Goal: Task Accomplishment & Management: Manage account settings

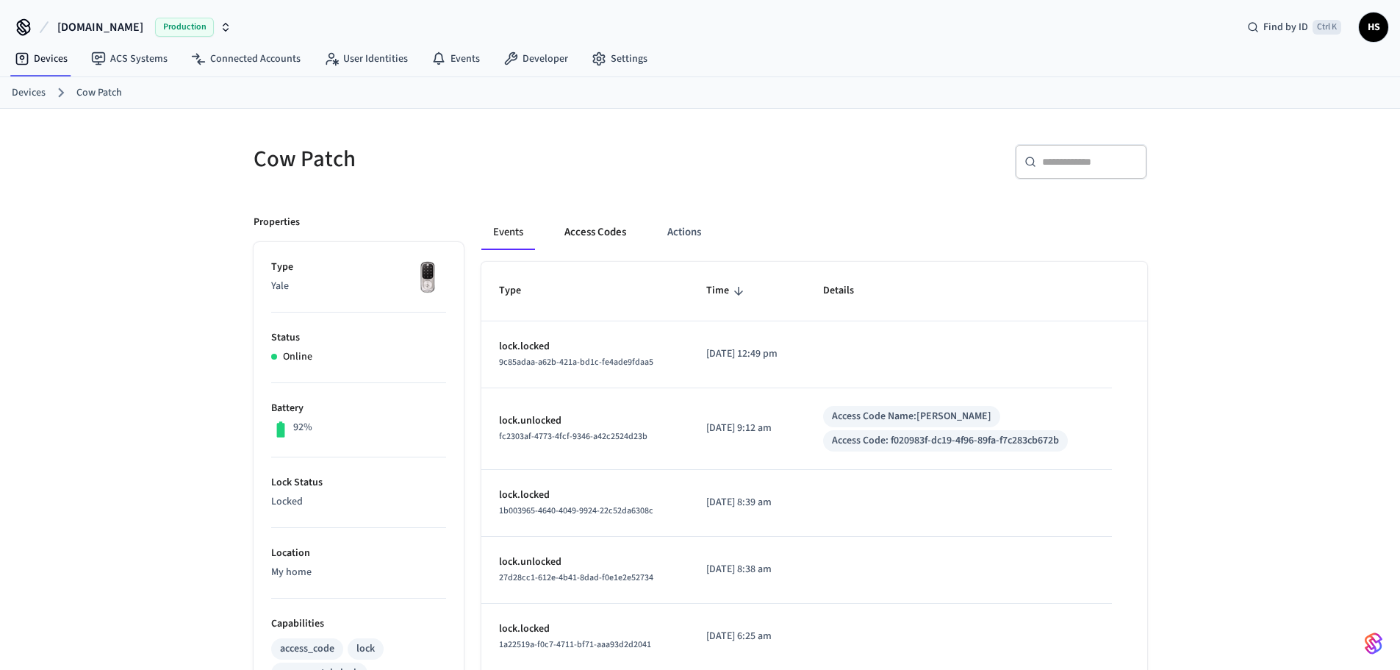
click at [606, 231] on button "Access Codes" at bounding box center [595, 232] width 85 height 35
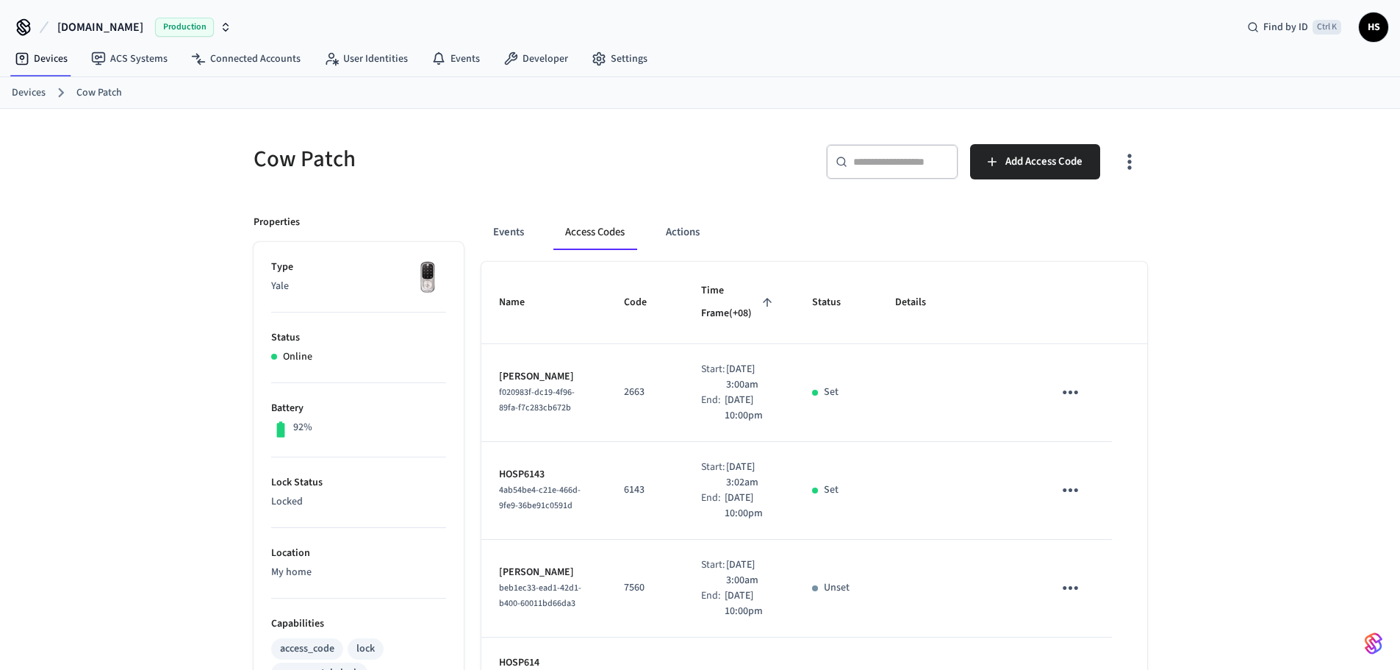
click at [1139, 165] on icon "button" at bounding box center [1129, 161] width 23 height 23
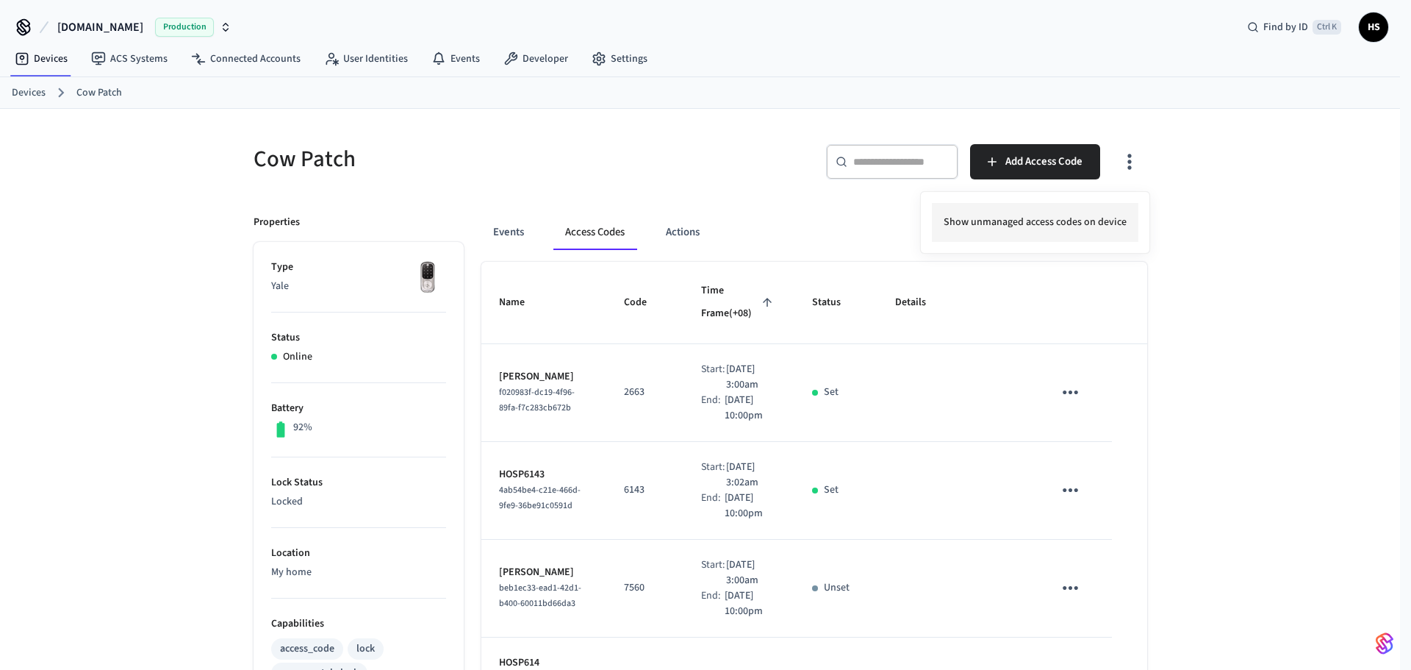
click at [1030, 238] on li "Show unmanaged access codes on device" at bounding box center [1035, 222] width 207 height 39
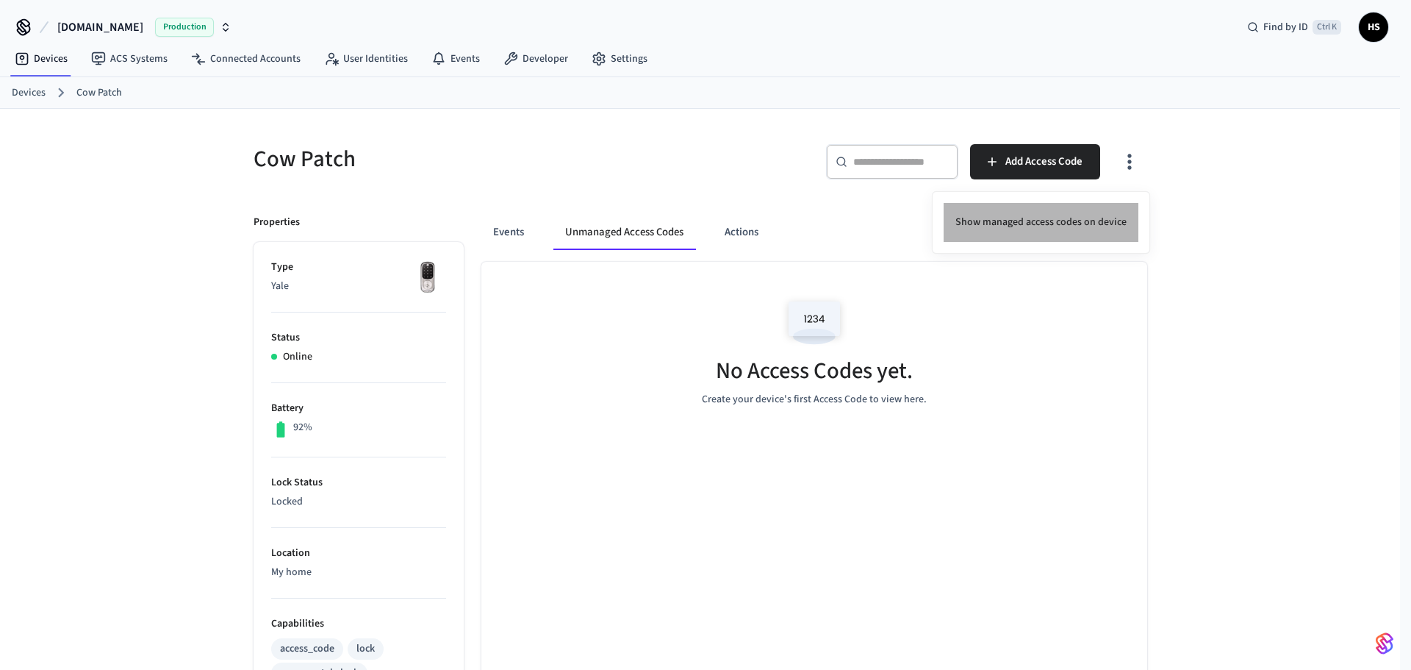
click at [1056, 226] on li "Show managed access codes on device" at bounding box center [1041, 222] width 195 height 39
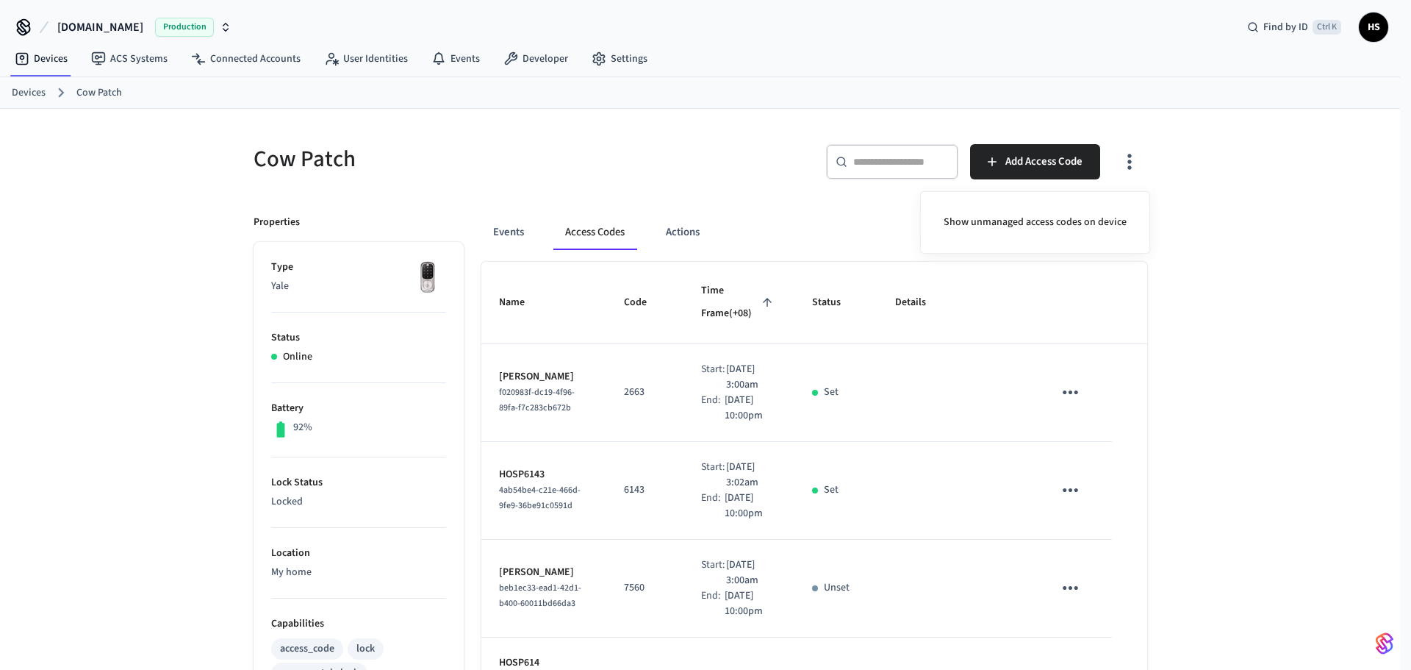
click at [798, 403] on div at bounding box center [705, 335] width 1411 height 670
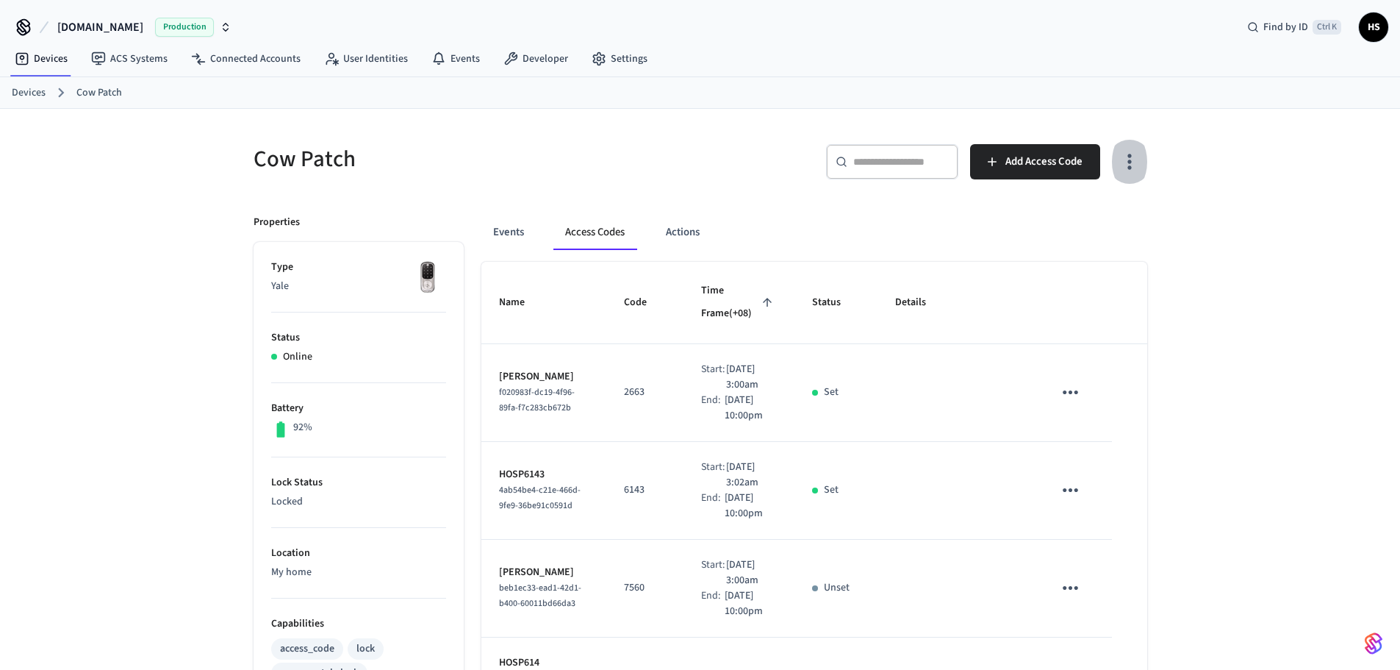
click at [1113, 166] on button "button" at bounding box center [1129, 161] width 35 height 59
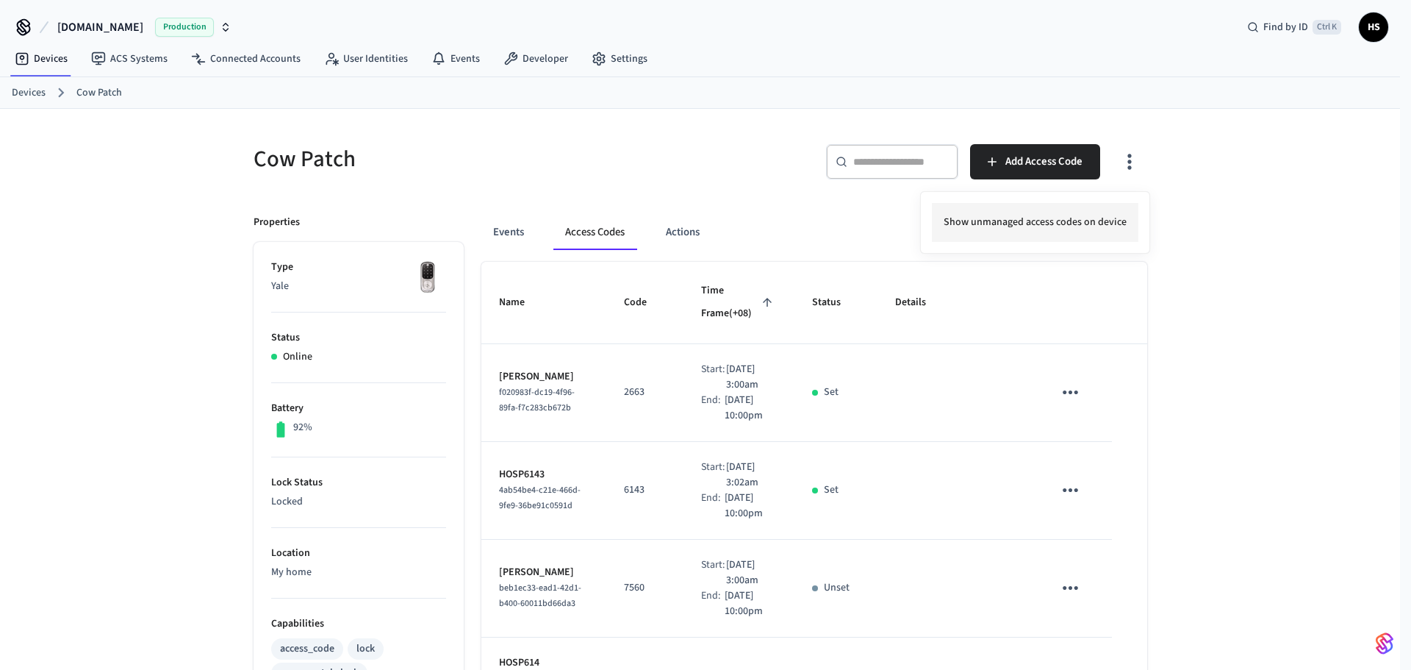
click at [1064, 204] on li "Show unmanaged access codes on device" at bounding box center [1035, 222] width 207 height 39
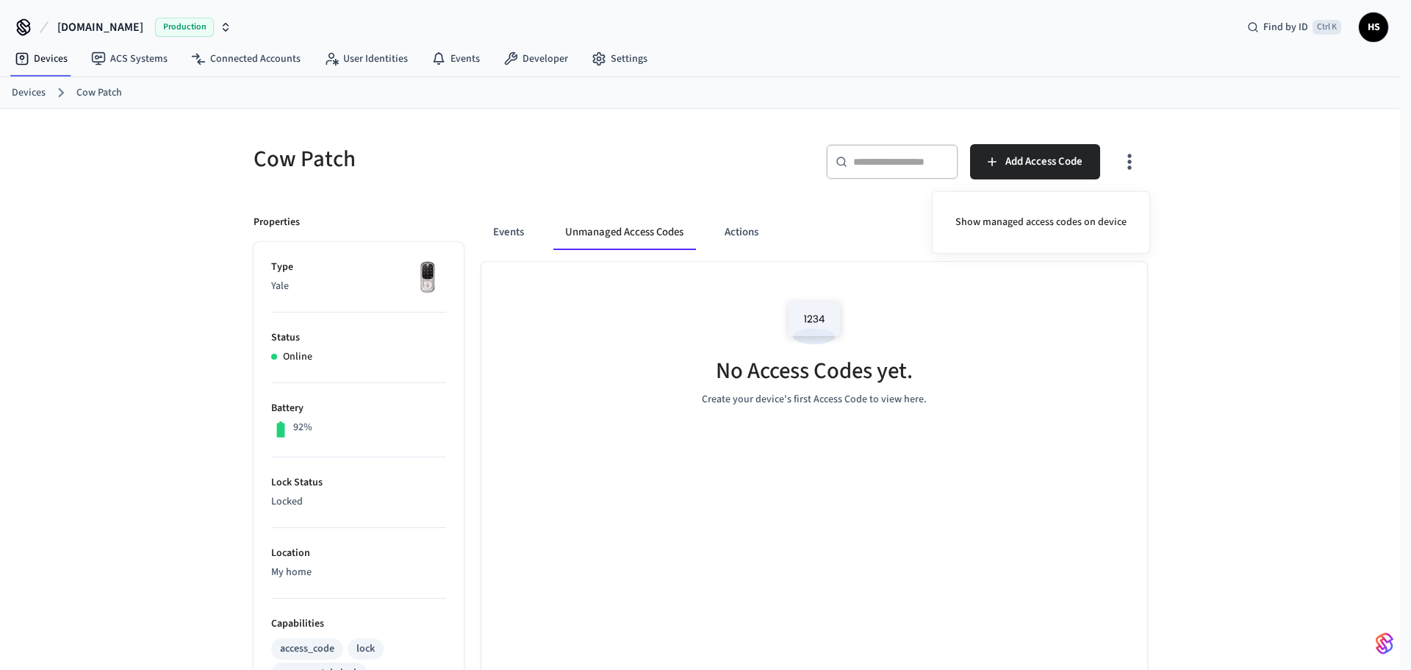
click at [905, 316] on div at bounding box center [705, 335] width 1411 height 670
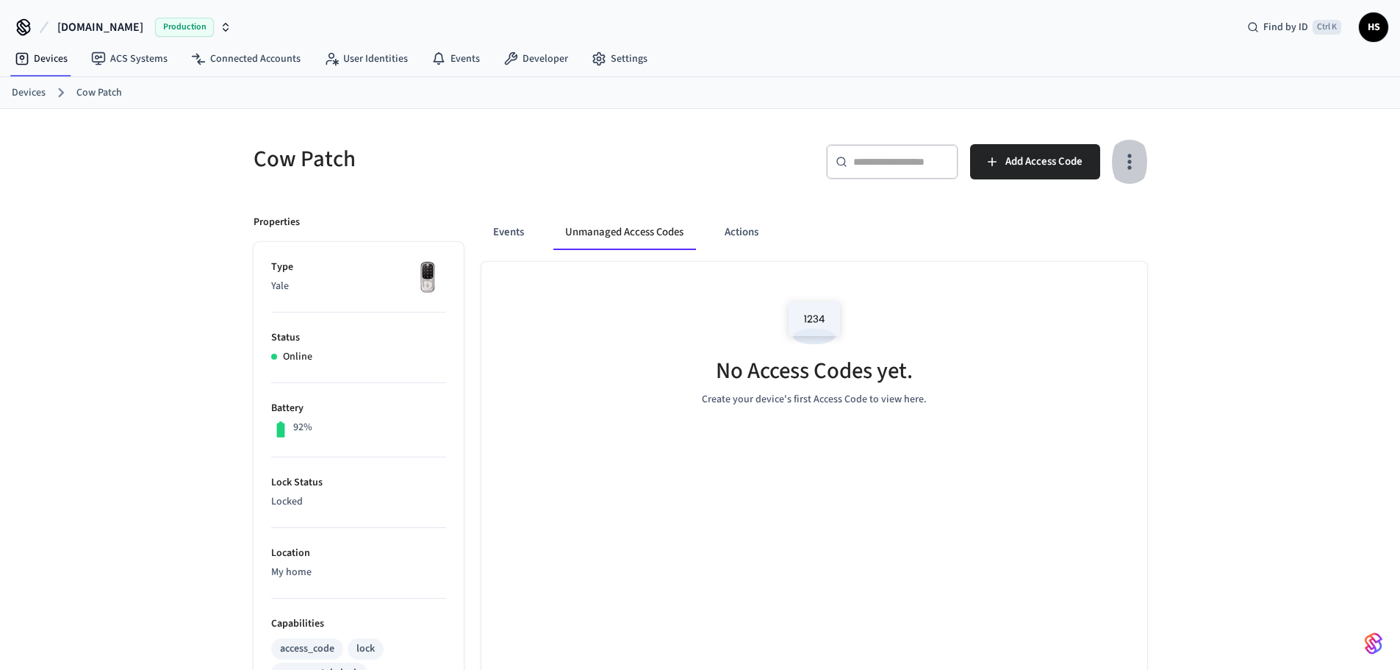
click at [1132, 150] on icon "button" at bounding box center [1129, 161] width 23 height 23
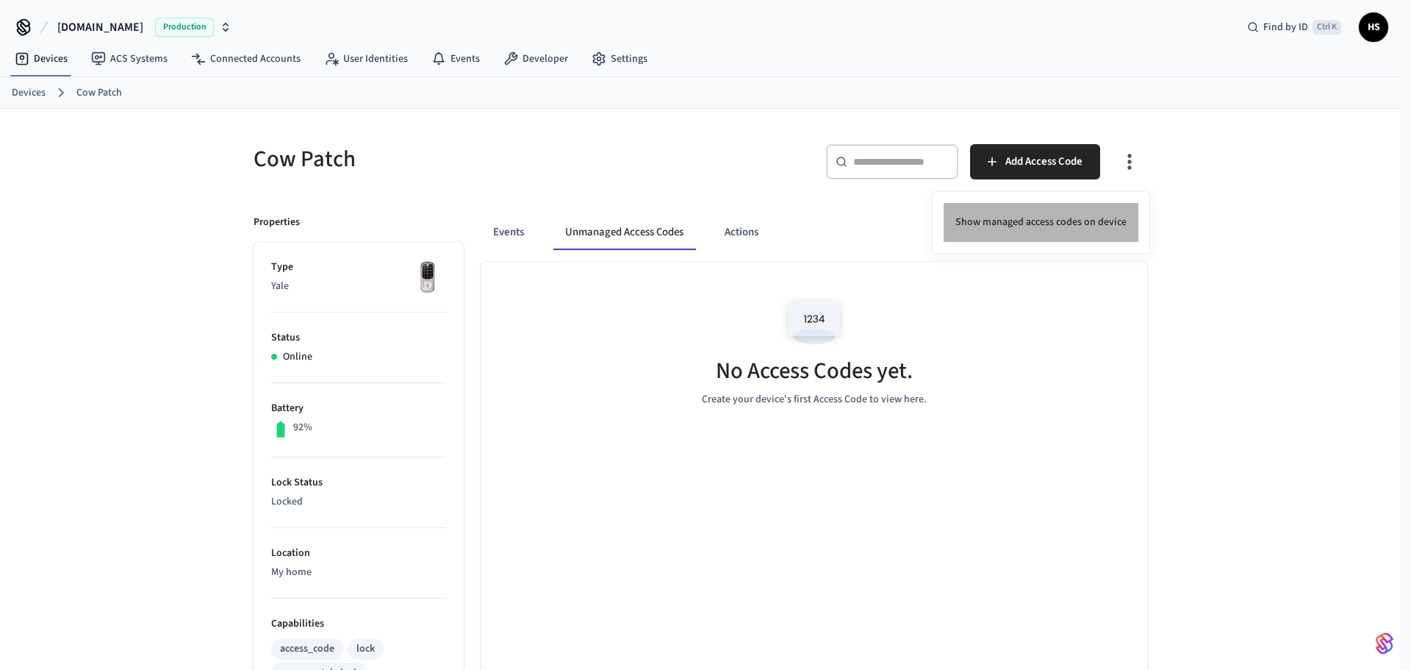
click at [1089, 215] on li "Show managed access codes on device" at bounding box center [1041, 222] width 195 height 39
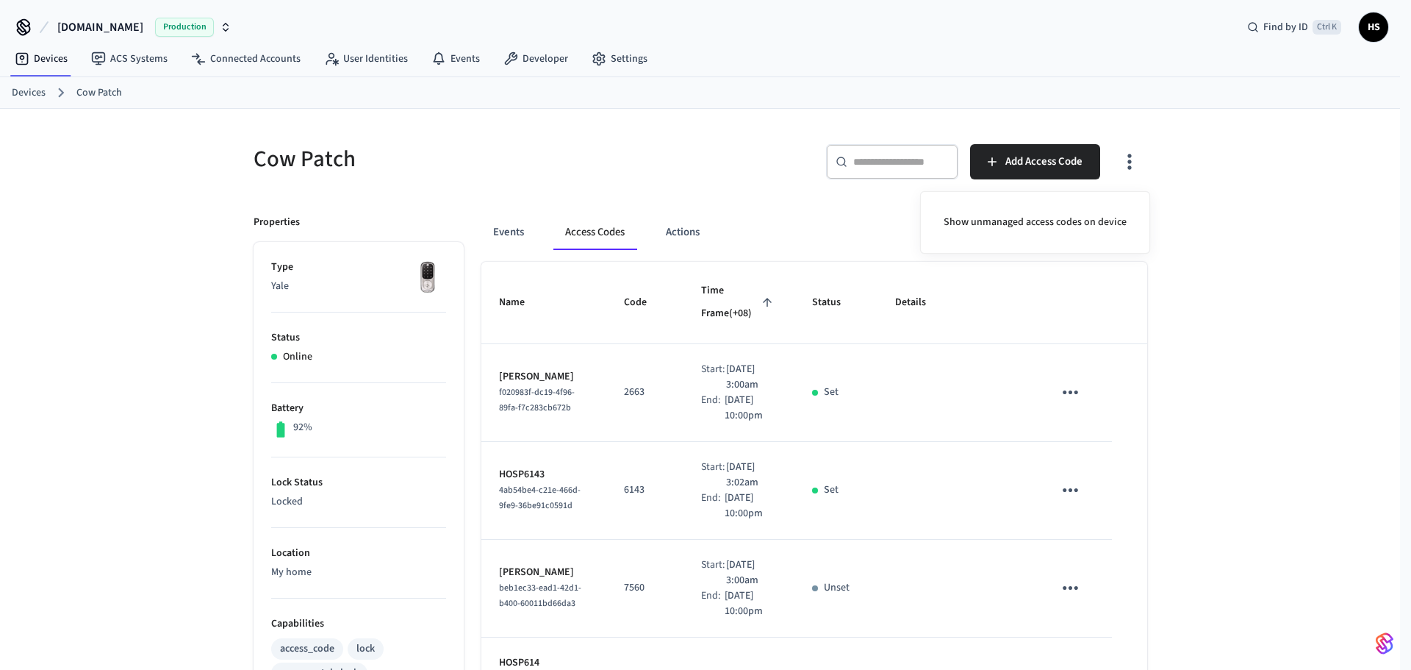
click at [859, 462] on div at bounding box center [705, 335] width 1411 height 670
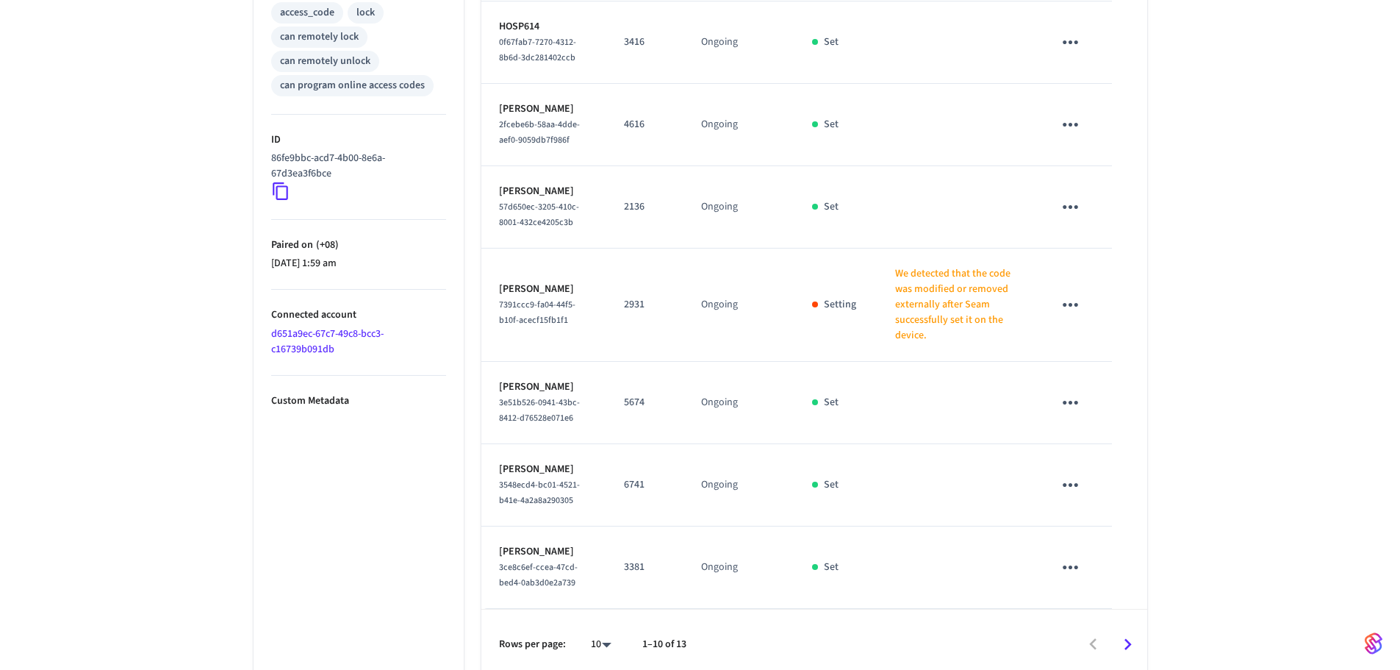
scroll to position [662, 0]
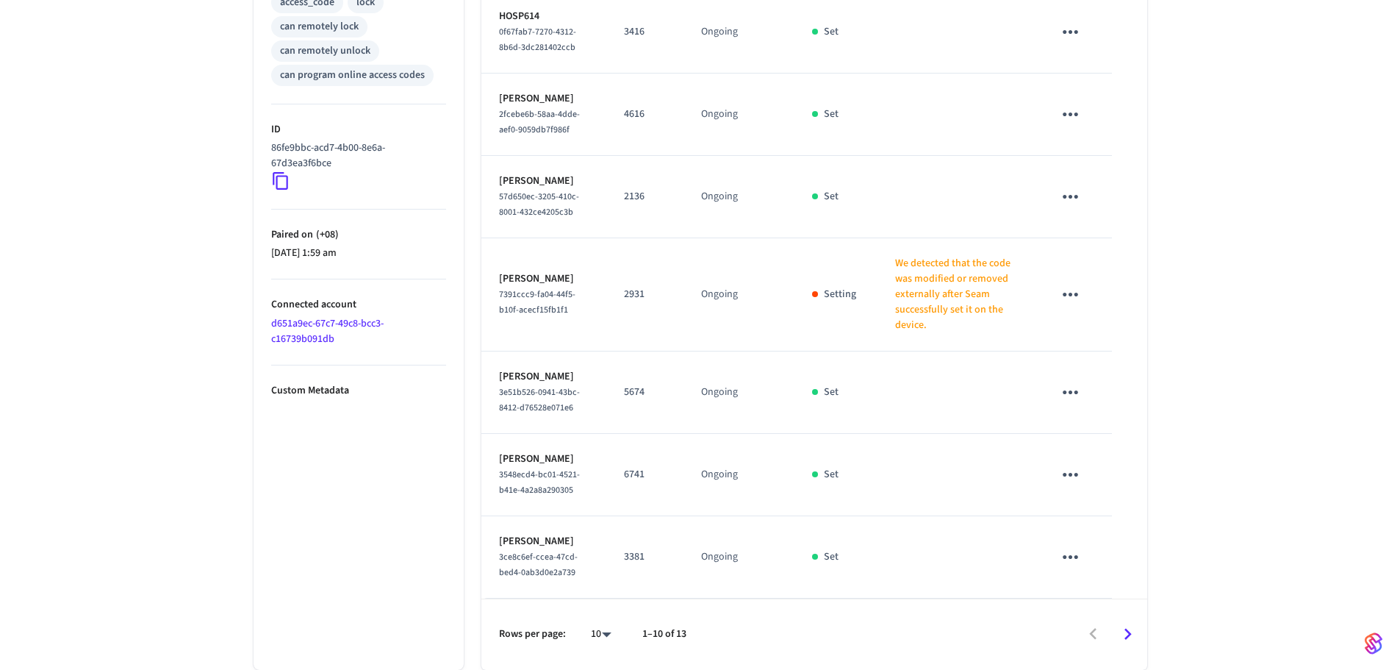
click at [1075, 306] on icon "sticky table" at bounding box center [1070, 294] width 23 height 23
click at [1081, 413] on li "Delete" at bounding box center [1106, 407] width 70 height 39
click at [605, 622] on div "10 **" at bounding box center [595, 634] width 47 height 35
click at [605, 634] on body "Hospitable.com Production Find by ID Ctrl K HS Devices ACS Systems Connected Ac…" at bounding box center [705, 12] width 1411 height 1316
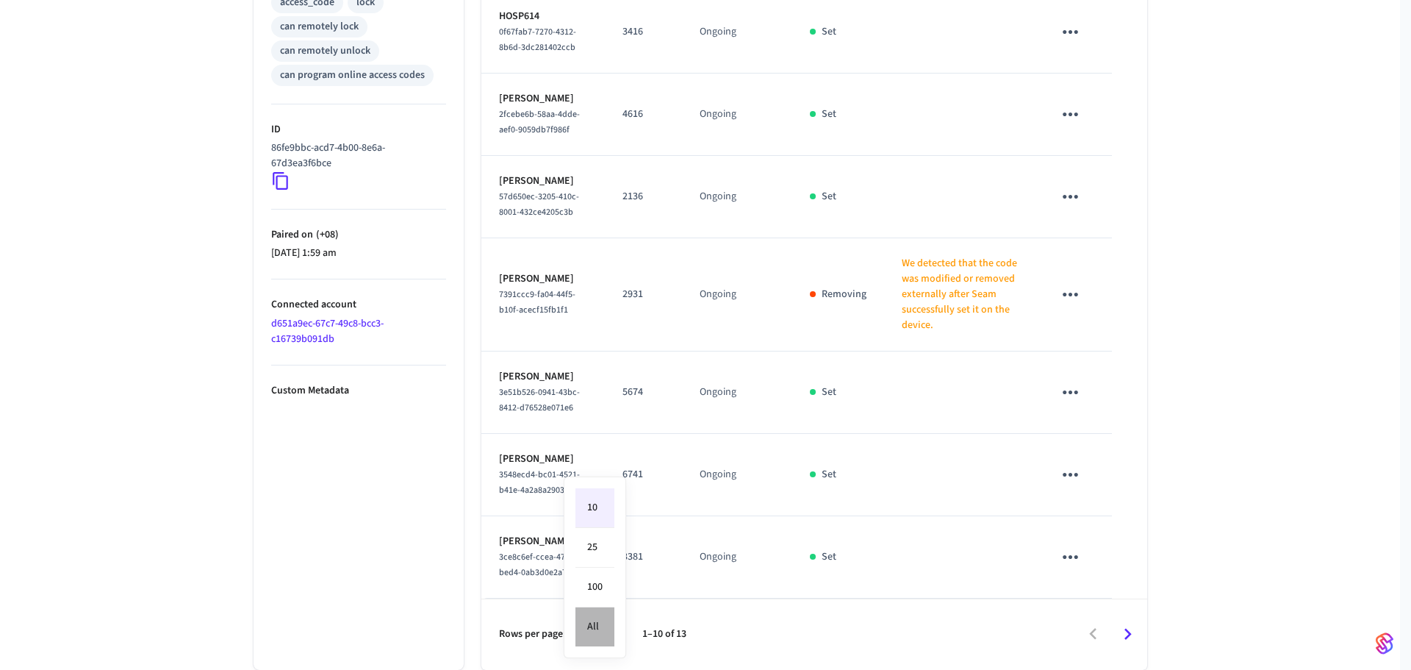
click at [604, 634] on li "All" at bounding box center [595, 626] width 39 height 39
type input "**"
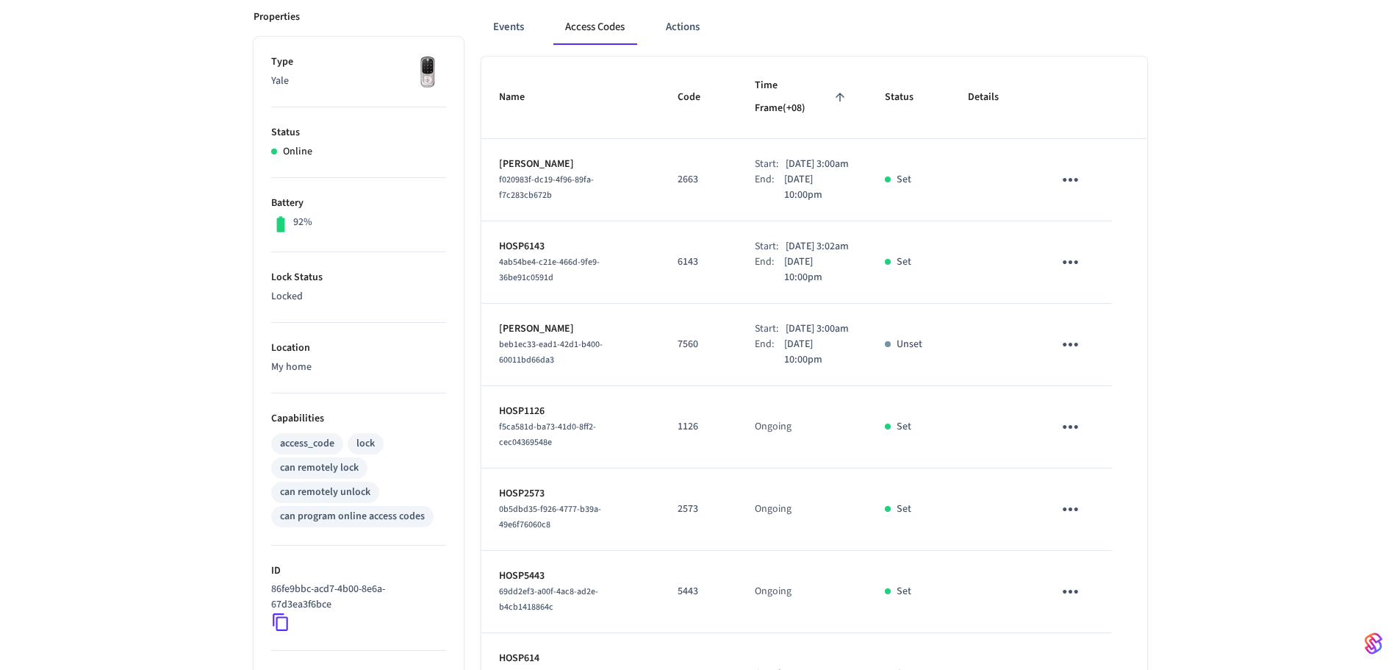
scroll to position [221, 0]
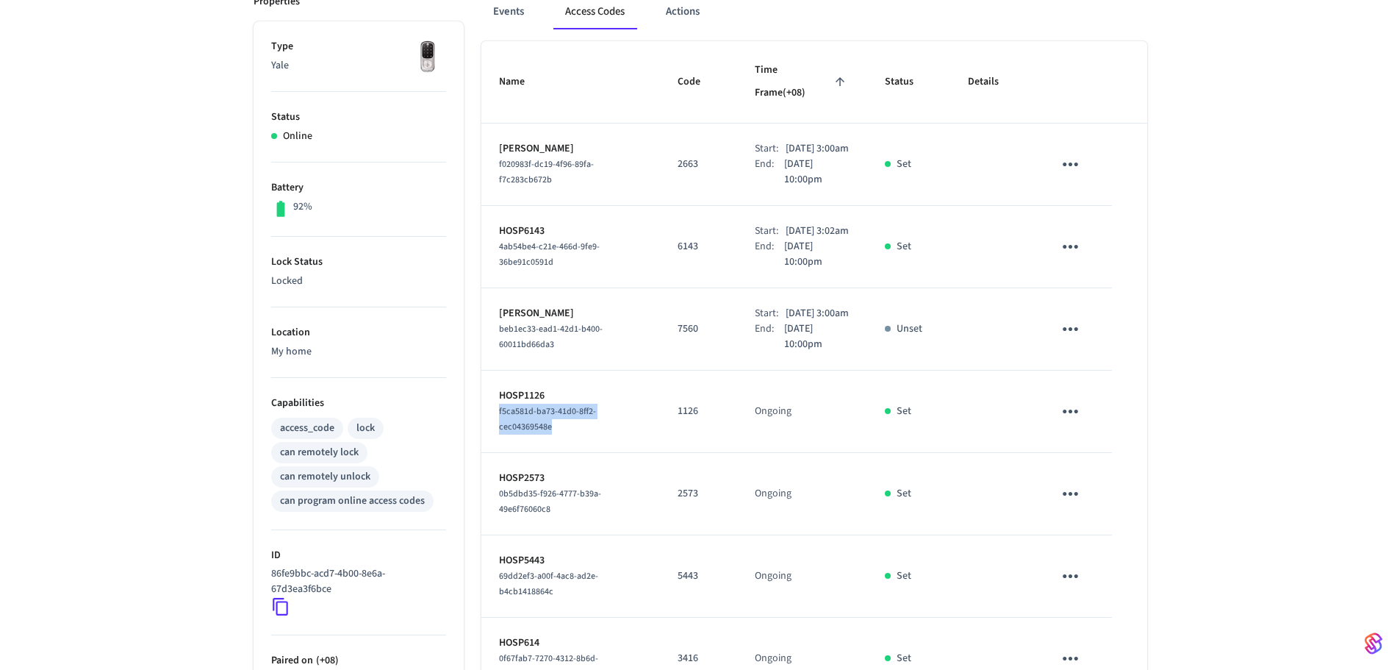
drag, startPoint x: 581, startPoint y: 453, endPoint x: 497, endPoint y: 441, distance: 84.6
click at [497, 441] on td "HOSP1126 f5ca581d-ba73-41d0-8ff2-cec04369548e" at bounding box center [570, 411] width 179 height 82
copy span "f5ca581d-ba73-41d0-8ff2-cec04369548e"
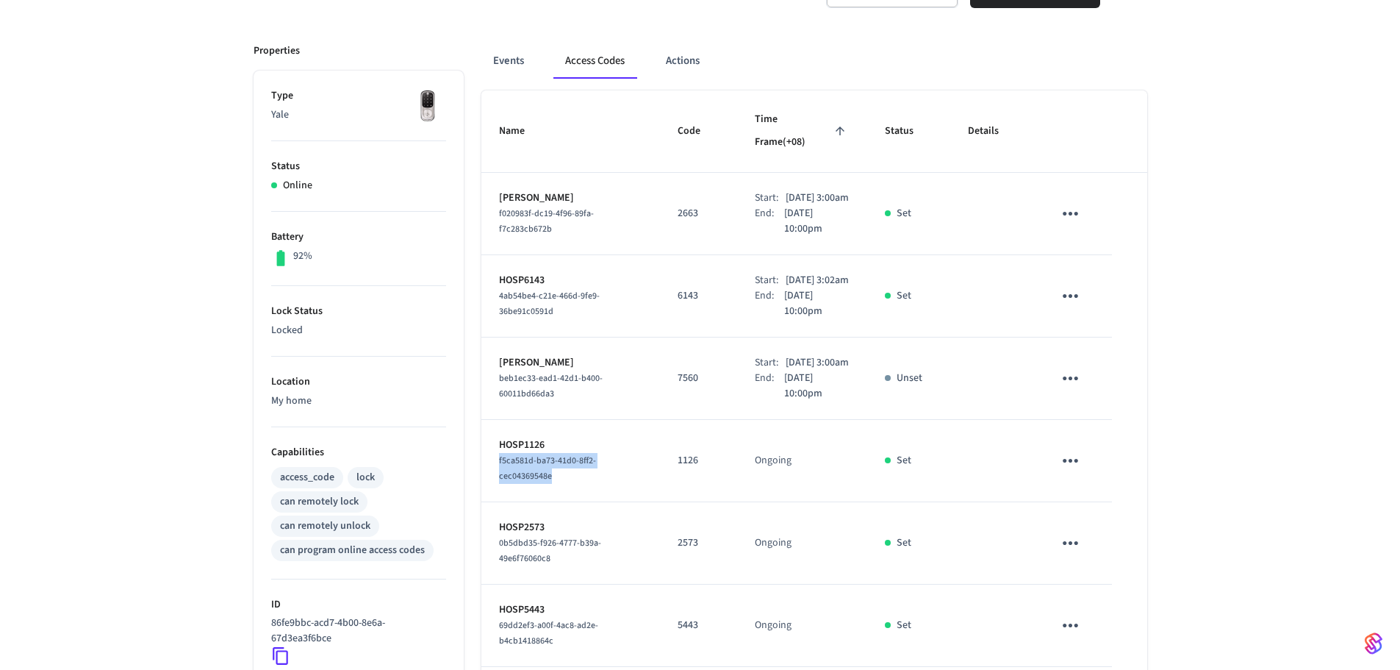
scroll to position [0, 0]
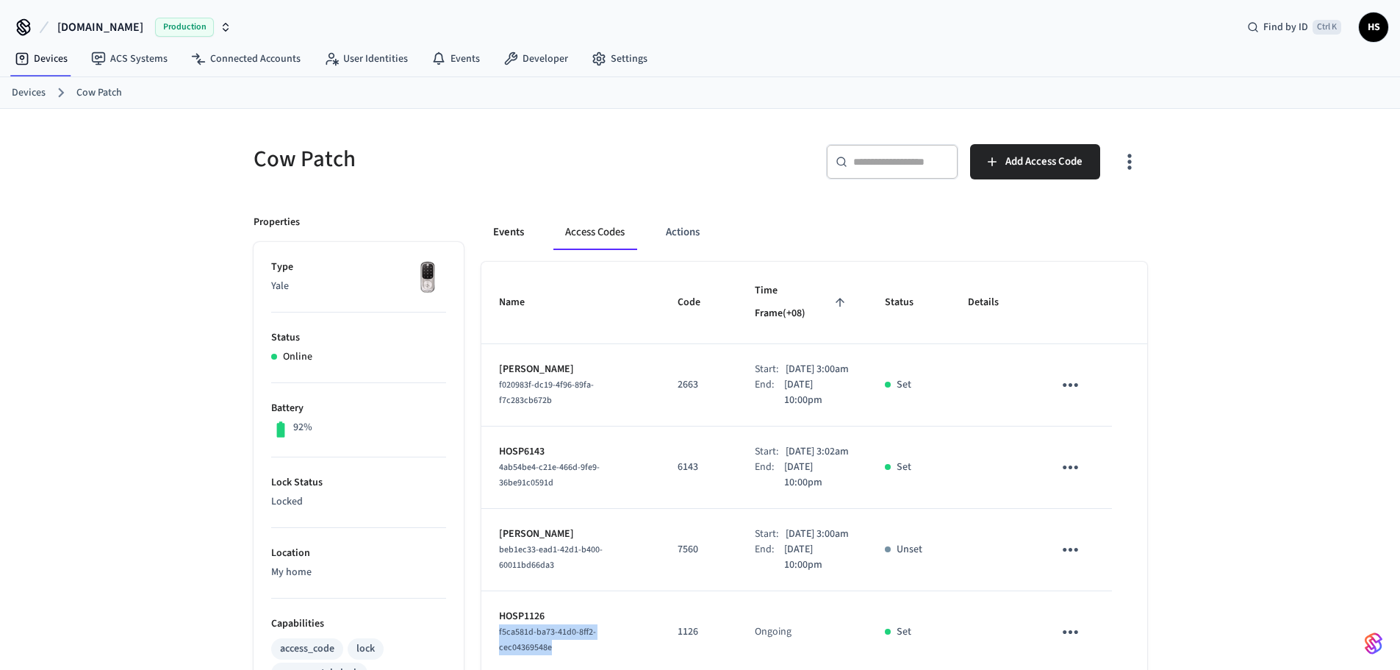
click at [523, 237] on button "Events" at bounding box center [508, 232] width 54 height 35
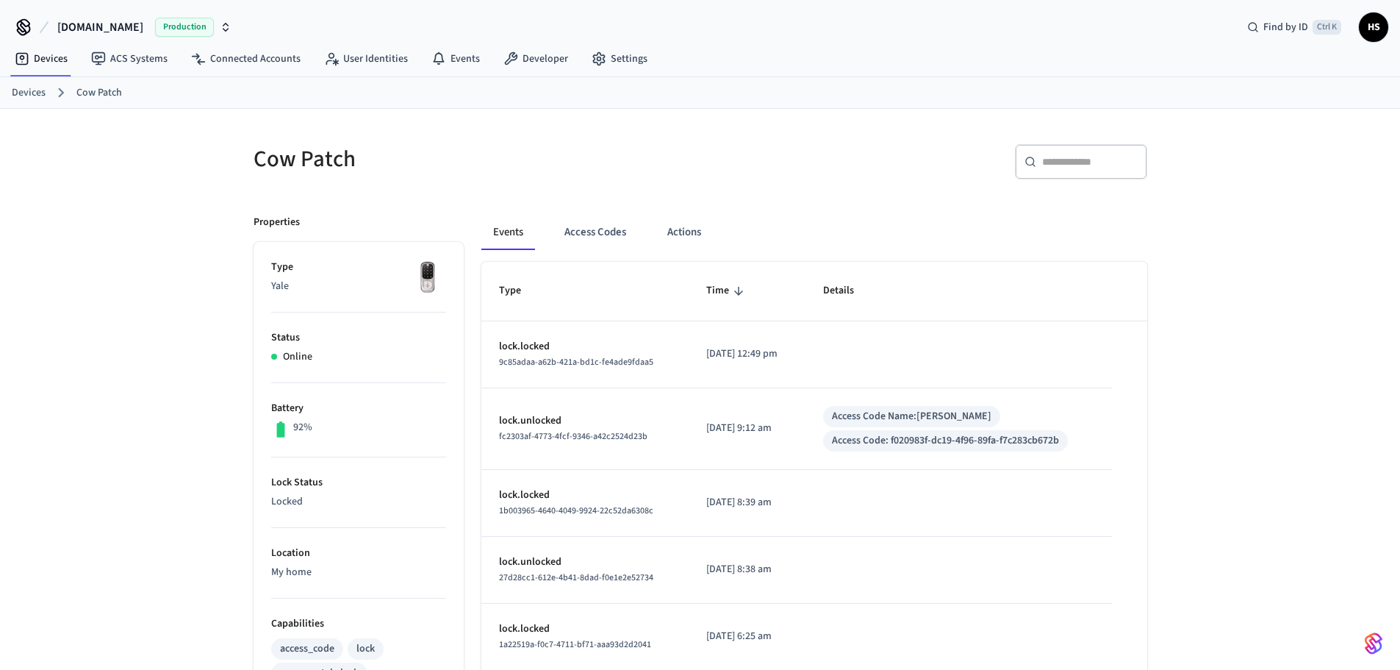
click at [1065, 159] on input "text" at bounding box center [1090, 161] width 96 height 15
paste input "**********"
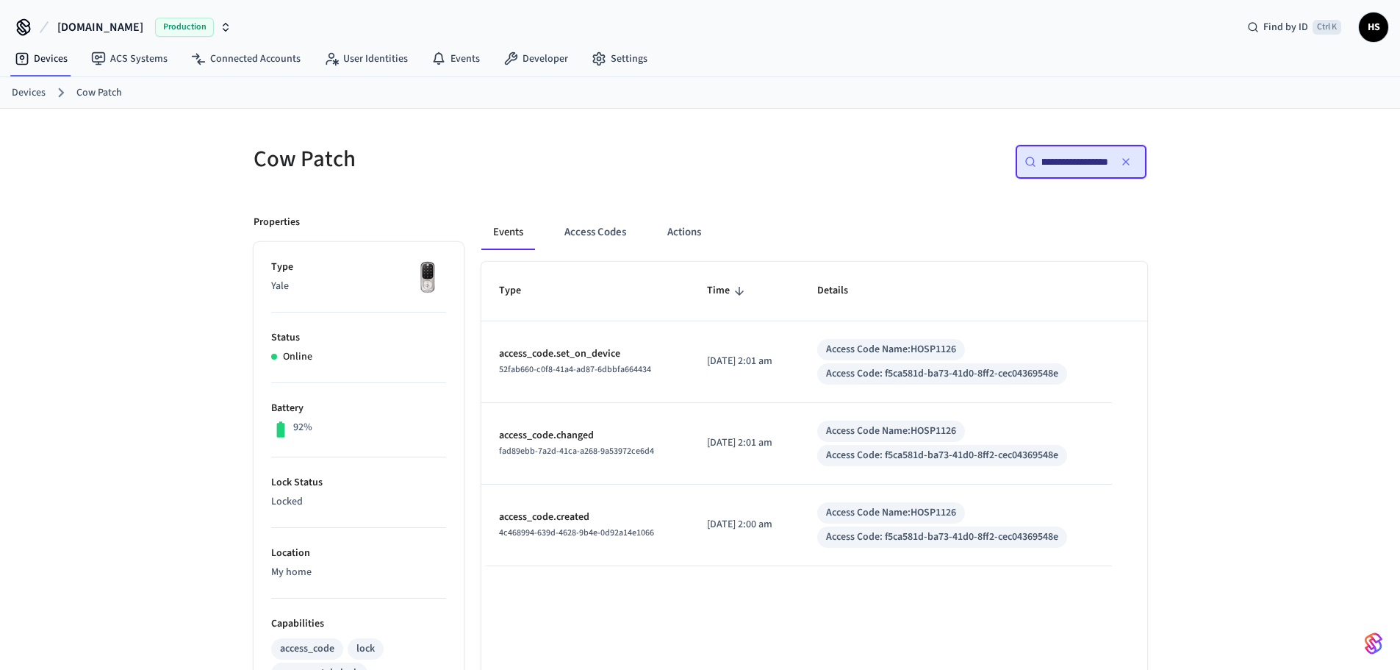
type input "**********"
click at [573, 219] on button "Access Codes" at bounding box center [595, 232] width 85 height 35
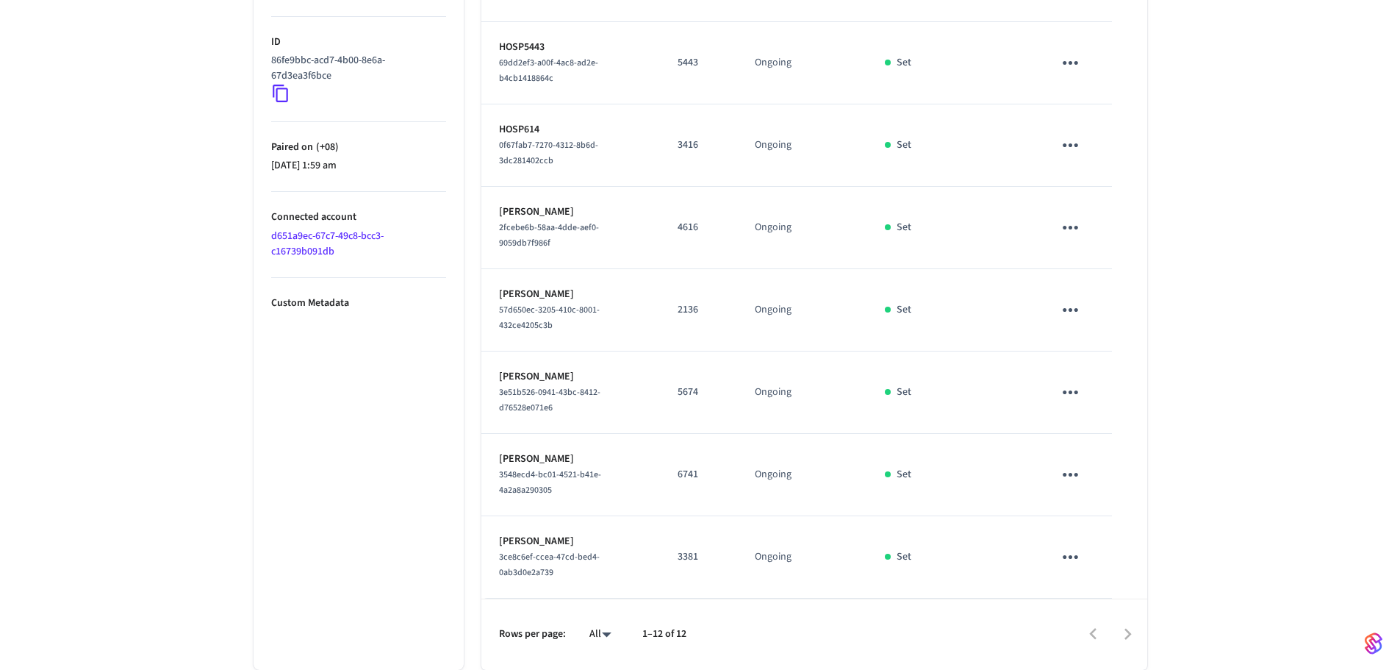
scroll to position [757, 0]
click at [595, 634] on li "All" at bounding box center [595, 626] width 39 height 39
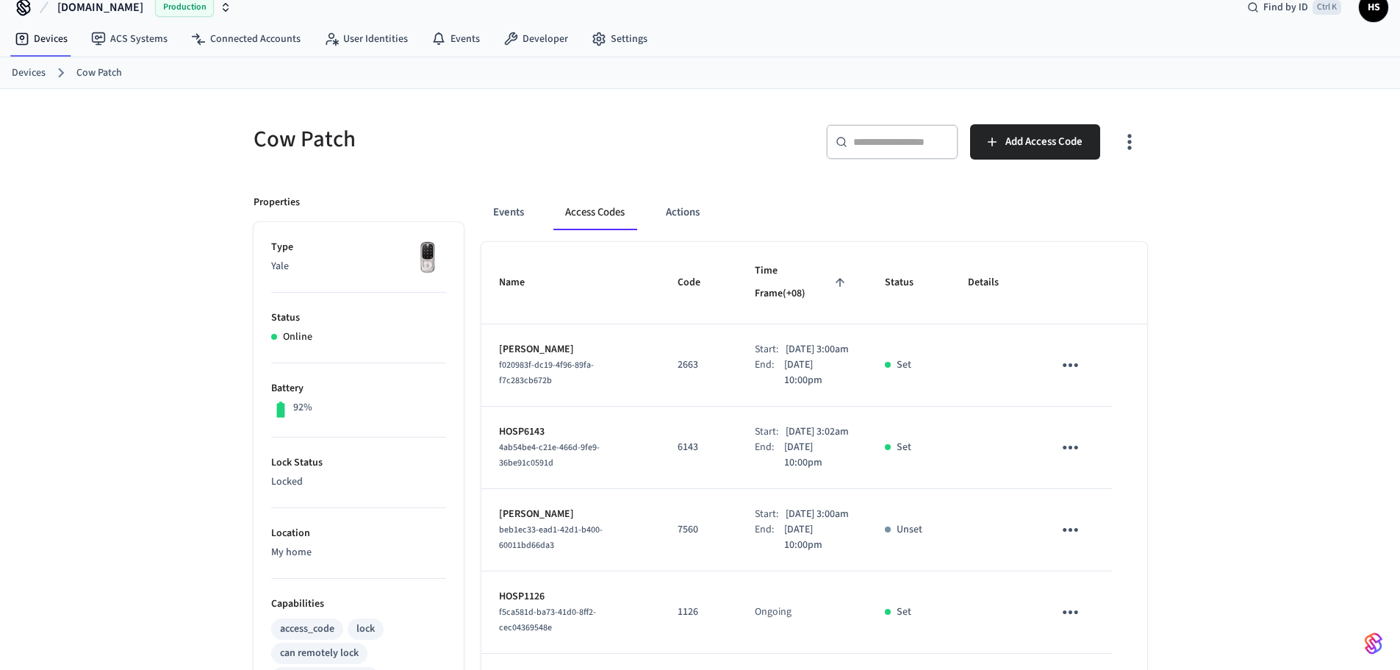
scroll to position [0, 0]
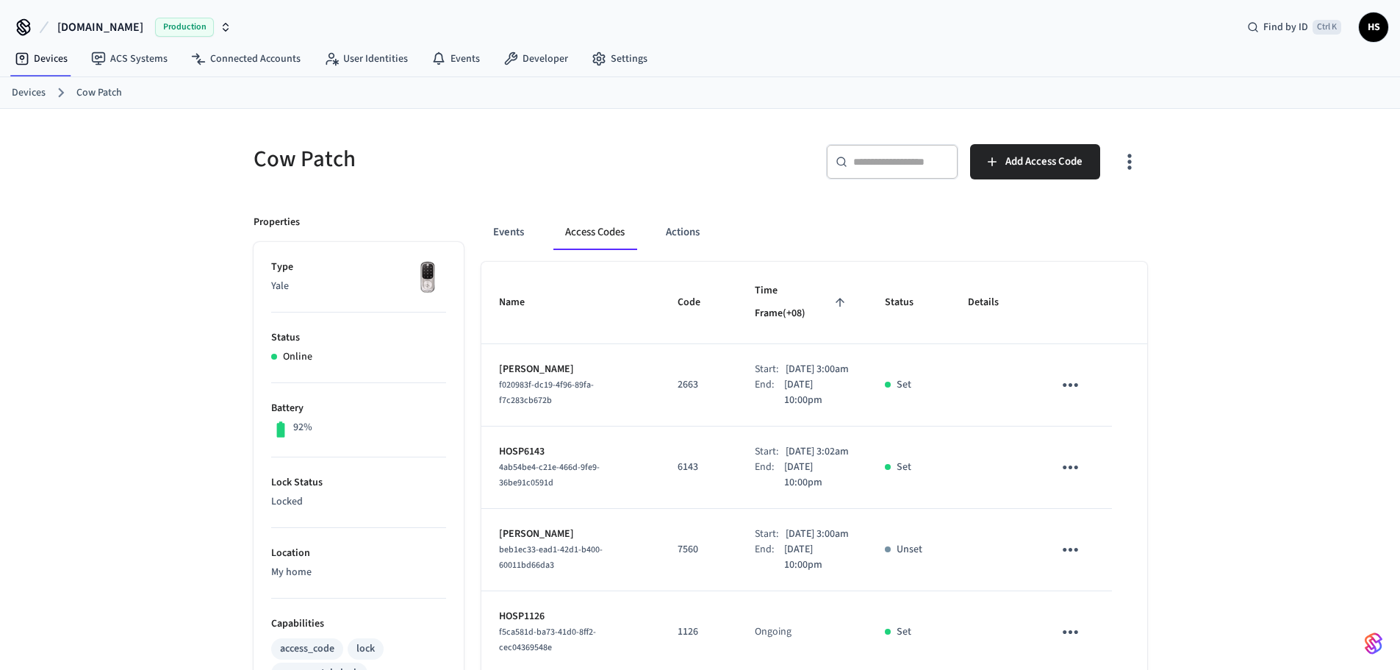
click at [1134, 160] on icon "button" at bounding box center [1129, 161] width 23 height 23
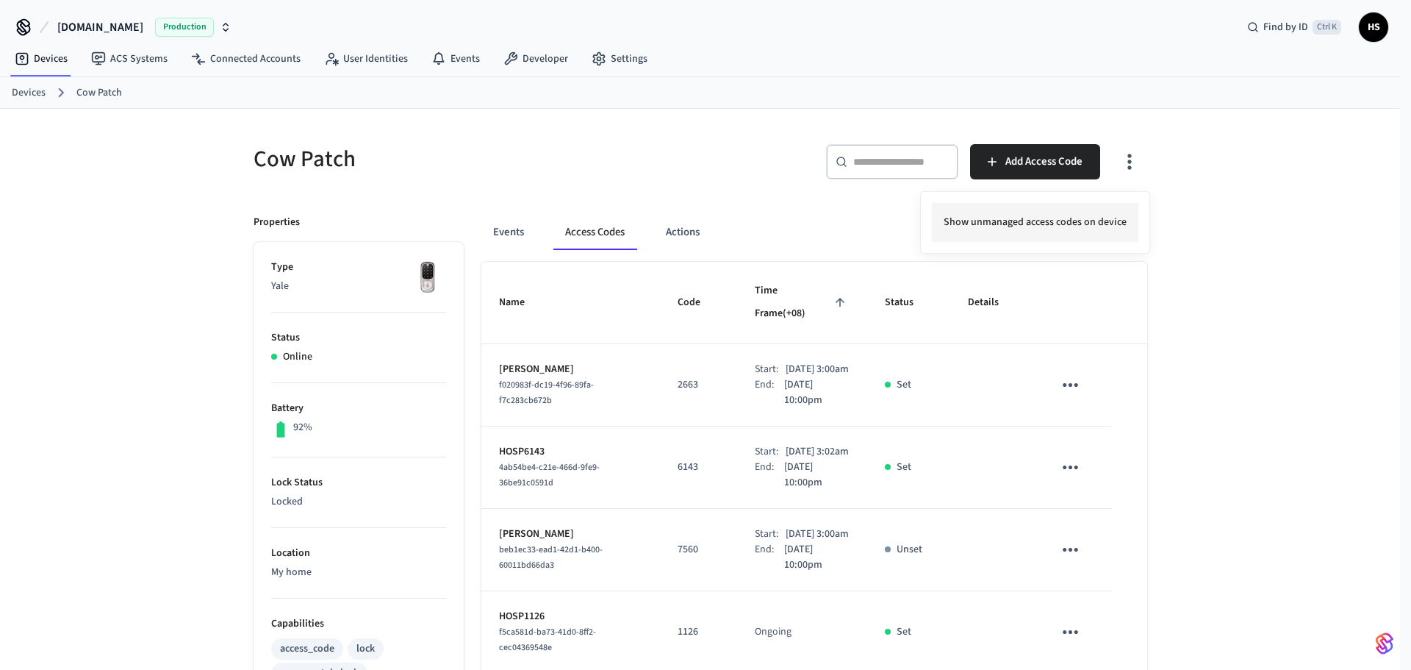
click at [1095, 216] on li "Show unmanaged access codes on device" at bounding box center [1035, 222] width 207 height 39
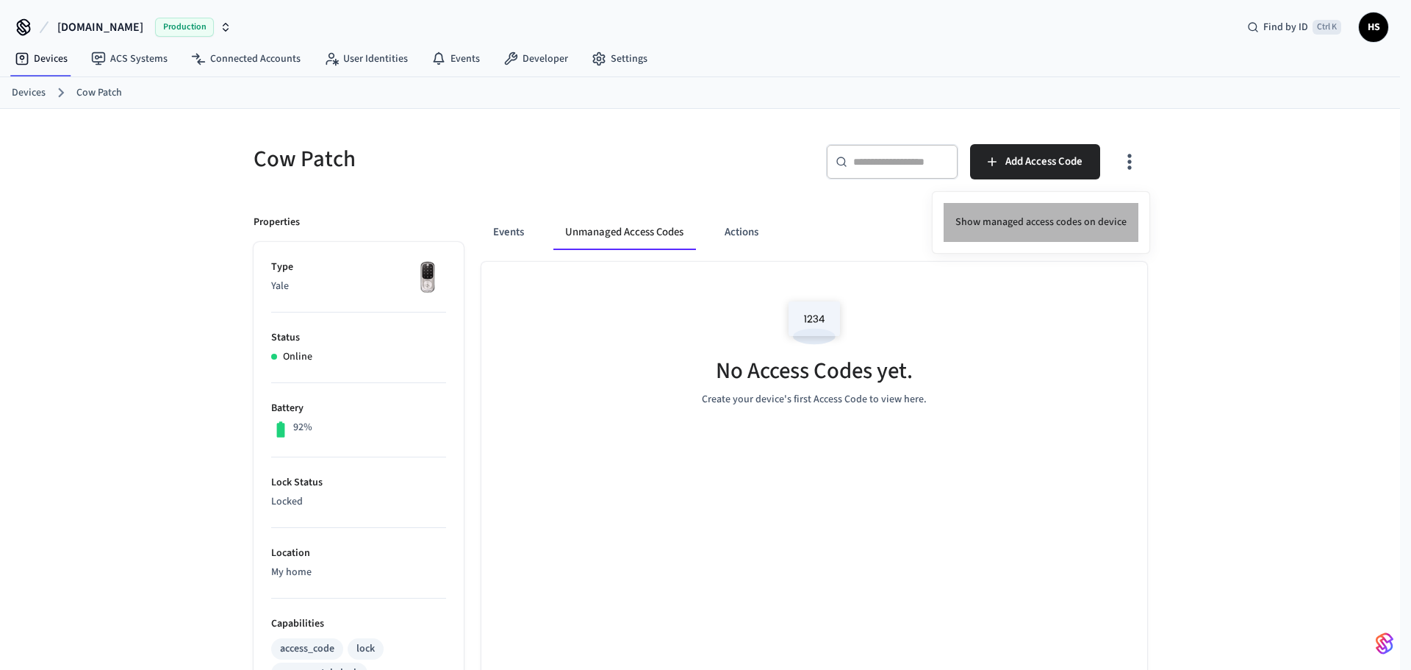
click at [1095, 216] on li "Show managed access codes on device" at bounding box center [1041, 222] width 195 height 39
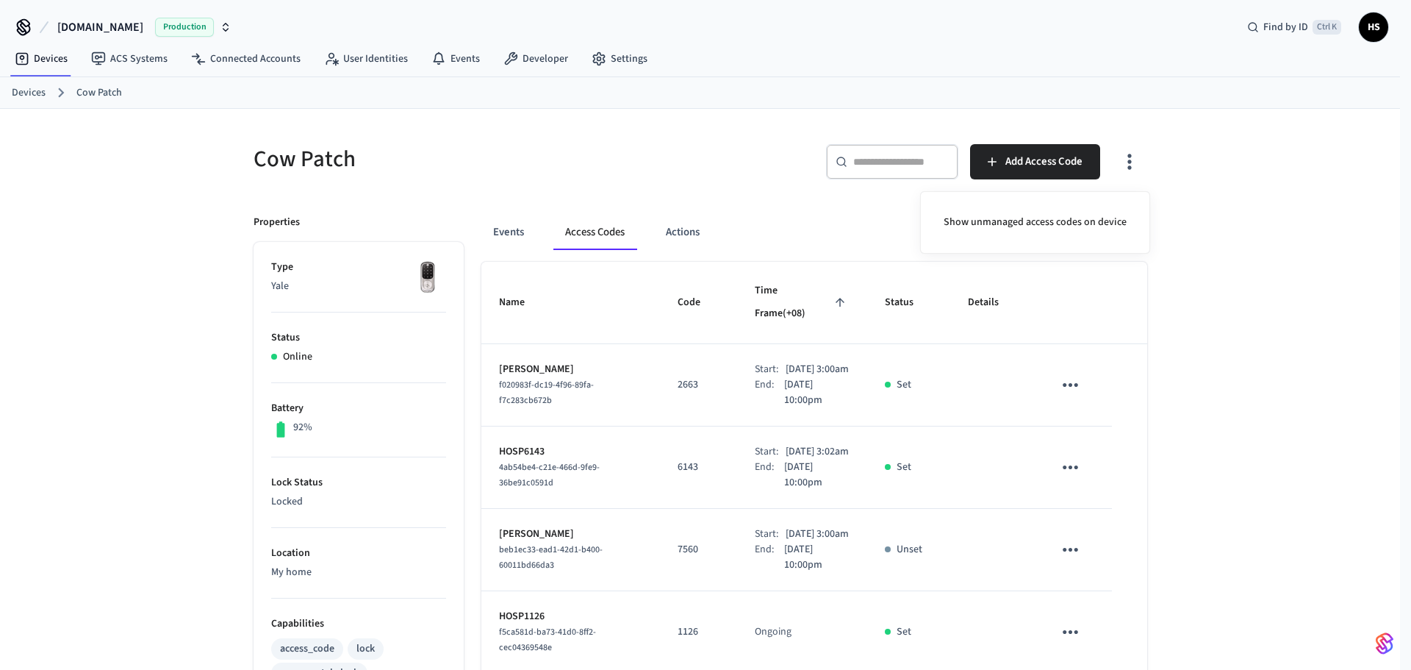
click at [707, 446] on div at bounding box center [705, 335] width 1411 height 670
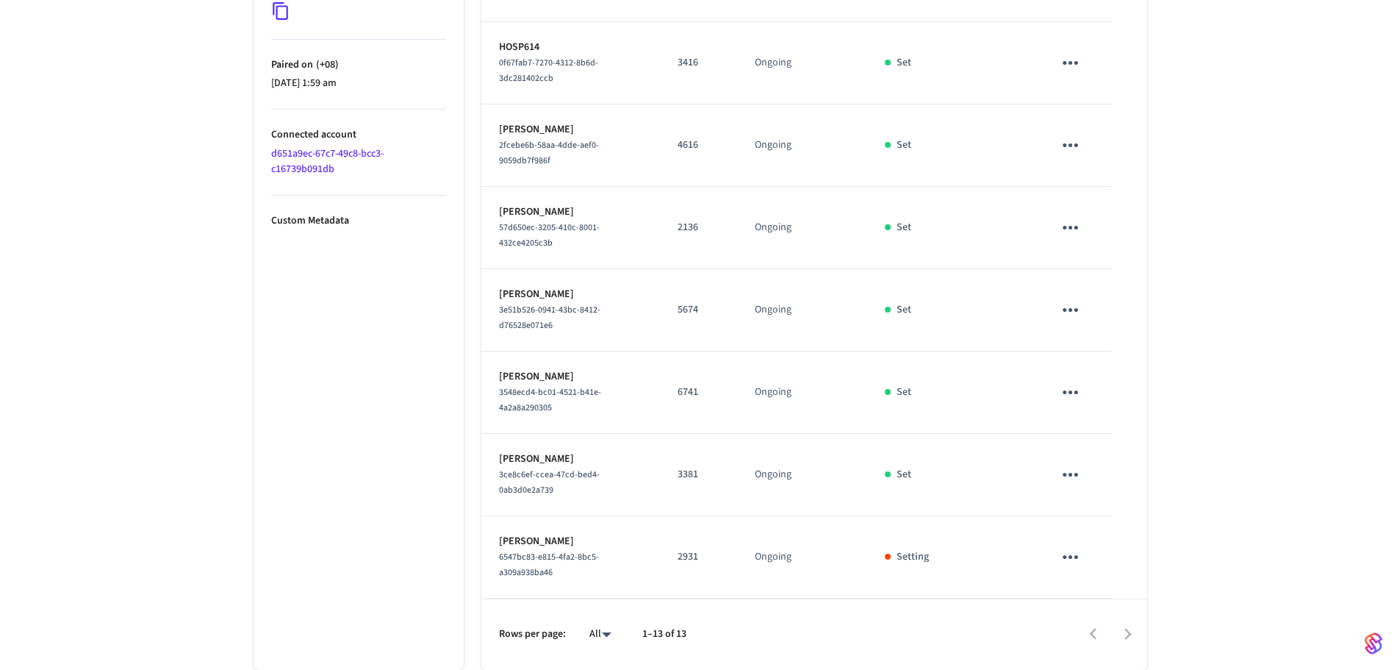
scroll to position [839, 0]
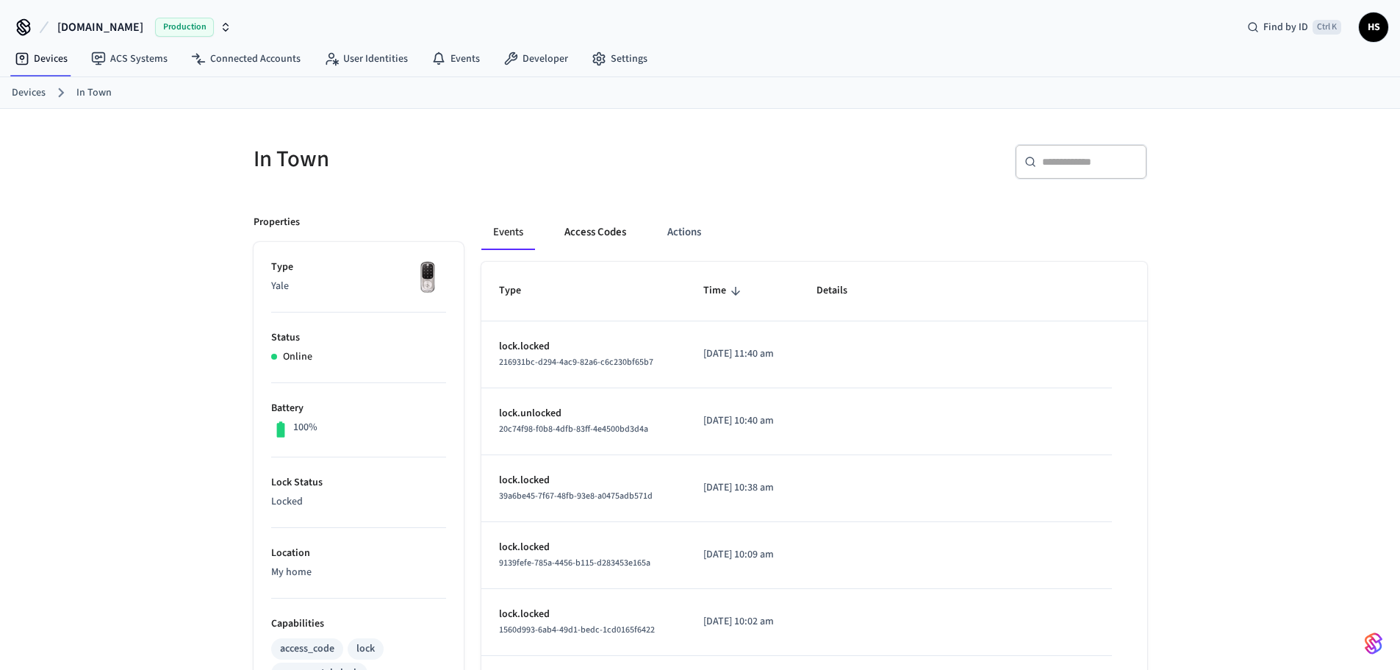
click at [622, 243] on button "Access Codes" at bounding box center [595, 232] width 85 height 35
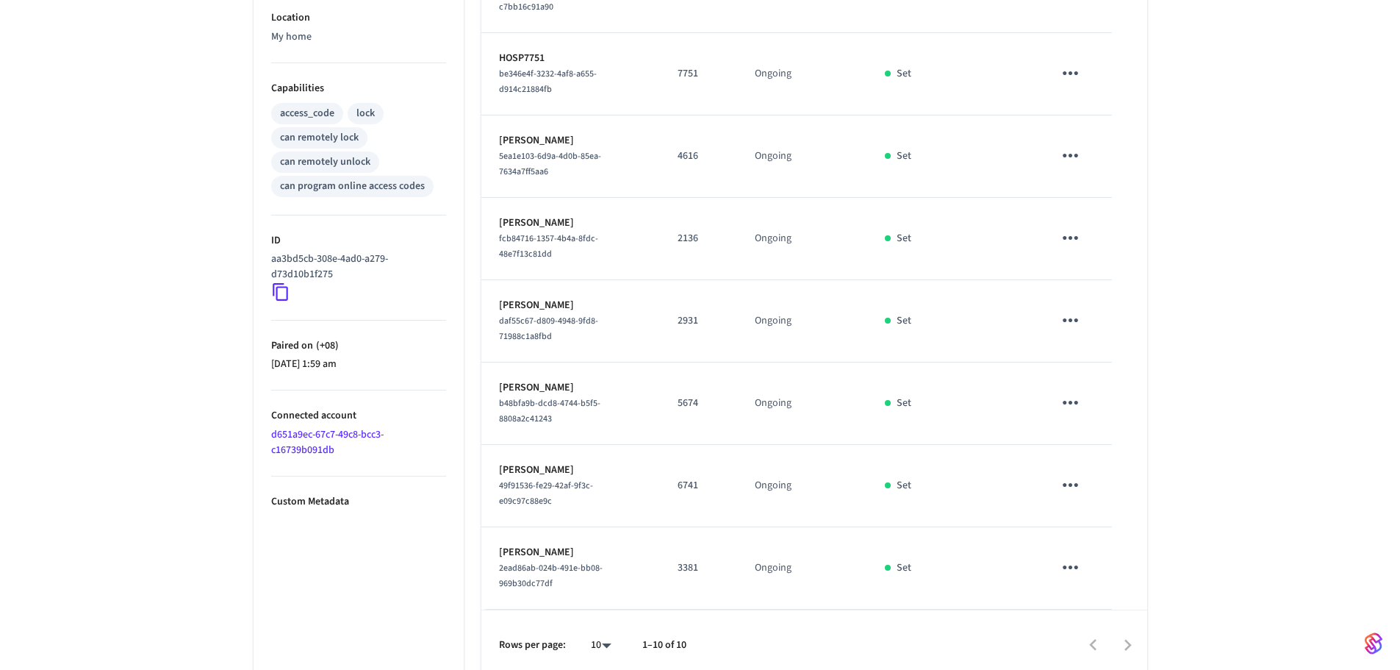
scroll to position [562, 0]
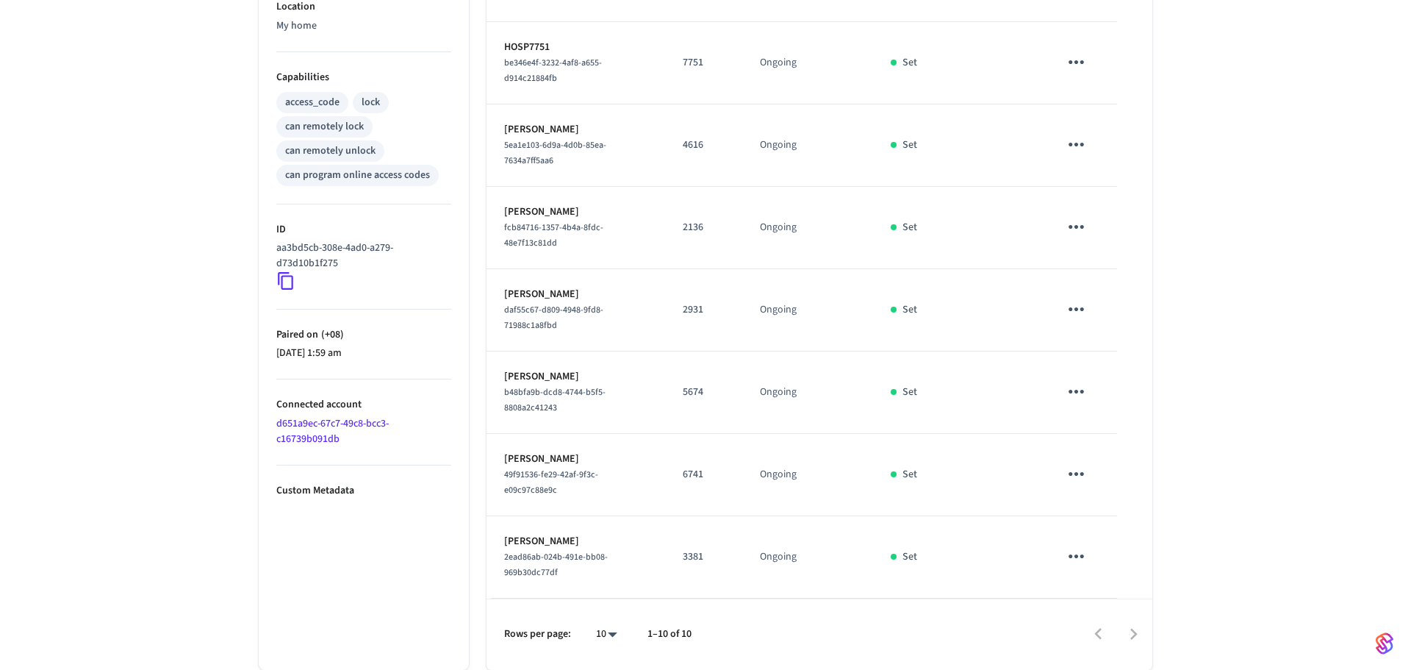
click at [602, 626] on body "[DOMAIN_NAME] Production Find by ID Ctrl K HS Devices ACS Systems Connected Acc…" at bounding box center [705, 62] width 1411 height 1216
click at [601, 626] on li "All" at bounding box center [595, 626] width 39 height 39
type input "**"
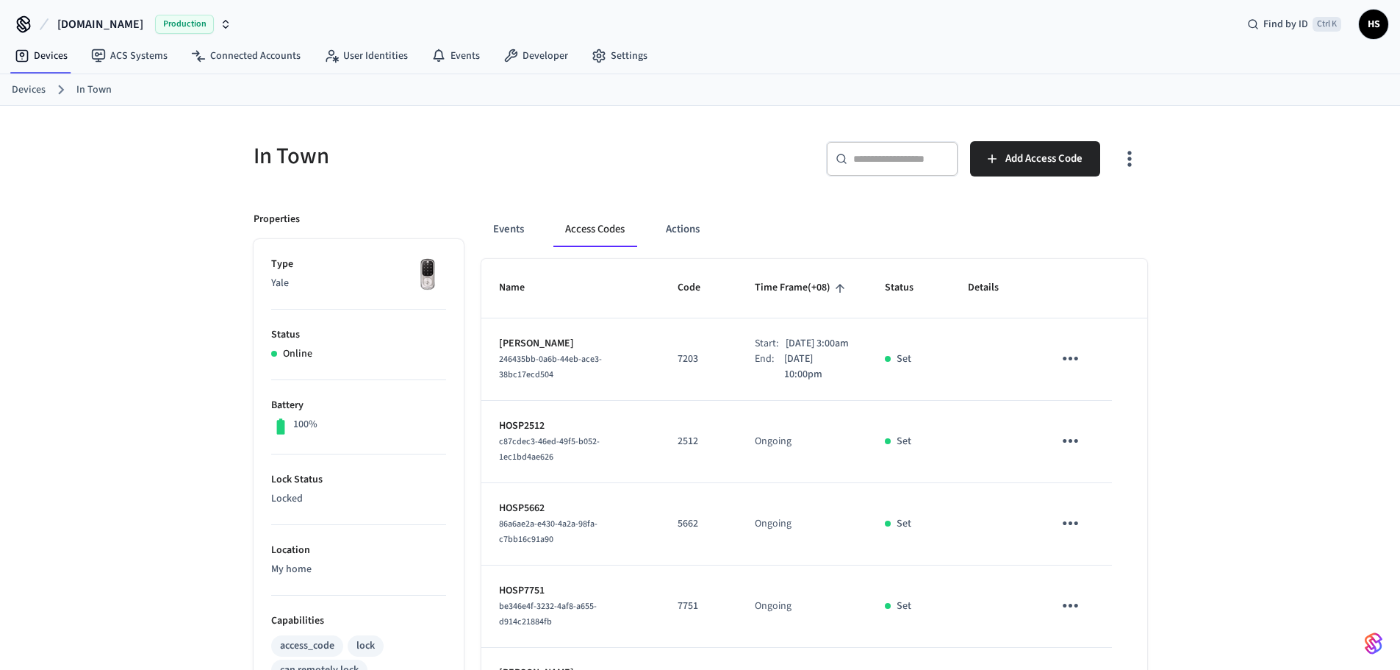
scroll to position [0, 0]
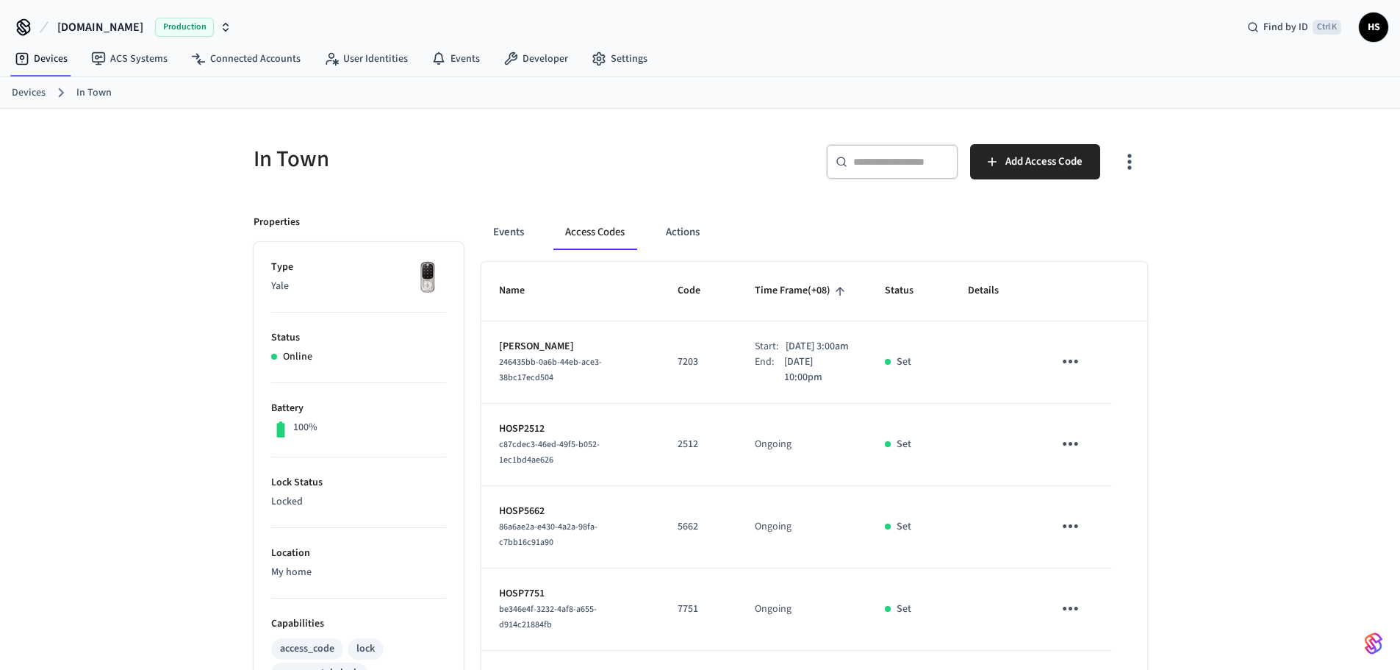
click at [1132, 161] on icon "button" at bounding box center [1129, 161] width 23 height 23
click at [1055, 218] on li "Show unmanaged access codes on device" at bounding box center [1035, 222] width 207 height 39
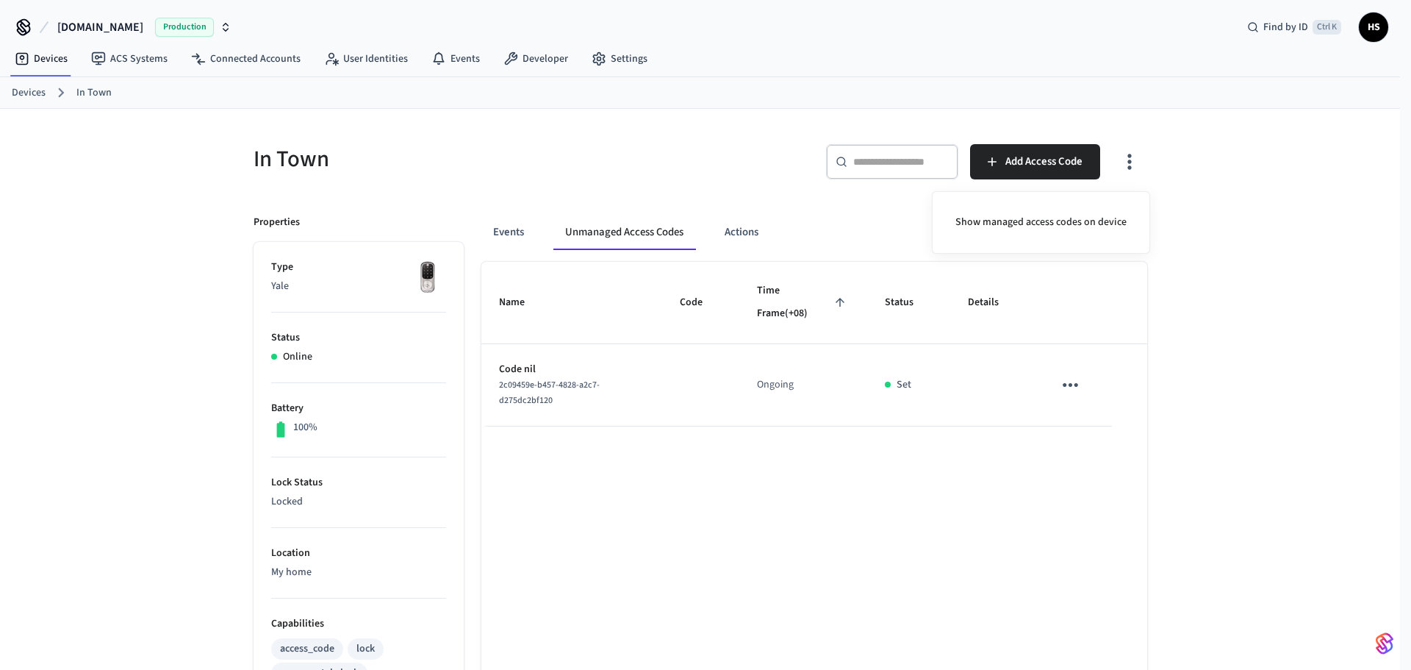
click at [656, 473] on div at bounding box center [705, 335] width 1411 height 670
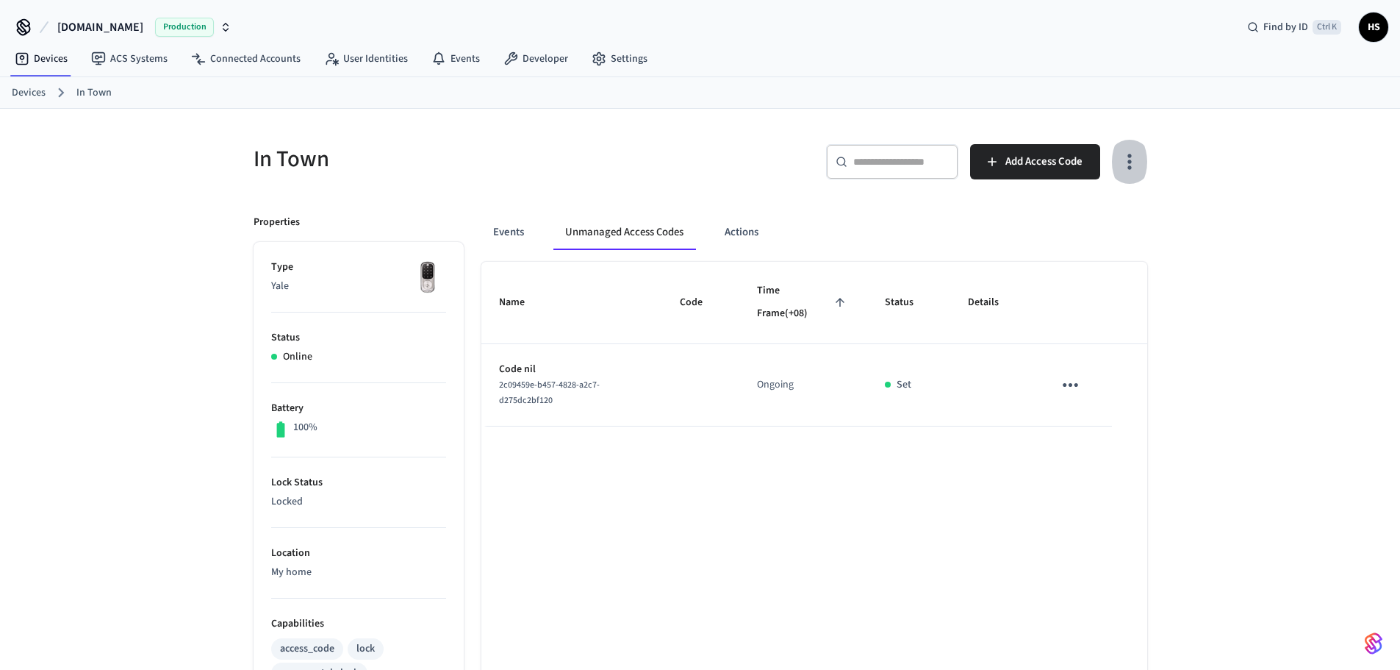
click at [1121, 169] on icon "button" at bounding box center [1129, 161] width 23 height 23
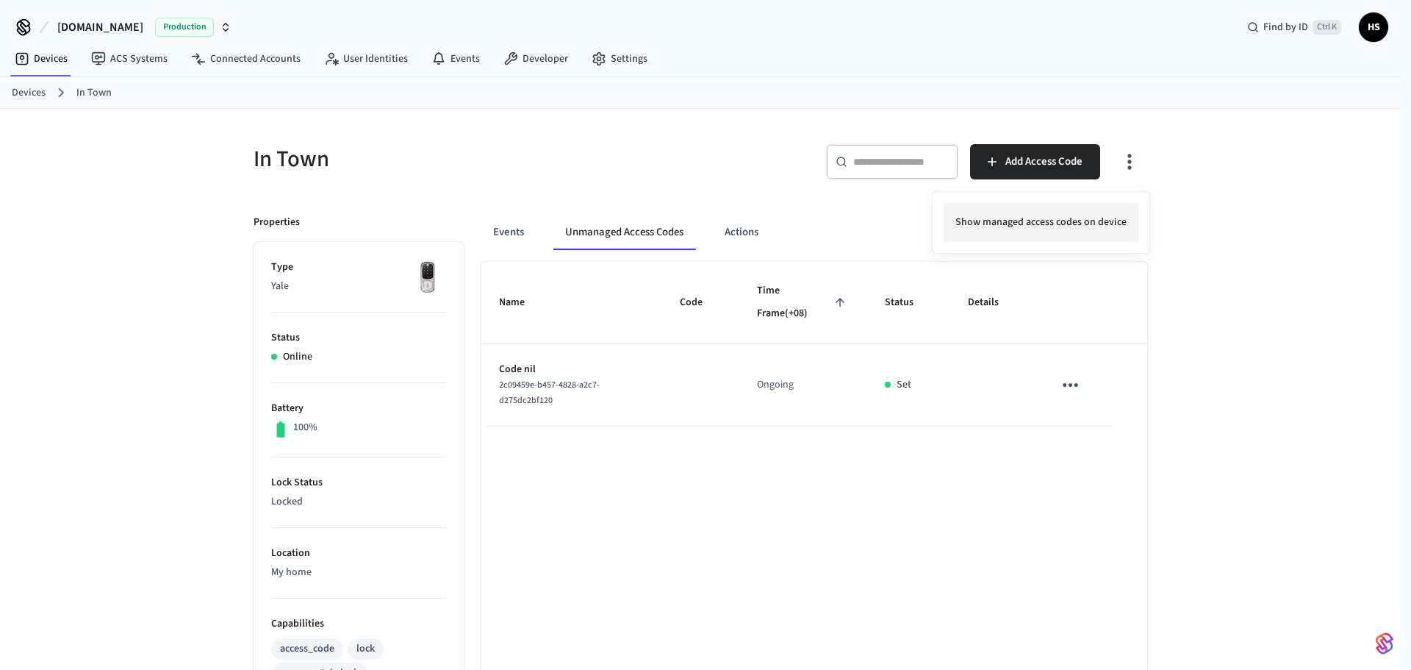
click at [1062, 210] on li "Show managed access codes on device" at bounding box center [1041, 222] width 195 height 39
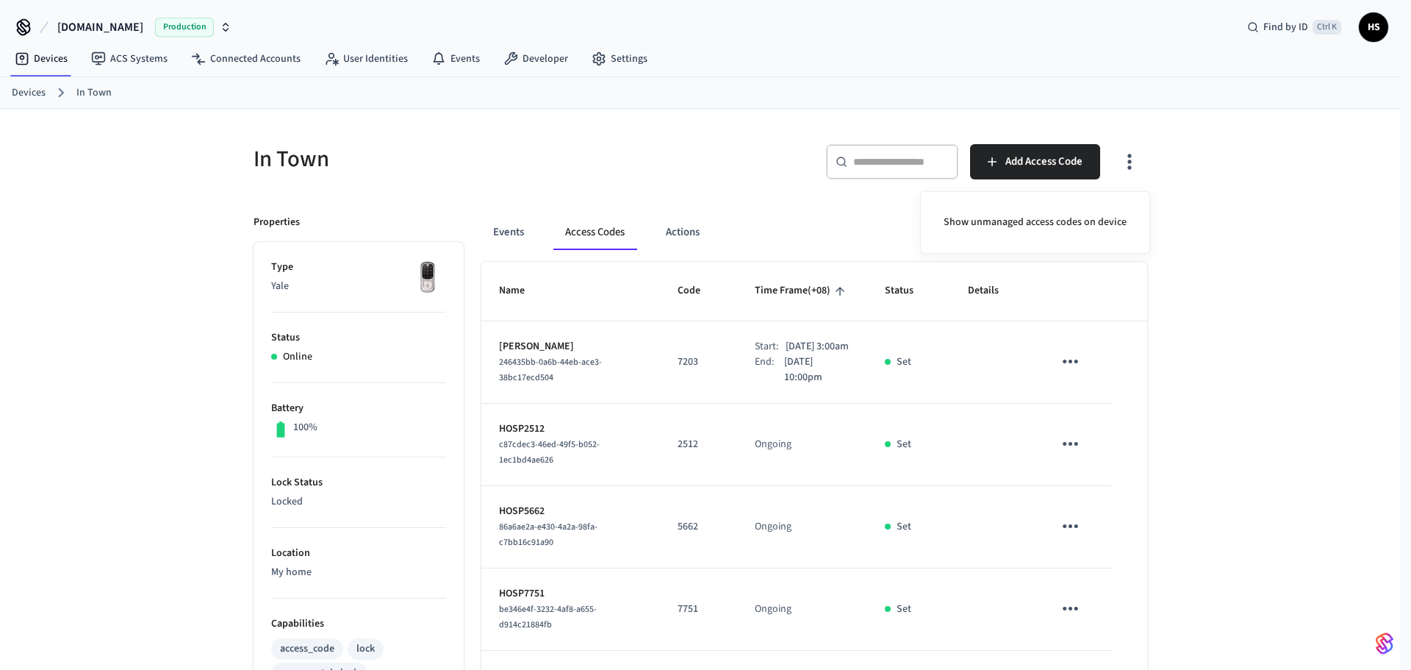
click at [706, 420] on div at bounding box center [705, 335] width 1411 height 670
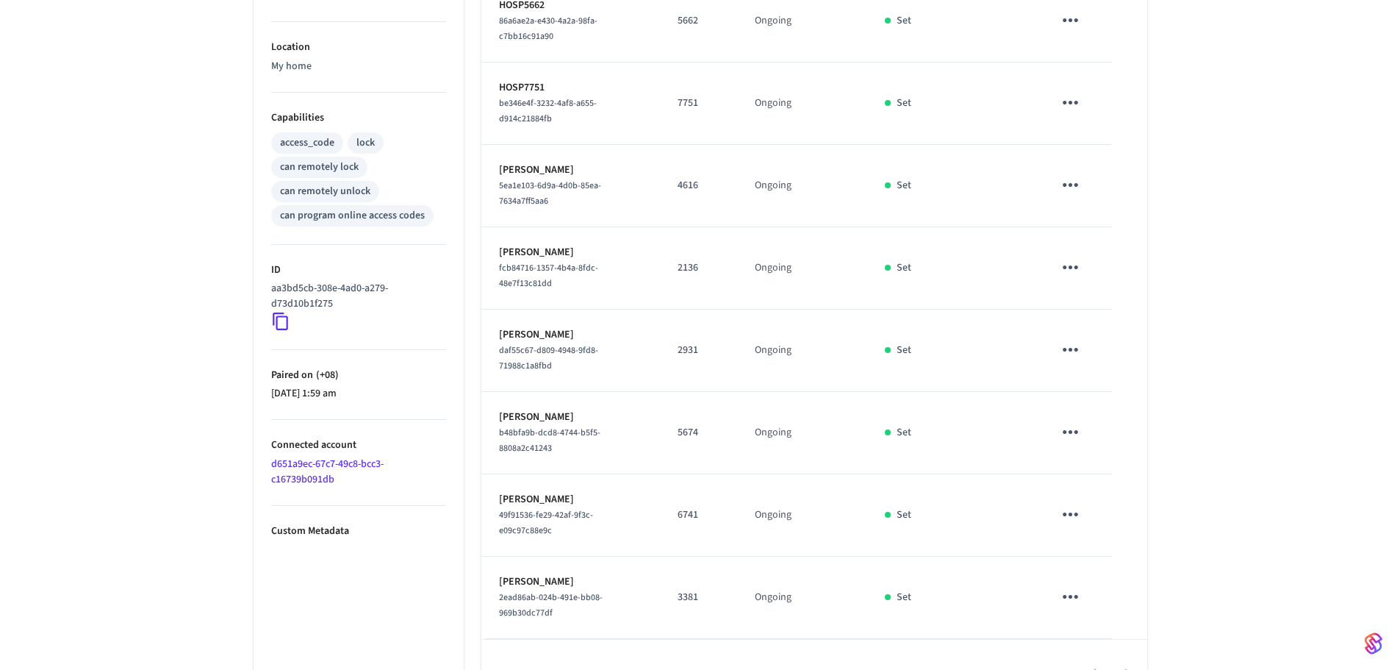
scroll to position [562, 0]
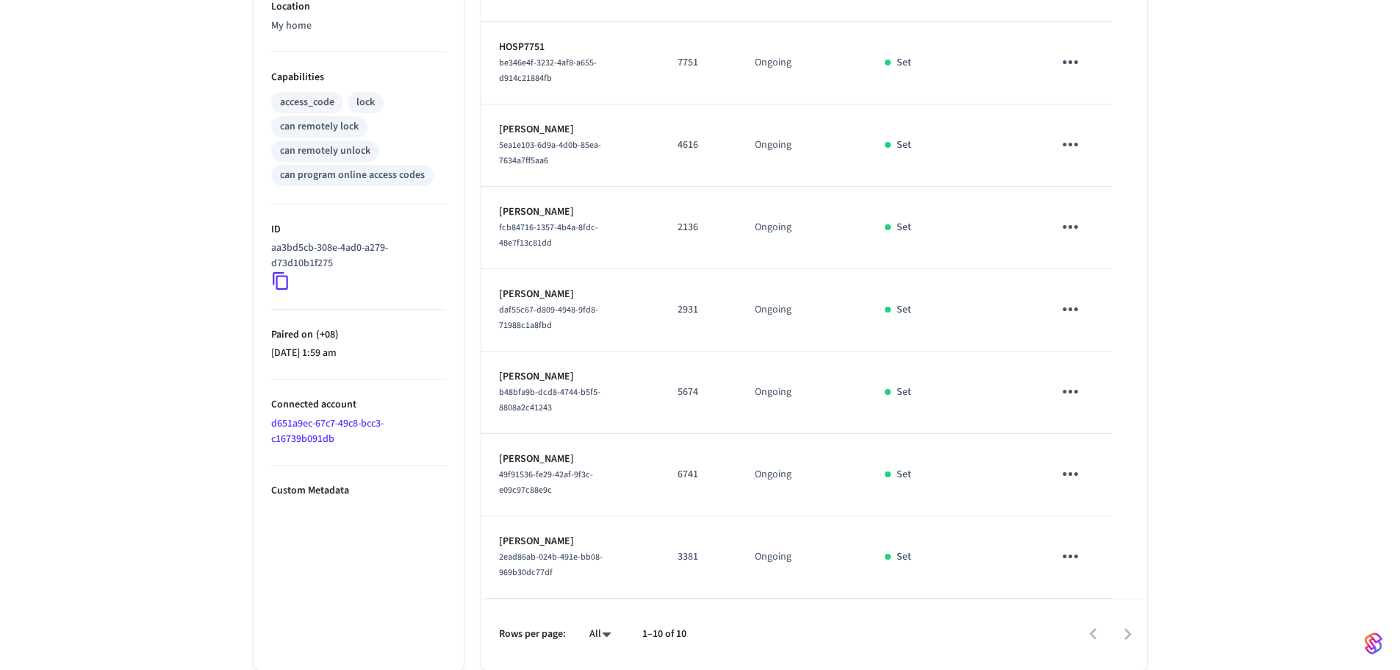
click at [630, 534] on td "Ella 2ead86ab-024b-491e-bb08-969b30dc77df" at bounding box center [570, 557] width 179 height 82
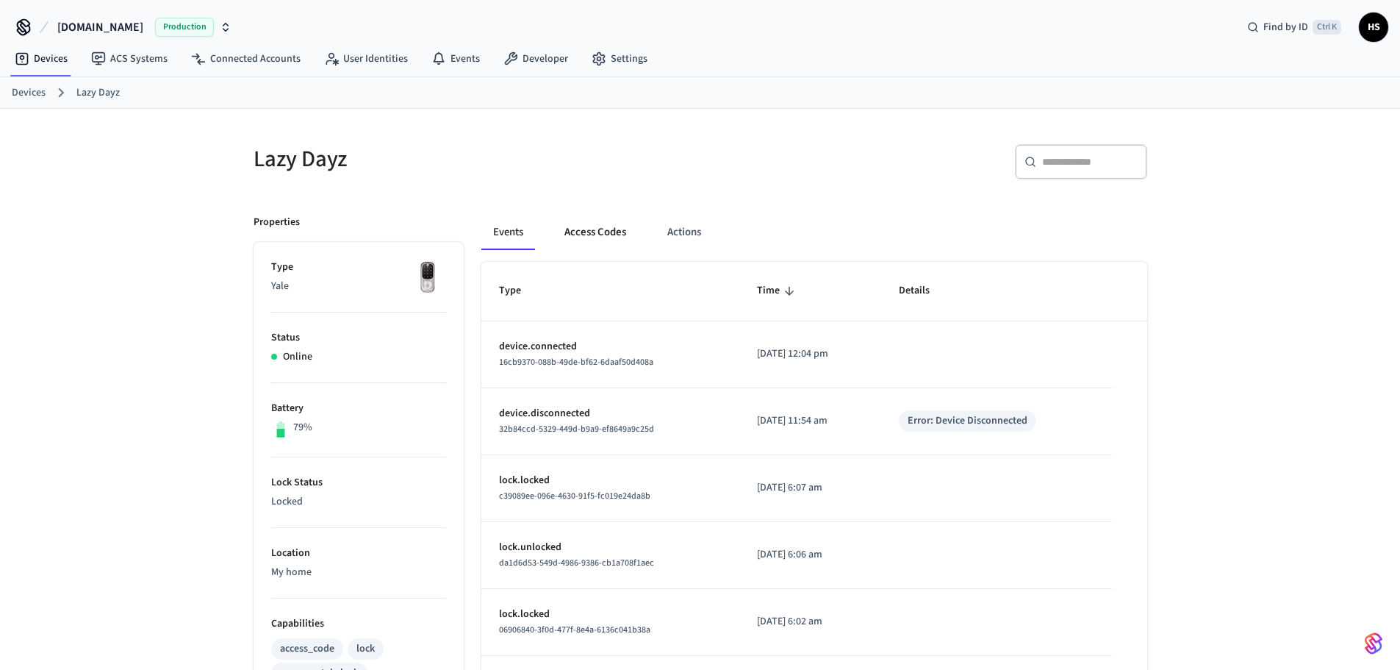
click at [590, 234] on button "Access Codes" at bounding box center [595, 232] width 85 height 35
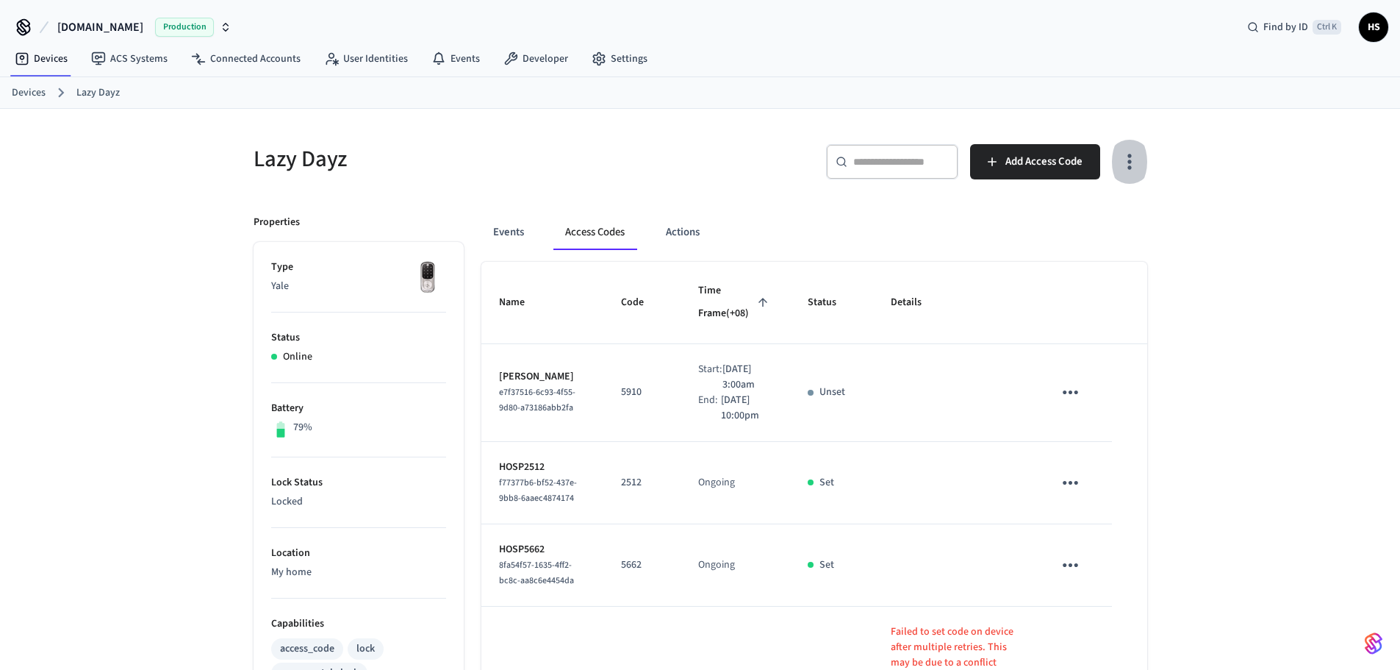
click at [1132, 165] on icon "button" at bounding box center [1129, 161] width 23 height 23
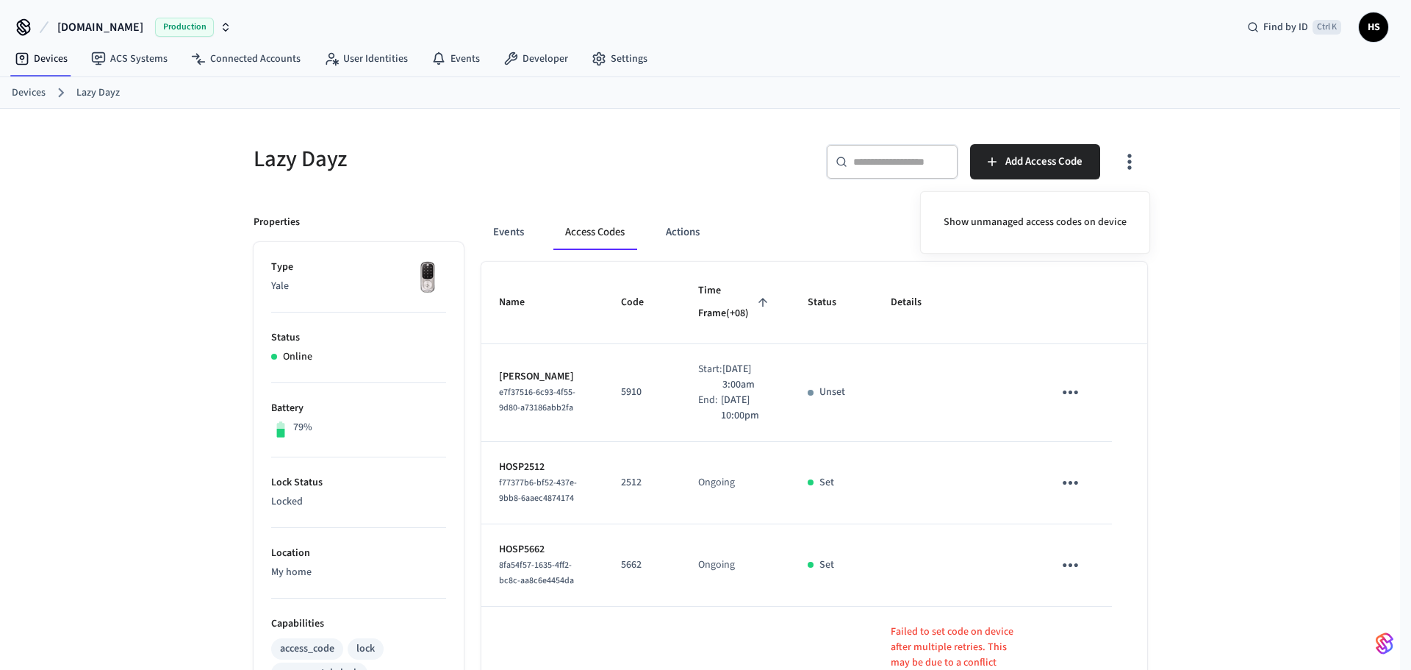
drag, startPoint x: 715, startPoint y: 161, endPoint x: 637, endPoint y: 217, distance: 95.9
click at [715, 161] on div at bounding box center [705, 335] width 1411 height 670
click at [507, 234] on button "Events" at bounding box center [508, 232] width 54 height 35
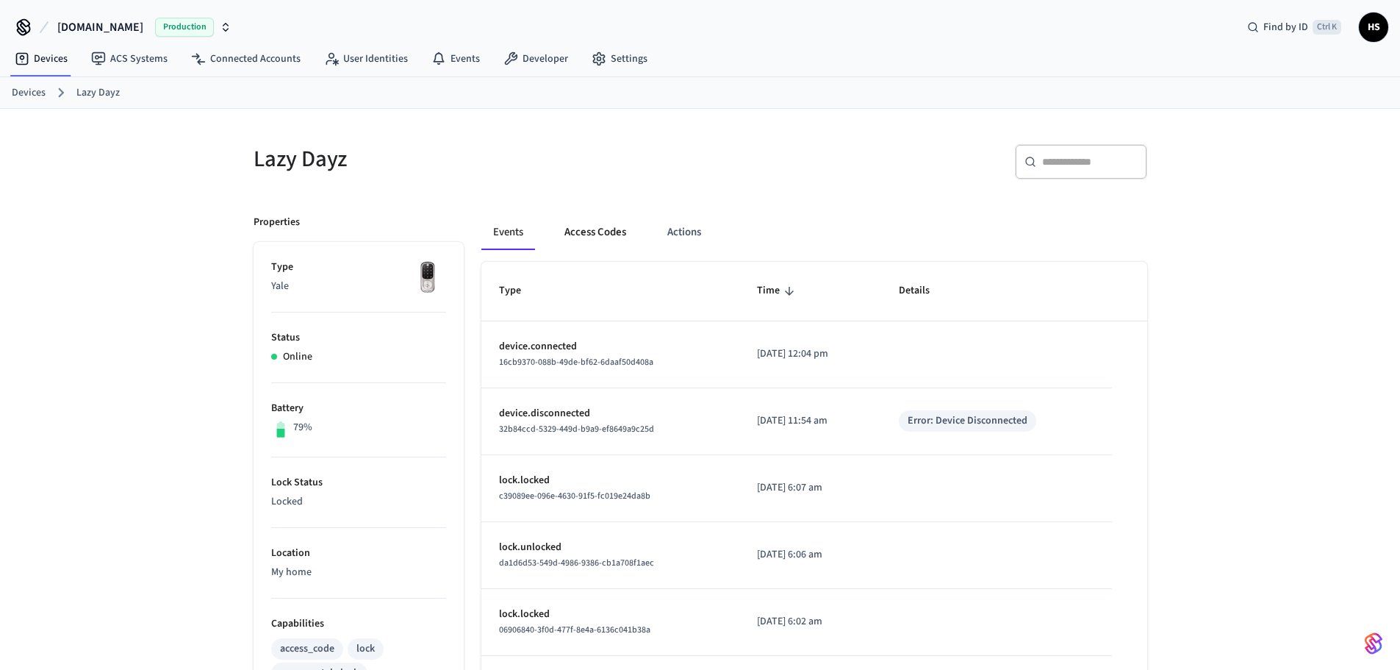
click at [570, 225] on button "Access Codes" at bounding box center [595, 232] width 85 height 35
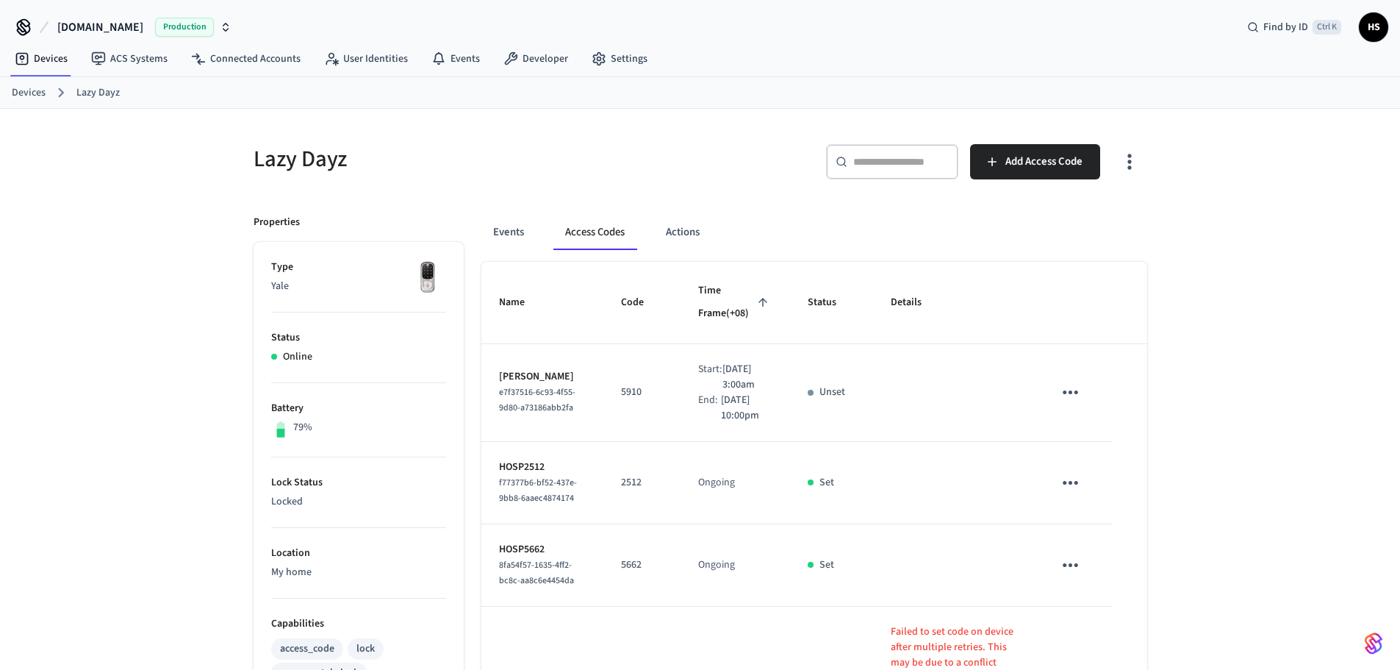
click at [1117, 154] on button "button" at bounding box center [1129, 161] width 35 height 59
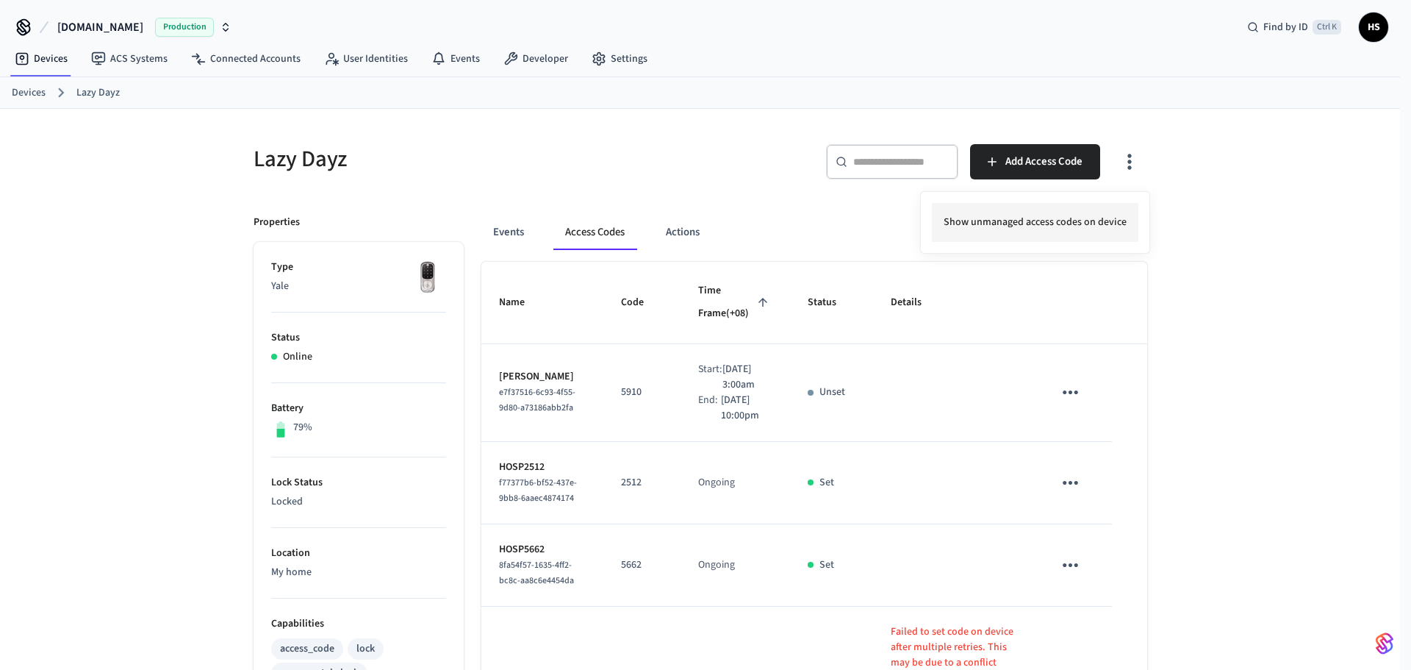
click at [1032, 213] on li "Show unmanaged access codes on device" at bounding box center [1035, 222] width 207 height 39
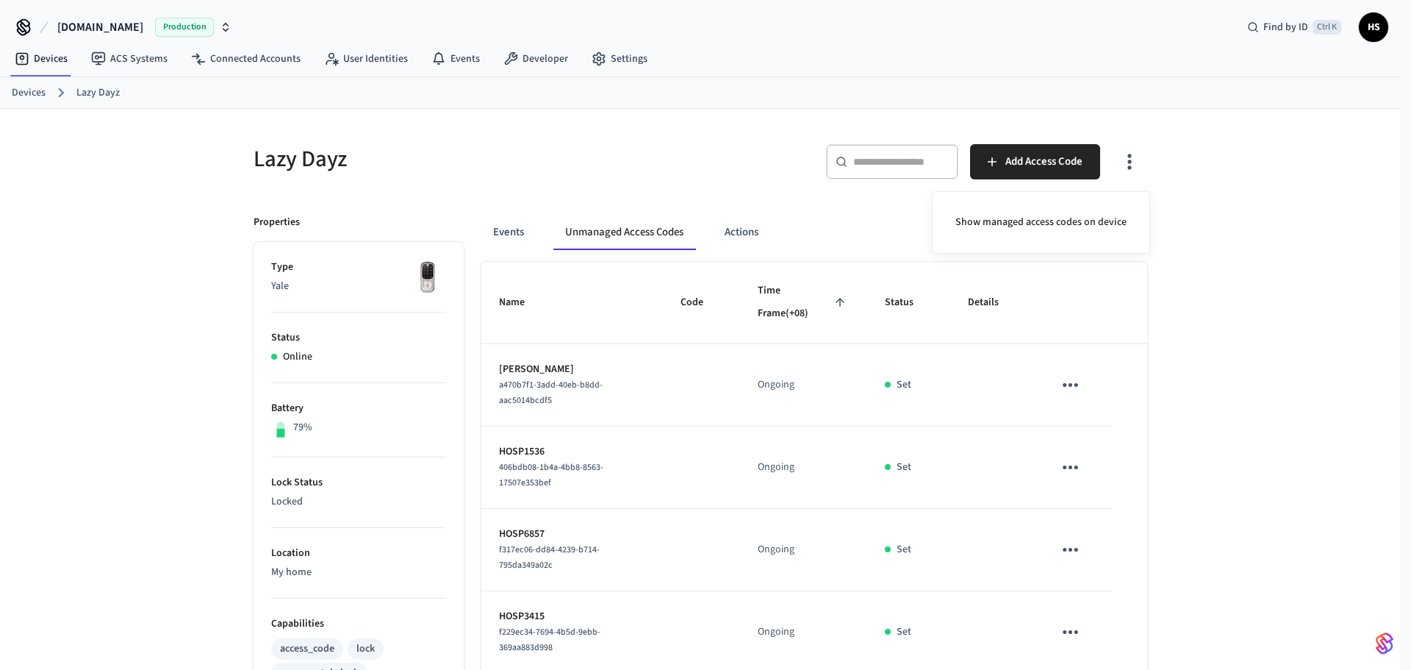
click at [752, 344] on div at bounding box center [705, 335] width 1411 height 670
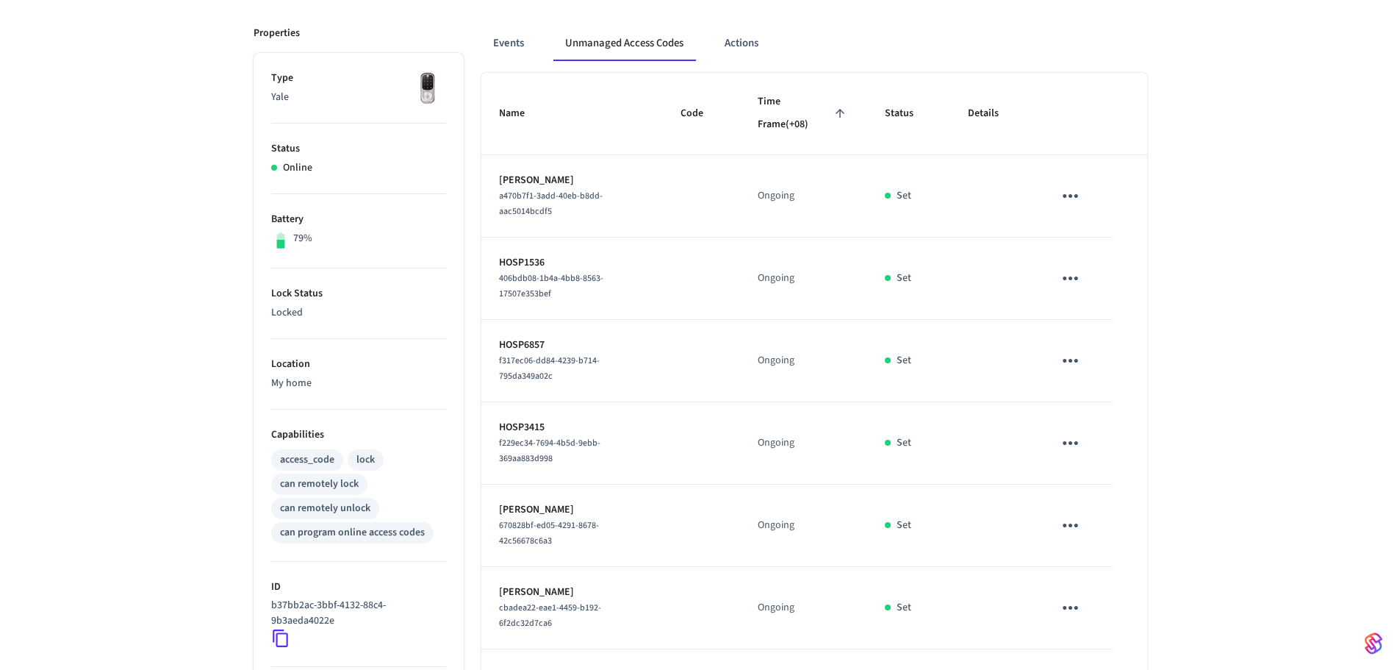
scroll to position [221, 0]
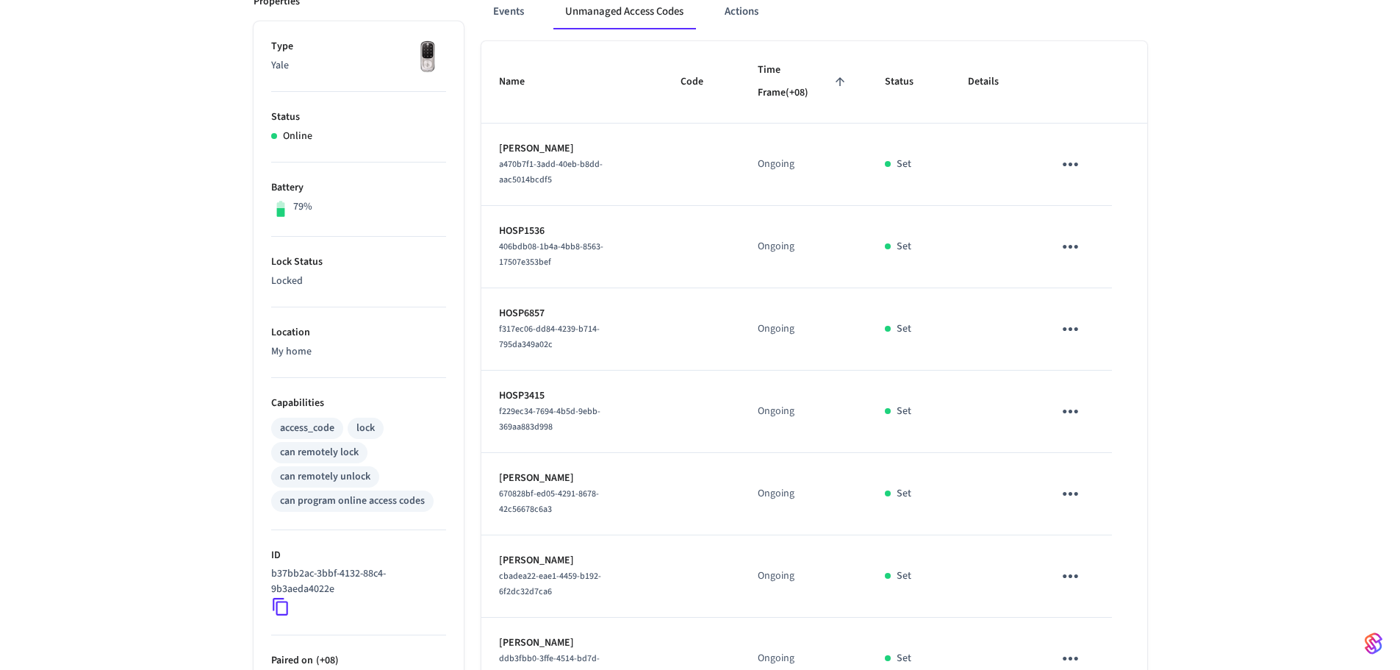
click at [1076, 254] on icon "sticky table" at bounding box center [1070, 246] width 23 height 23
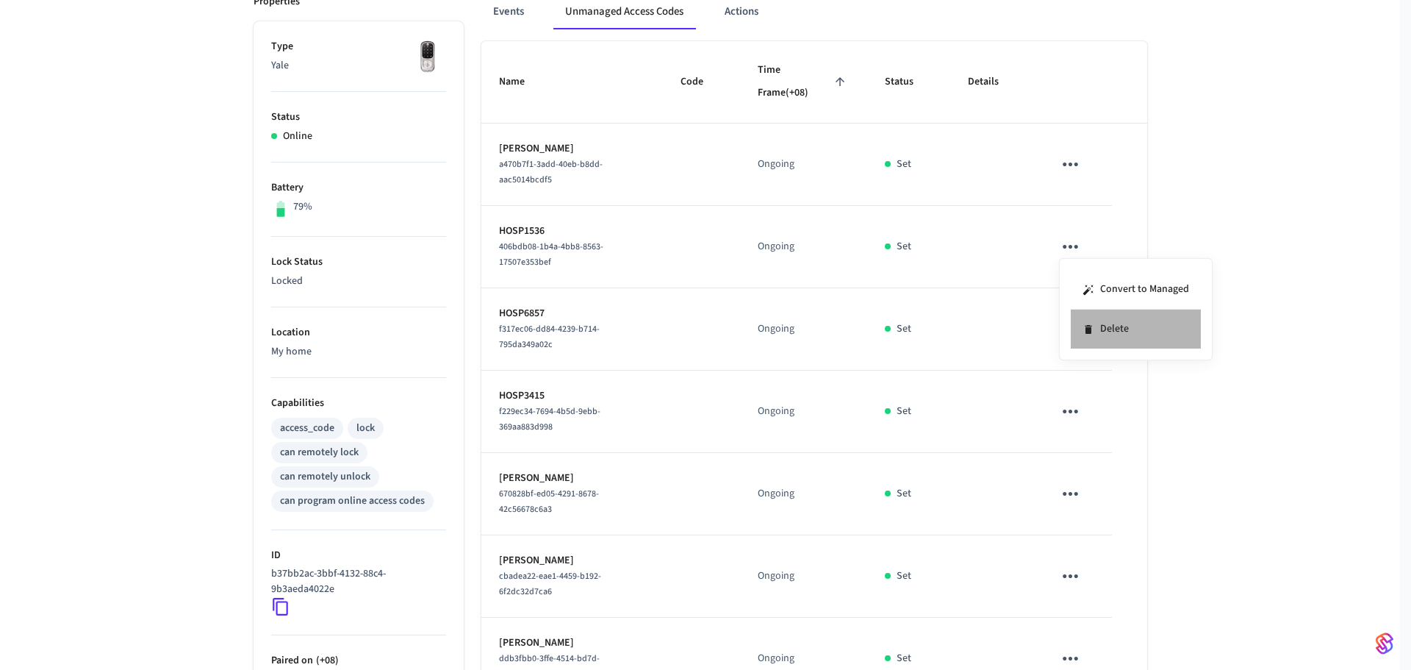
click at [1147, 328] on li "Delete" at bounding box center [1136, 328] width 130 height 39
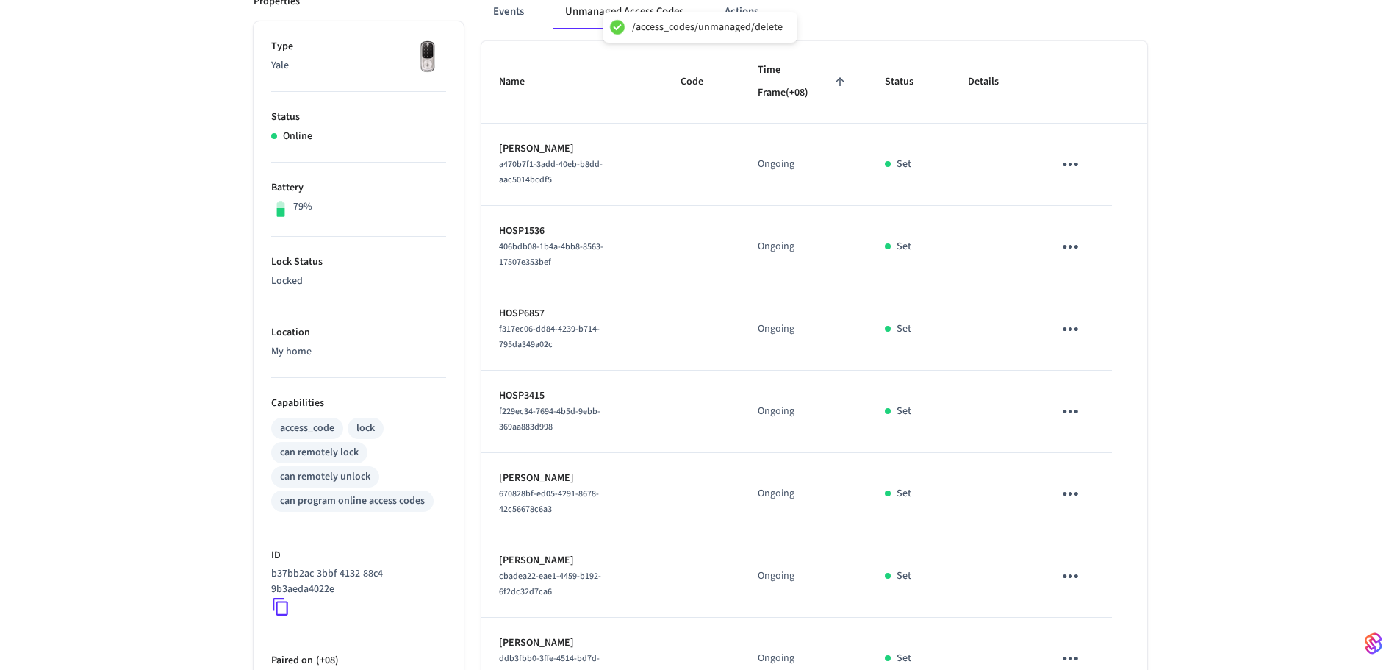
click at [1081, 325] on icon "sticky table" at bounding box center [1070, 329] width 23 height 23
click at [1105, 406] on li "Delete" at bounding box center [1136, 411] width 130 height 39
click at [1061, 243] on icon "sticky table" at bounding box center [1070, 246] width 23 height 23
click at [1141, 296] on li "Convert to Managed" at bounding box center [1136, 290] width 130 height 40
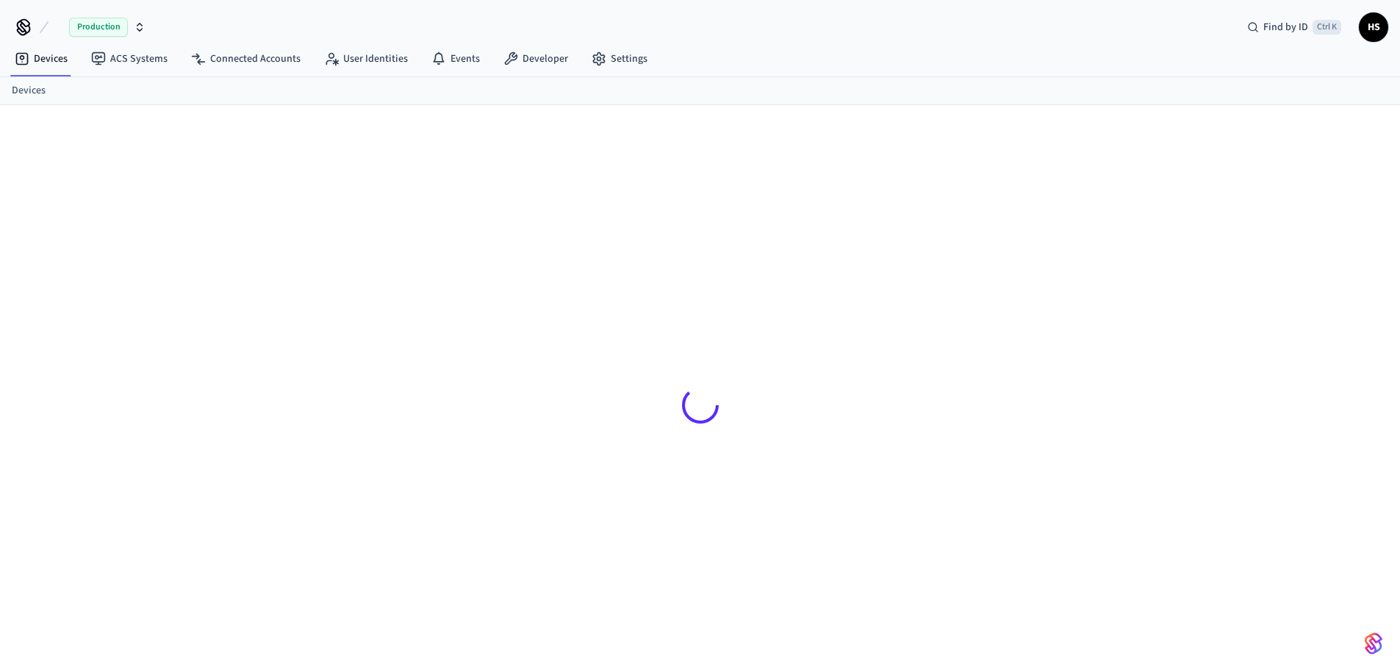
scroll to position [20, 0]
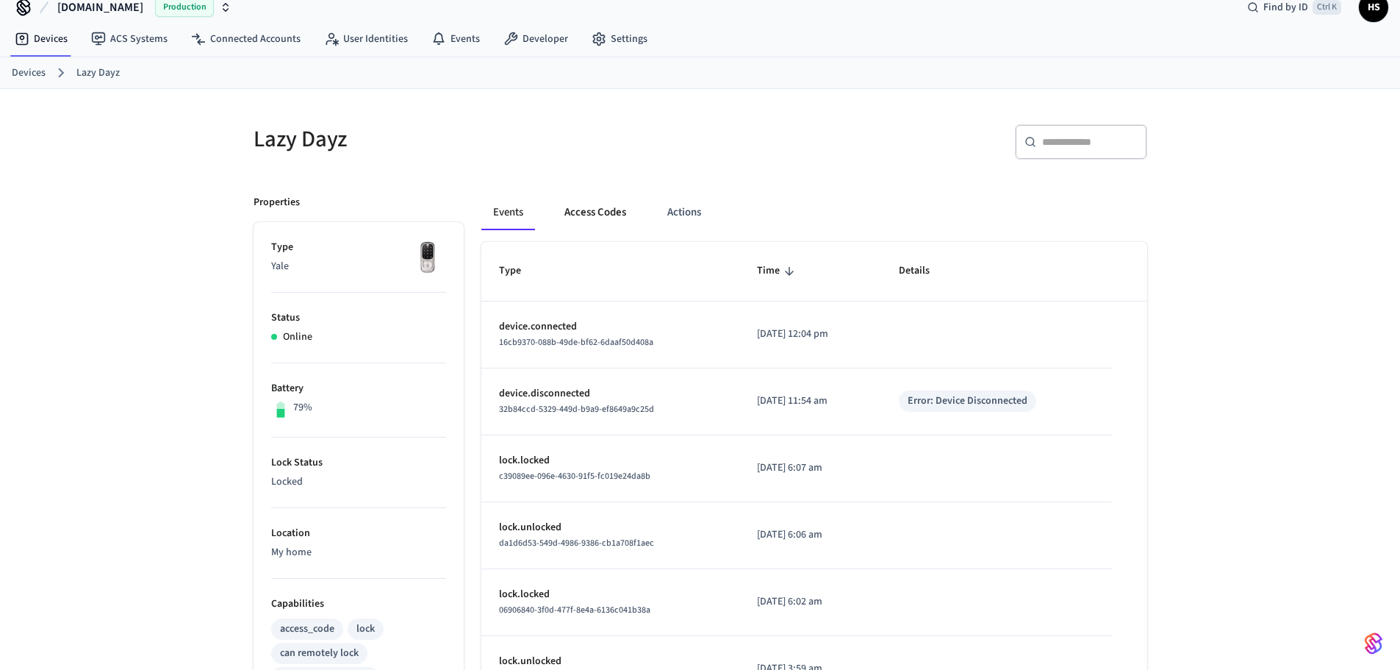
click at [592, 208] on button "Access Codes" at bounding box center [595, 212] width 85 height 35
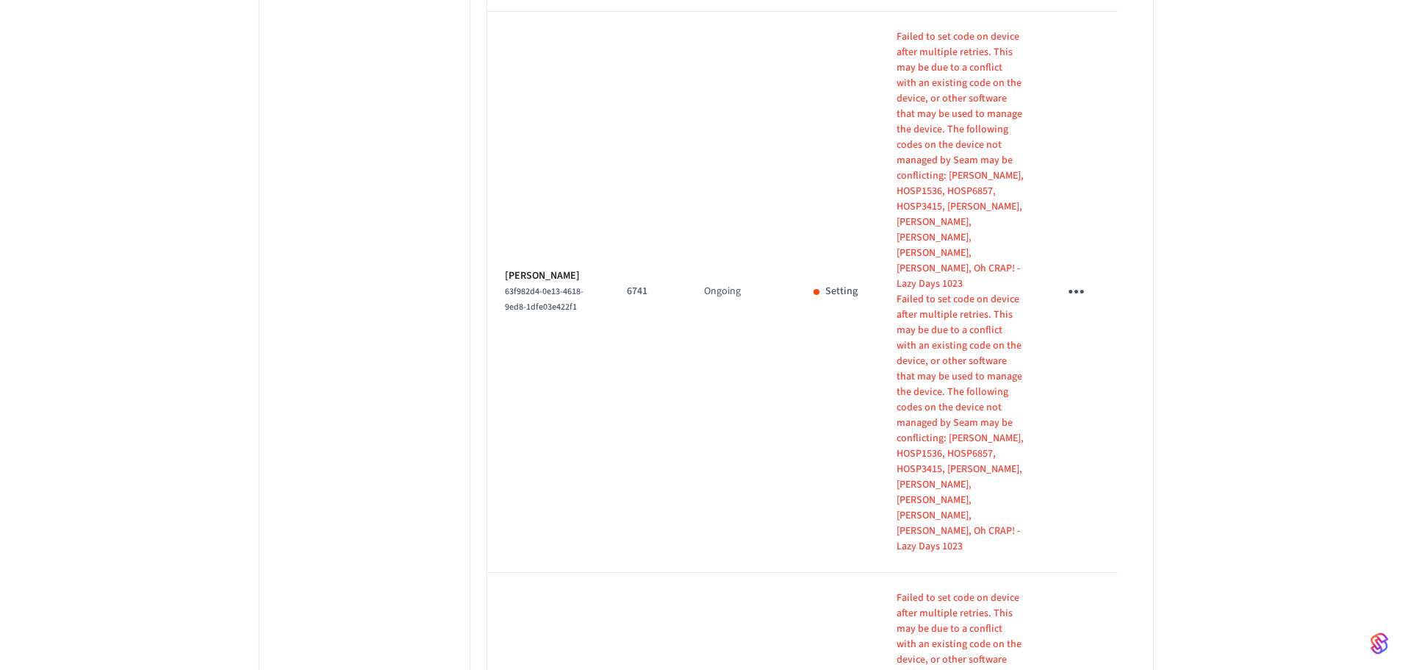
scroll to position [2406, 0]
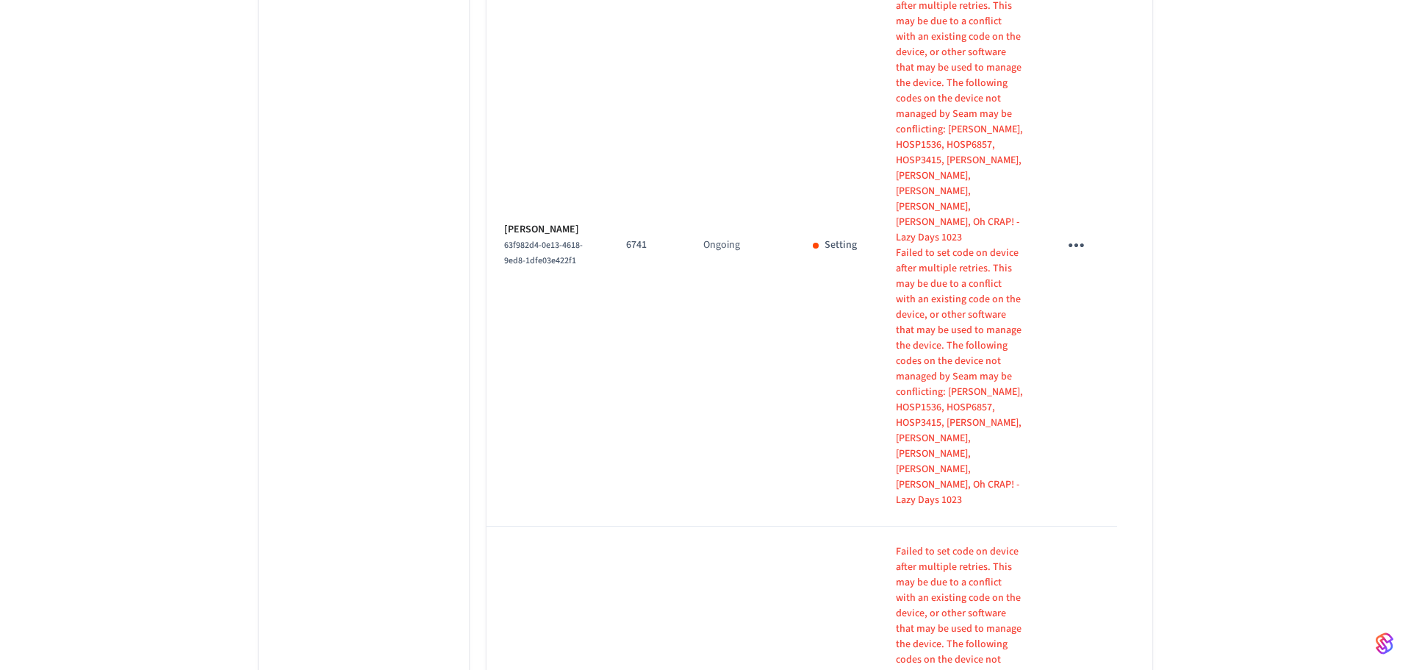
click at [605, 629] on li "All" at bounding box center [595, 626] width 39 height 39
type input "**"
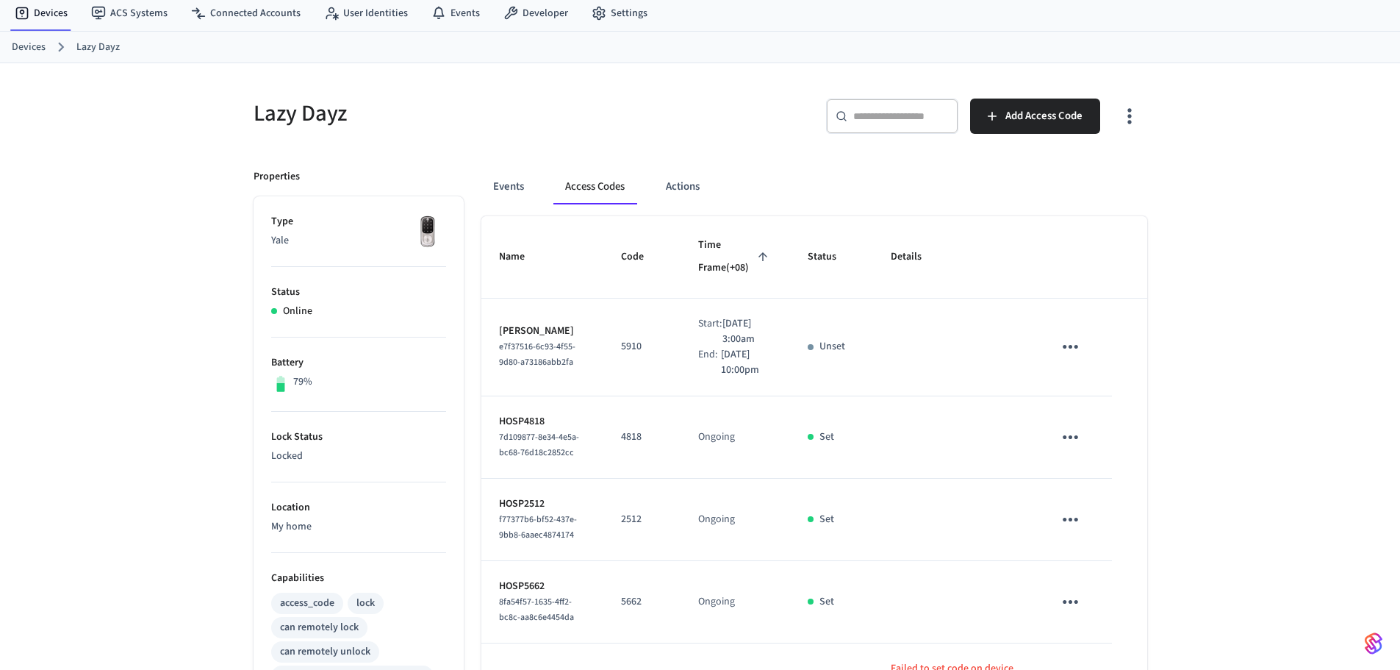
scroll to position [0, 0]
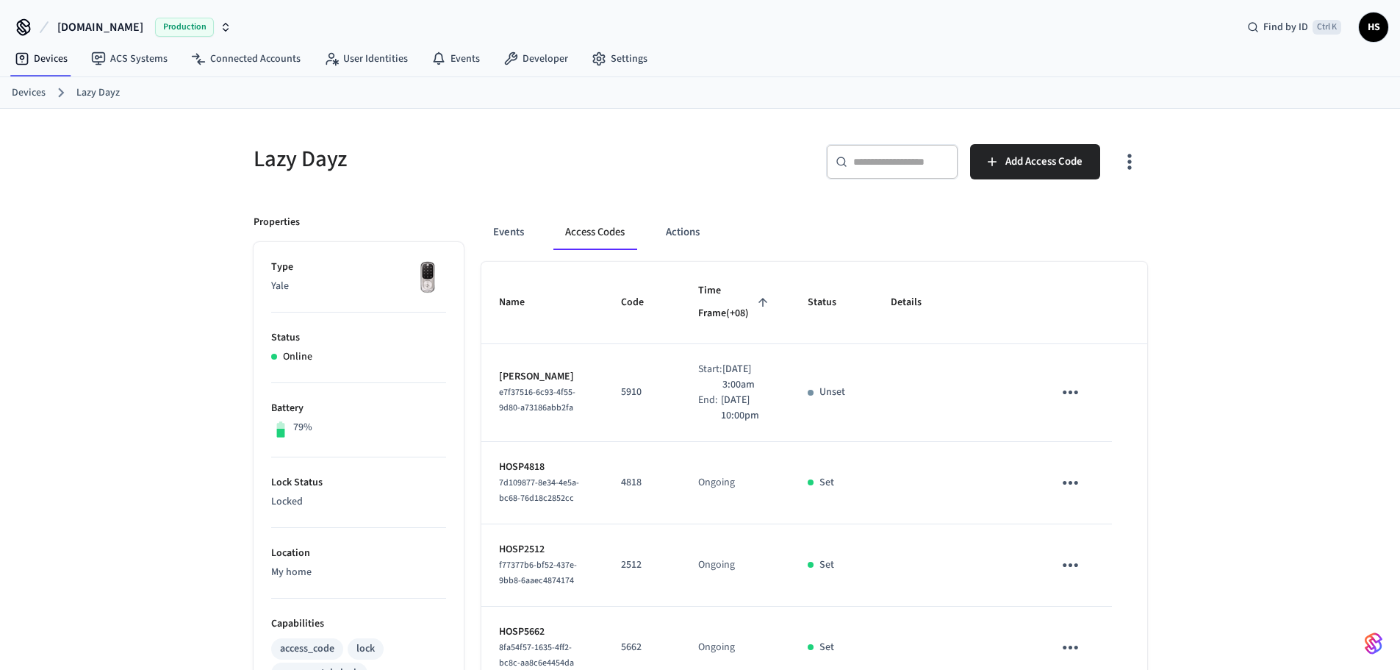
click at [1132, 161] on icon "button" at bounding box center [1129, 161] width 23 height 23
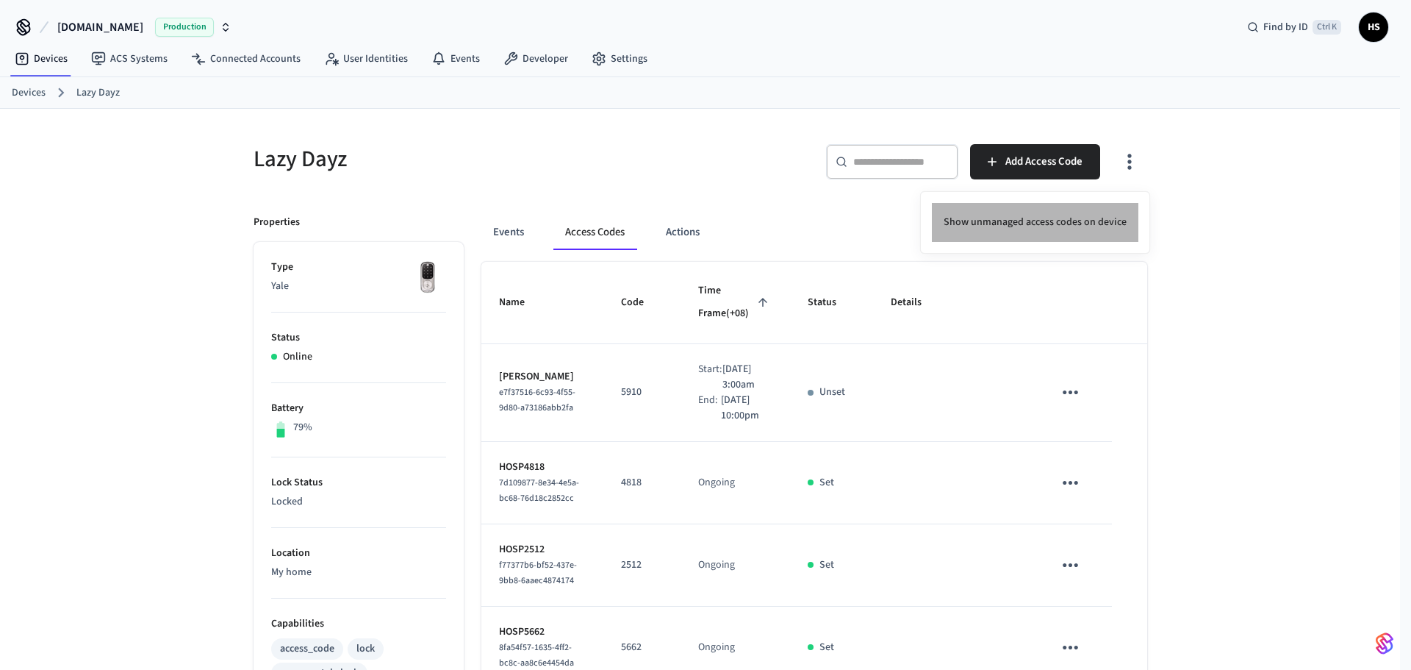
click at [1057, 226] on li "Show unmanaged access codes on device" at bounding box center [1035, 222] width 207 height 39
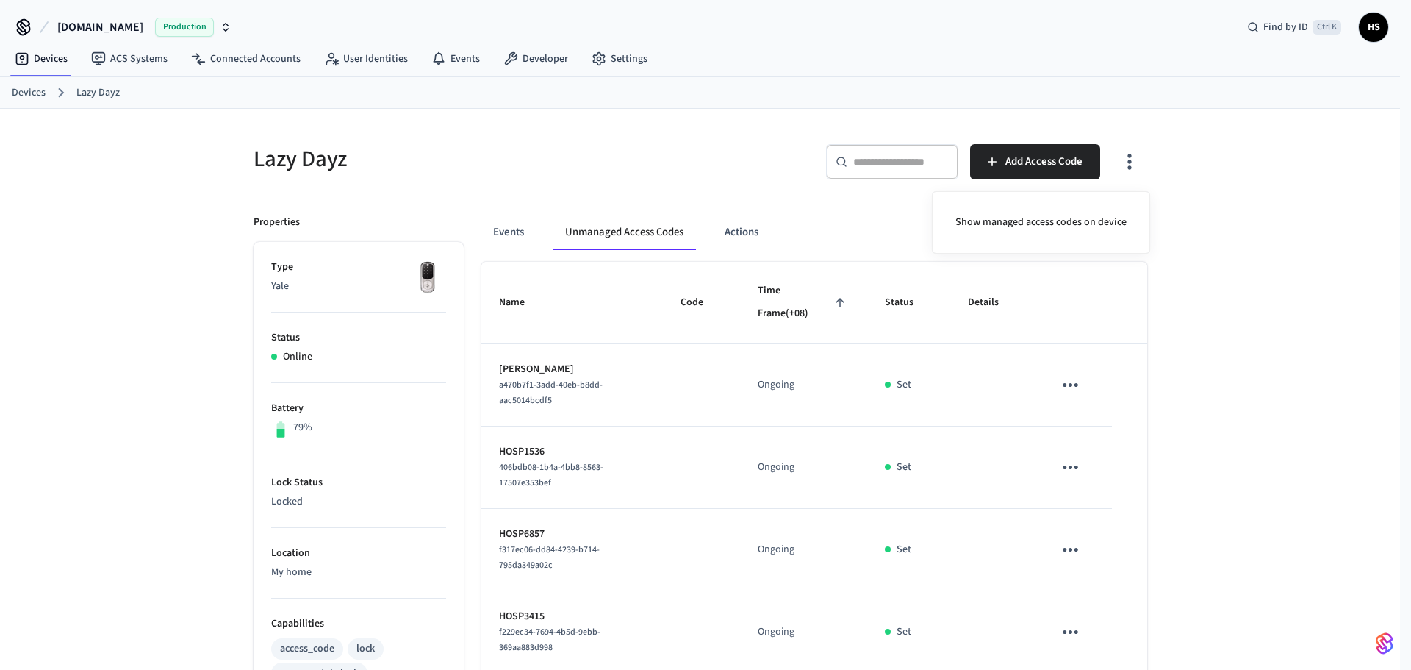
click at [936, 433] on div at bounding box center [705, 335] width 1411 height 670
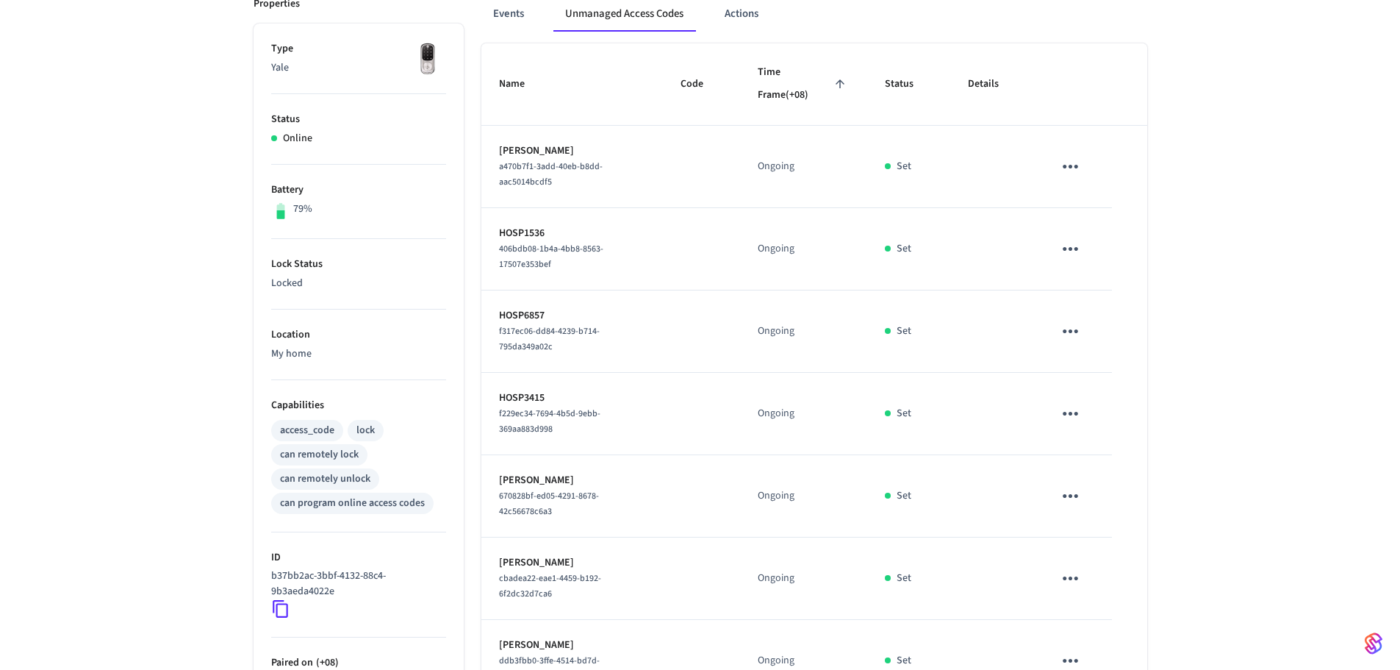
scroll to position [221, 0]
click at [1064, 157] on icon "sticky table" at bounding box center [1070, 164] width 23 height 23
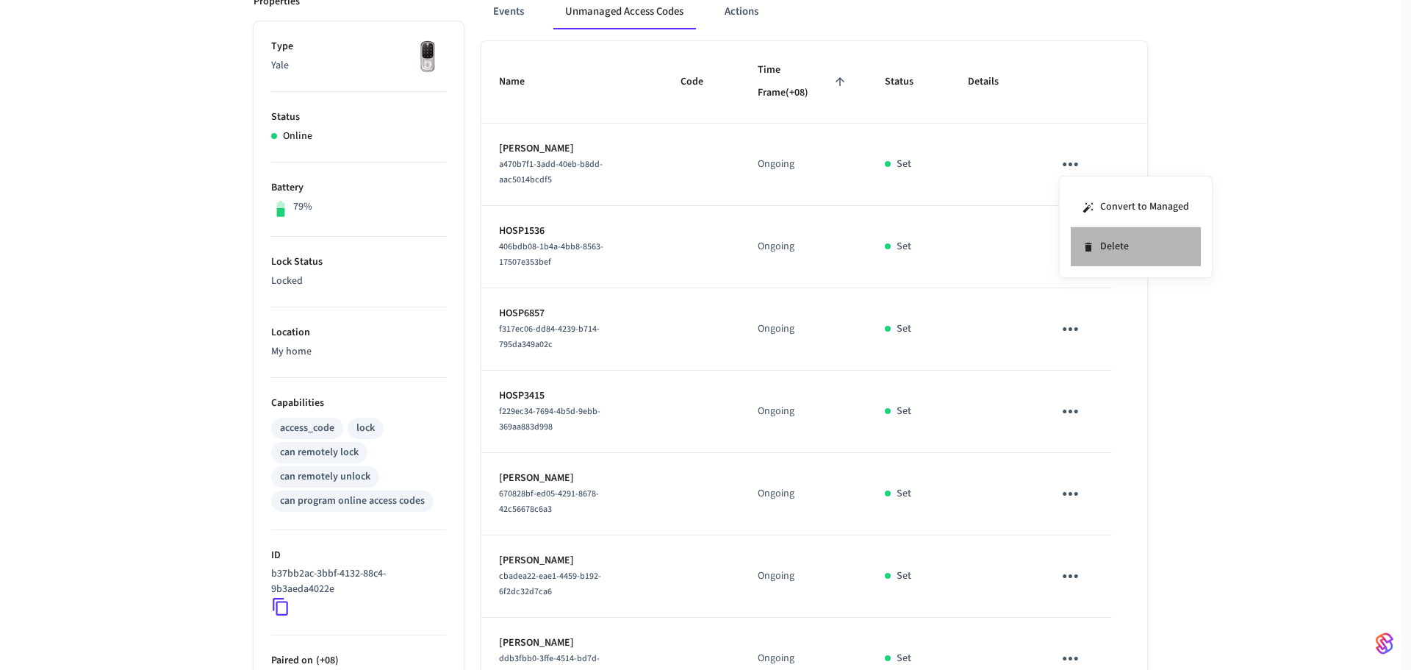
click at [1073, 235] on li "Delete" at bounding box center [1136, 246] width 130 height 39
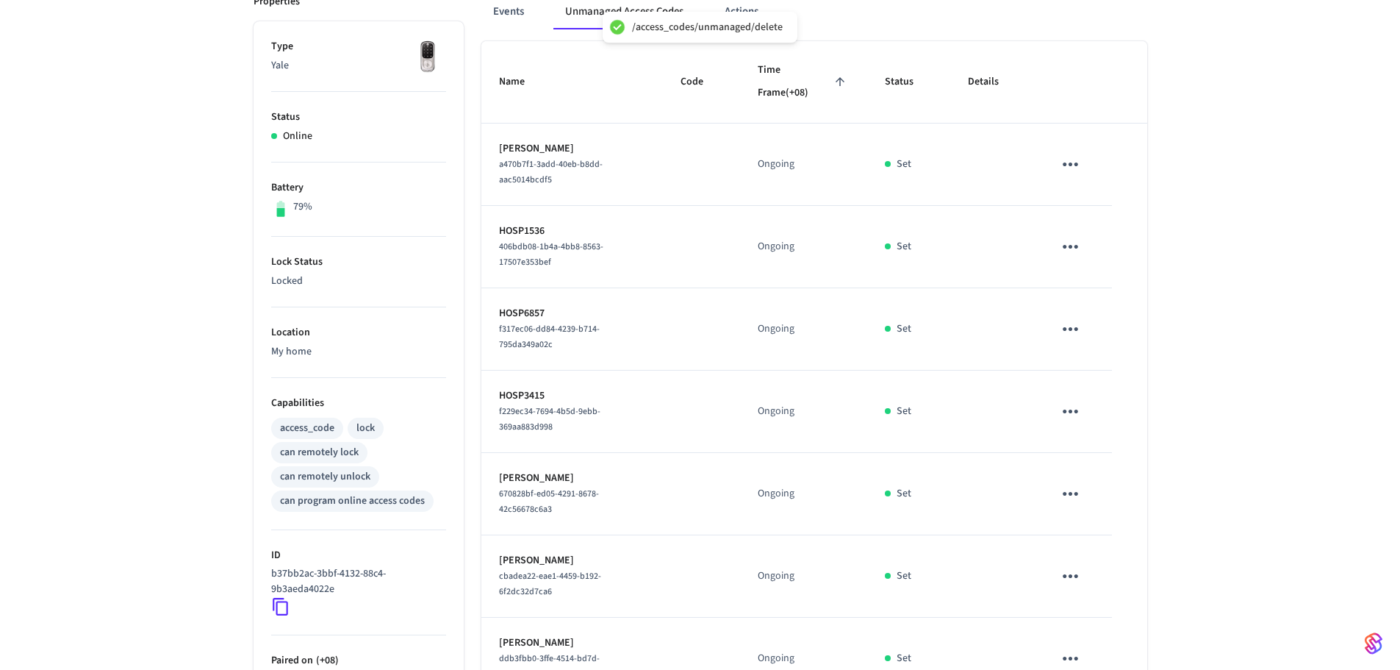
click at [1068, 254] on icon "sticky table" at bounding box center [1070, 246] width 23 height 23
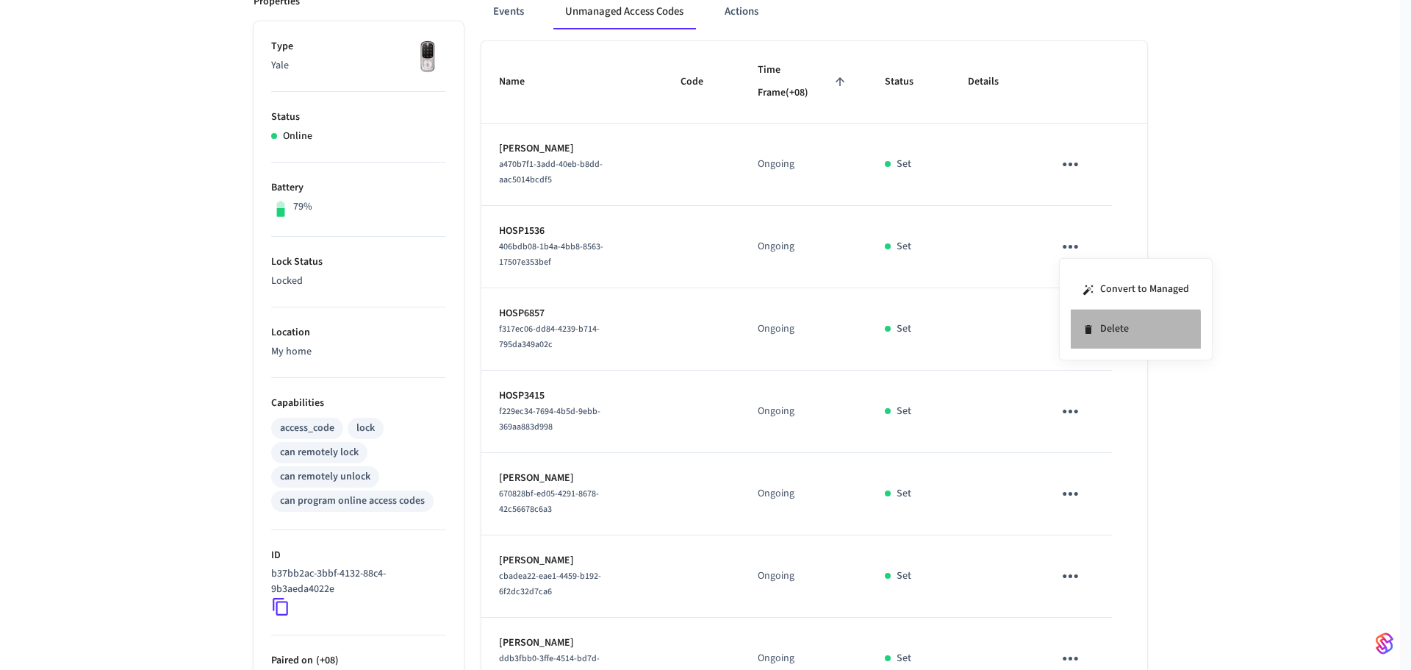
click at [1123, 340] on li "Delete" at bounding box center [1136, 328] width 130 height 39
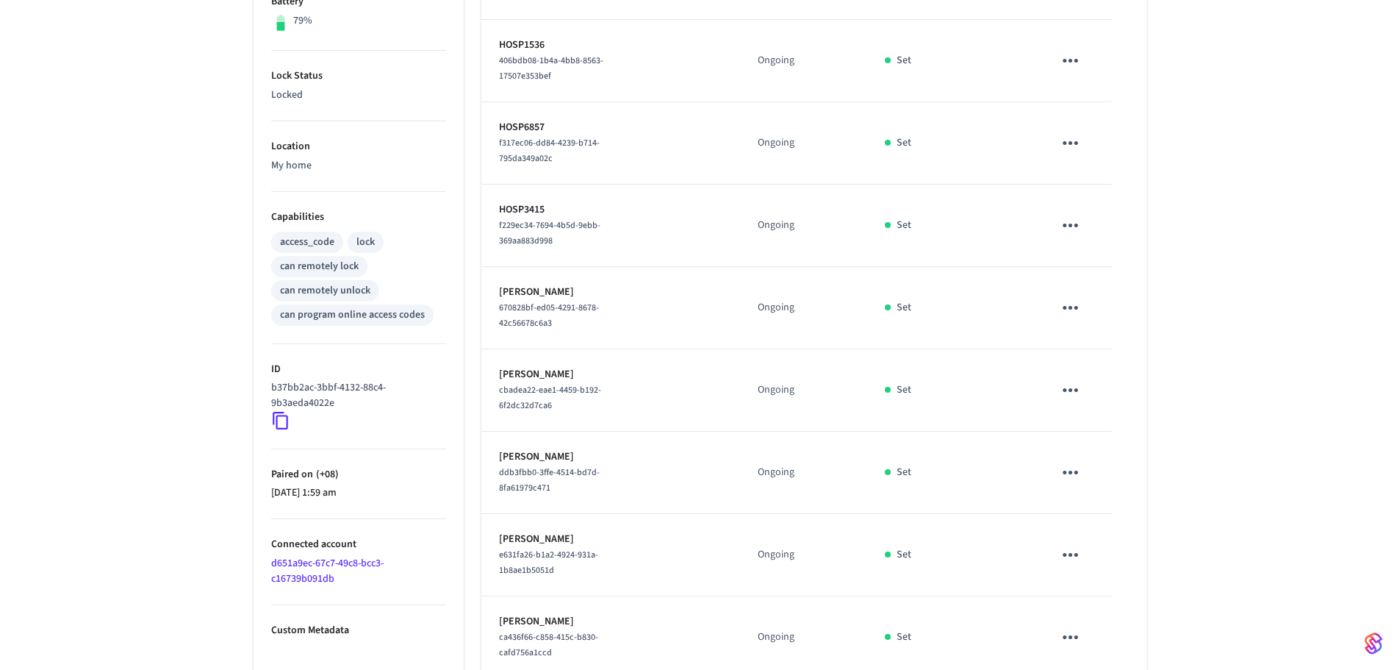
scroll to position [515, 0]
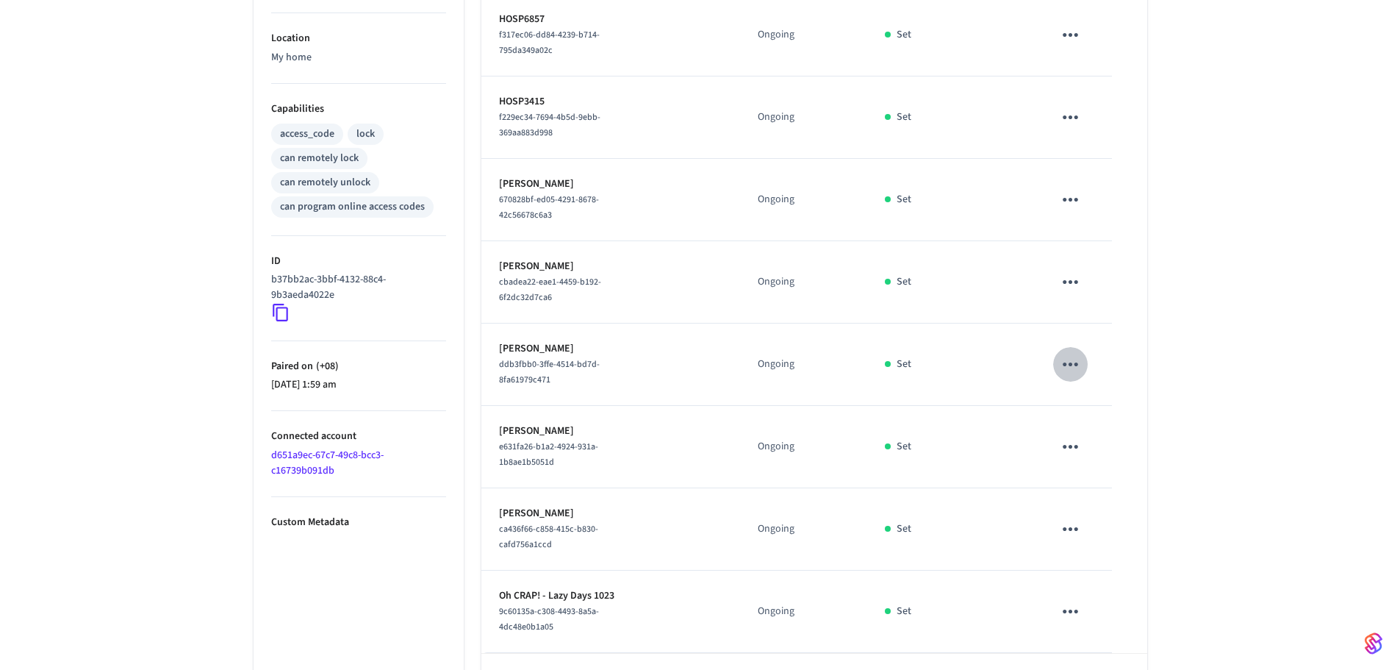
click at [1081, 367] on icon "sticky table" at bounding box center [1070, 364] width 23 height 23
click at [1103, 415] on li "Convert to Managed" at bounding box center [1136, 407] width 130 height 40
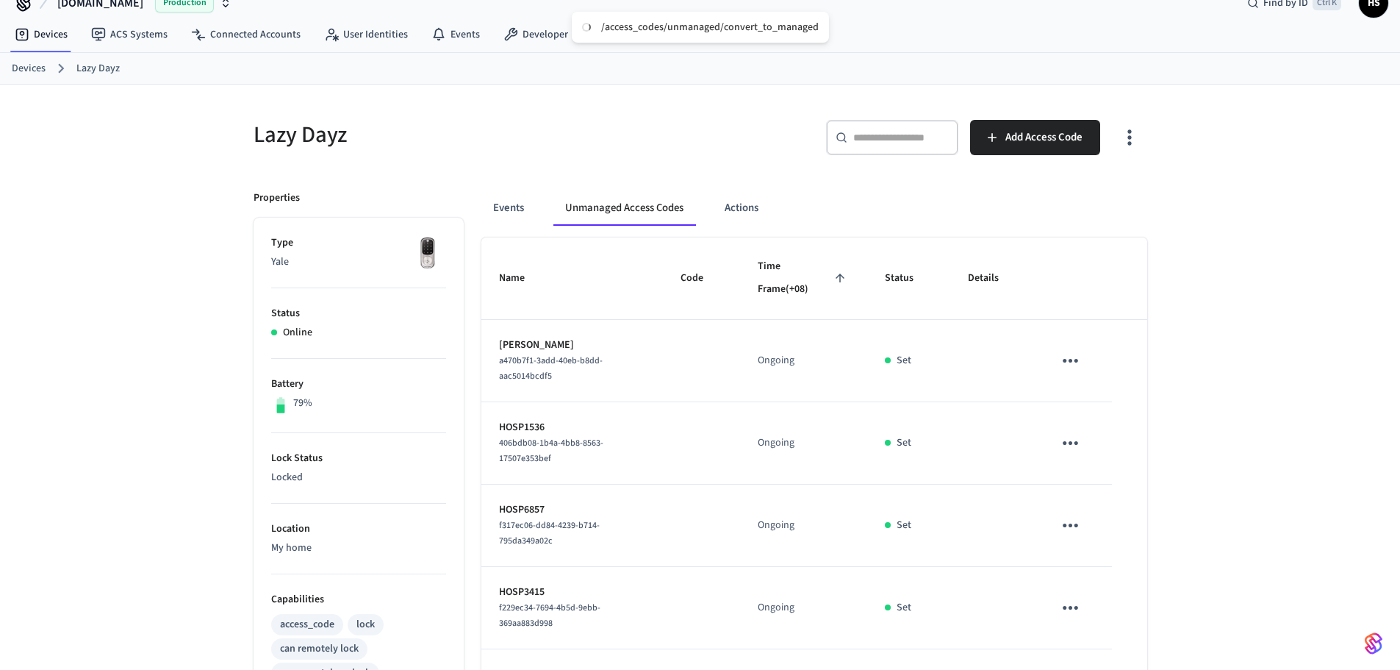
scroll to position [0, 0]
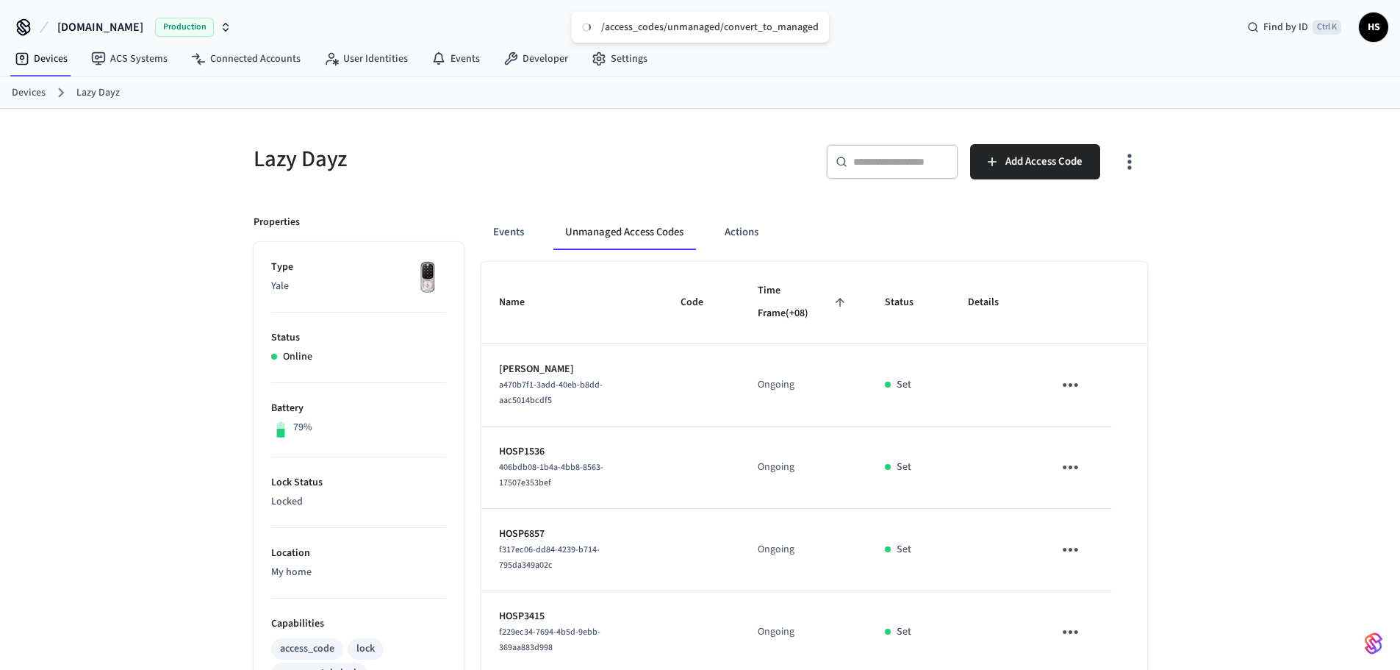
click at [1132, 162] on icon "button" at bounding box center [1129, 161] width 23 height 23
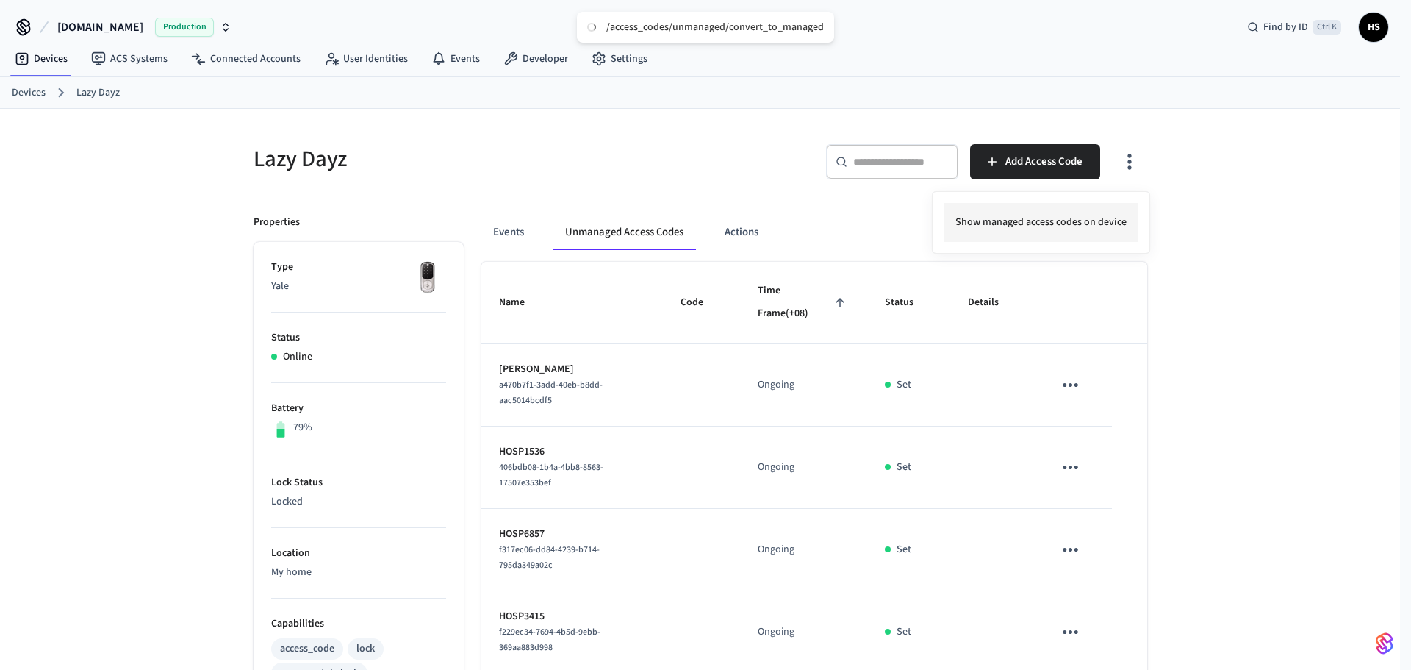
click at [1073, 226] on li "Show managed access codes on device" at bounding box center [1041, 222] width 195 height 39
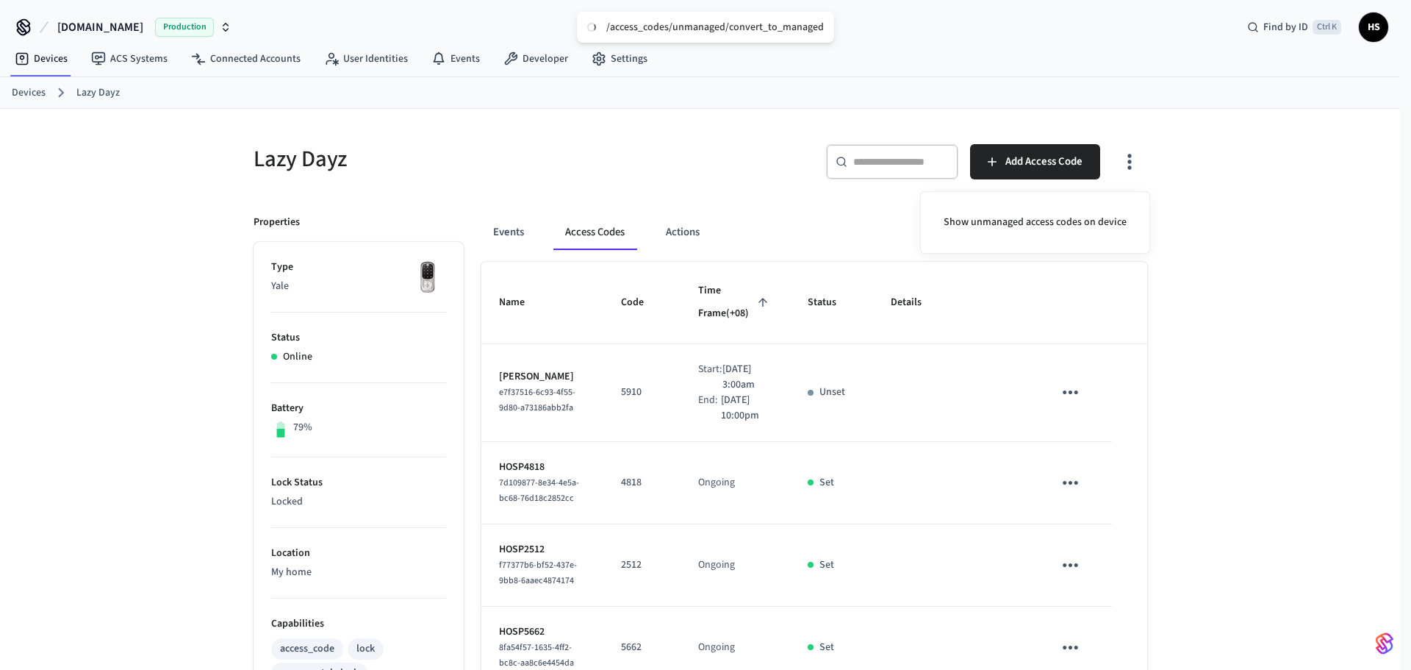
click at [745, 451] on div at bounding box center [705, 335] width 1411 height 670
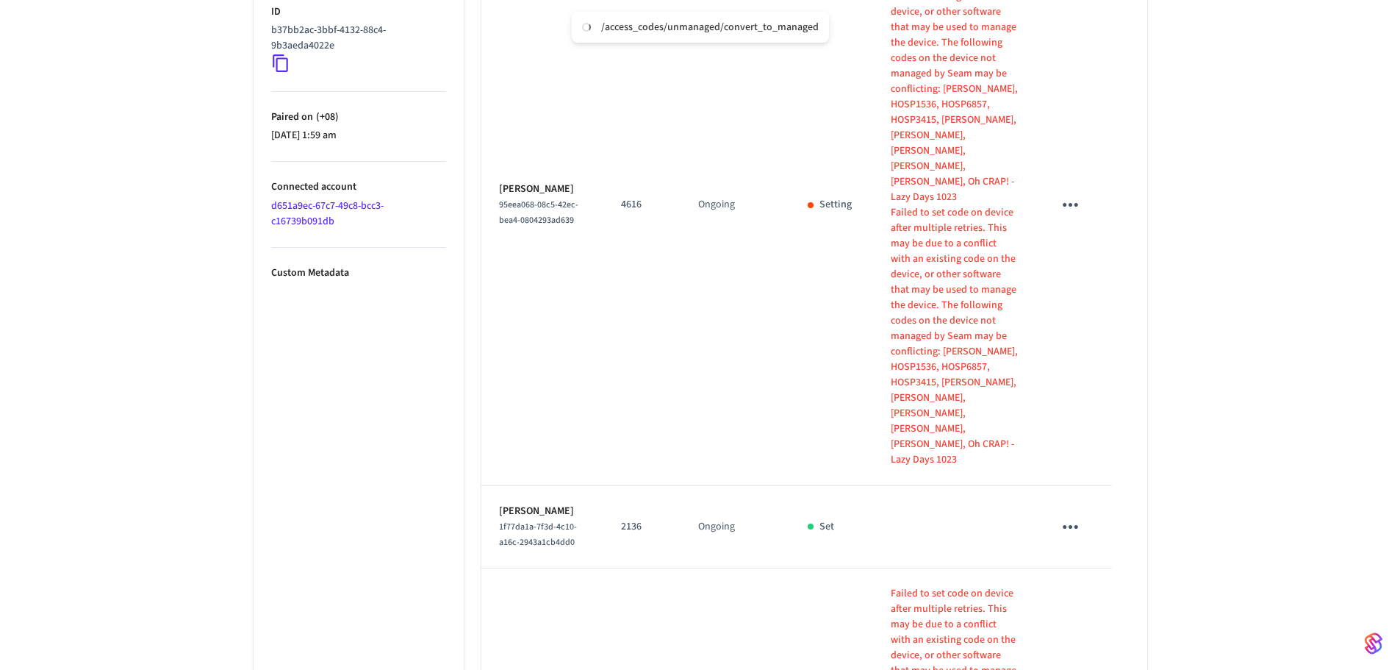
scroll to position [809, 0]
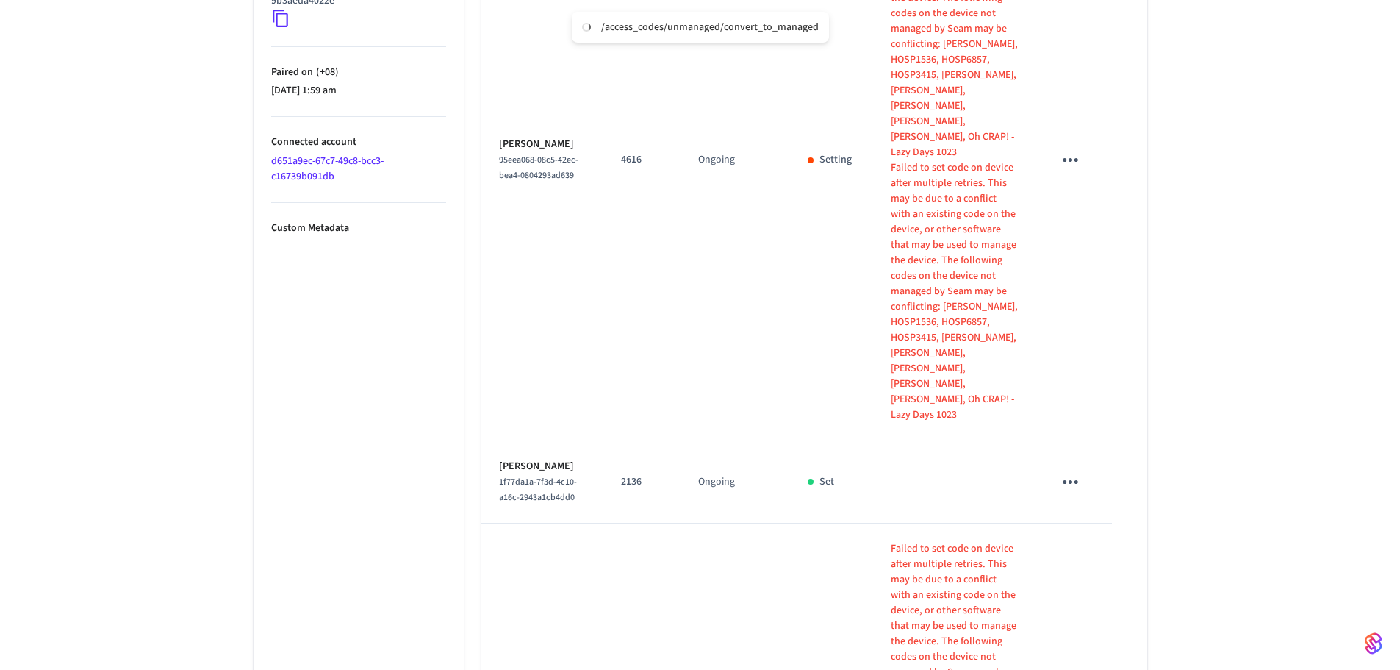
click at [1084, 143] on button "sticky table" at bounding box center [1070, 160] width 35 height 35
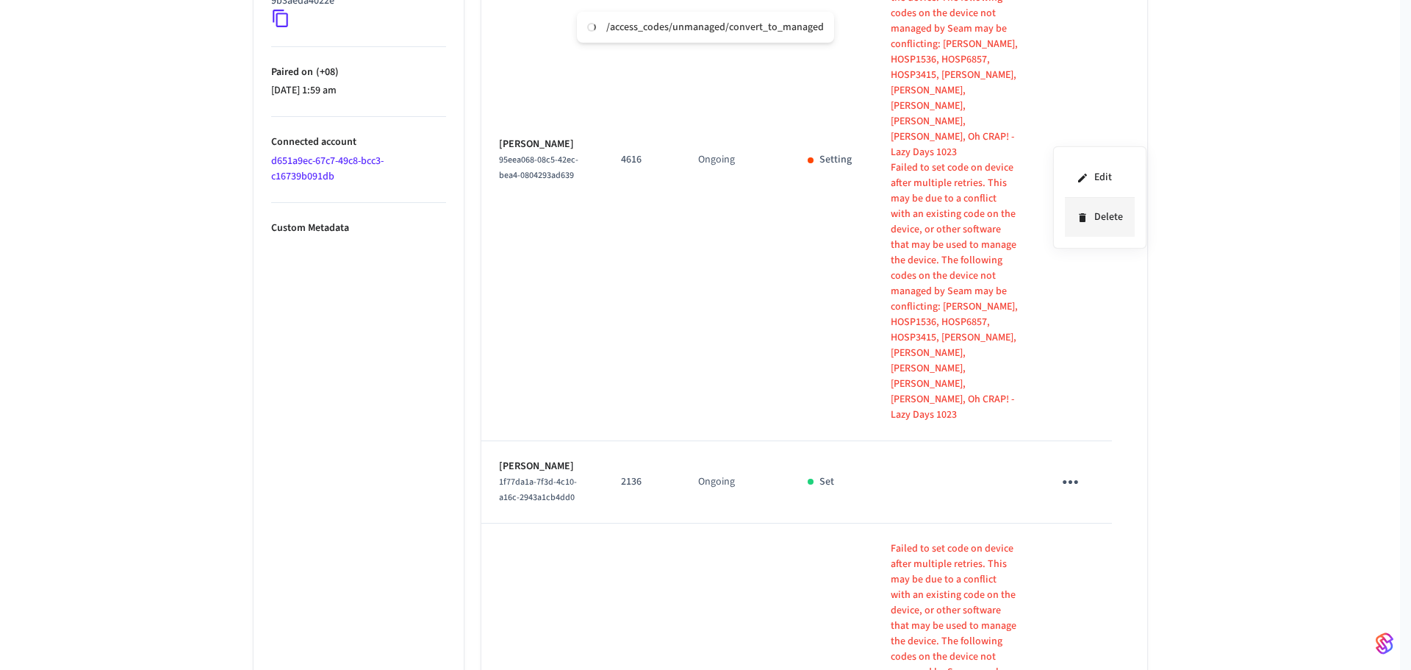
click at [1104, 218] on li "Delete" at bounding box center [1100, 217] width 70 height 39
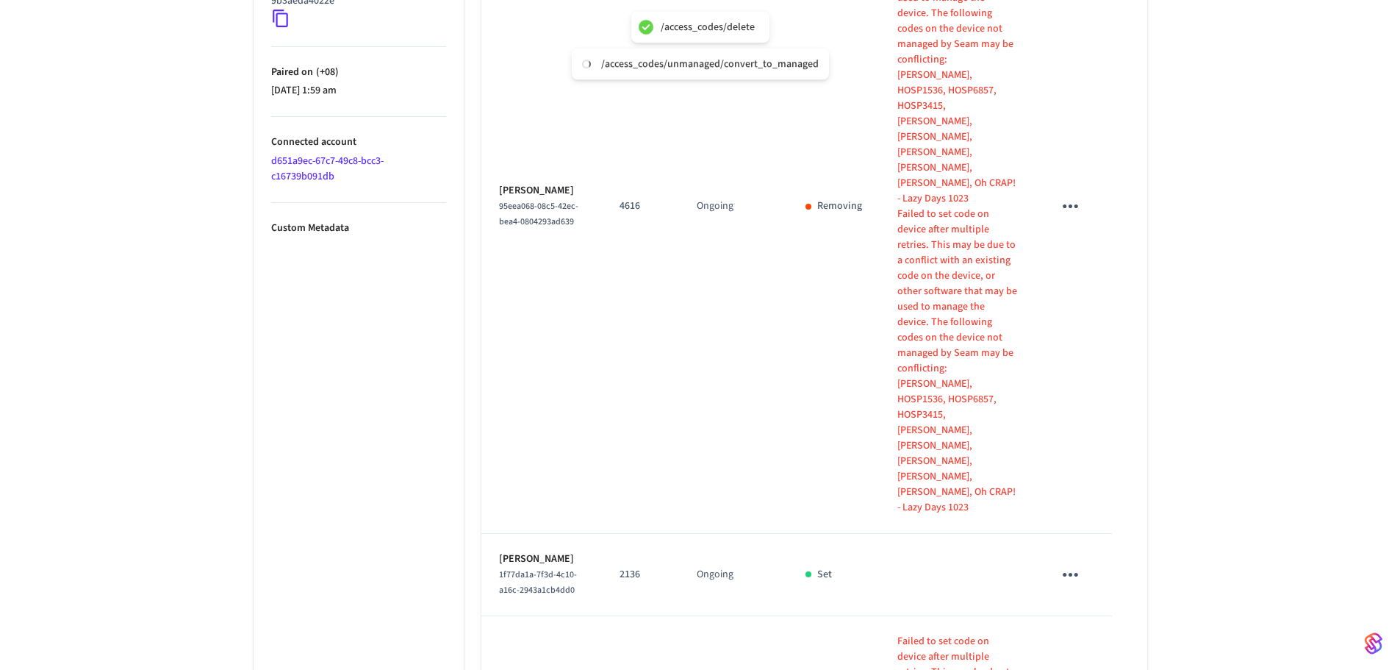
click at [1076, 563] on icon "sticky table" at bounding box center [1070, 574] width 23 height 23
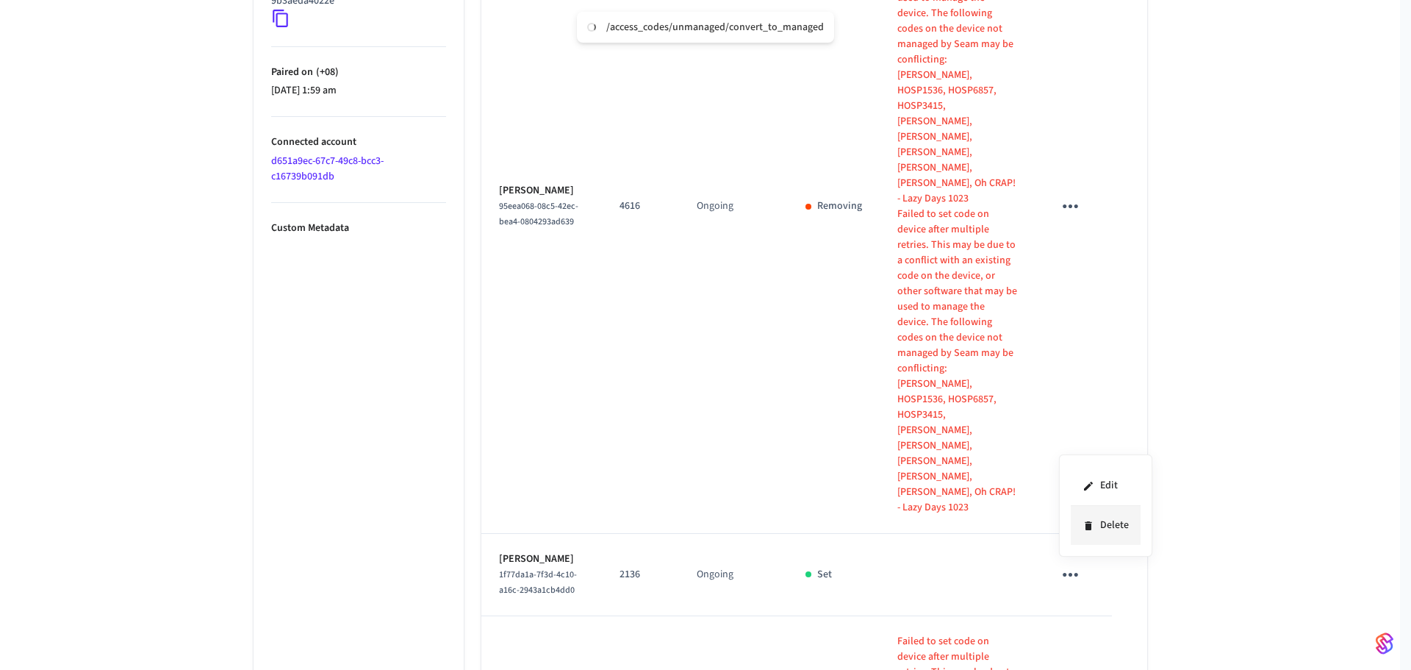
click at [1078, 524] on li "Delete" at bounding box center [1106, 525] width 70 height 39
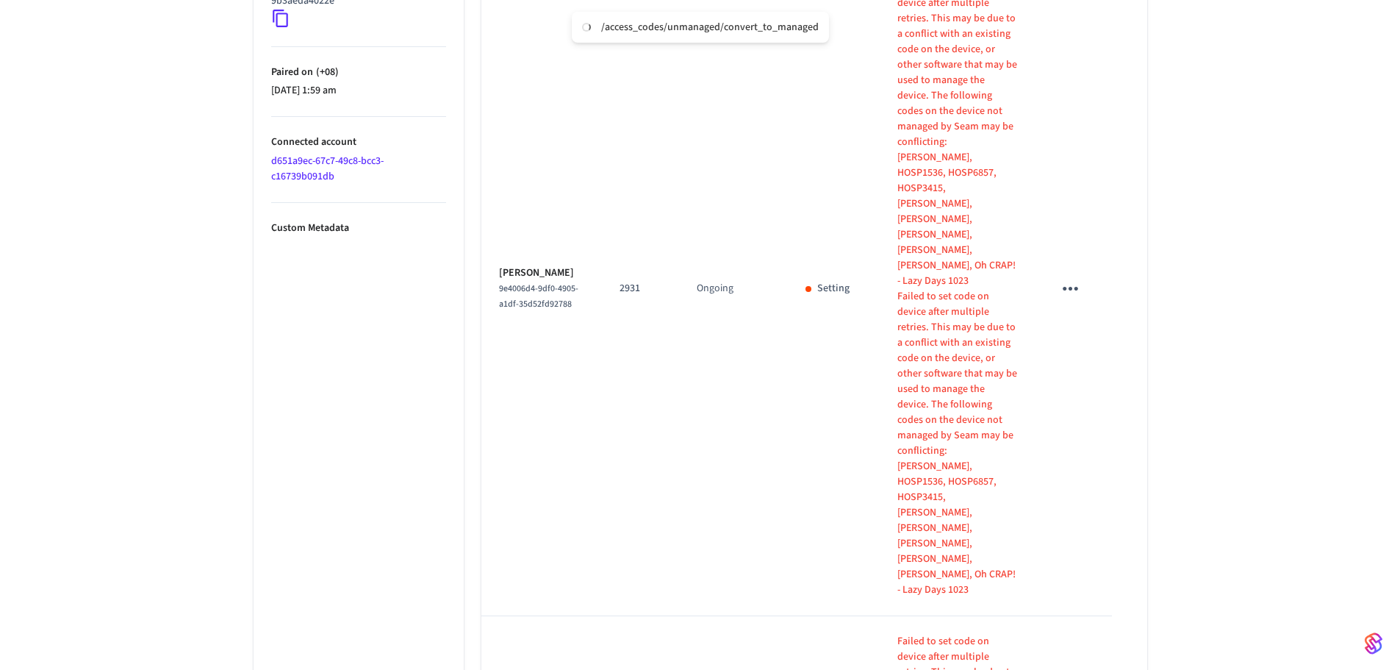
click at [1075, 277] on icon "sticky table" at bounding box center [1070, 288] width 23 height 23
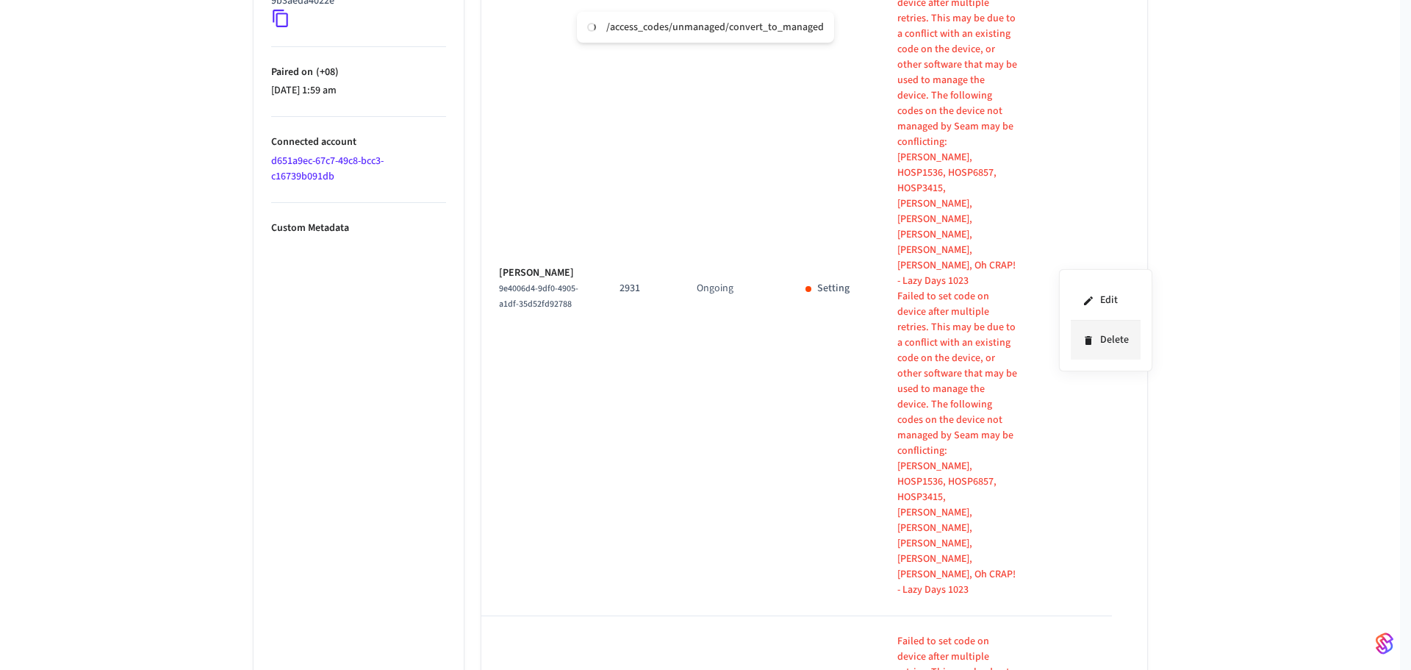
click at [1114, 347] on li "Delete" at bounding box center [1106, 340] width 70 height 39
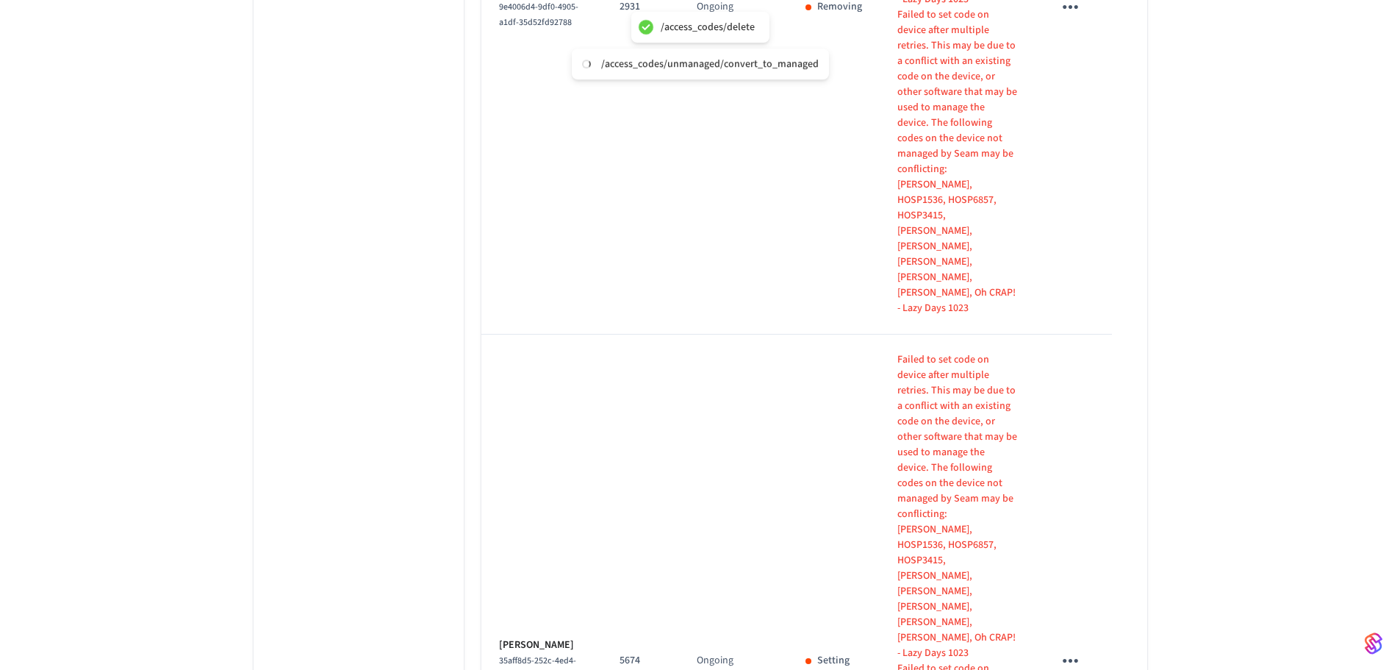
scroll to position [1103, 0]
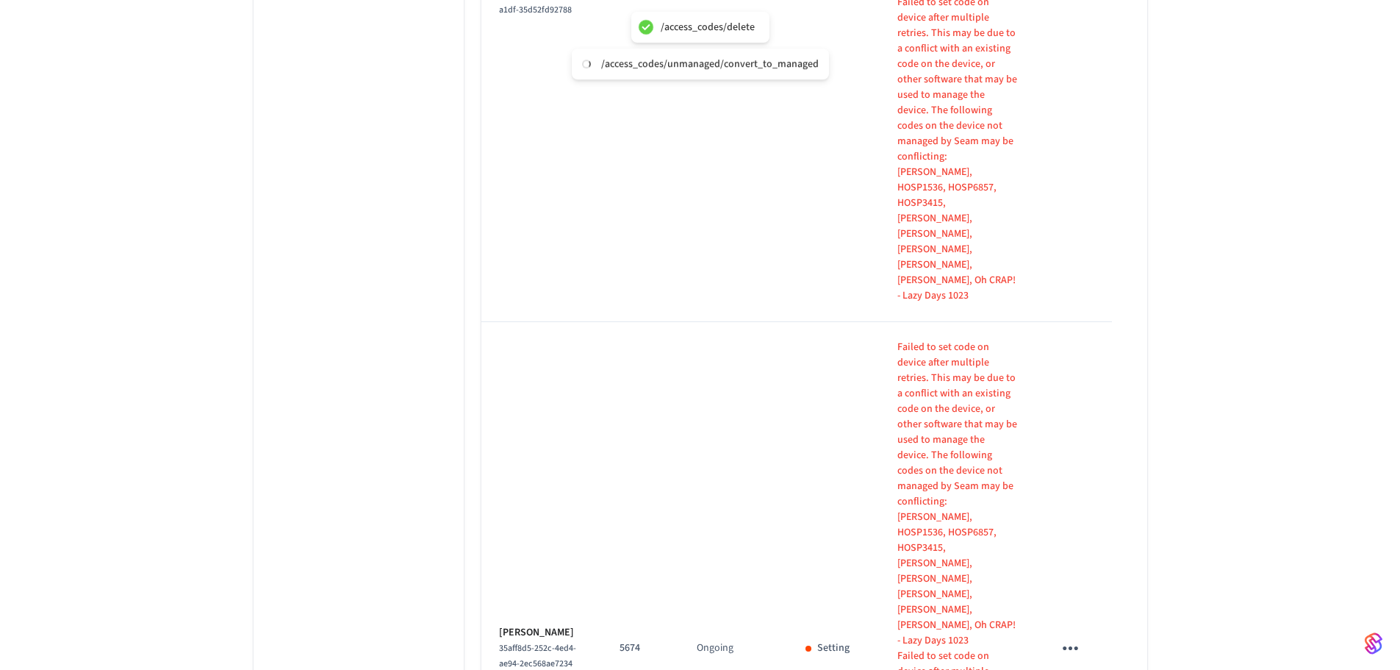
click at [1071, 637] on icon "sticky table" at bounding box center [1070, 648] width 23 height 23
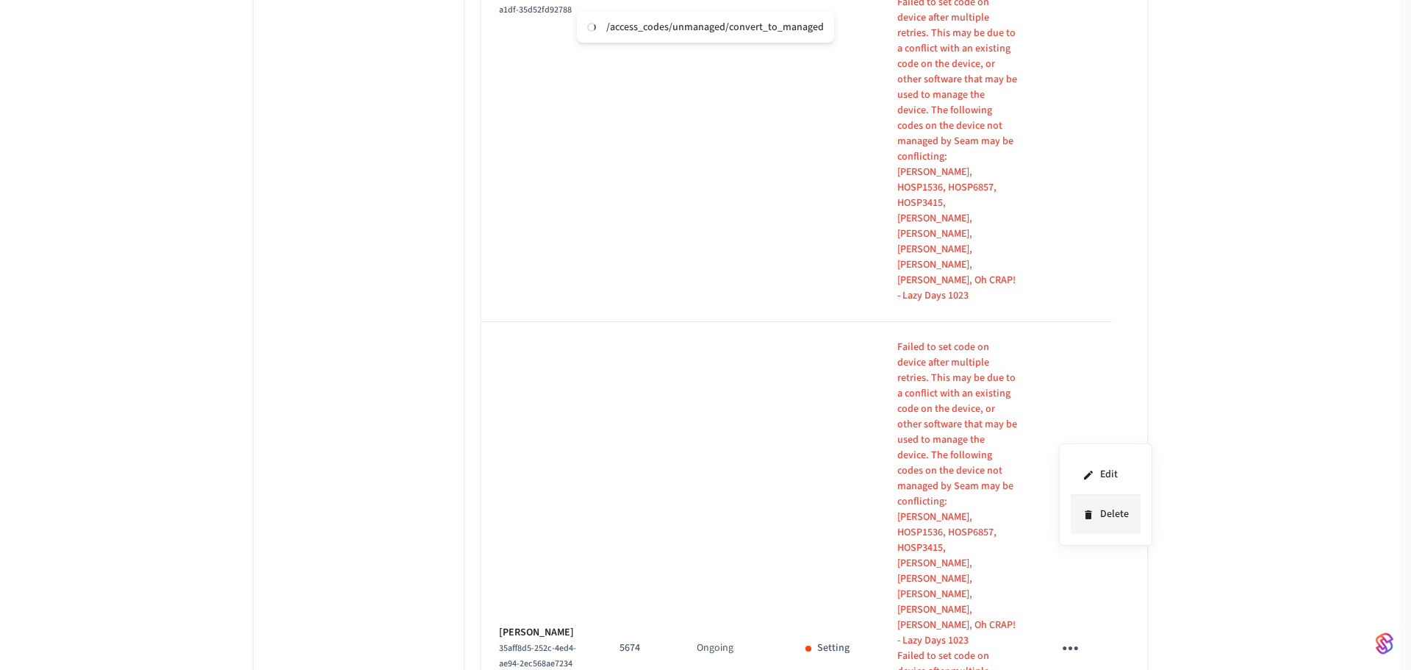
click at [1085, 497] on li "Delete" at bounding box center [1106, 514] width 70 height 39
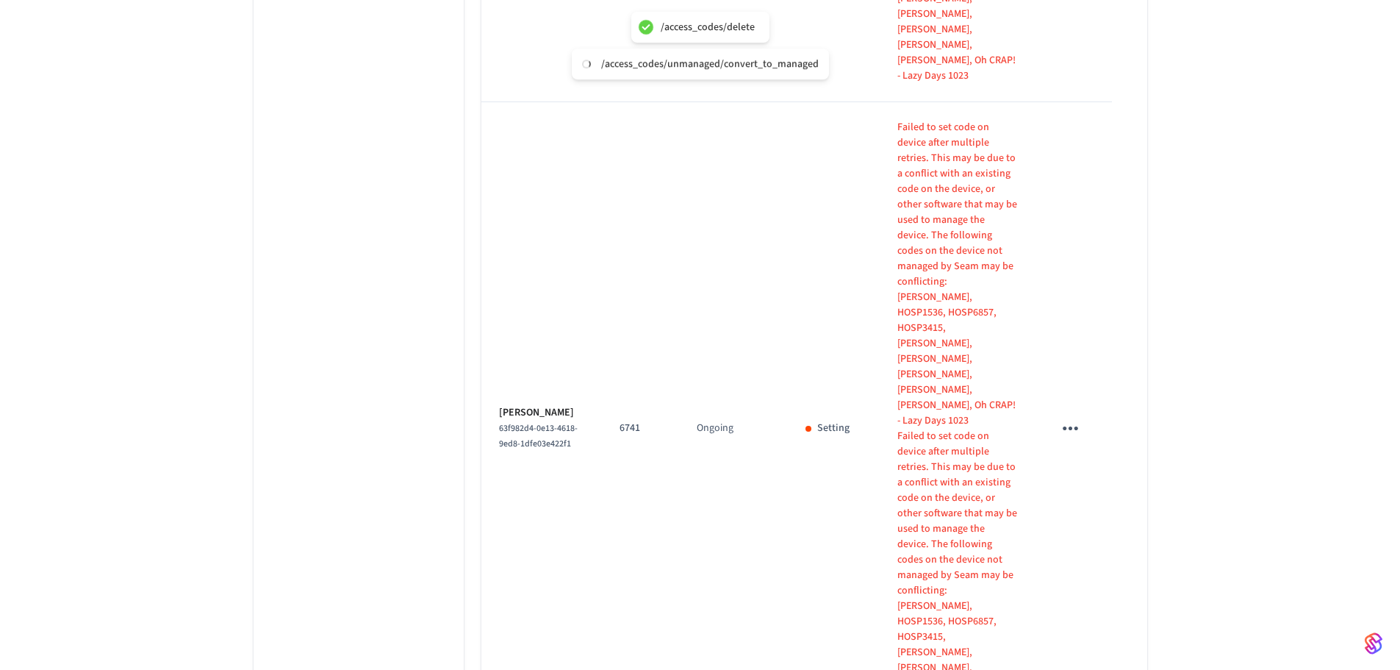
scroll to position [1323, 0]
click at [1064, 416] on icon "sticky table" at bounding box center [1070, 427] width 23 height 23
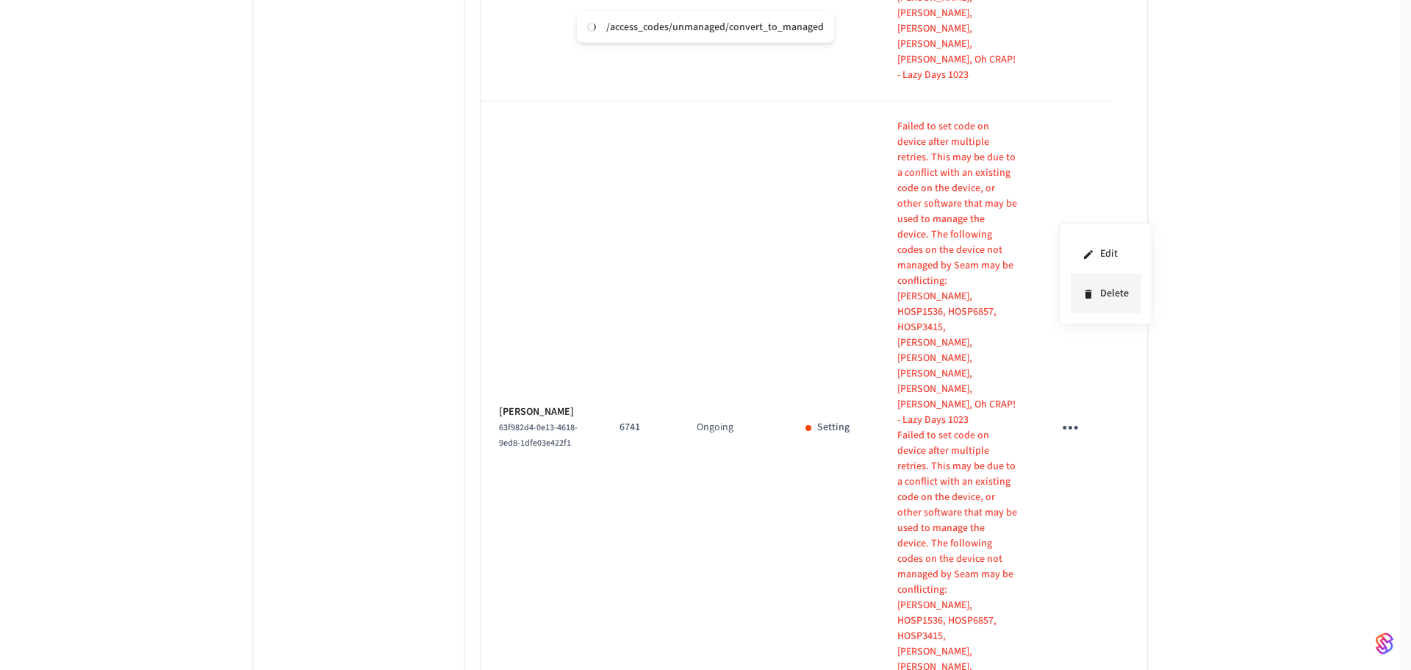
click at [1117, 309] on li "Delete" at bounding box center [1106, 293] width 70 height 39
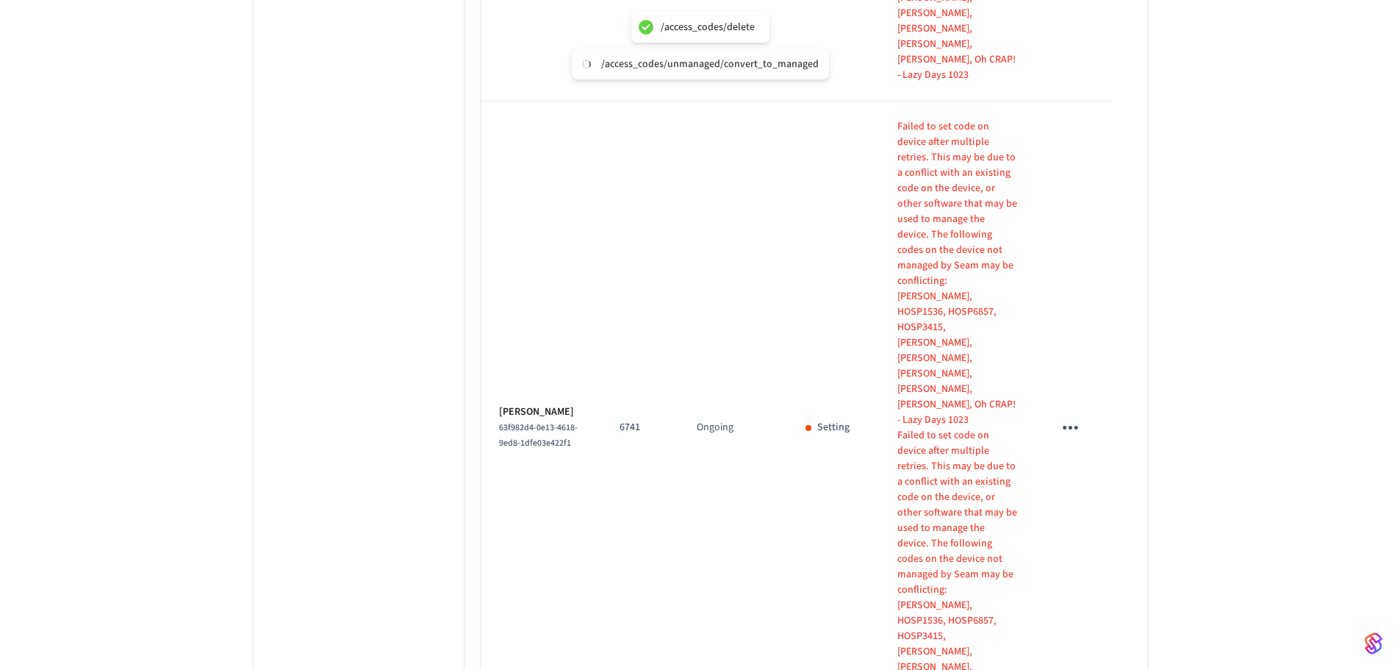
scroll to position [1269, 0]
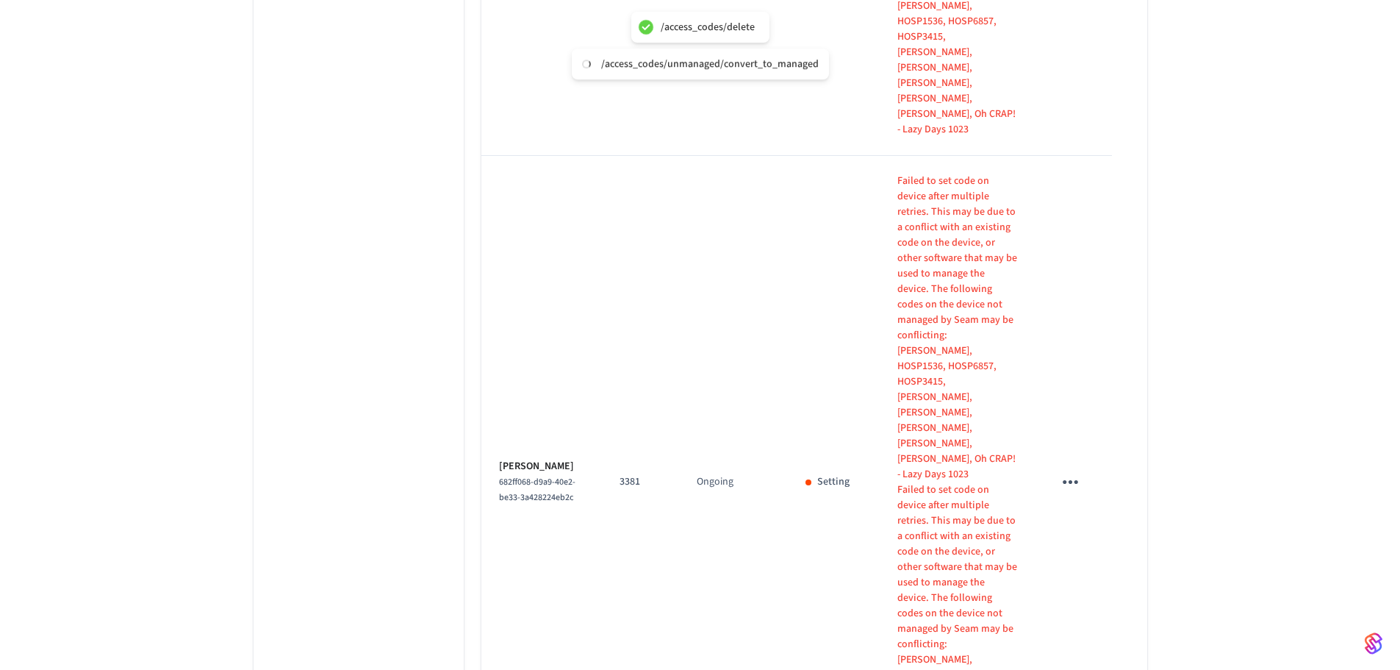
click at [1075, 470] on icon "sticky table" at bounding box center [1070, 481] width 23 height 23
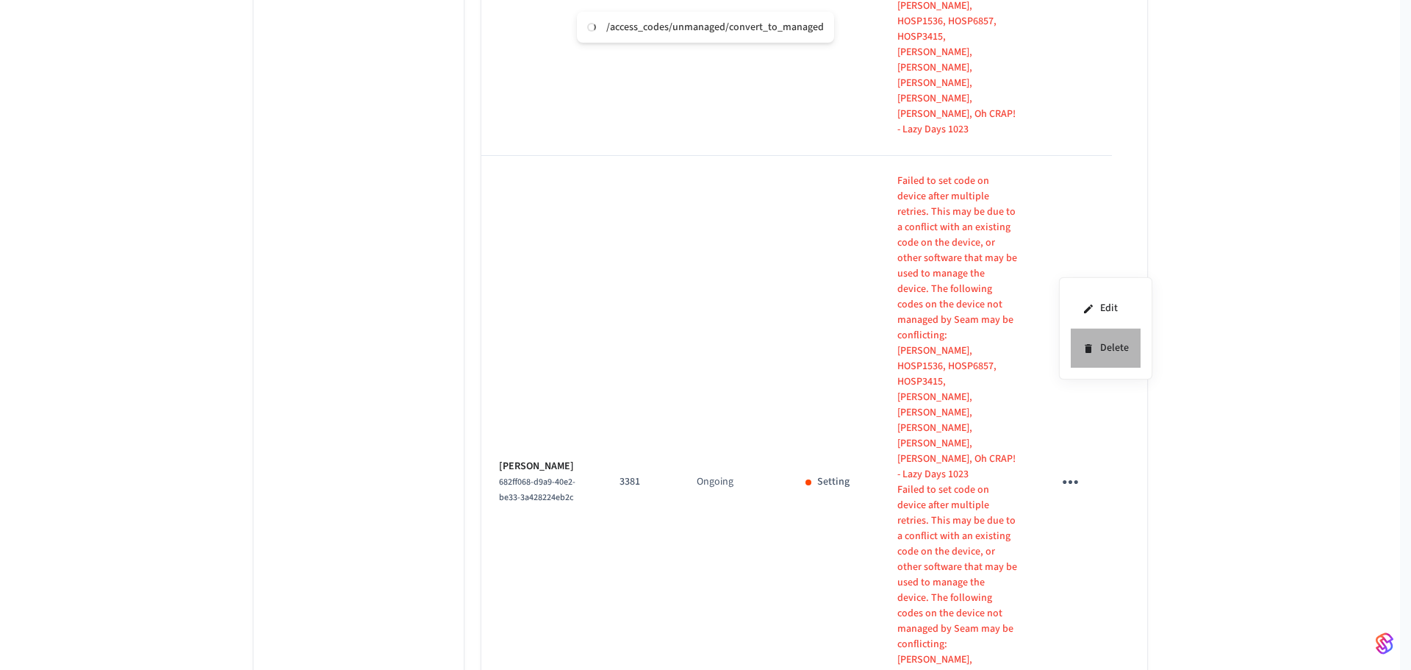
click at [1111, 357] on li "Delete" at bounding box center [1106, 348] width 70 height 39
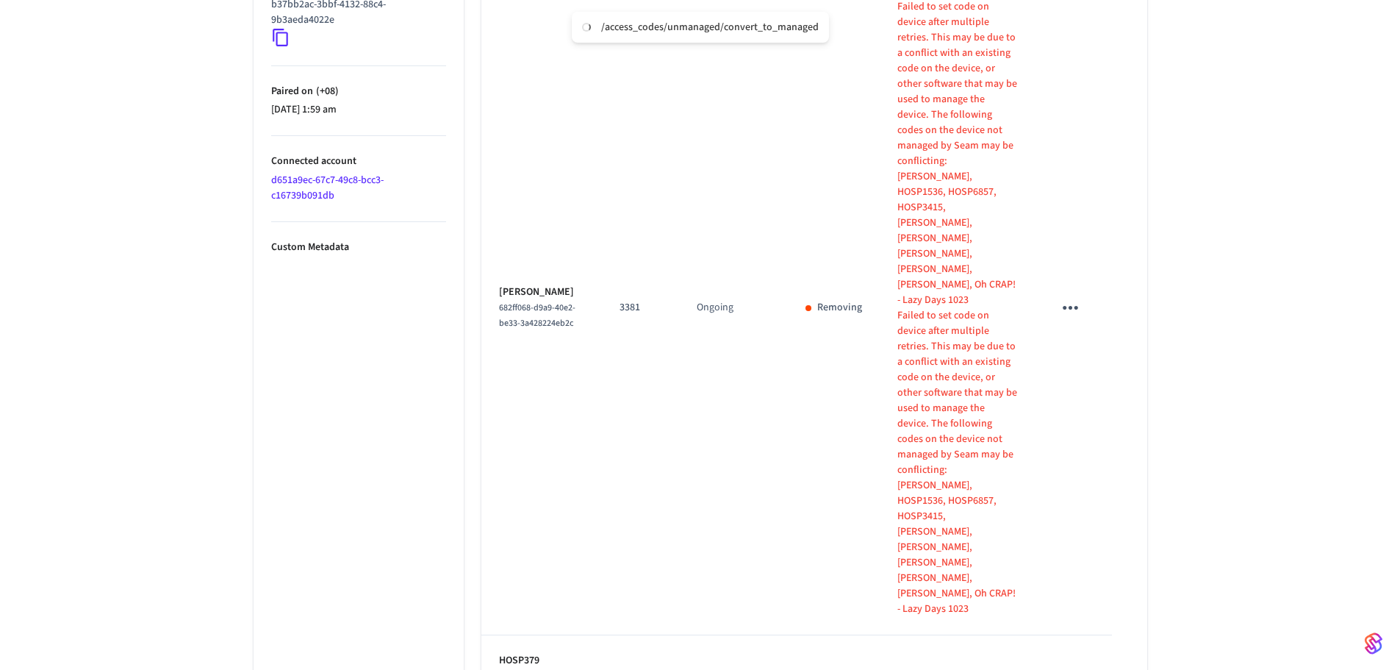
scroll to position [801, 0]
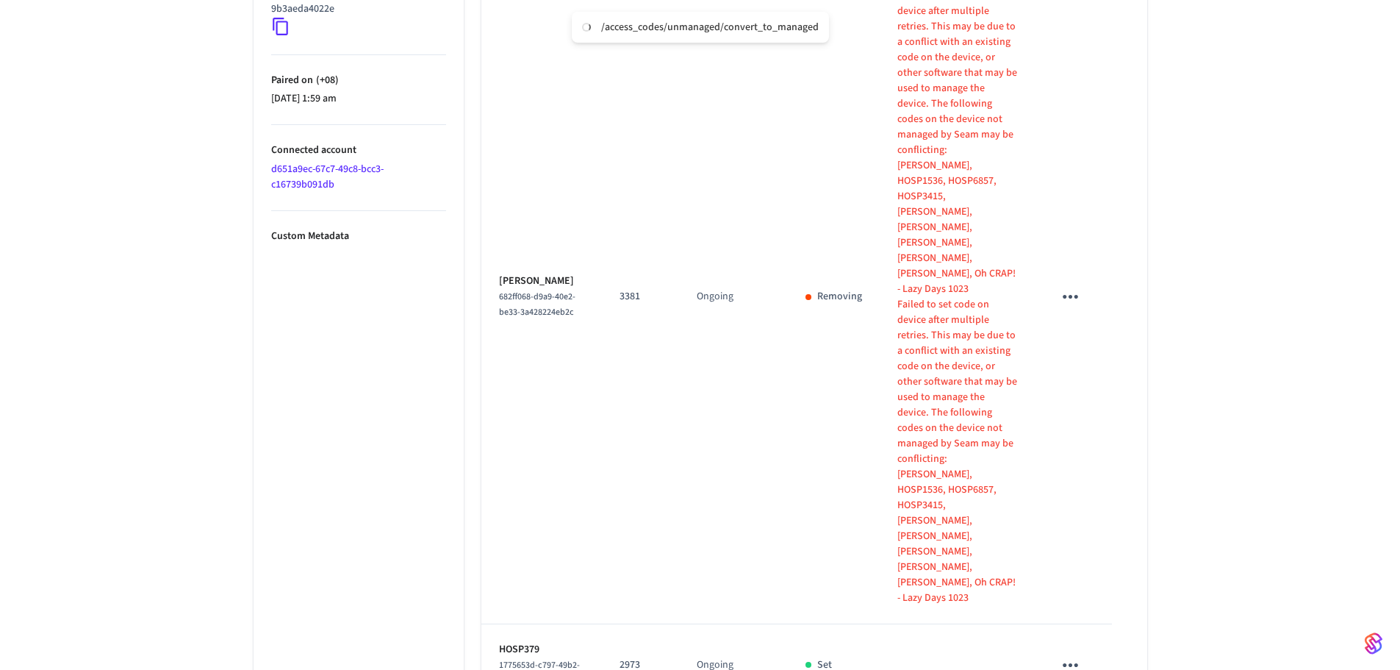
click at [1097, 624] on td "sticky table" at bounding box center [1074, 665] width 76 height 82
click at [1078, 654] on icon "sticky table" at bounding box center [1070, 665] width 23 height 23
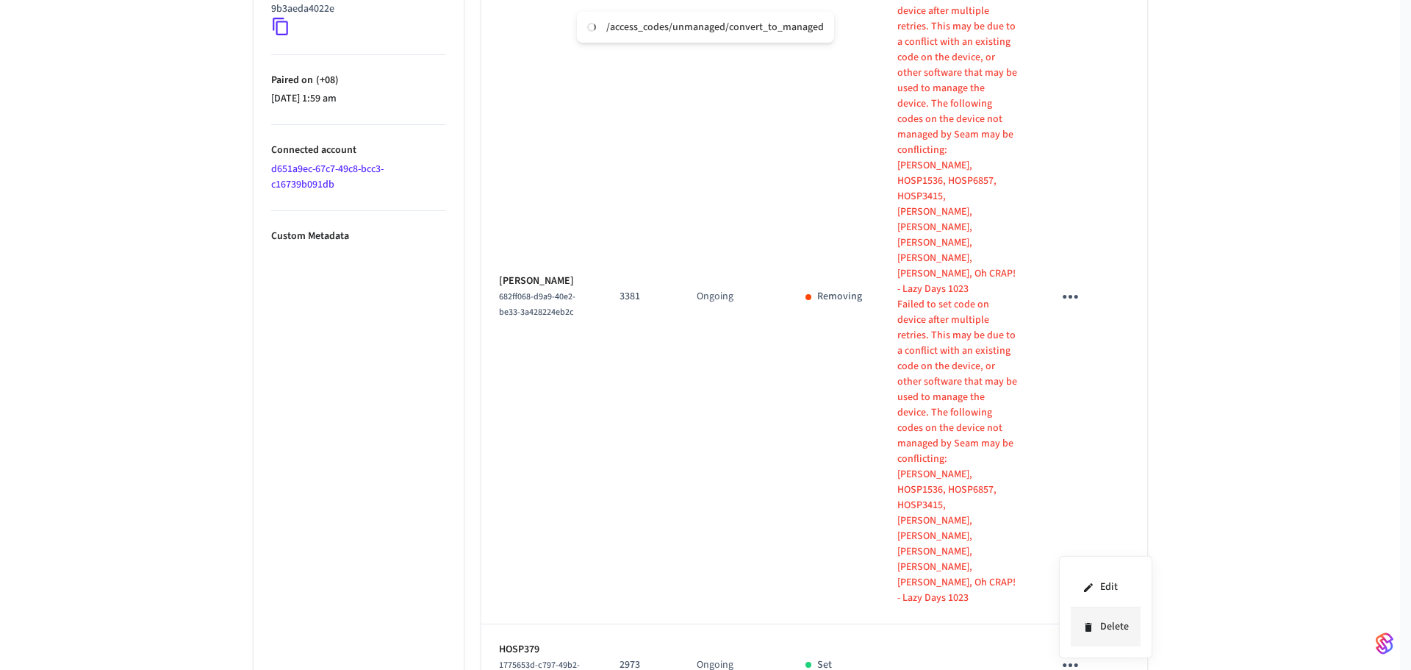
click at [1089, 618] on li "Delete" at bounding box center [1106, 626] width 70 height 39
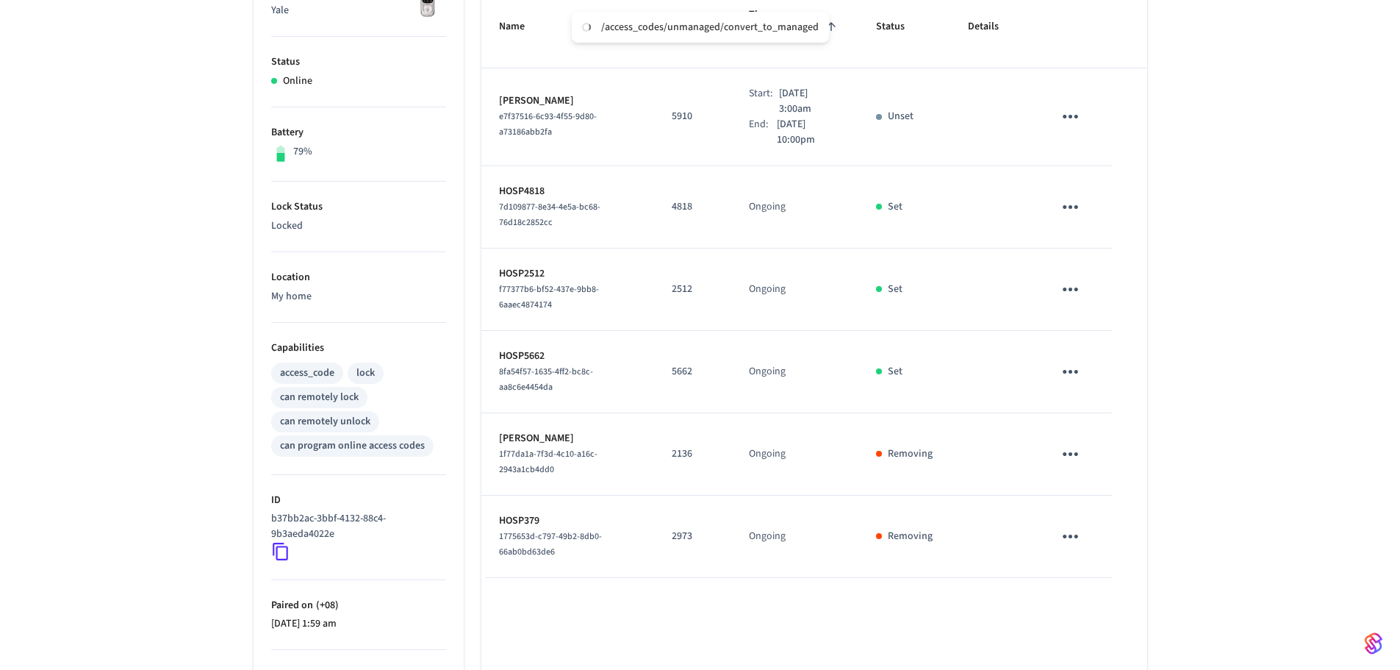
scroll to position [249, 0]
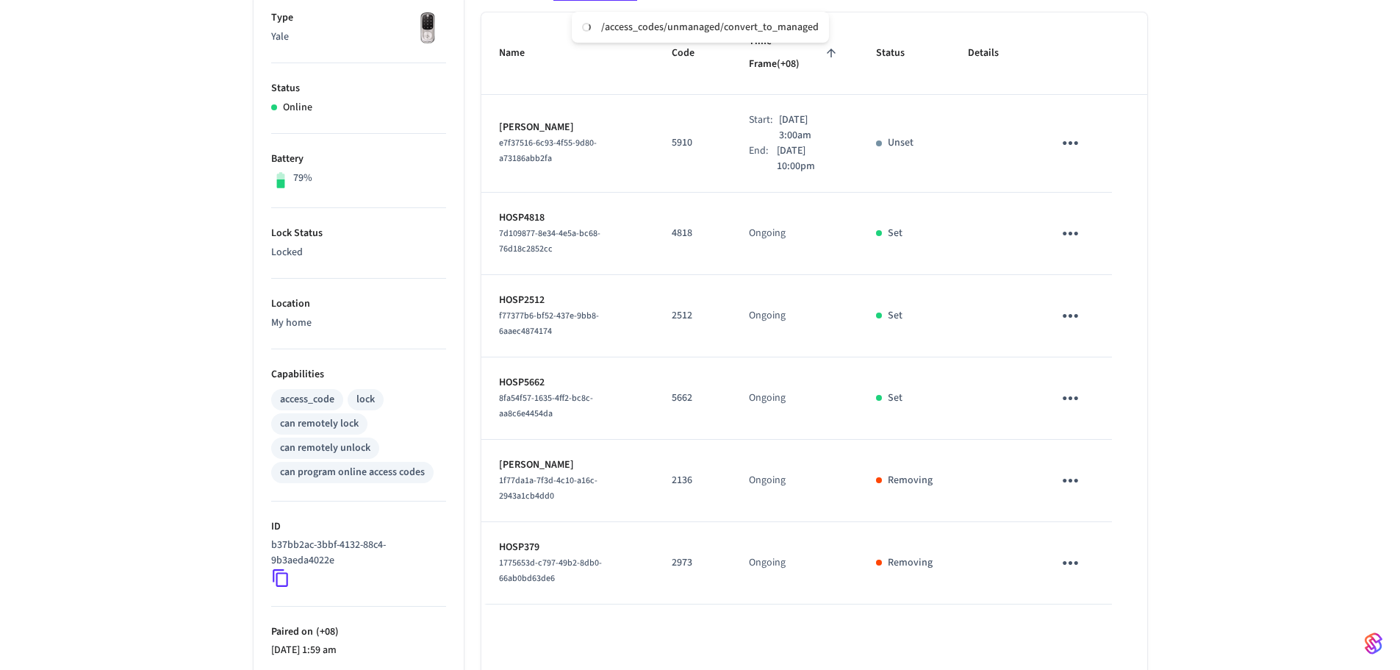
click at [1062, 387] on icon "sticky table" at bounding box center [1070, 398] width 23 height 23
click at [1100, 463] on li "Delete" at bounding box center [1106, 457] width 70 height 39
click at [1067, 304] on icon "sticky table" at bounding box center [1070, 315] width 23 height 23
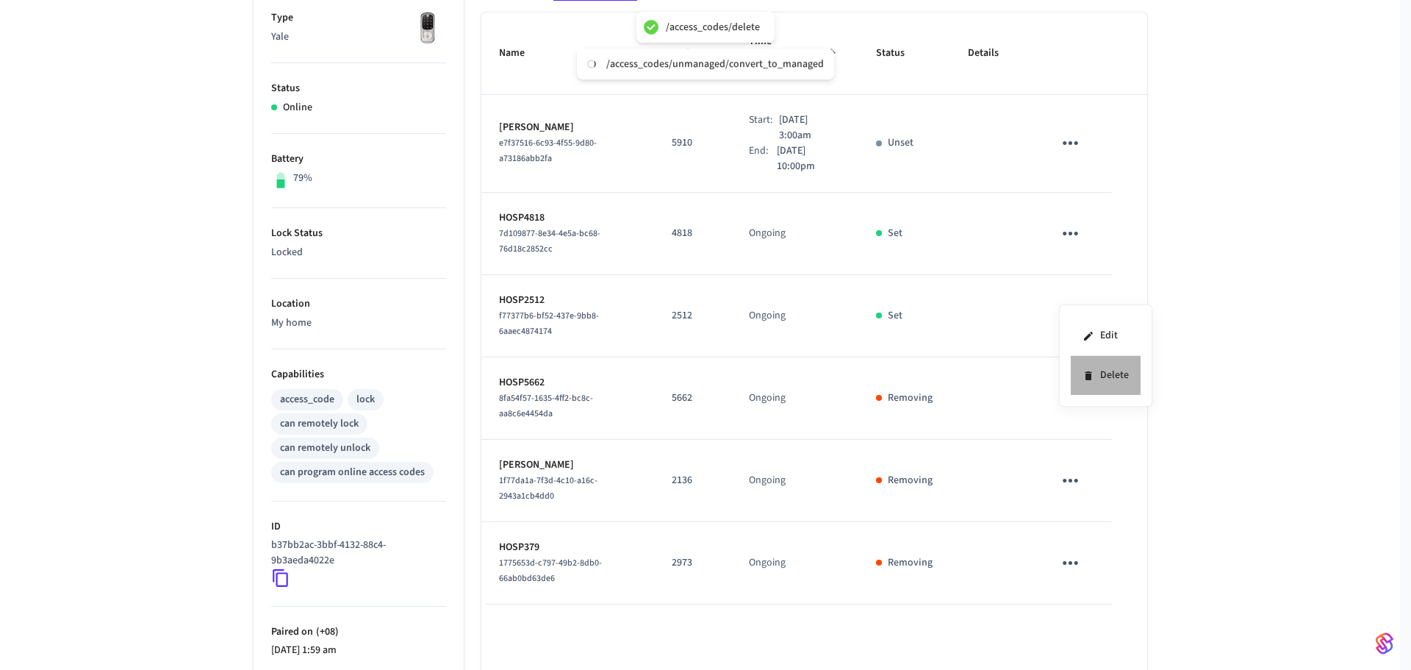
click at [1092, 382] on li "Delete" at bounding box center [1106, 375] width 70 height 39
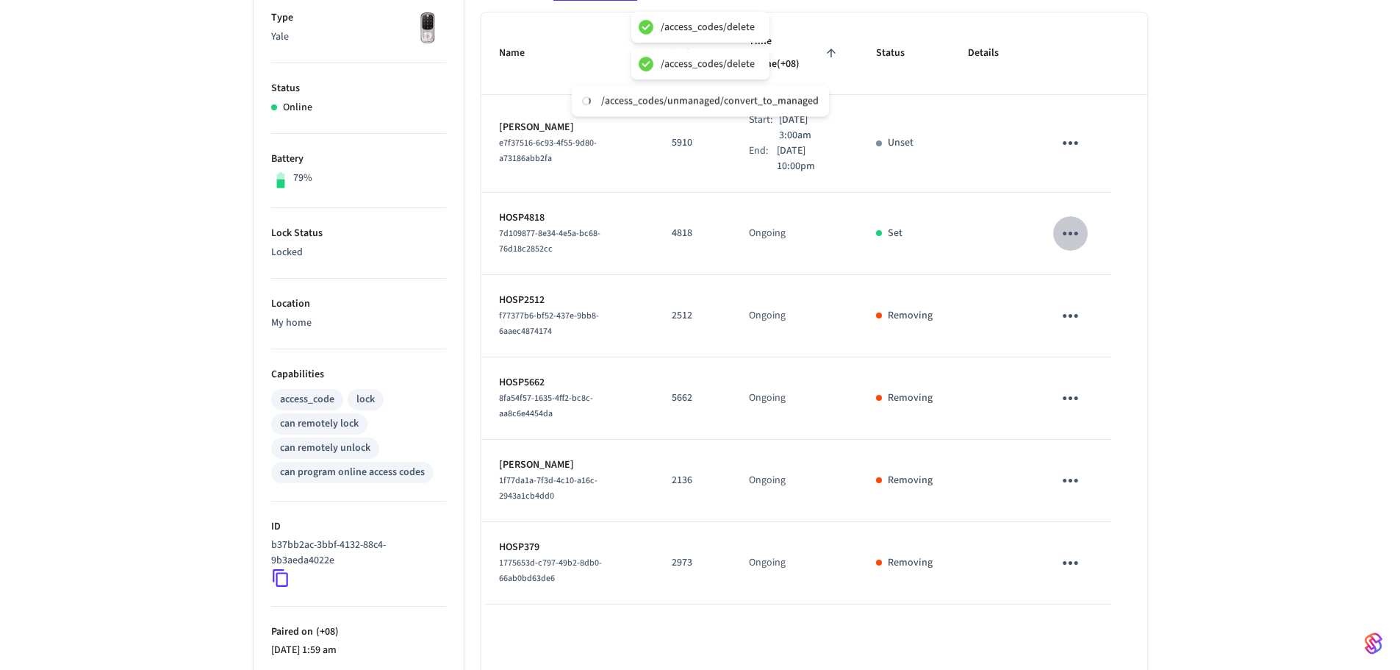
click at [1073, 216] on button "sticky table" at bounding box center [1070, 233] width 35 height 35
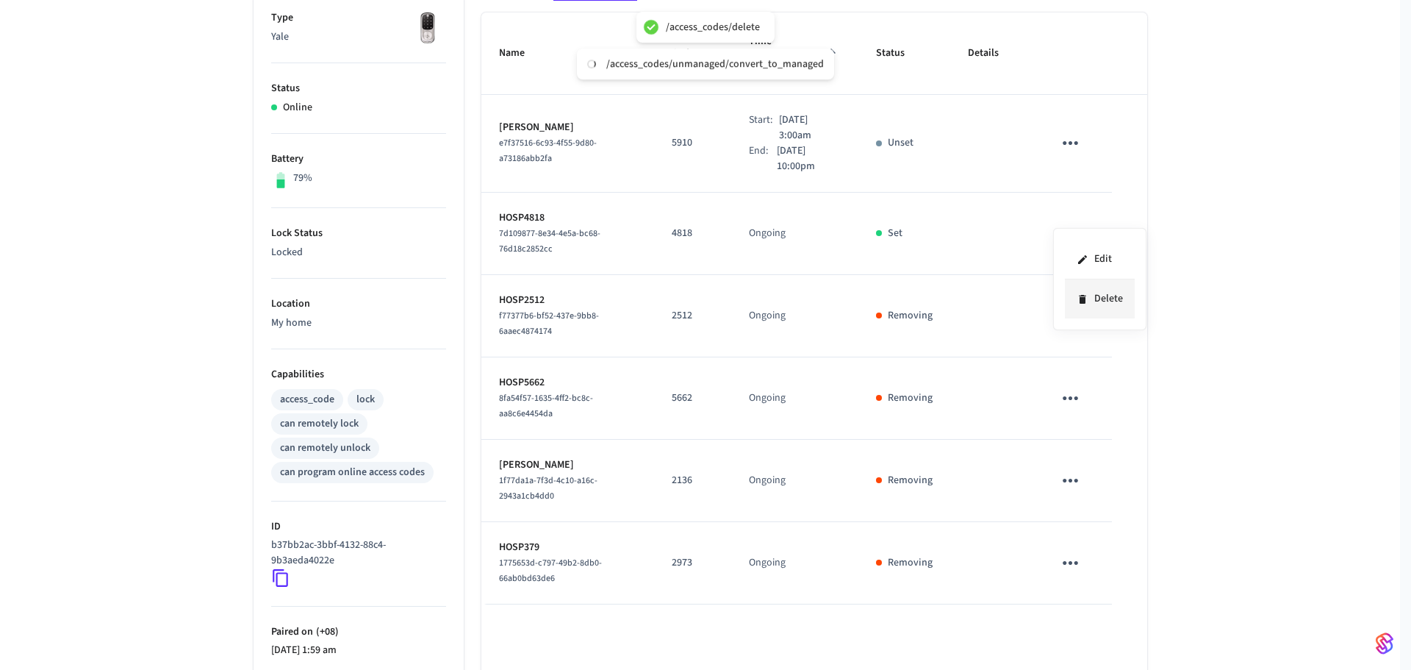
click at [1092, 305] on li "Delete" at bounding box center [1100, 298] width 70 height 39
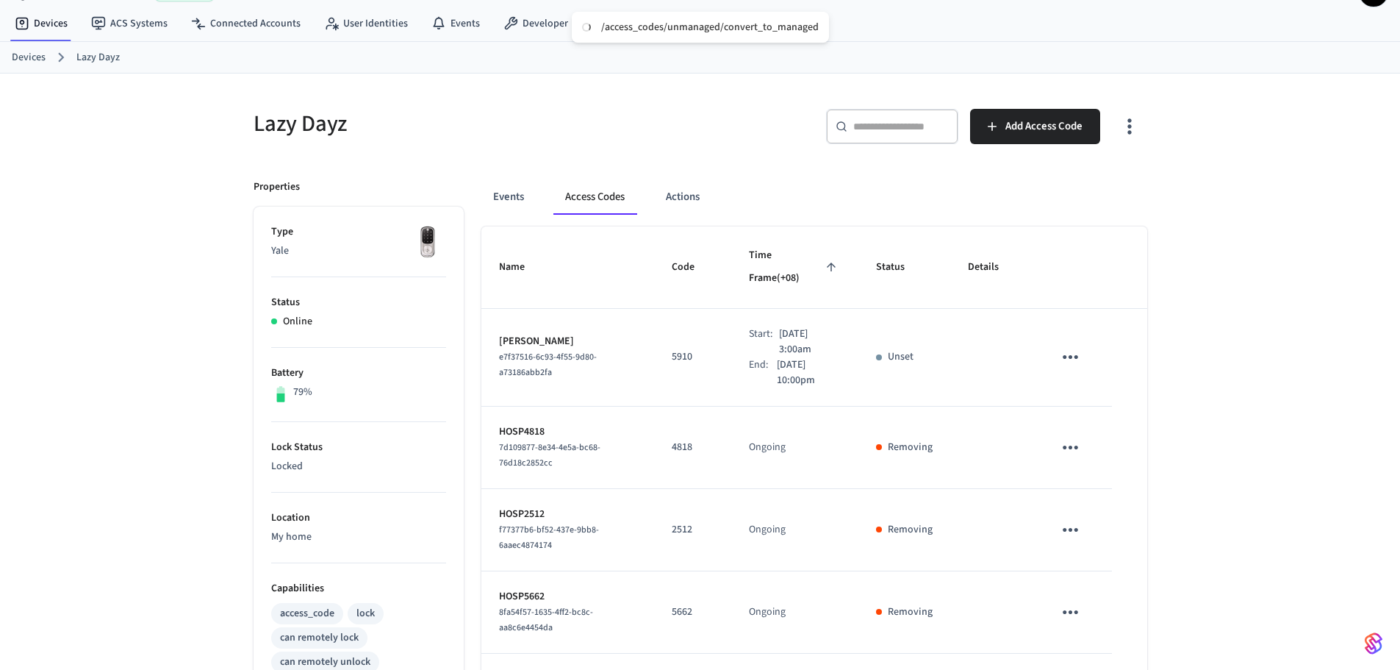
scroll to position [29, 0]
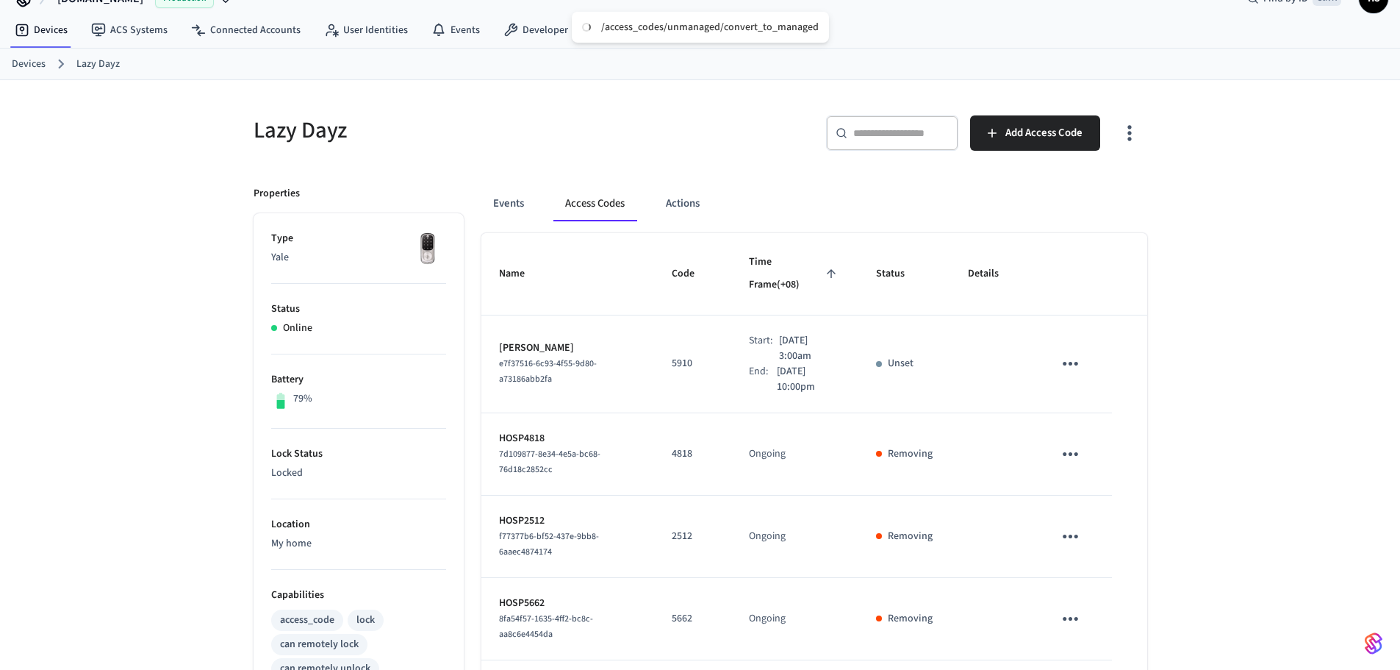
click at [1134, 140] on icon "button" at bounding box center [1129, 132] width 23 height 23
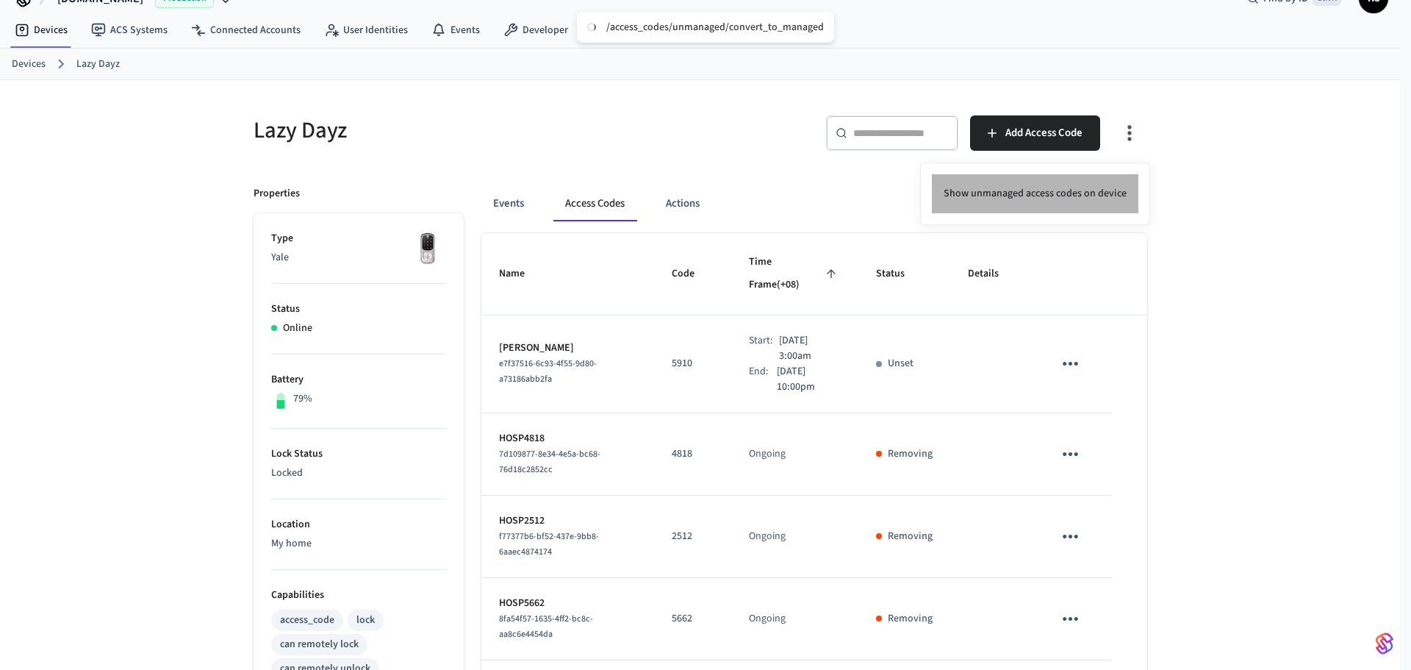
click at [1069, 192] on li "Show unmanaged access codes on device" at bounding box center [1035, 193] width 207 height 39
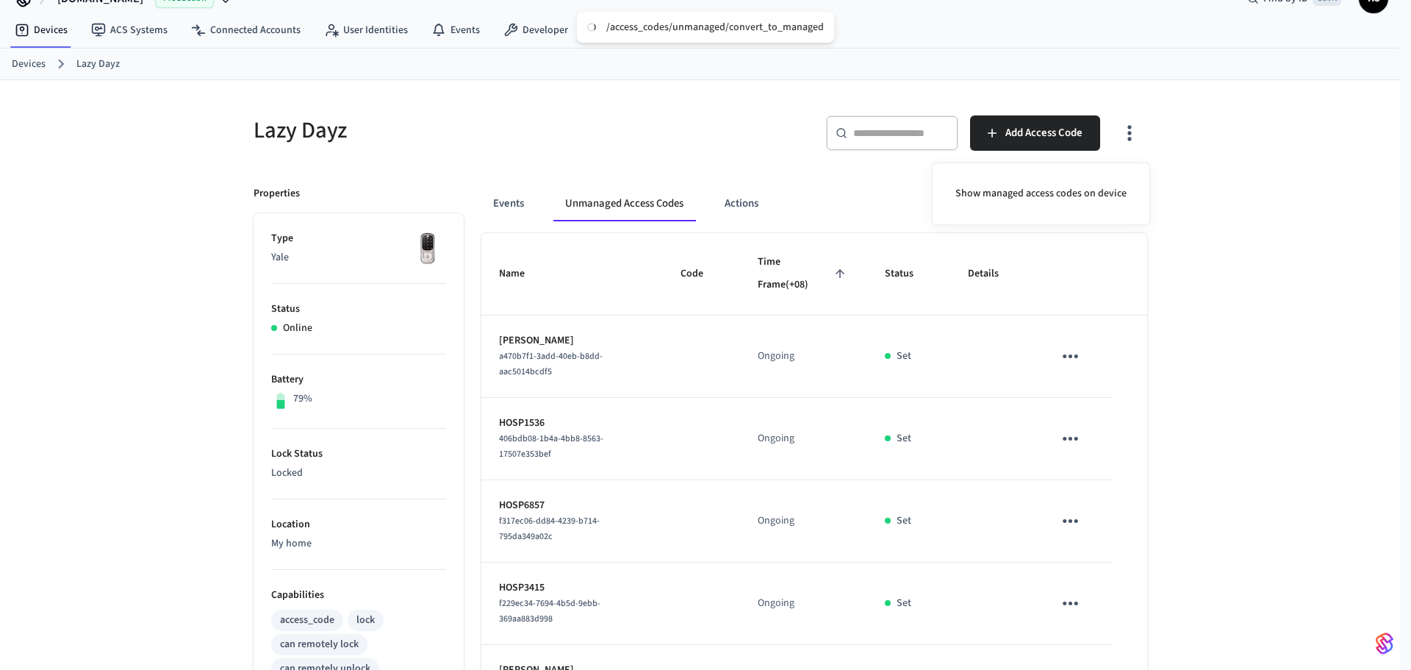
click at [903, 373] on div at bounding box center [705, 335] width 1411 height 670
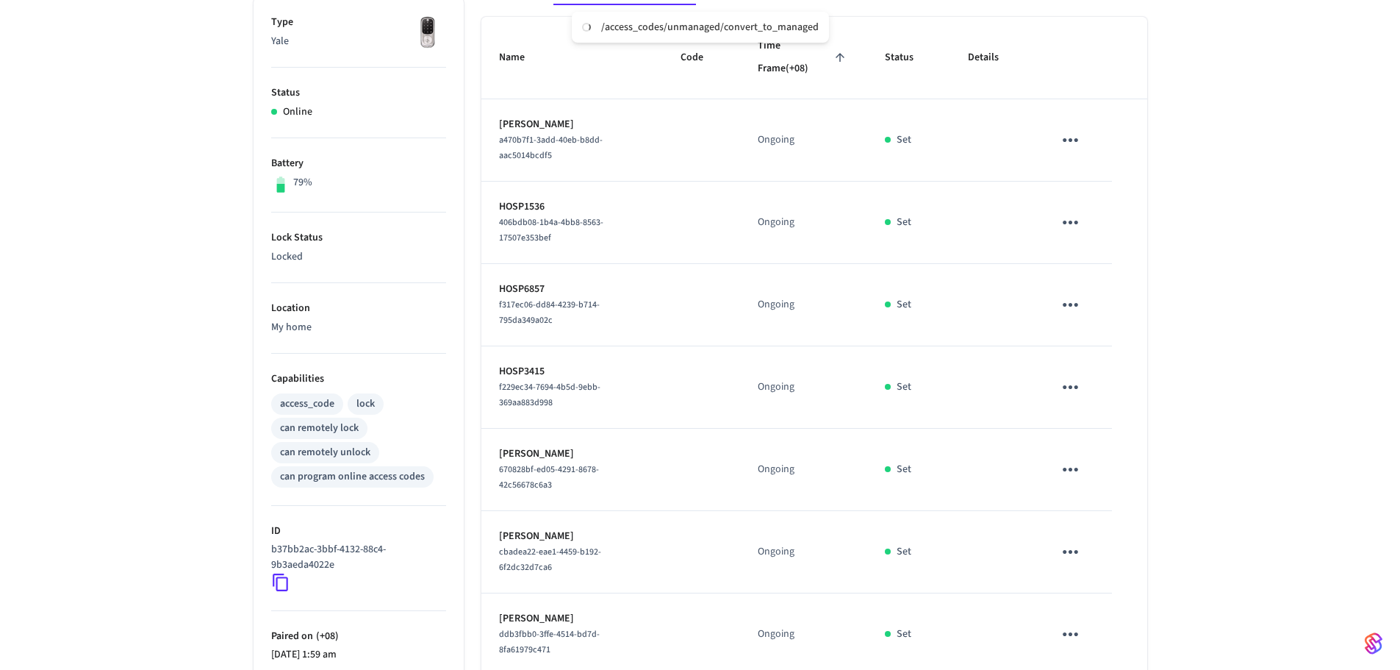
scroll to position [128, 0]
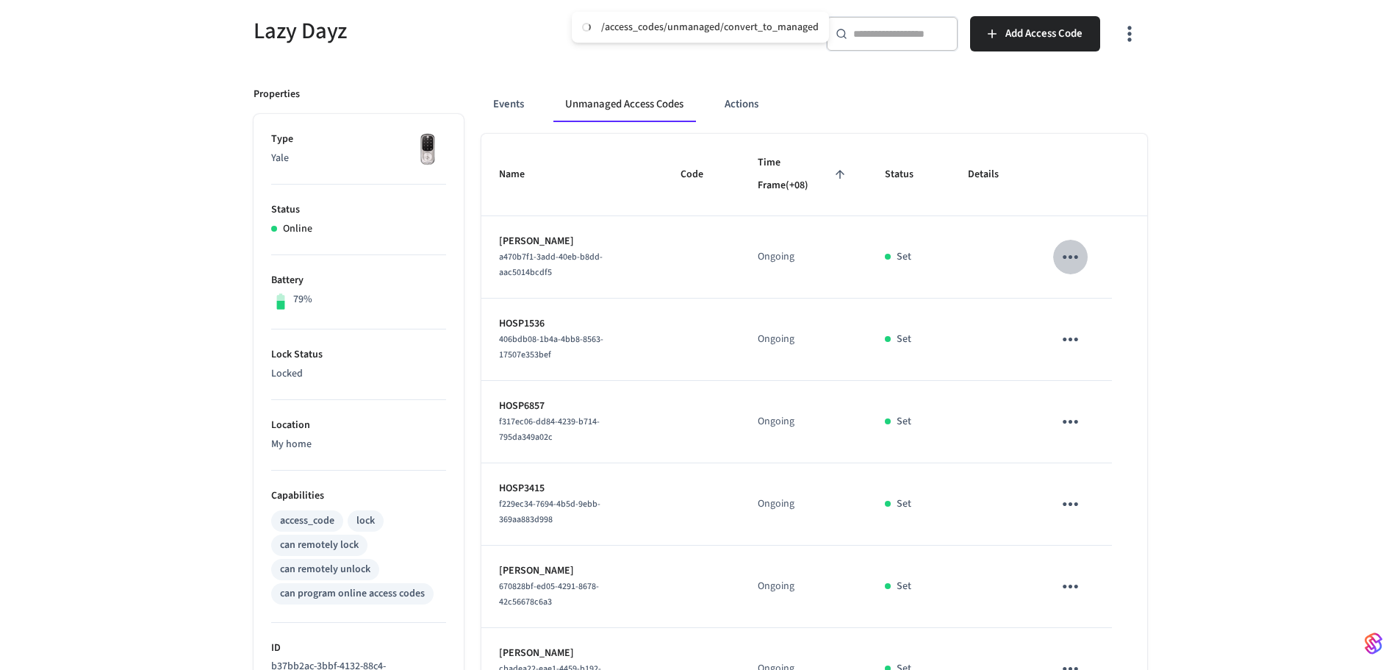
click at [1064, 254] on icon "sticky table" at bounding box center [1070, 257] width 23 height 23
click at [1098, 343] on li "Delete" at bounding box center [1136, 339] width 130 height 39
click at [1081, 337] on icon "sticky table" at bounding box center [1070, 339] width 23 height 23
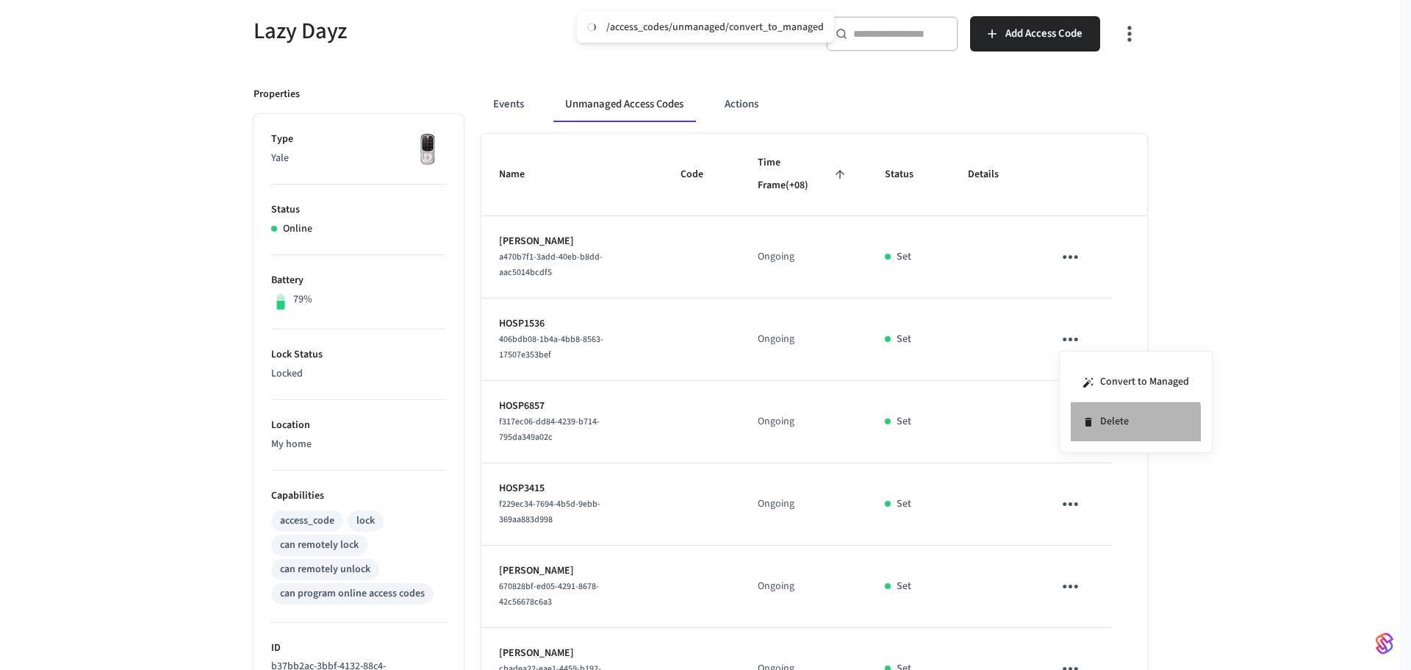
click at [1101, 423] on li "Delete" at bounding box center [1136, 421] width 130 height 39
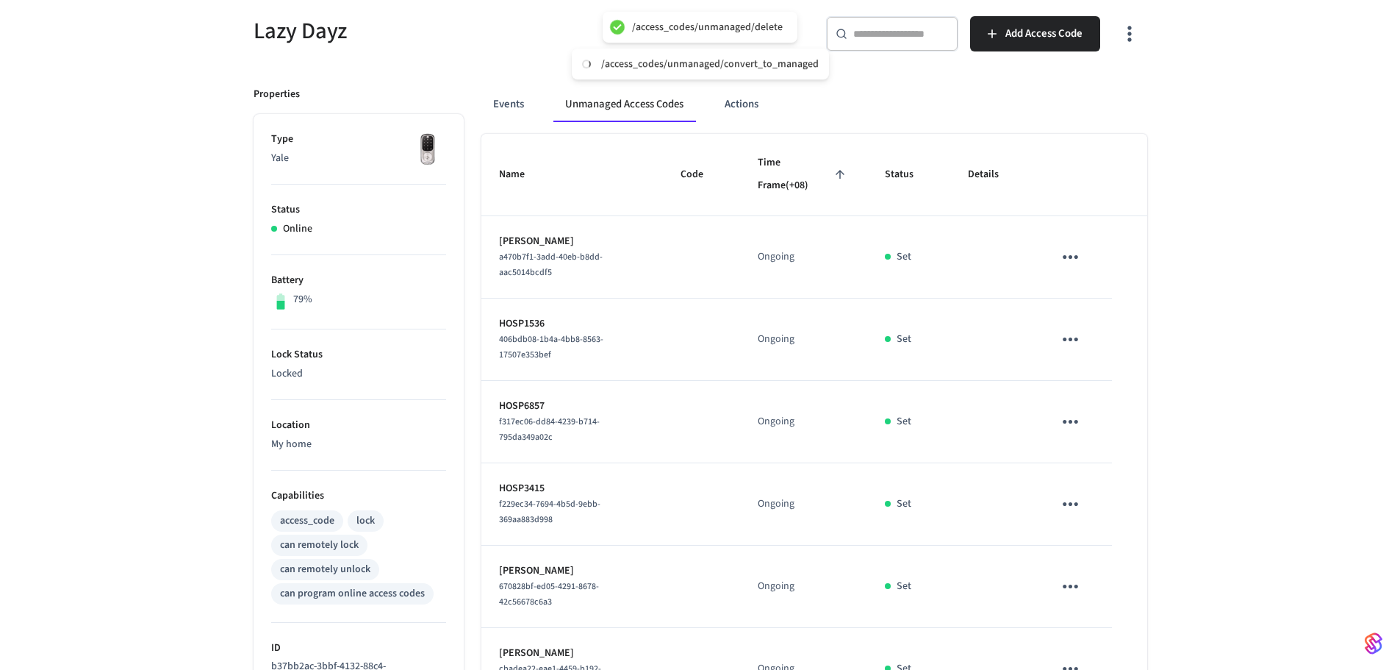
click at [1066, 423] on icon "sticky table" at bounding box center [1070, 422] width 15 height 4
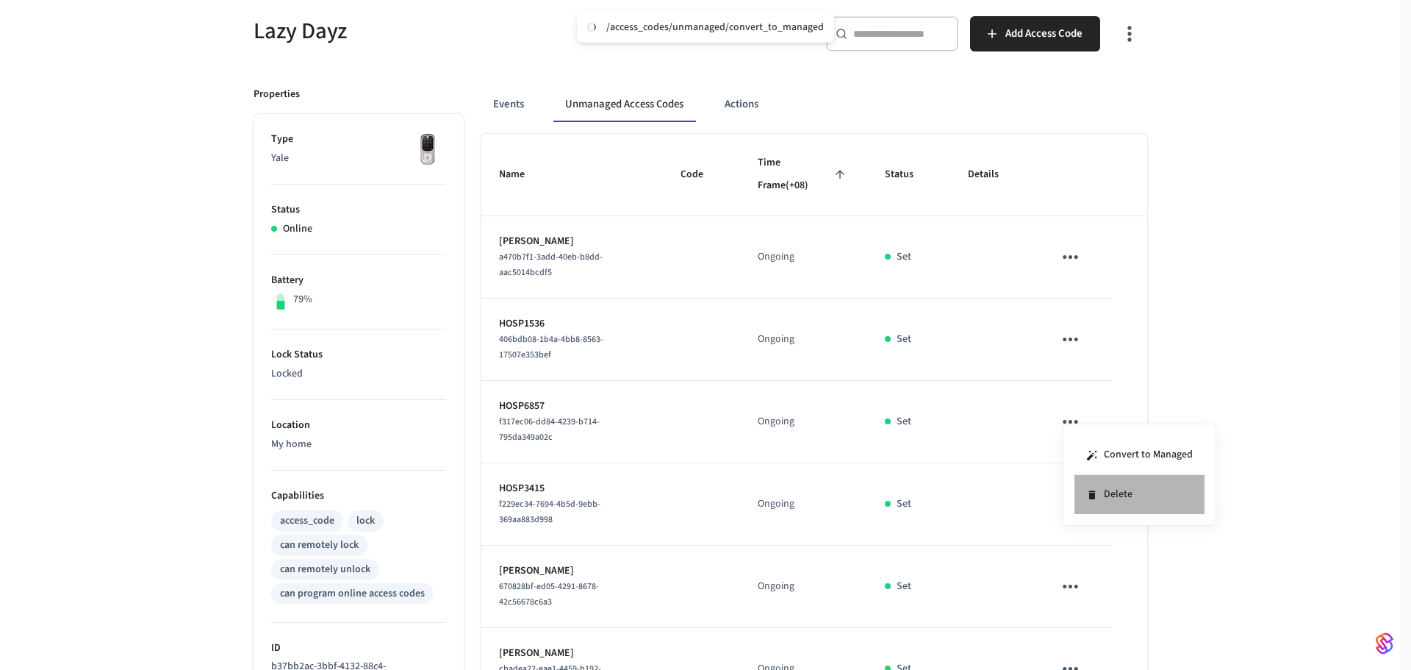
click at [1103, 493] on li "Delete" at bounding box center [1140, 494] width 130 height 39
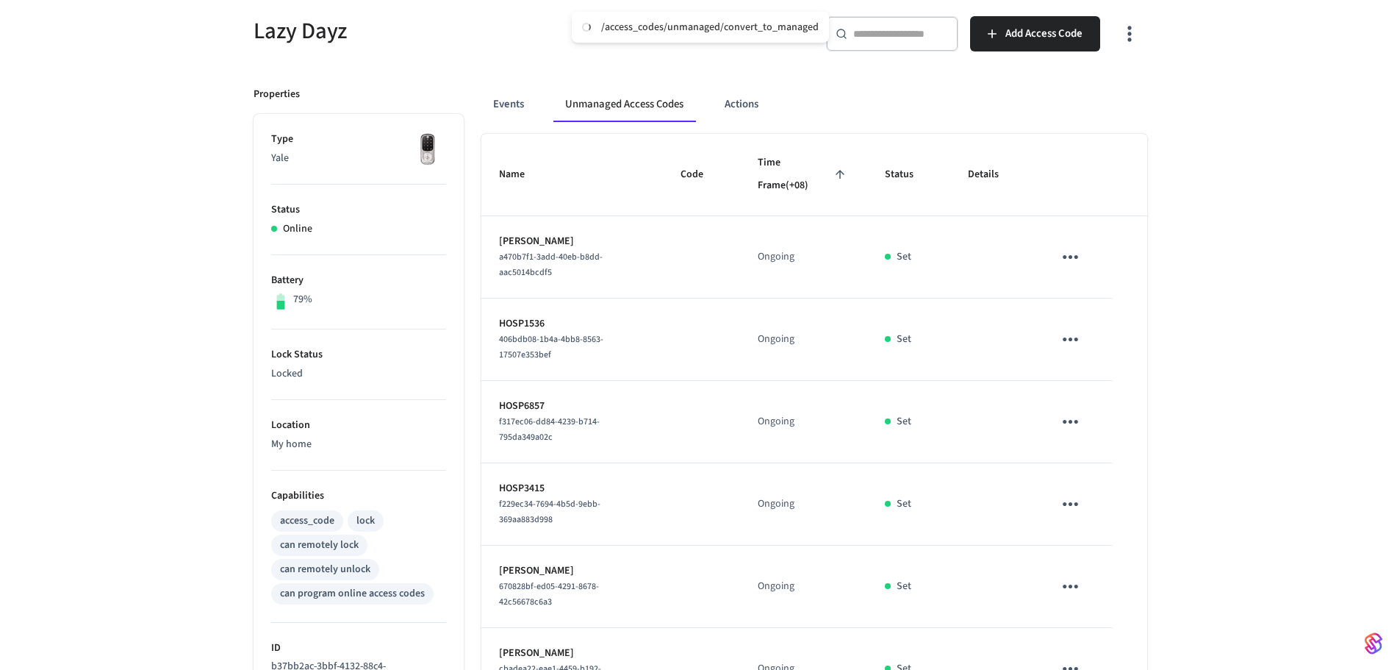
click at [1067, 594] on icon "sticky table" at bounding box center [1070, 586] width 23 height 23
click at [1123, 628] on li "Delete" at bounding box center [1136, 626] width 130 height 39
click at [1120, 43] on icon "button" at bounding box center [1129, 33] width 23 height 23
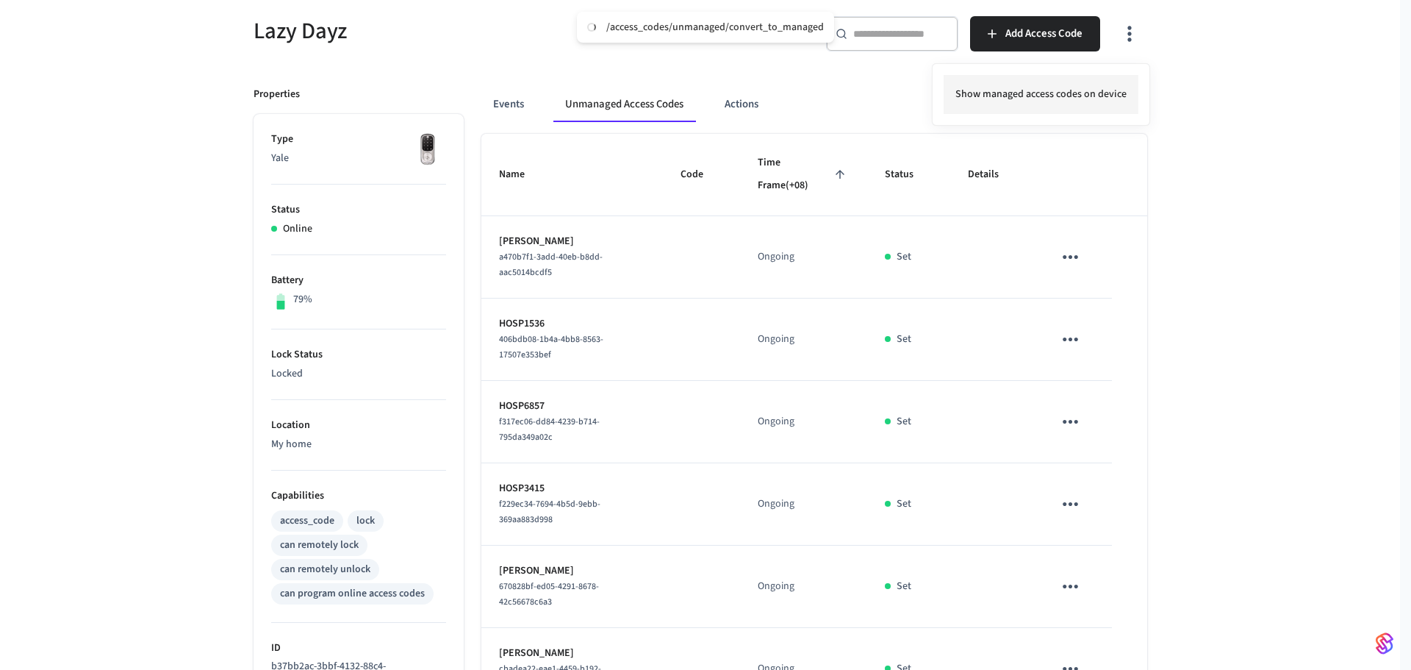
click at [1100, 103] on li "Show managed access codes on device" at bounding box center [1041, 94] width 195 height 39
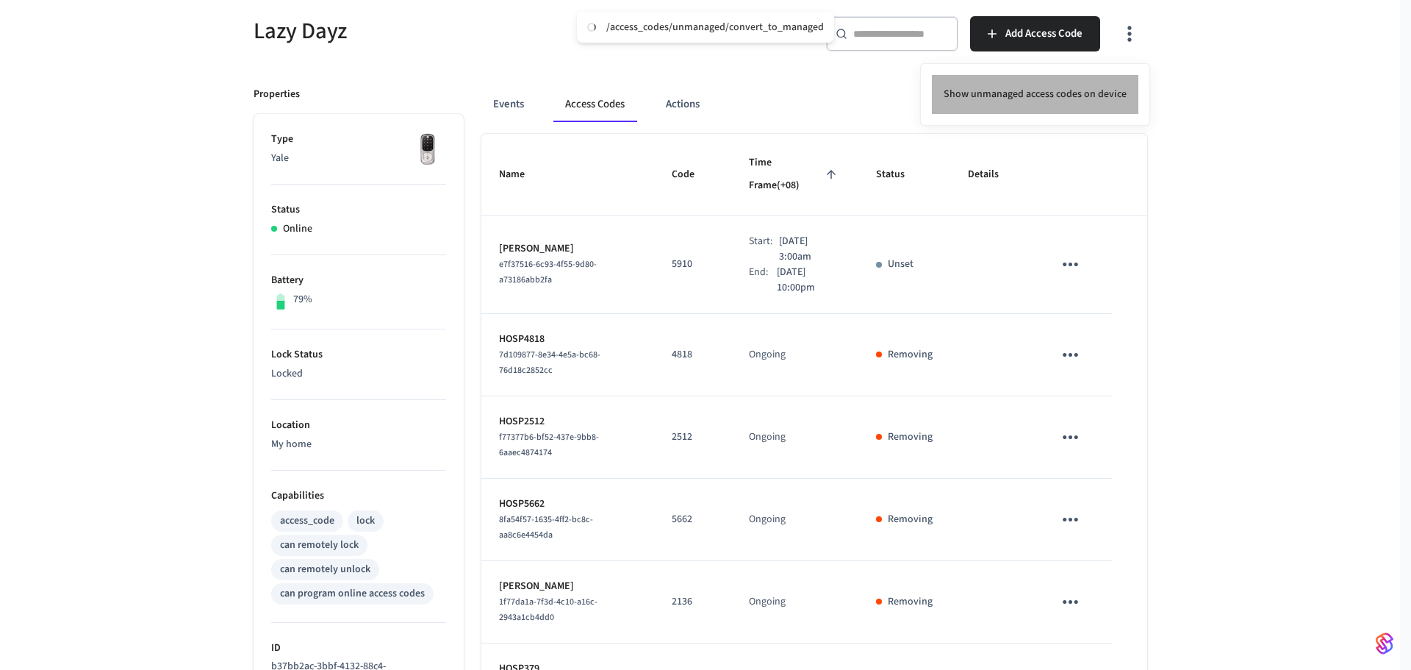
click at [1095, 90] on li "Show unmanaged access codes on device" at bounding box center [1035, 94] width 207 height 39
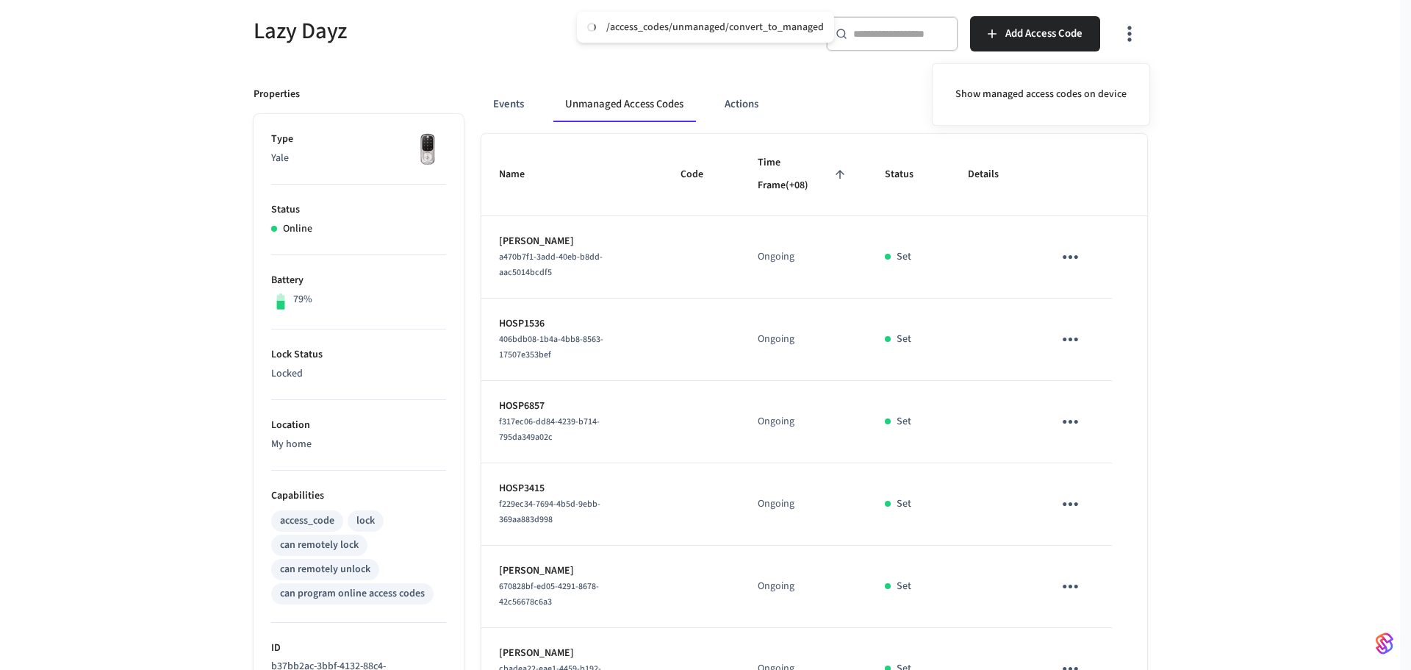
click at [1131, 448] on div at bounding box center [705, 335] width 1411 height 670
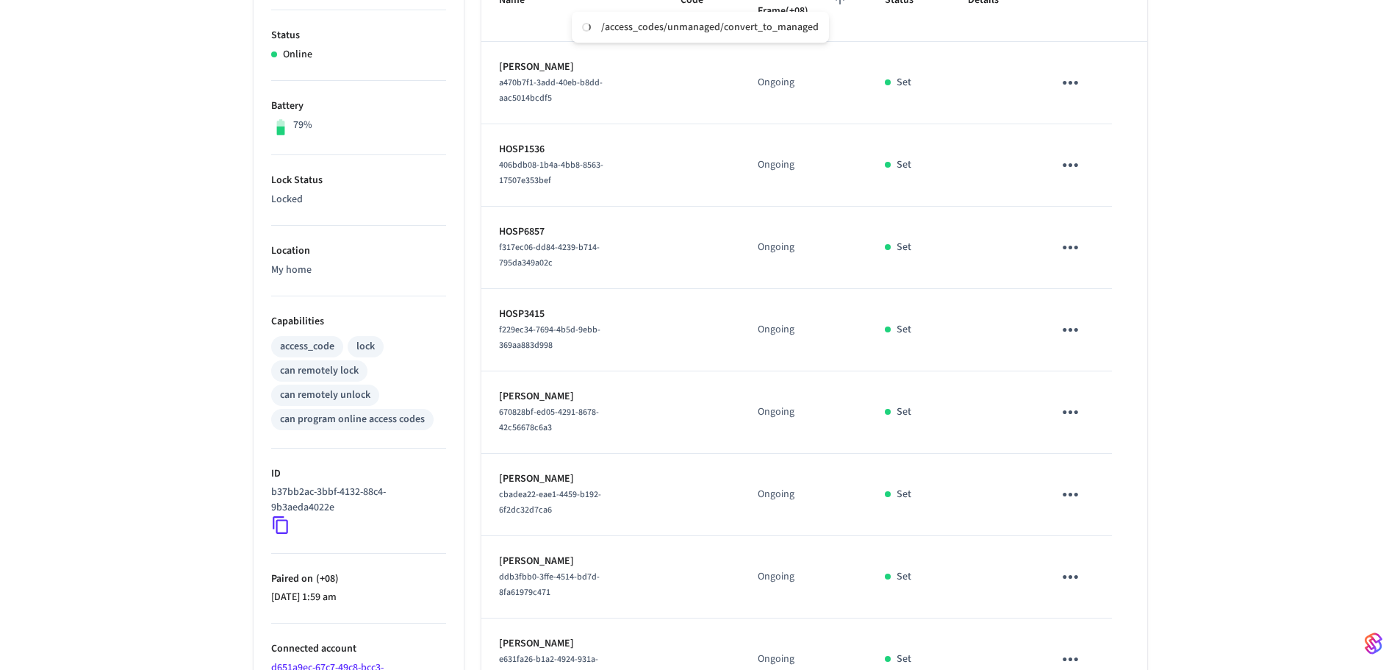
scroll to position [275, 0]
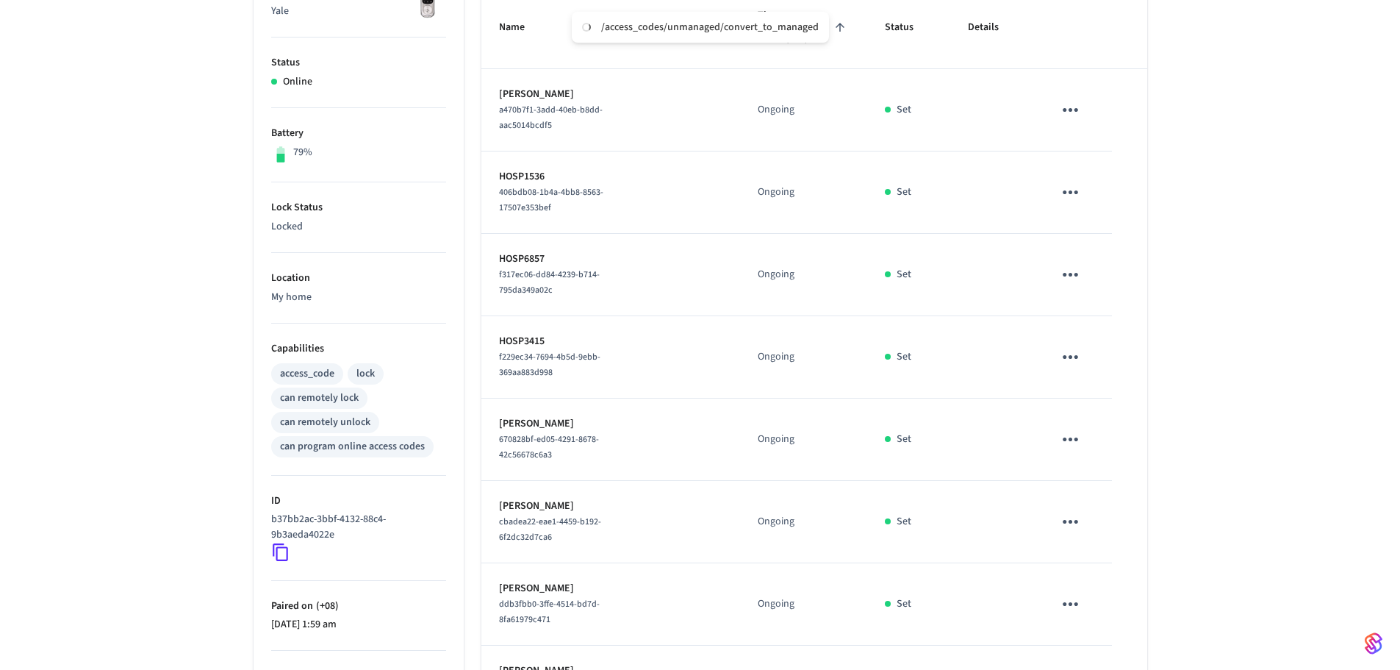
click at [1067, 443] on icon "sticky table" at bounding box center [1070, 439] width 23 height 23
click at [1121, 485] on li "Convert to Managed" at bounding box center [1136, 482] width 130 height 40
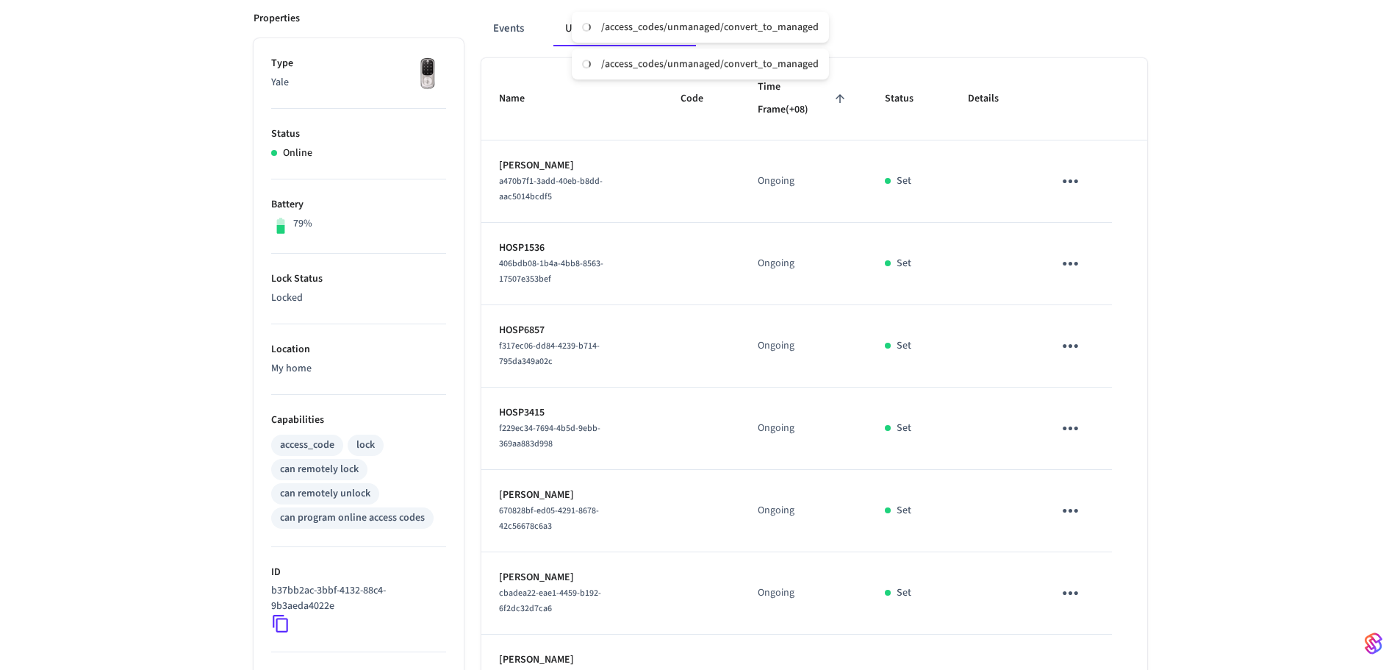
scroll to position [201, 0]
click at [1078, 265] on icon "sticky table" at bounding box center [1070, 265] width 23 height 23
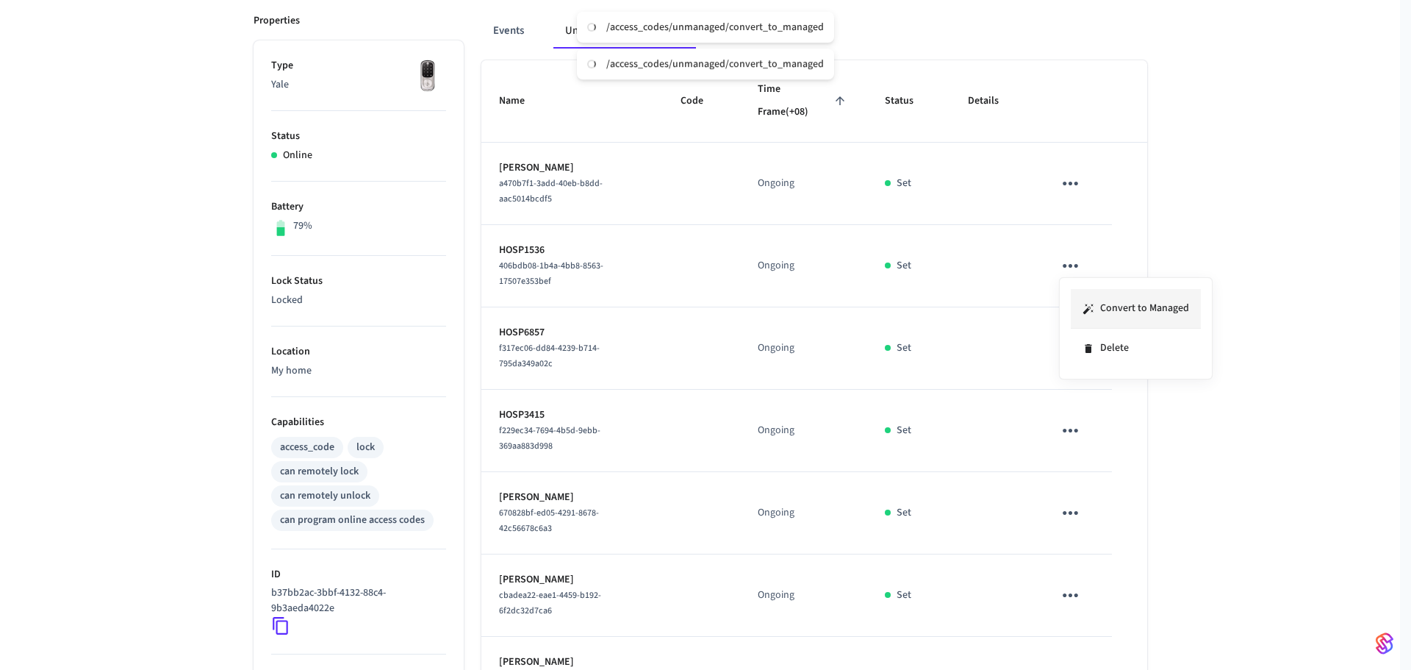
click at [1109, 310] on li "Convert to Managed" at bounding box center [1136, 309] width 130 height 40
click at [1062, 351] on icon "sticky table" at bounding box center [1070, 348] width 23 height 23
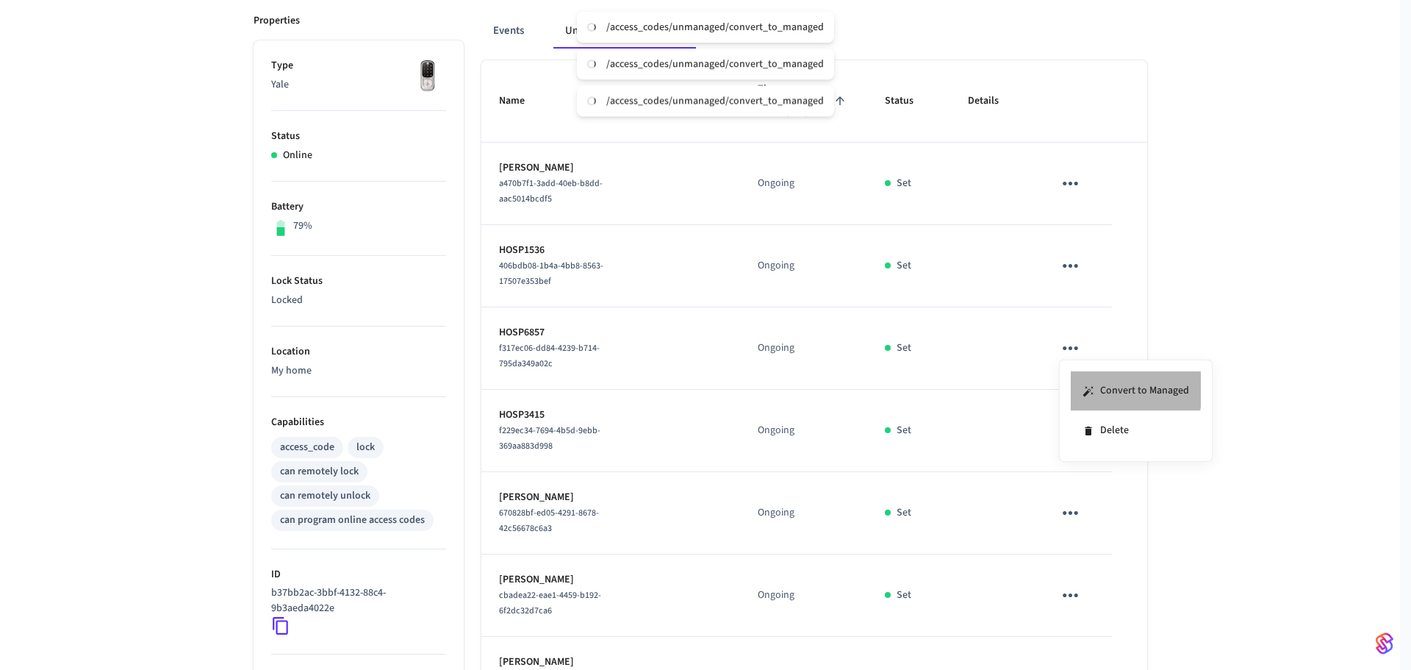
click at [1103, 390] on li "Convert to Managed" at bounding box center [1136, 391] width 130 height 40
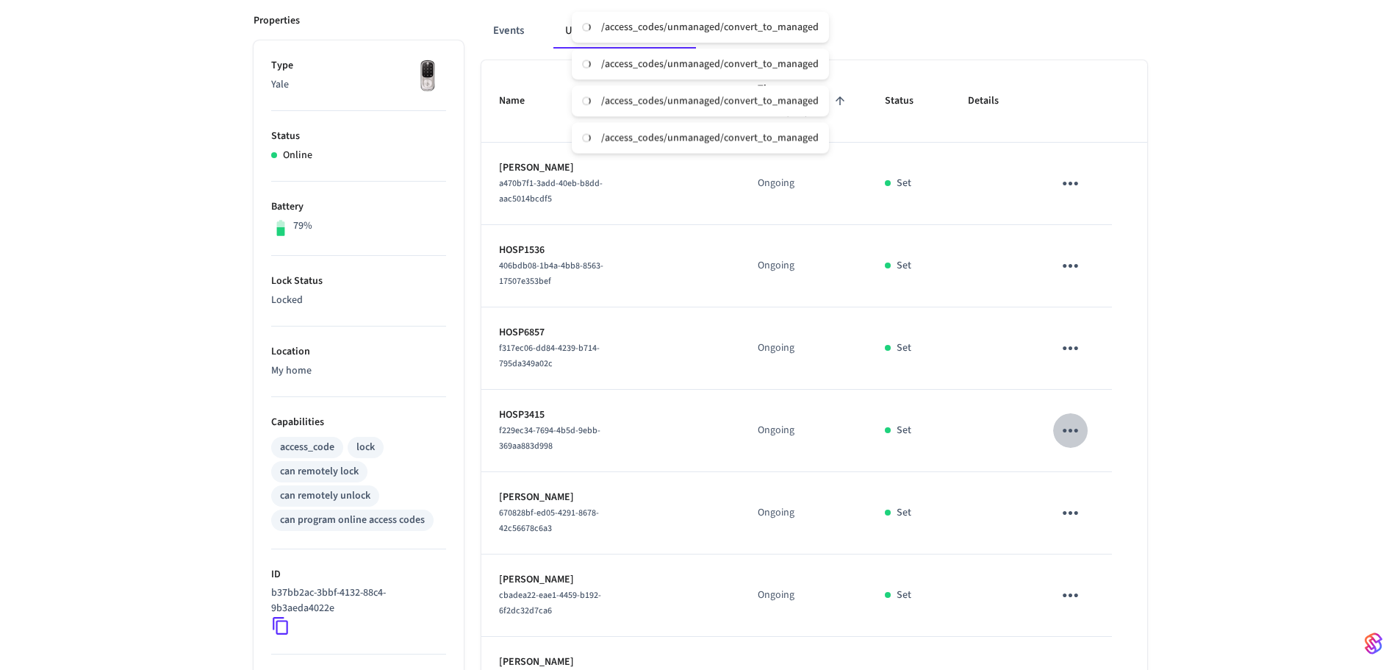
click at [1065, 435] on icon "sticky table" at bounding box center [1070, 430] width 23 height 23
click at [1123, 476] on li "Convert to Managed" at bounding box center [1136, 474] width 130 height 40
click at [1071, 183] on icon "sticky table" at bounding box center [1070, 184] width 15 height 4
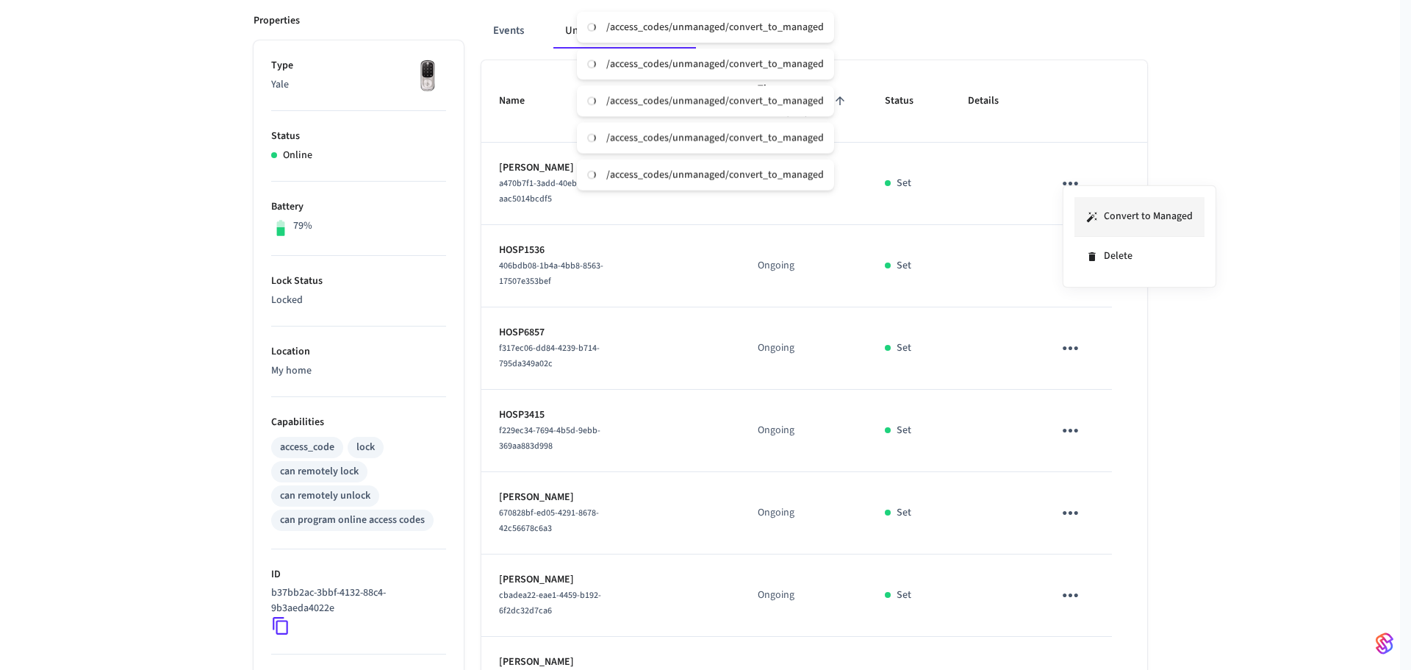
click at [1078, 212] on li "Convert to Managed" at bounding box center [1140, 217] width 130 height 40
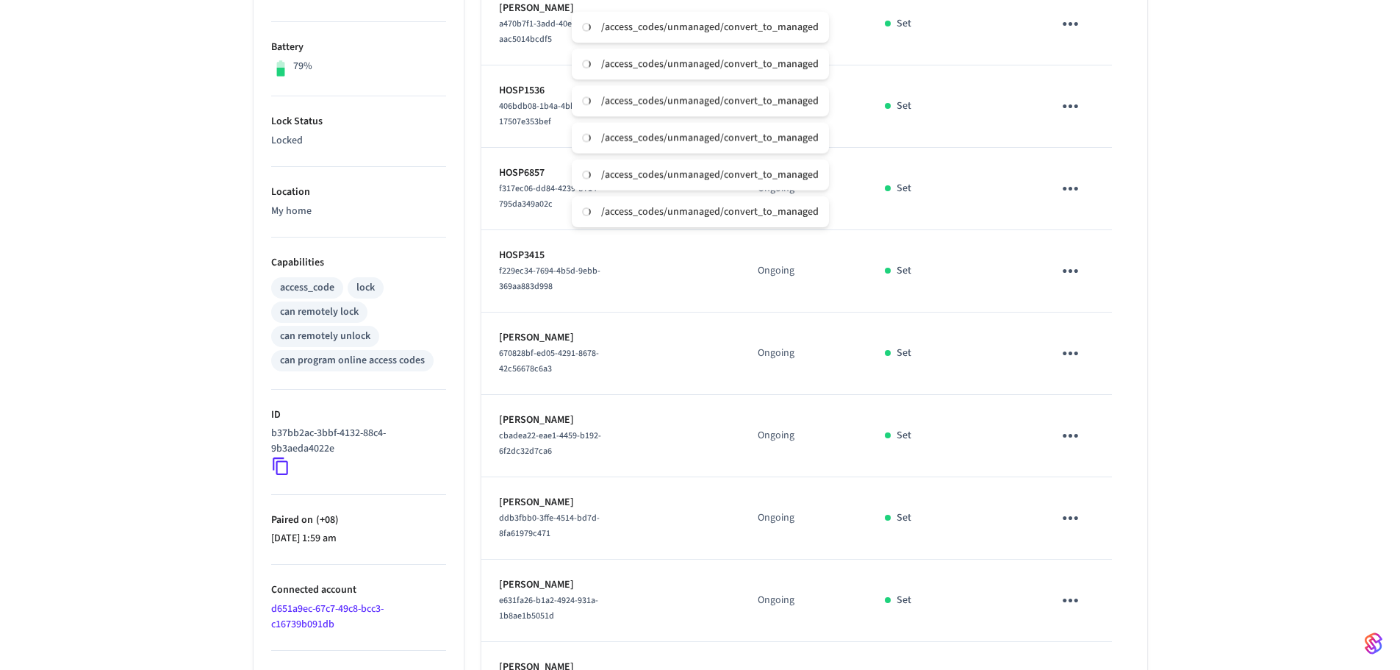
scroll to position [348, 0]
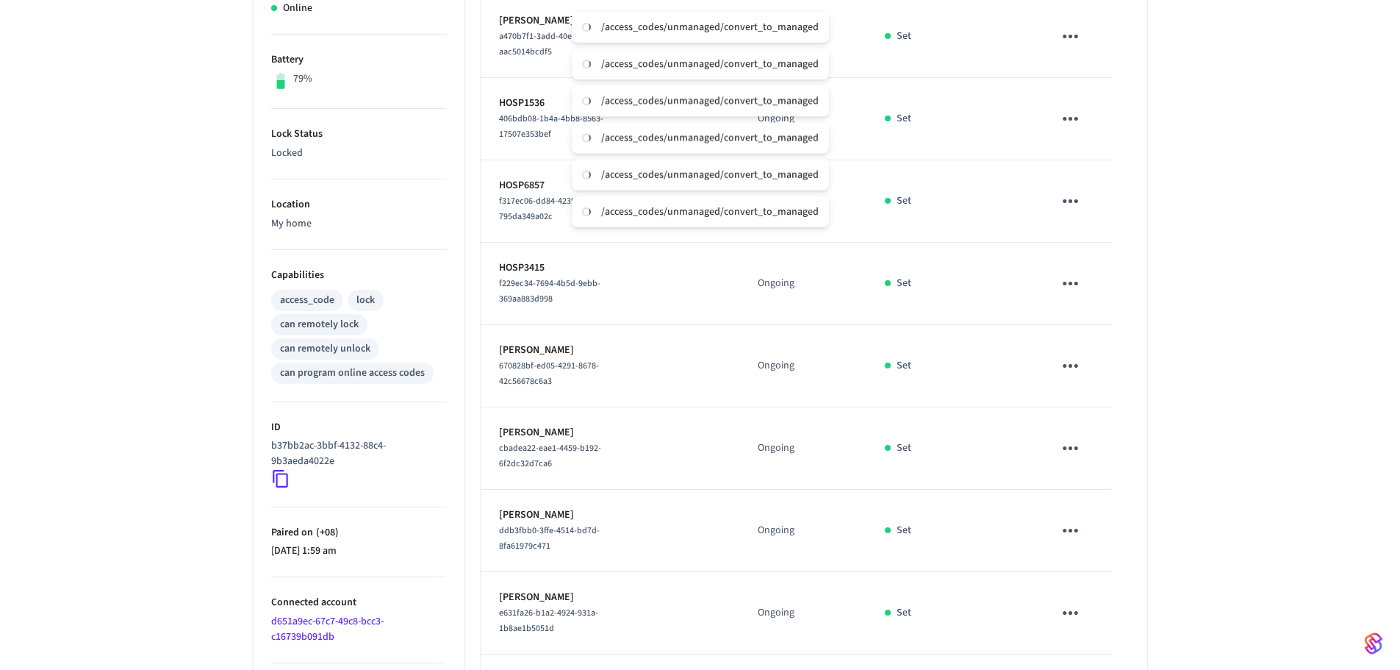
drag, startPoint x: 1320, startPoint y: 47, endPoint x: 1320, endPoint y: 203, distance: 155.8
click at [1318, 184] on div "Lazy Dayz ​ ​ Add Access Code Properties Type Yale Status Online Battery 79% Lo…" at bounding box center [700, 325] width 1400 height 1130
click at [1322, 239] on div "Lazy Dayz ​ ​ Add Access Code Properties Type Yale Status Online Battery 79% Lo…" at bounding box center [700, 325] width 1400 height 1130
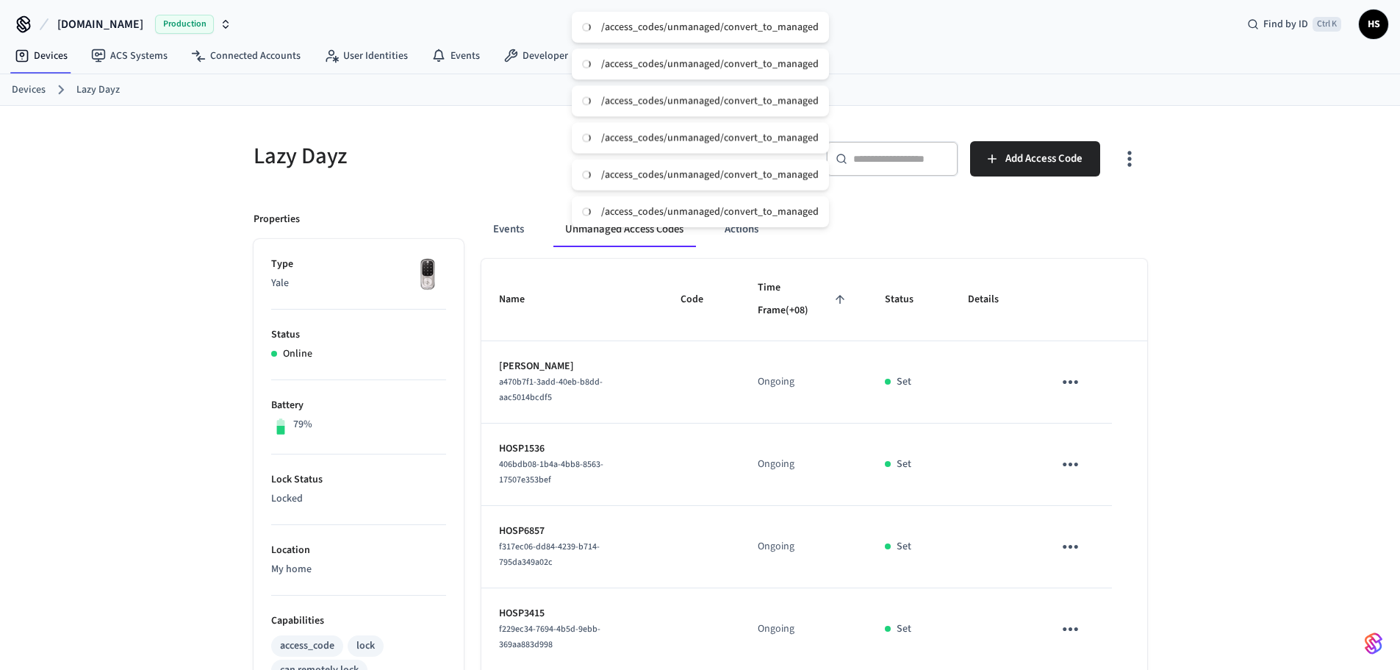
scroll to position [0, 0]
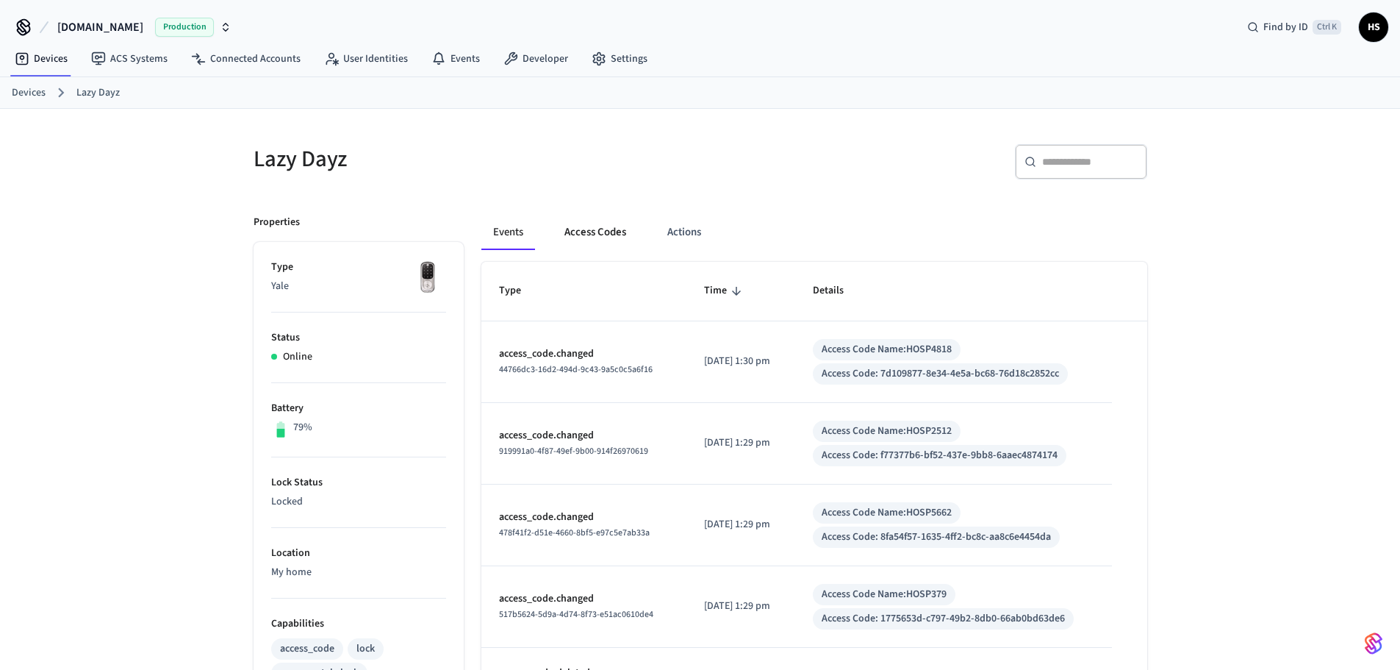
click at [575, 241] on button "Access Codes" at bounding box center [595, 232] width 85 height 35
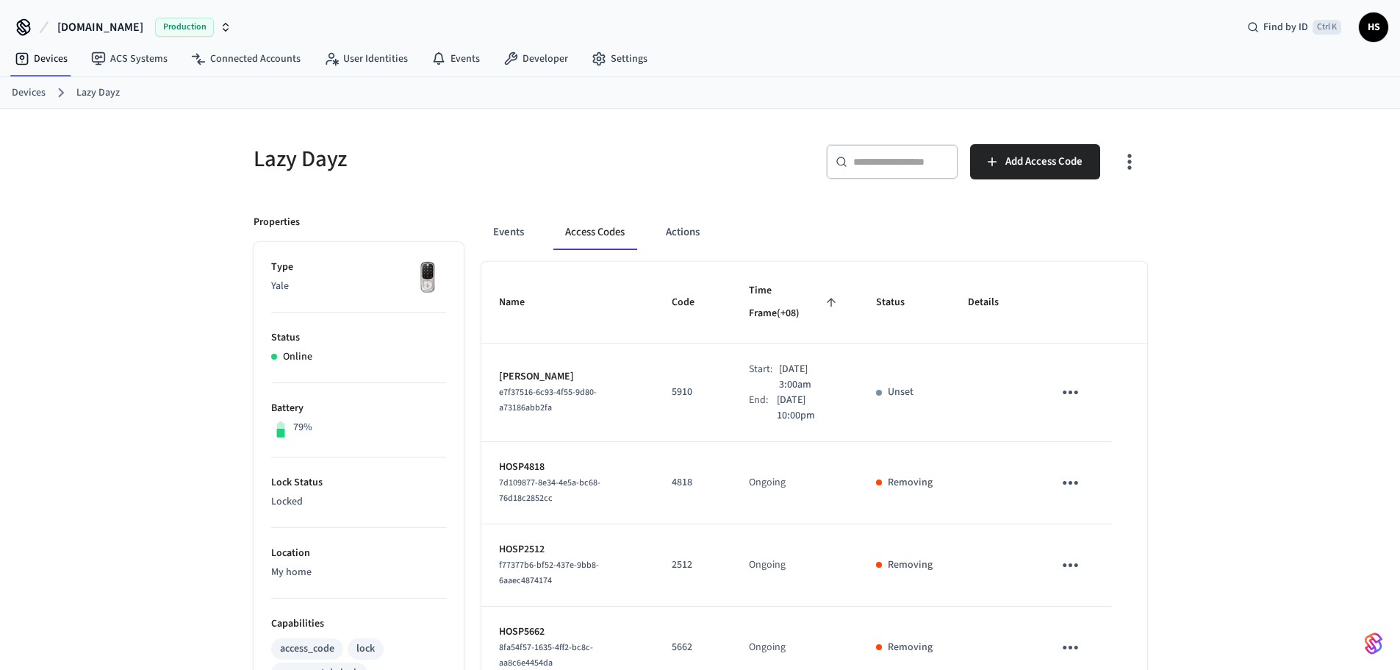
drag, startPoint x: 1127, startPoint y: 151, endPoint x: 1086, endPoint y: 203, distance: 65.4
click at [1126, 152] on icon "button" at bounding box center [1129, 161] width 23 height 23
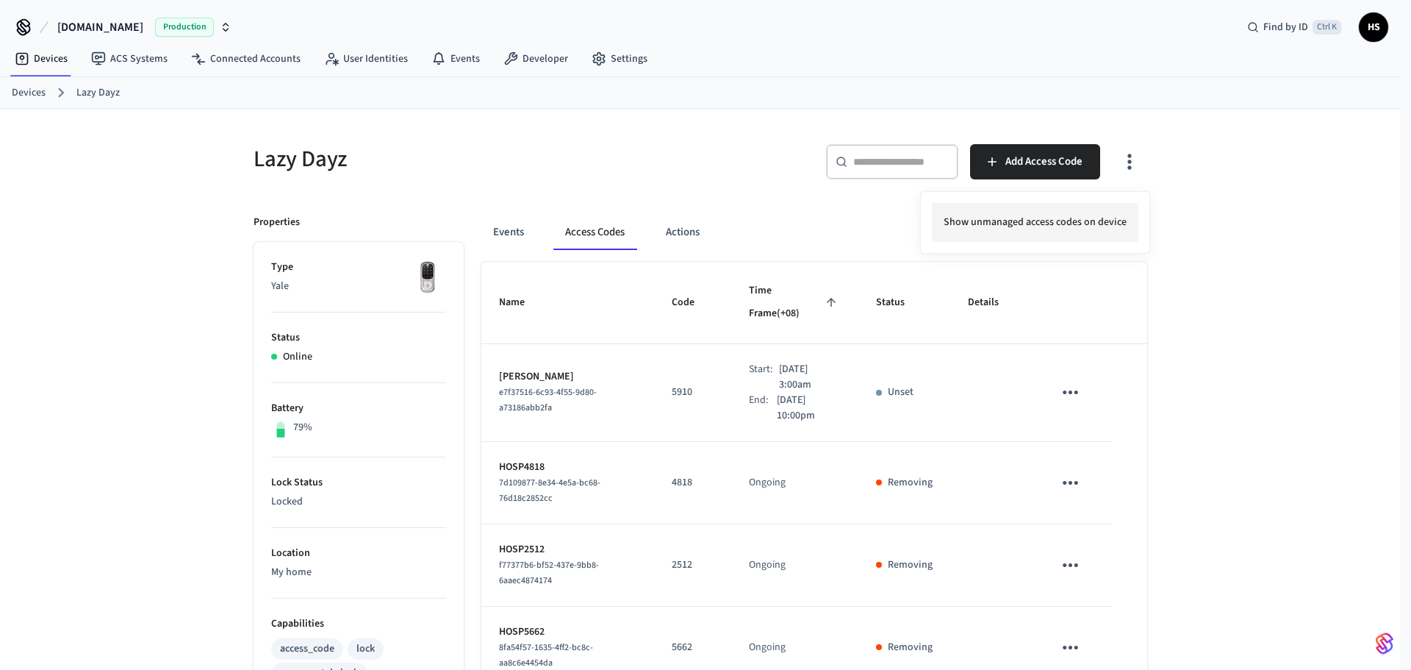
click at [1061, 228] on li "Show unmanaged access codes on device" at bounding box center [1035, 222] width 207 height 39
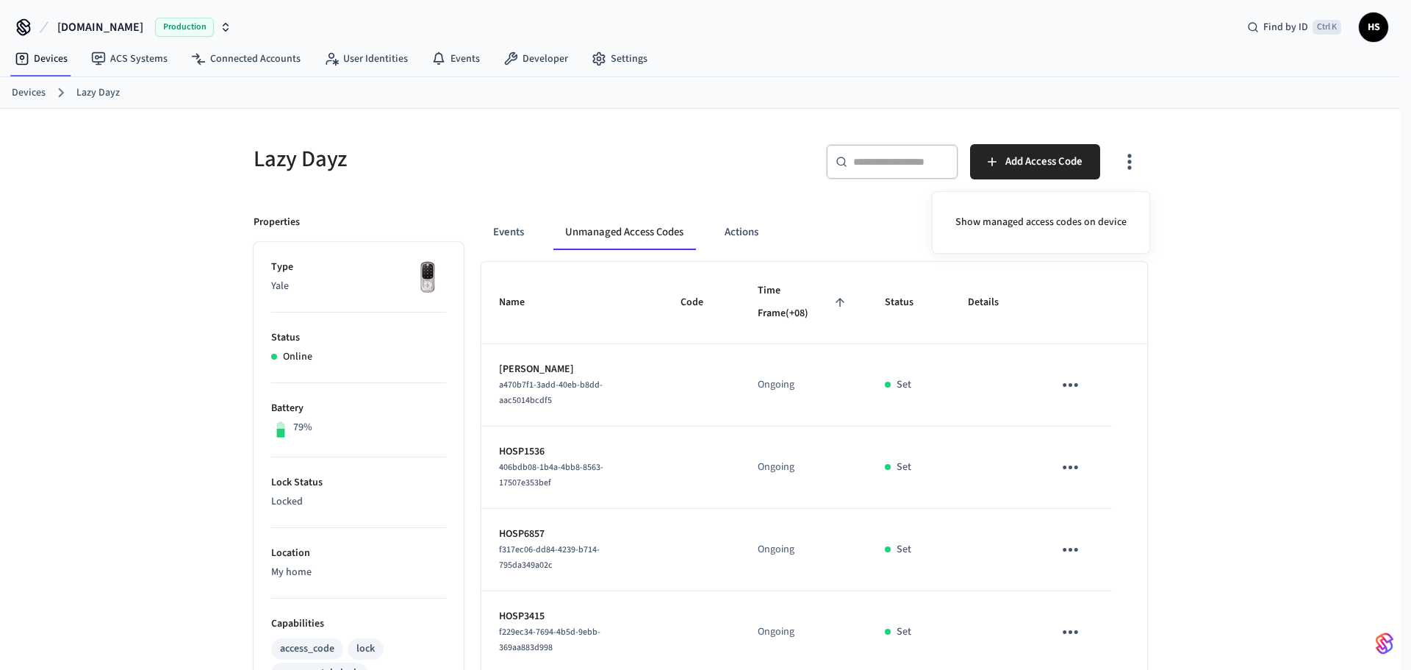
click at [962, 377] on div at bounding box center [705, 335] width 1411 height 670
click at [501, 223] on button "Events" at bounding box center [508, 232] width 54 height 35
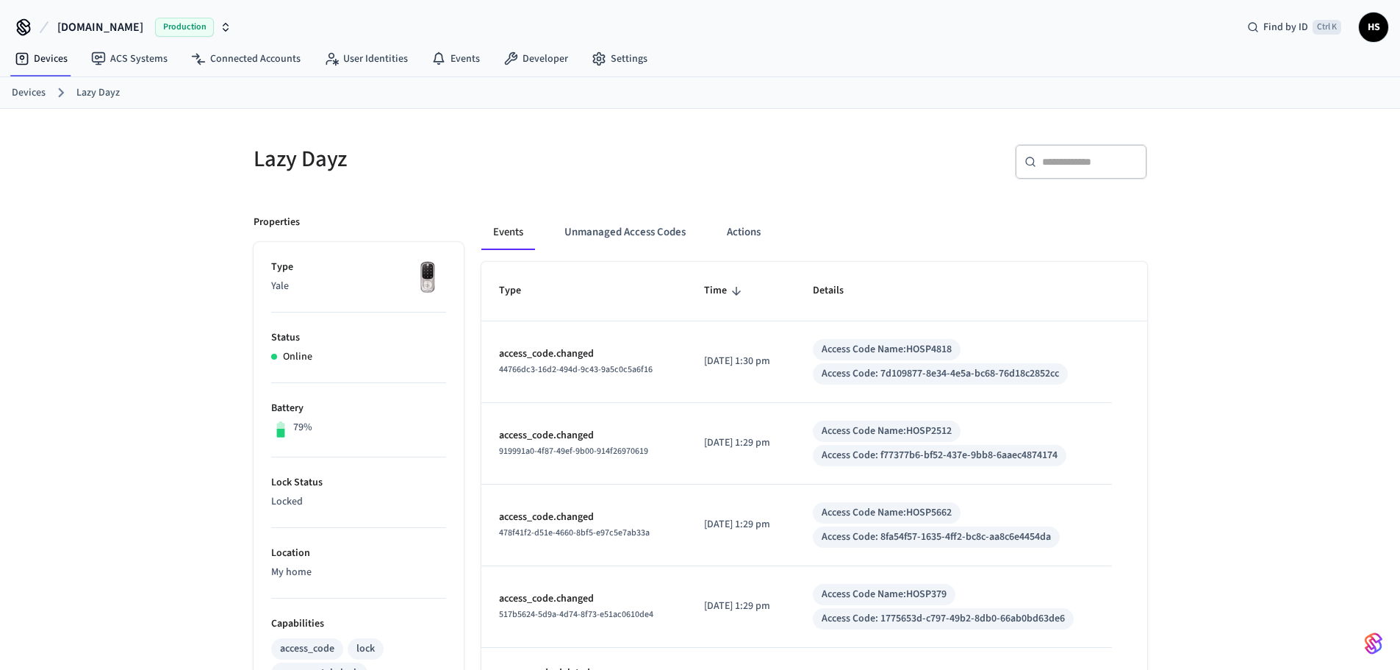
click at [1092, 164] on input "text" at bounding box center [1090, 161] width 96 height 15
paste input "**********"
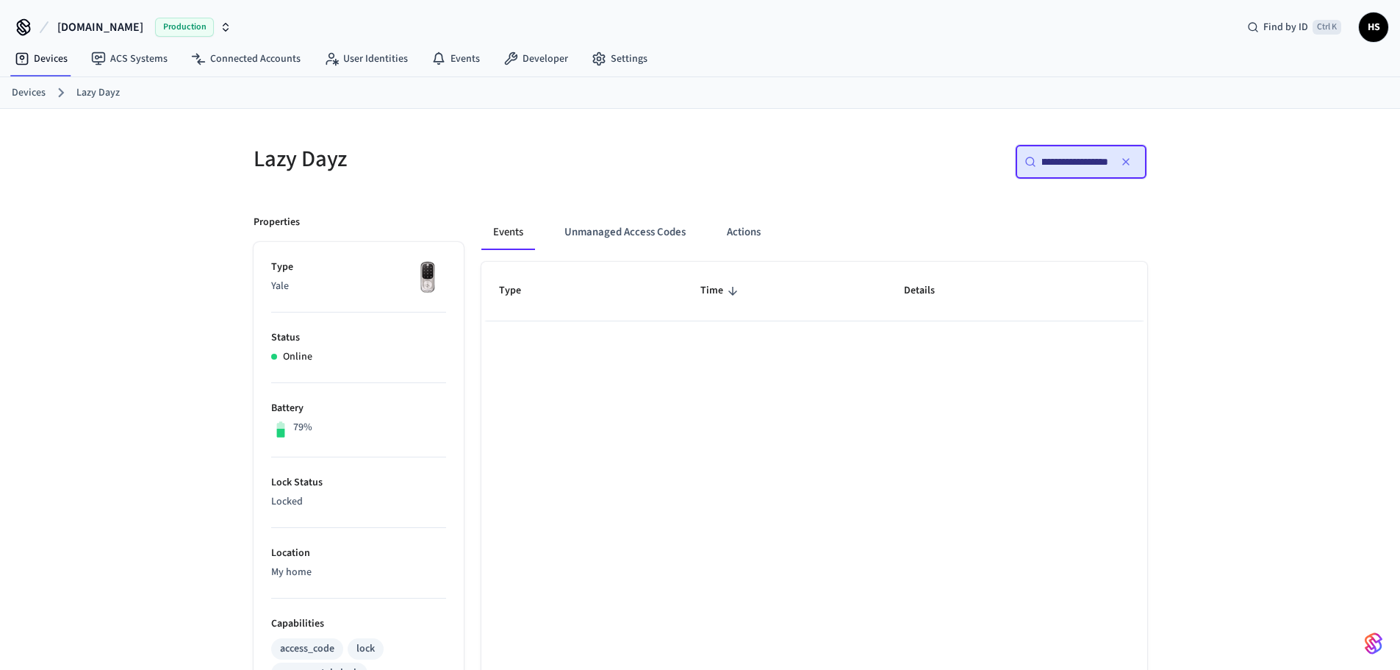
type input "**********"
click at [634, 223] on button "Unmanaged Access Codes" at bounding box center [625, 232] width 145 height 35
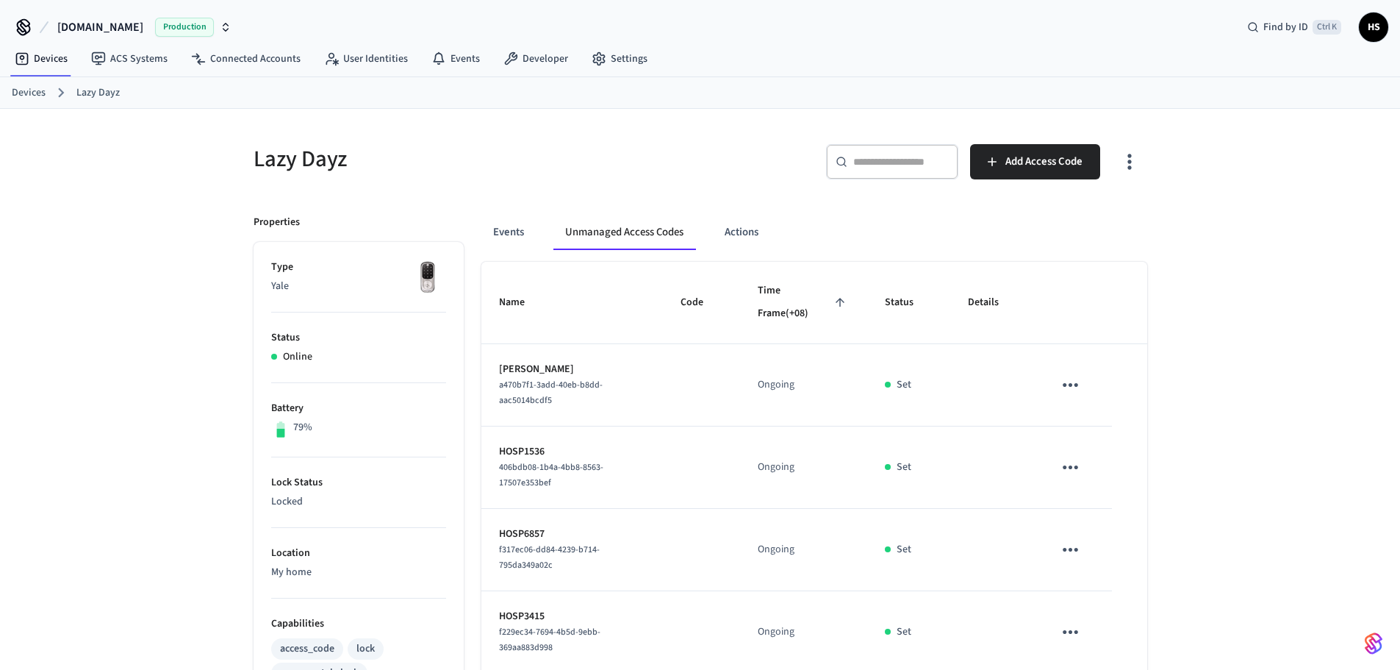
click at [1118, 168] on icon "button" at bounding box center [1129, 161] width 23 height 23
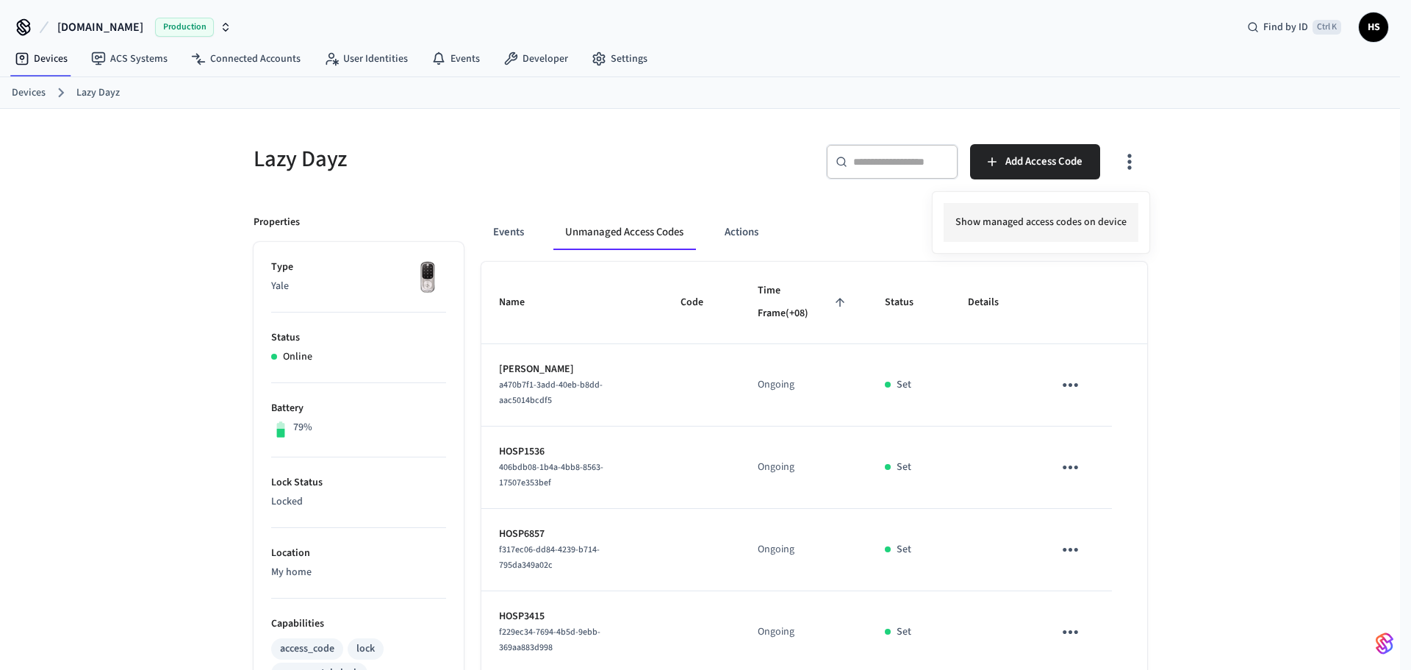
click at [1117, 235] on li "Show managed access codes on device" at bounding box center [1041, 222] width 195 height 39
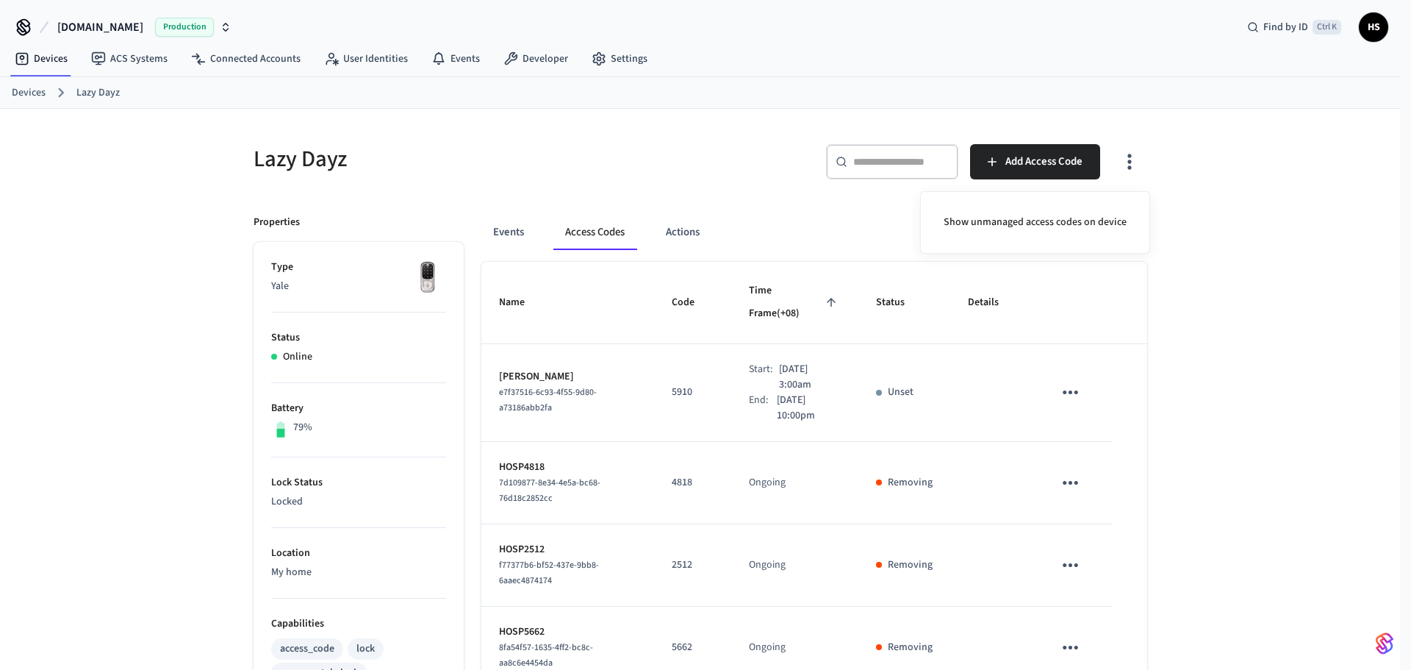
click at [944, 338] on div at bounding box center [705, 335] width 1411 height 670
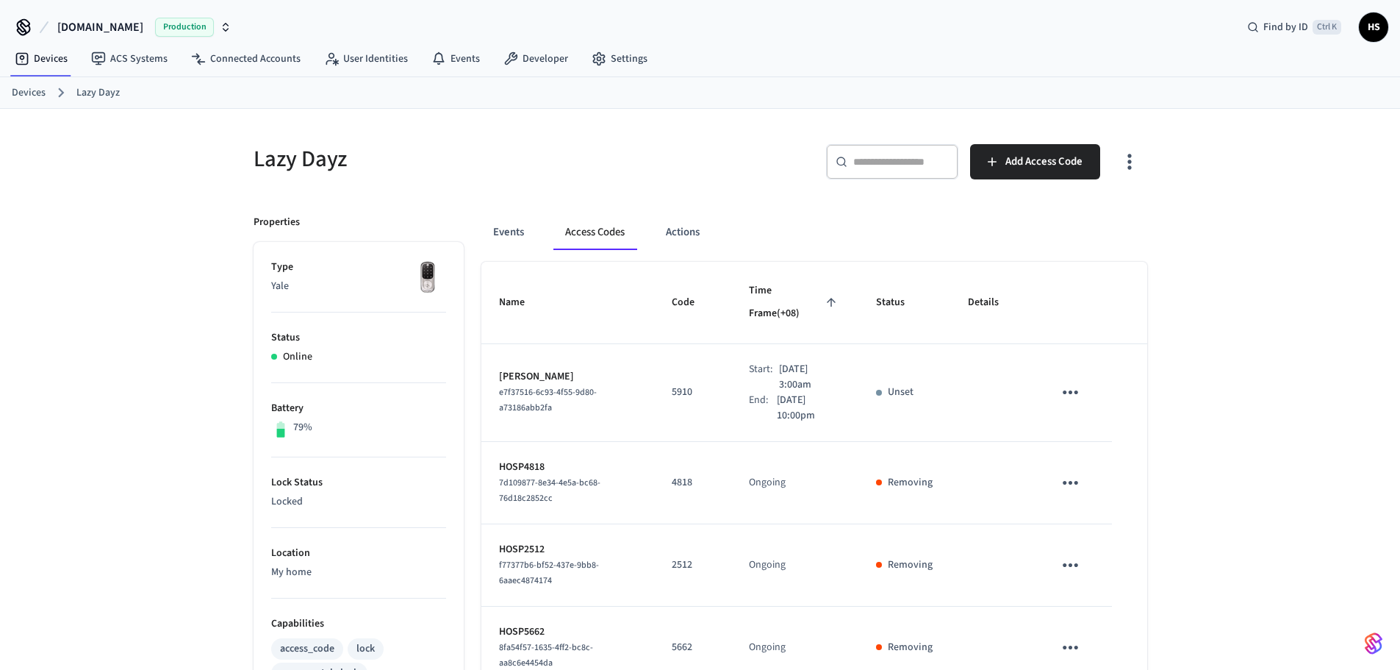
click at [1140, 168] on icon "button" at bounding box center [1129, 161] width 23 height 23
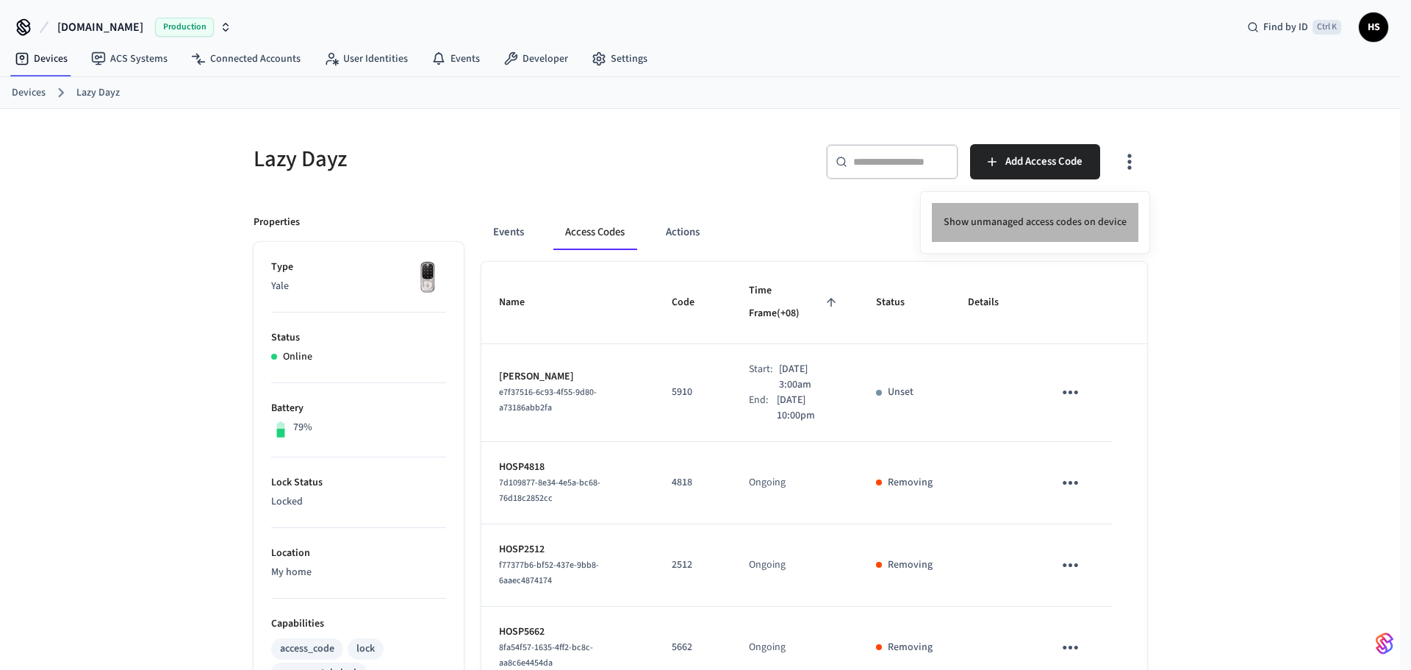
click at [1049, 229] on li "Show unmanaged access codes on device" at bounding box center [1035, 222] width 207 height 39
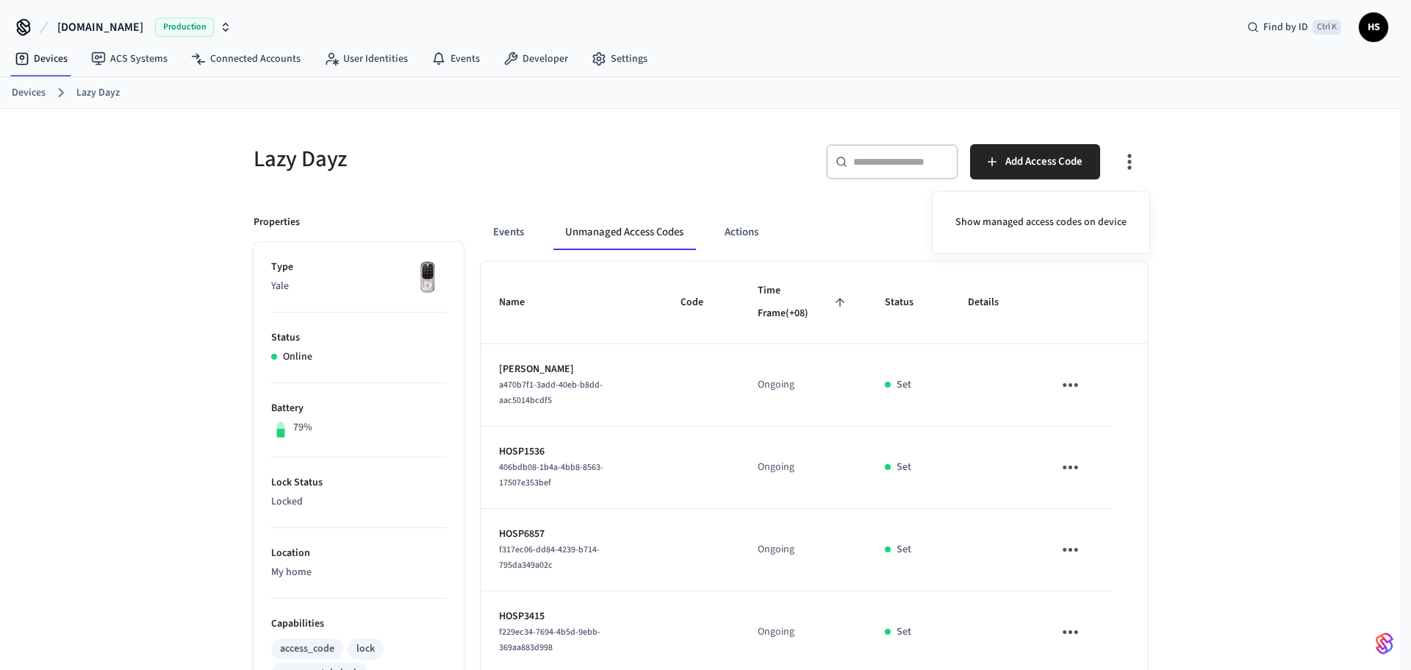
click at [878, 430] on div at bounding box center [705, 335] width 1411 height 670
click at [510, 221] on button "Events" at bounding box center [508, 232] width 54 height 35
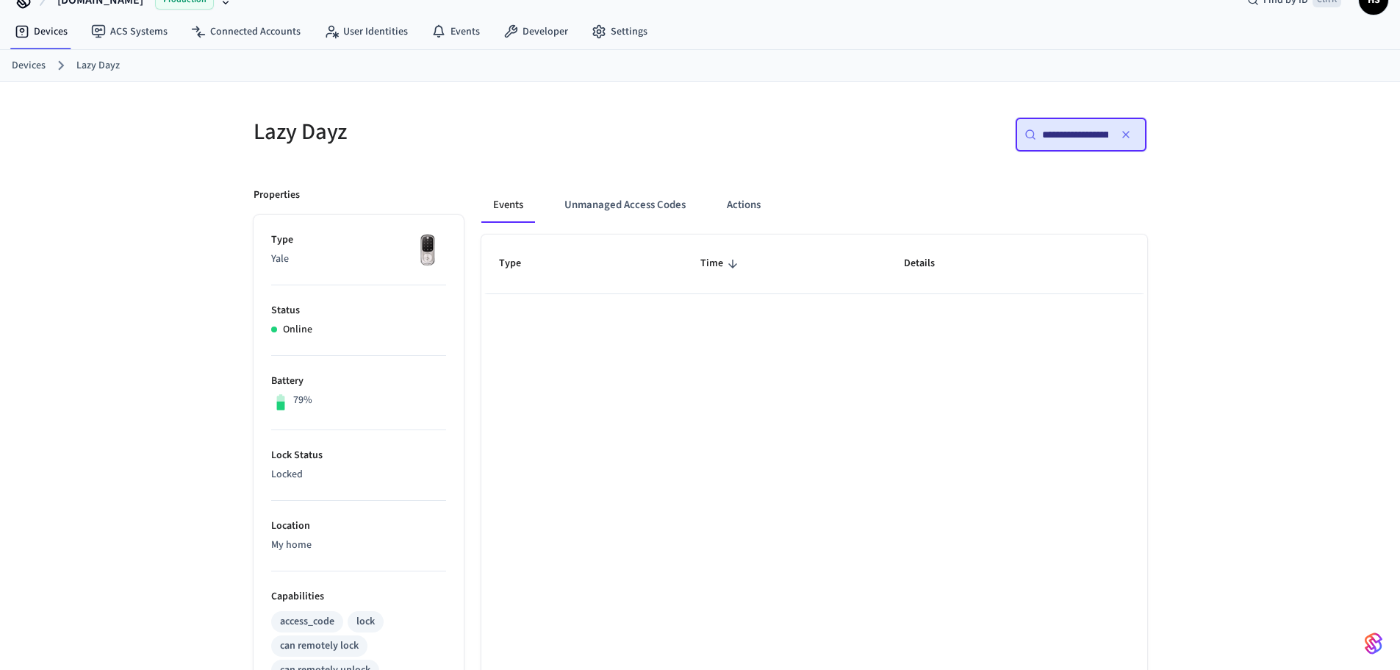
scroll to position [74, 0]
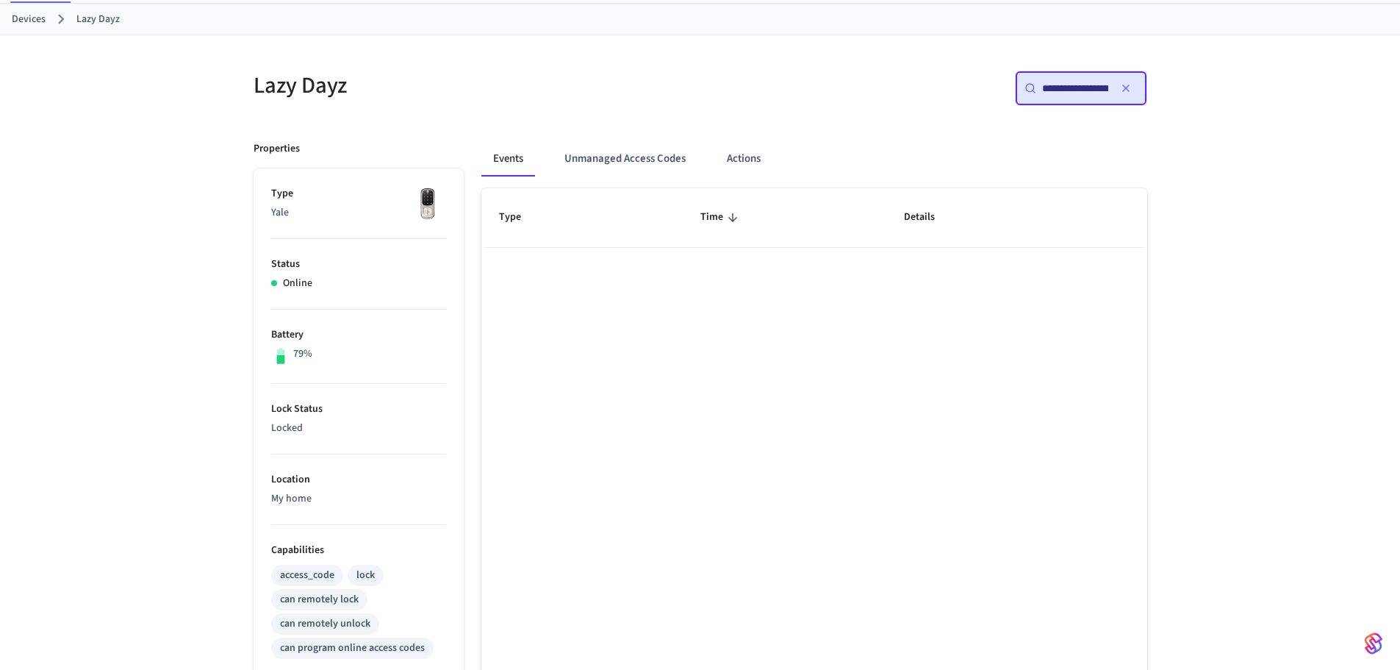
click at [578, 417] on div "Type Time Details Rows per page: 10 ** 1–10 of 127" at bounding box center [814, 590] width 666 height 804
click at [634, 149] on button "Unmanaged Access Codes" at bounding box center [625, 158] width 145 height 35
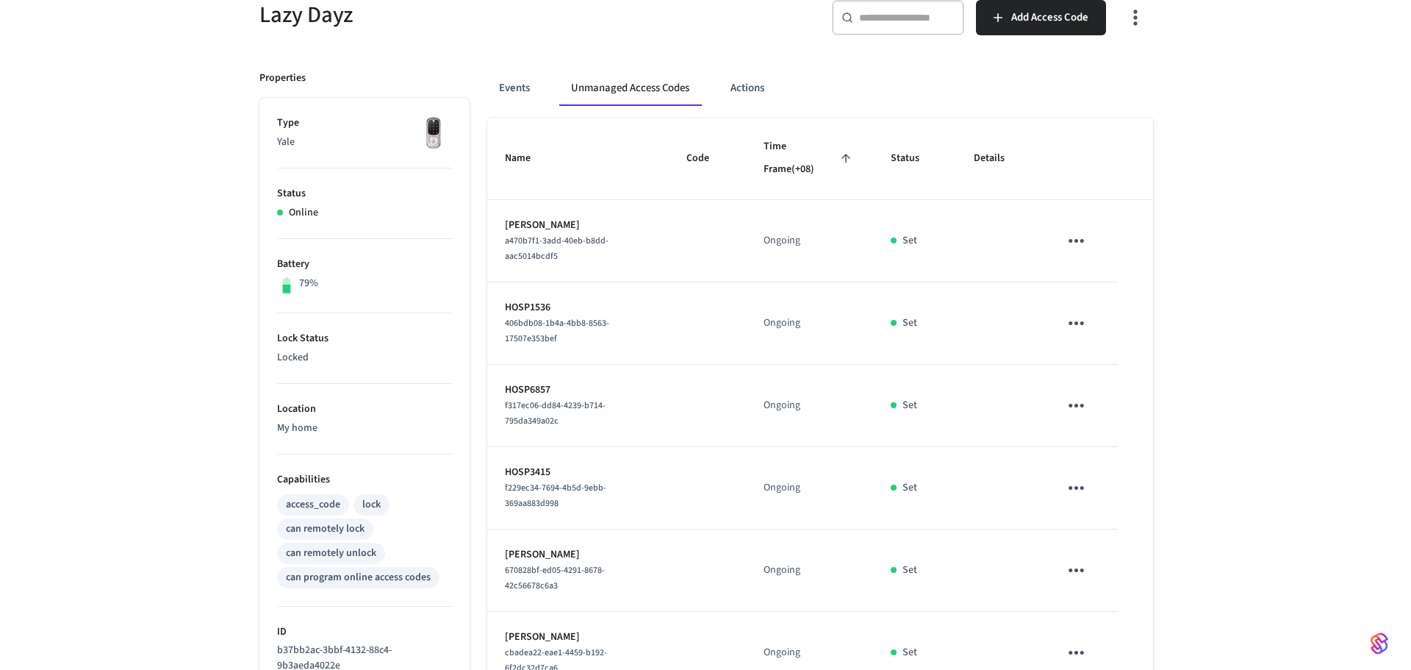
scroll to position [147, 0]
click at [1131, 29] on button "button" at bounding box center [1129, 14] width 35 height 59
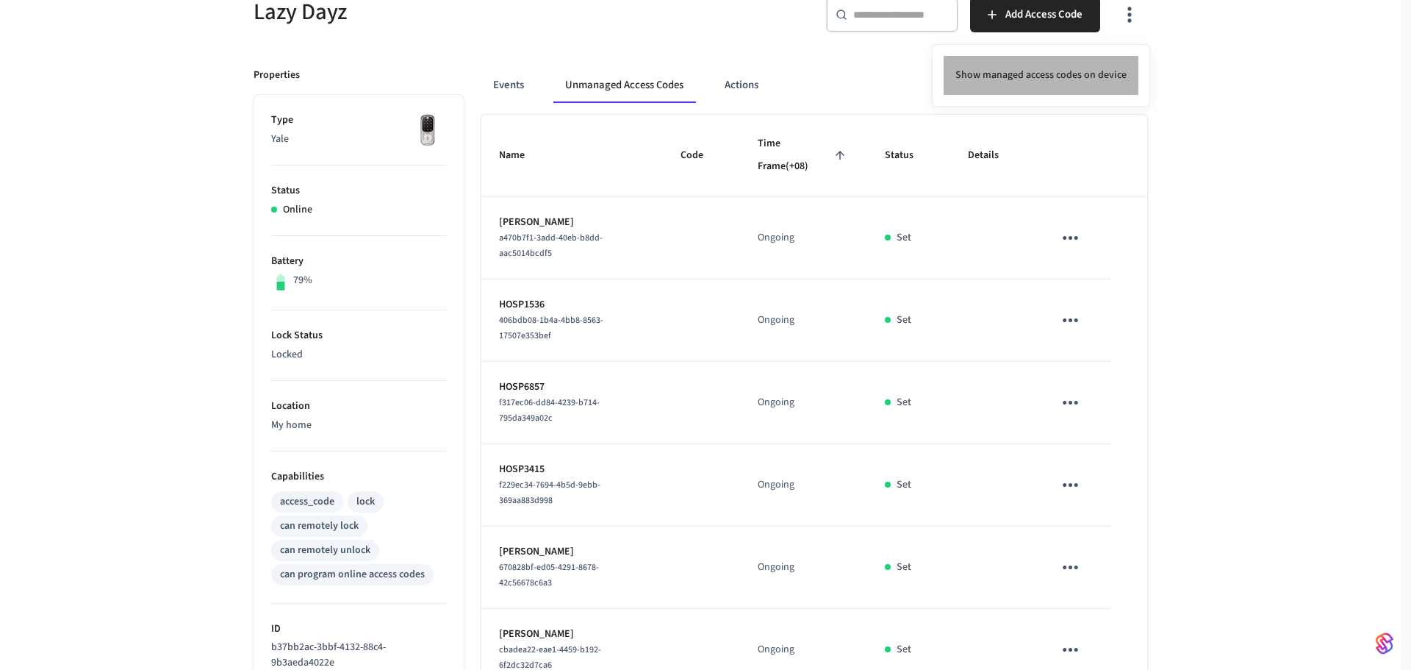
click at [1103, 74] on li "Show managed access codes on device" at bounding box center [1041, 75] width 195 height 39
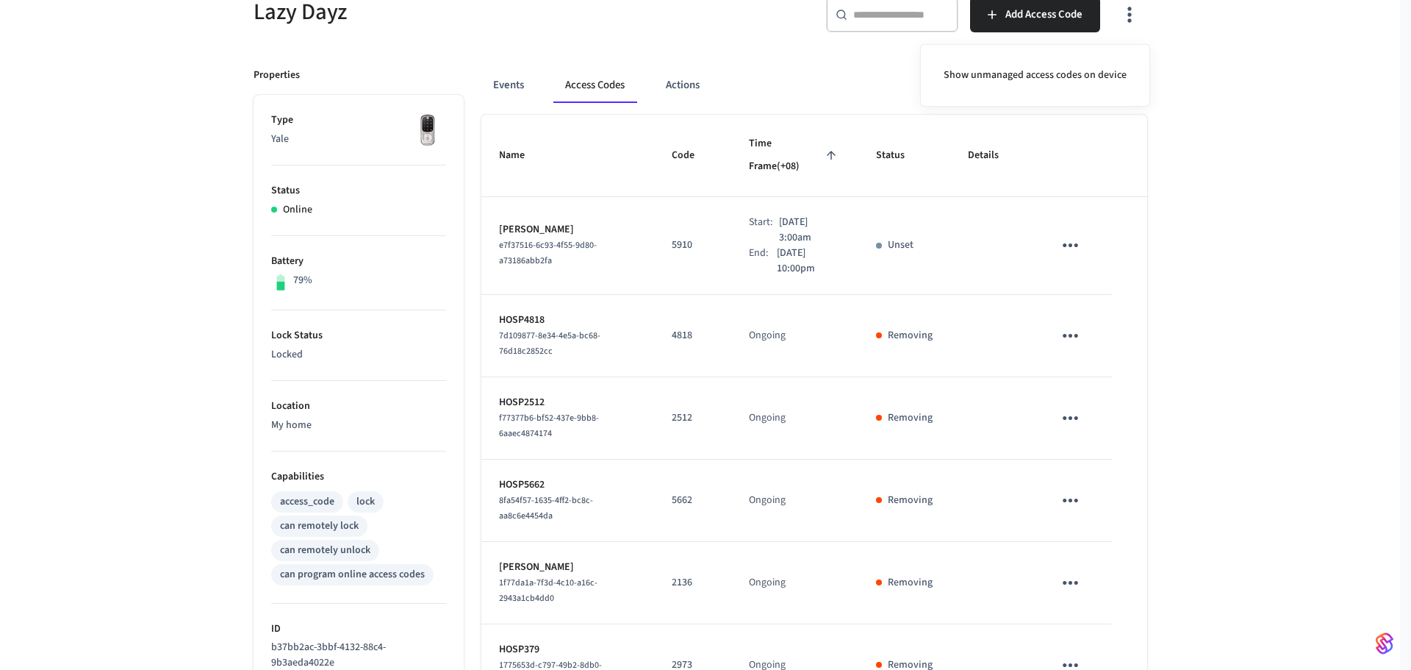
click at [813, 358] on div at bounding box center [705, 335] width 1411 height 670
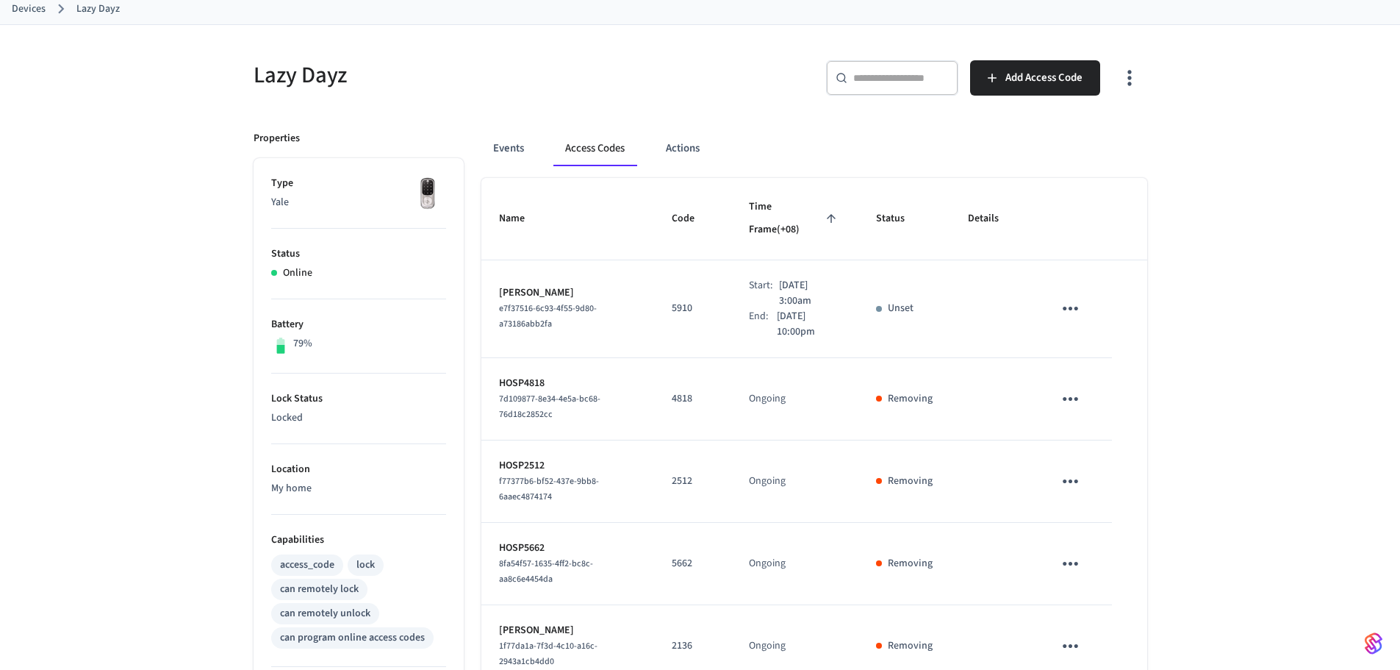
scroll to position [0, 0]
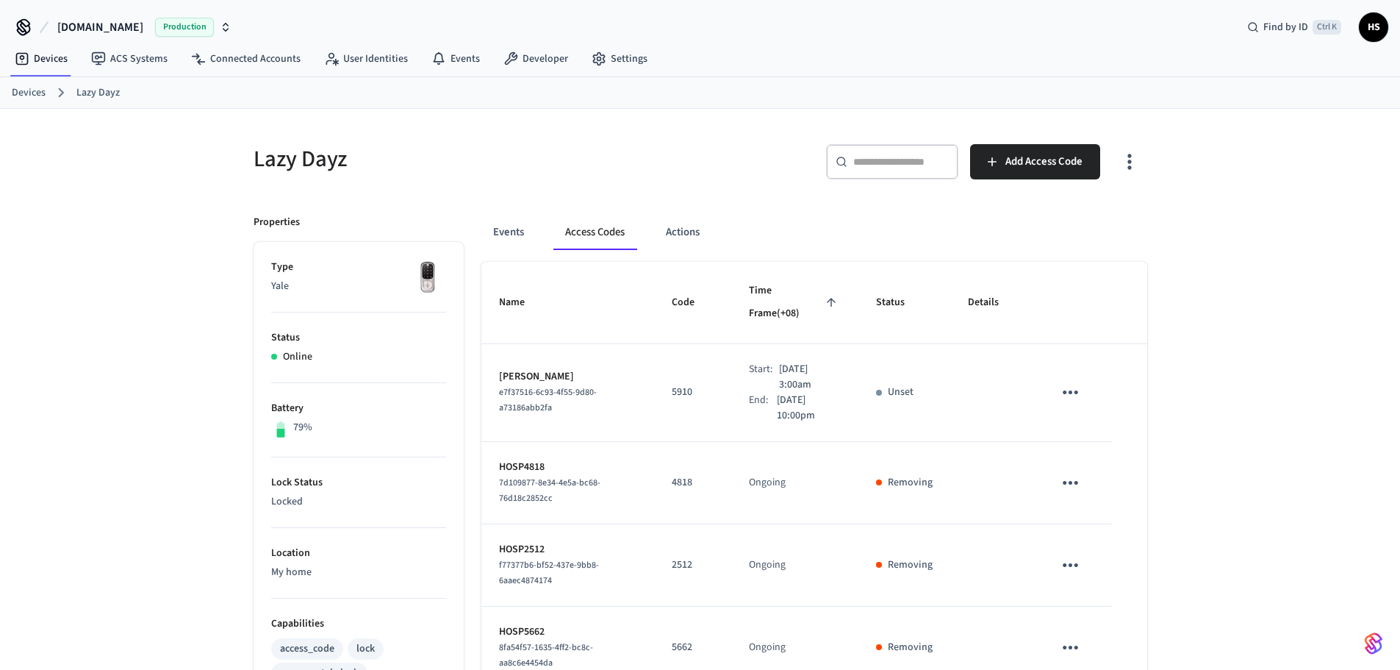
click at [135, 250] on div "Lazy Dayz ​ ​ Add Access Code Properties Type Yale Status Online Battery 79% Lo…" at bounding box center [700, 587] width 1400 height 957
drag, startPoint x: 787, startPoint y: 393, endPoint x: 792, endPoint y: 399, distance: 8.4
click at [787, 394] on p "Oct 27th 2025 10:00pm" at bounding box center [809, 408] width 64 height 31
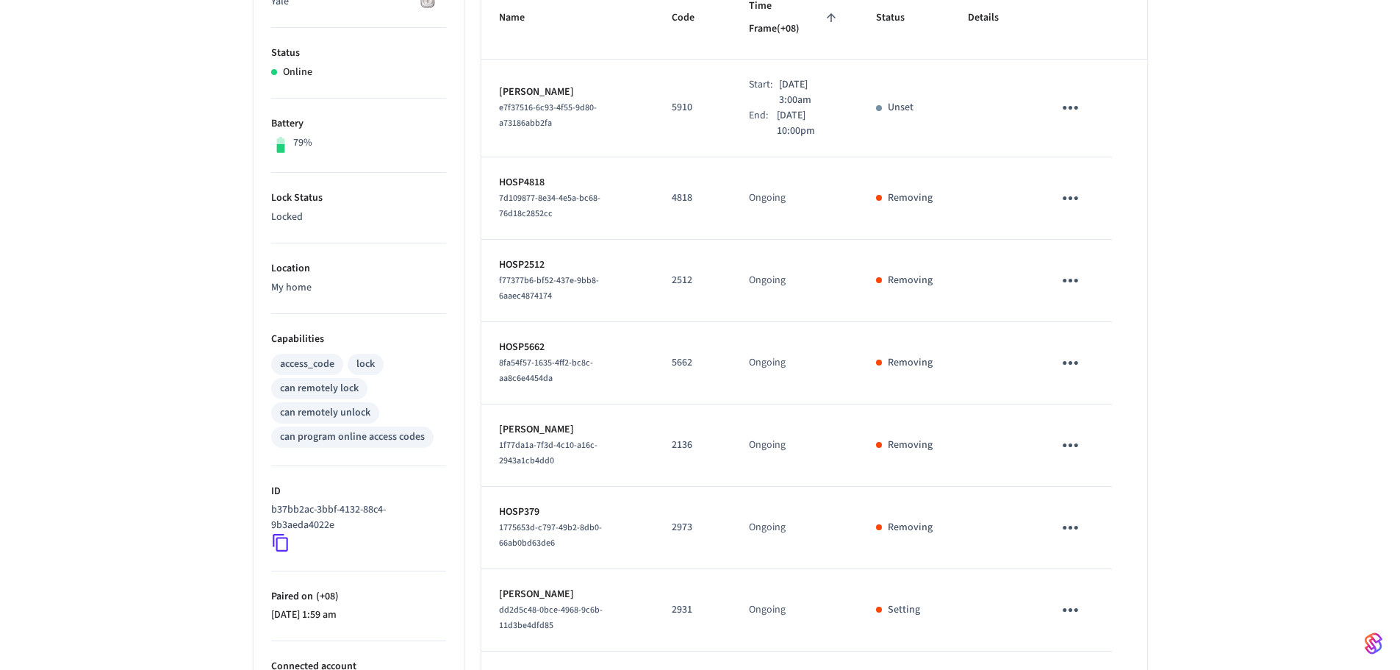
scroll to position [250, 0]
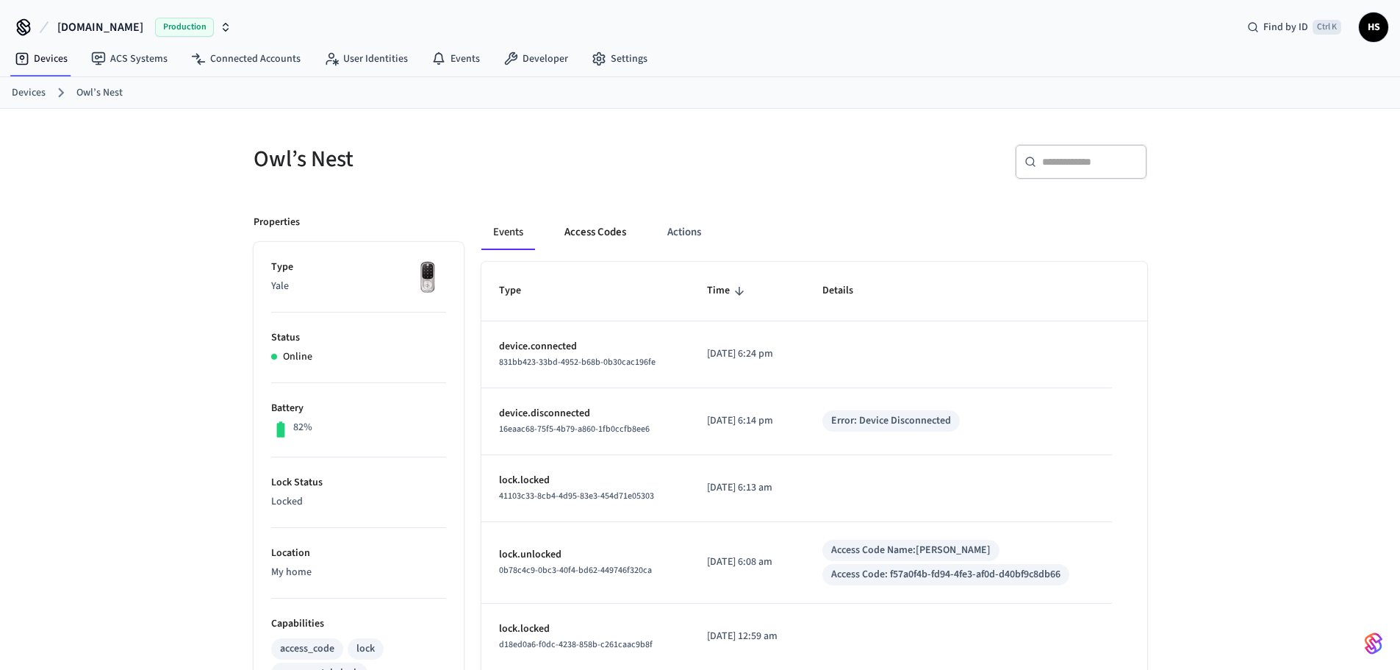
click at [602, 232] on button "Access Codes" at bounding box center [595, 232] width 85 height 35
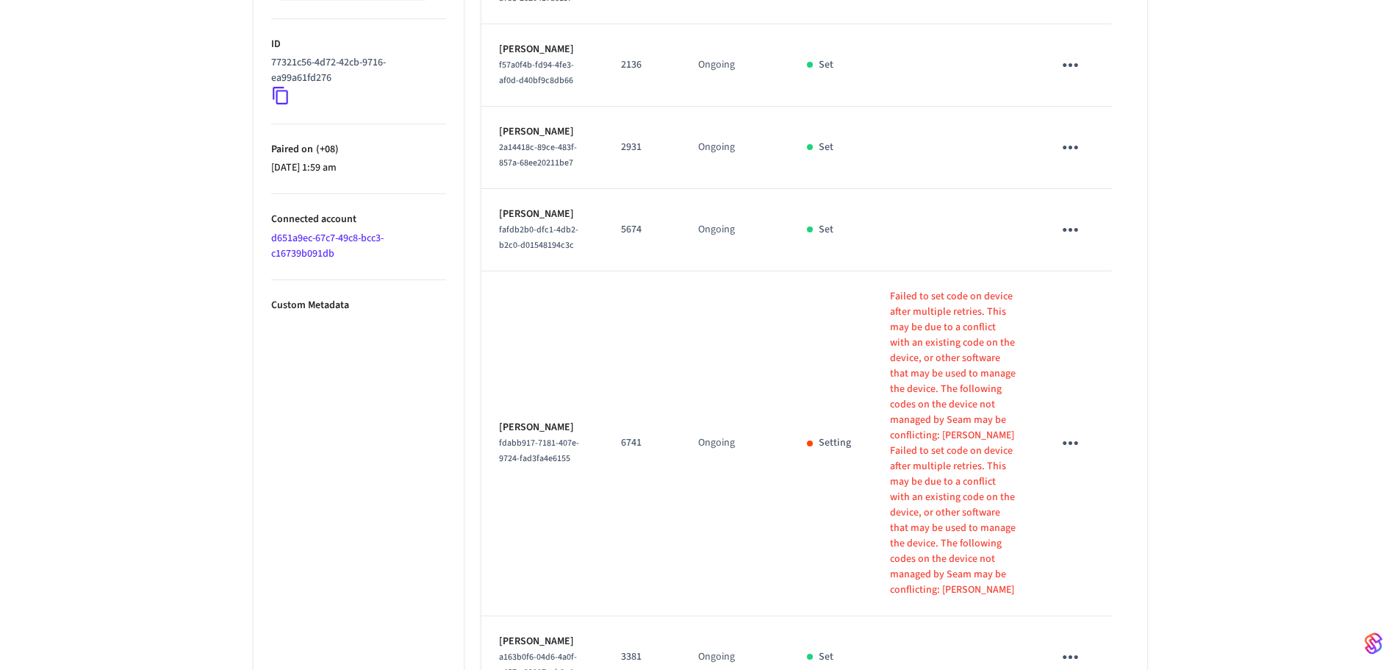
scroll to position [735, 0]
click at [1081, 428] on icon "sticky table" at bounding box center [1070, 439] width 23 height 23
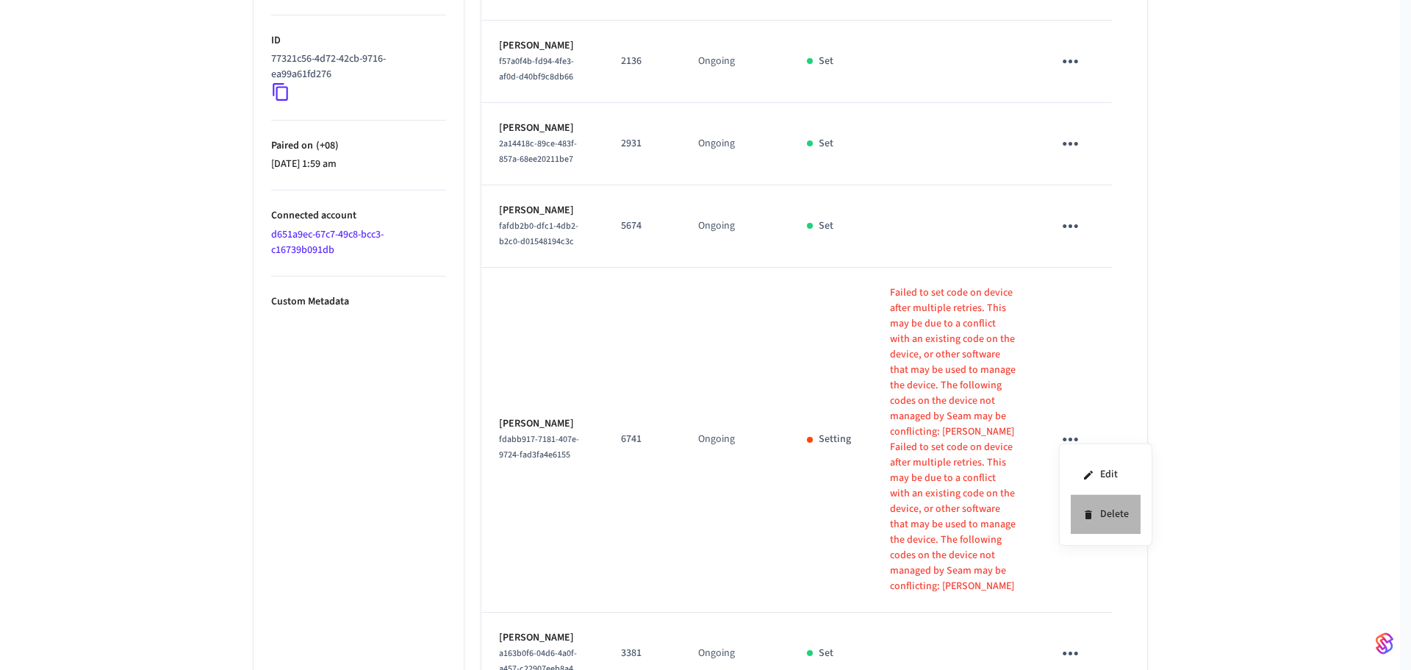
click at [1105, 516] on li "Delete" at bounding box center [1106, 514] width 70 height 39
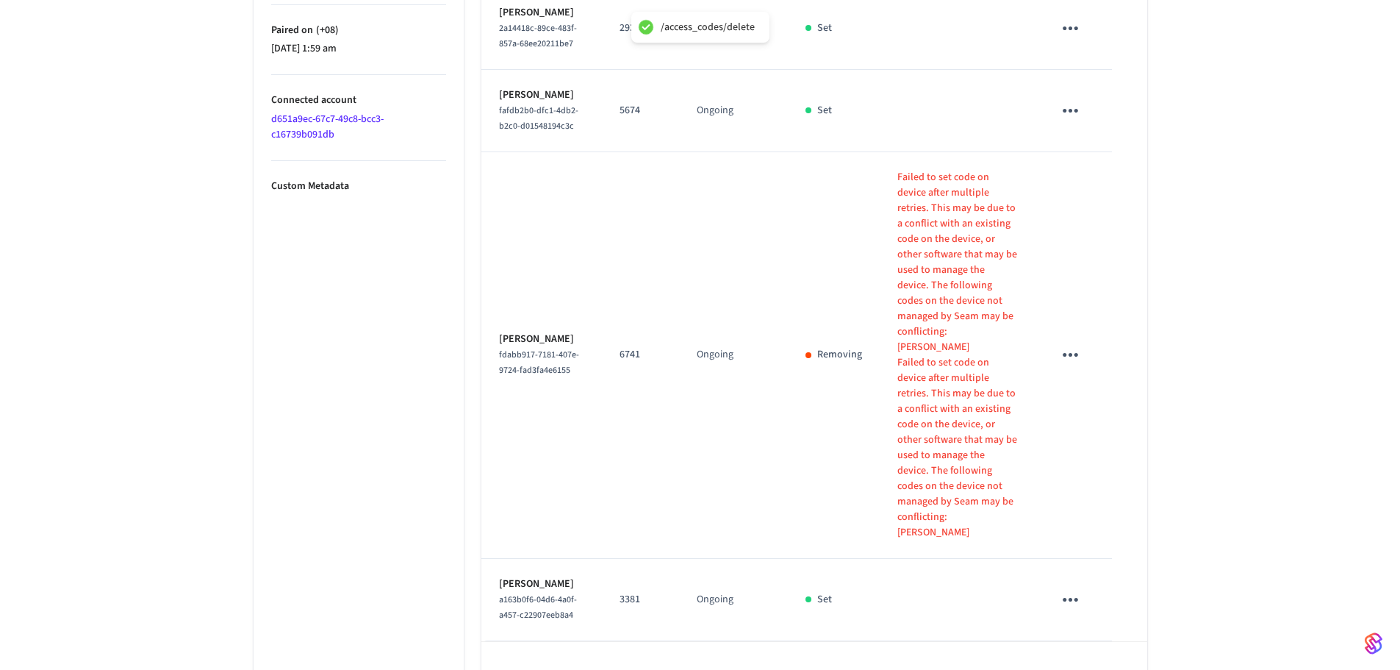
scroll to position [854, 0]
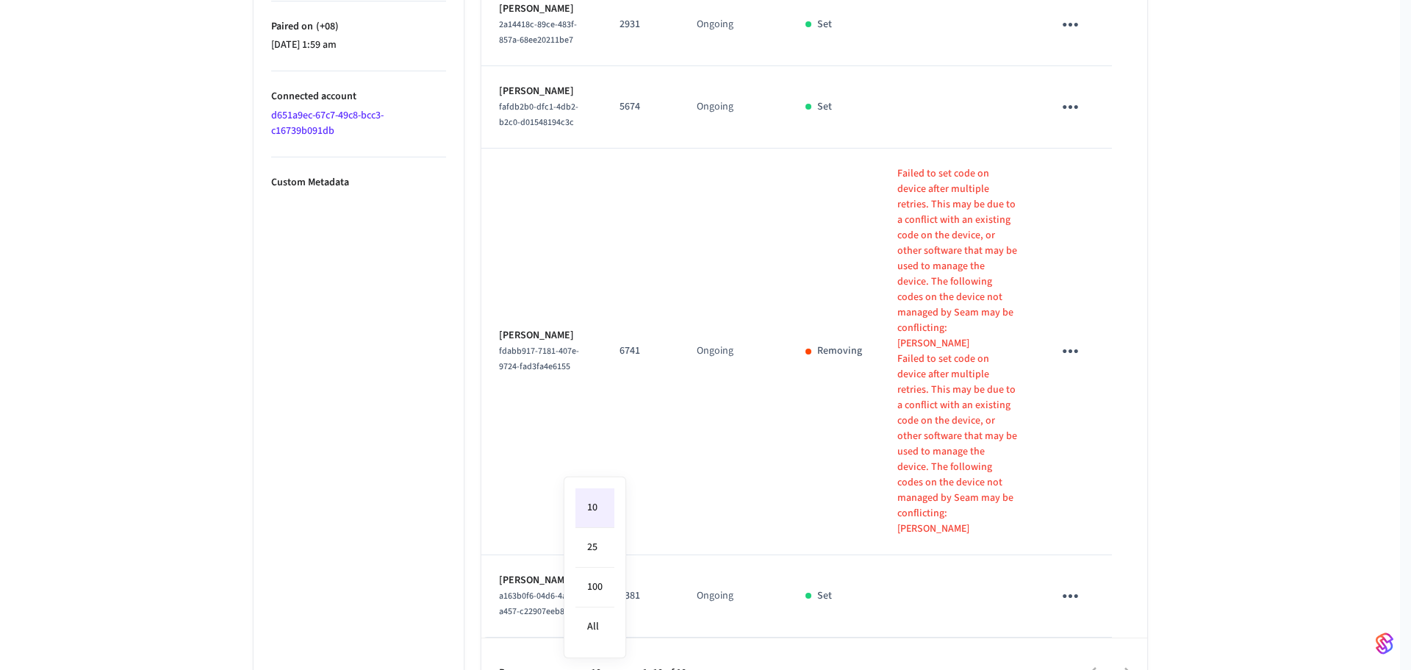
click at [595, 631] on li "All" at bounding box center [595, 626] width 39 height 39
type input "**"
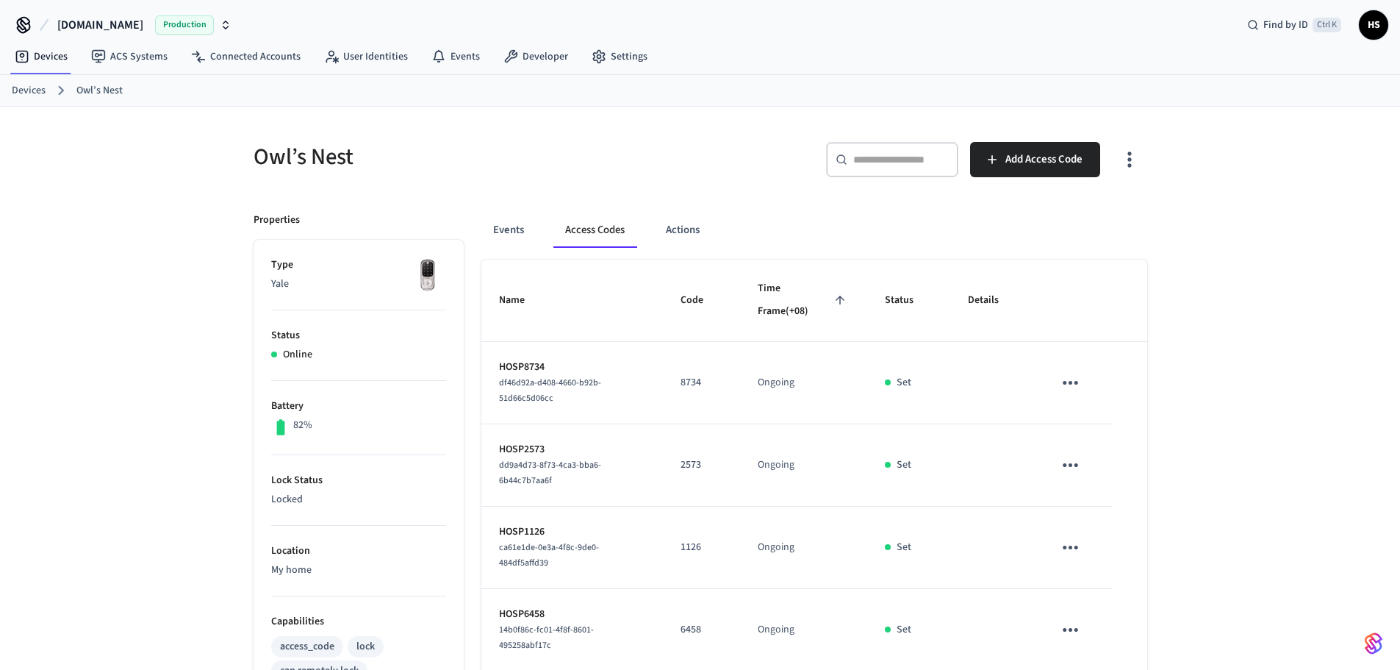
scroll to position [0, 0]
click at [1139, 171] on icon "button" at bounding box center [1129, 161] width 23 height 23
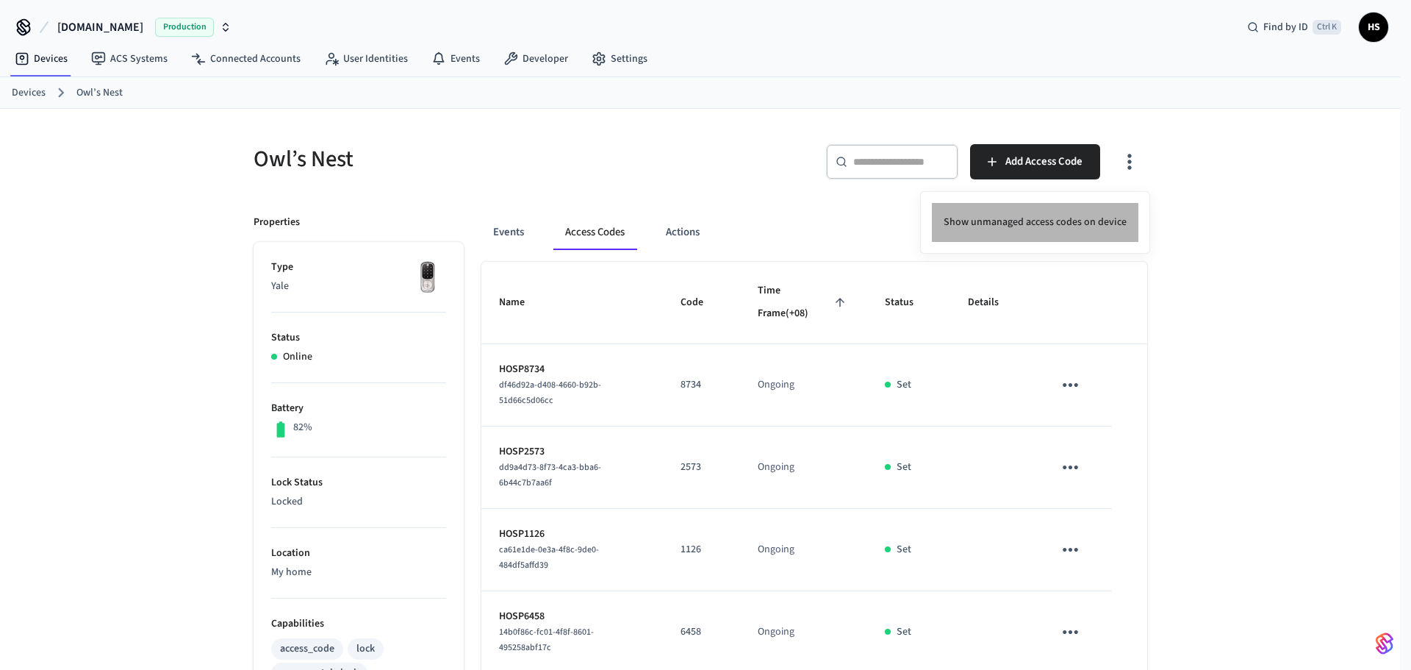
click at [1100, 229] on li "Show unmanaged access codes on device" at bounding box center [1035, 222] width 207 height 39
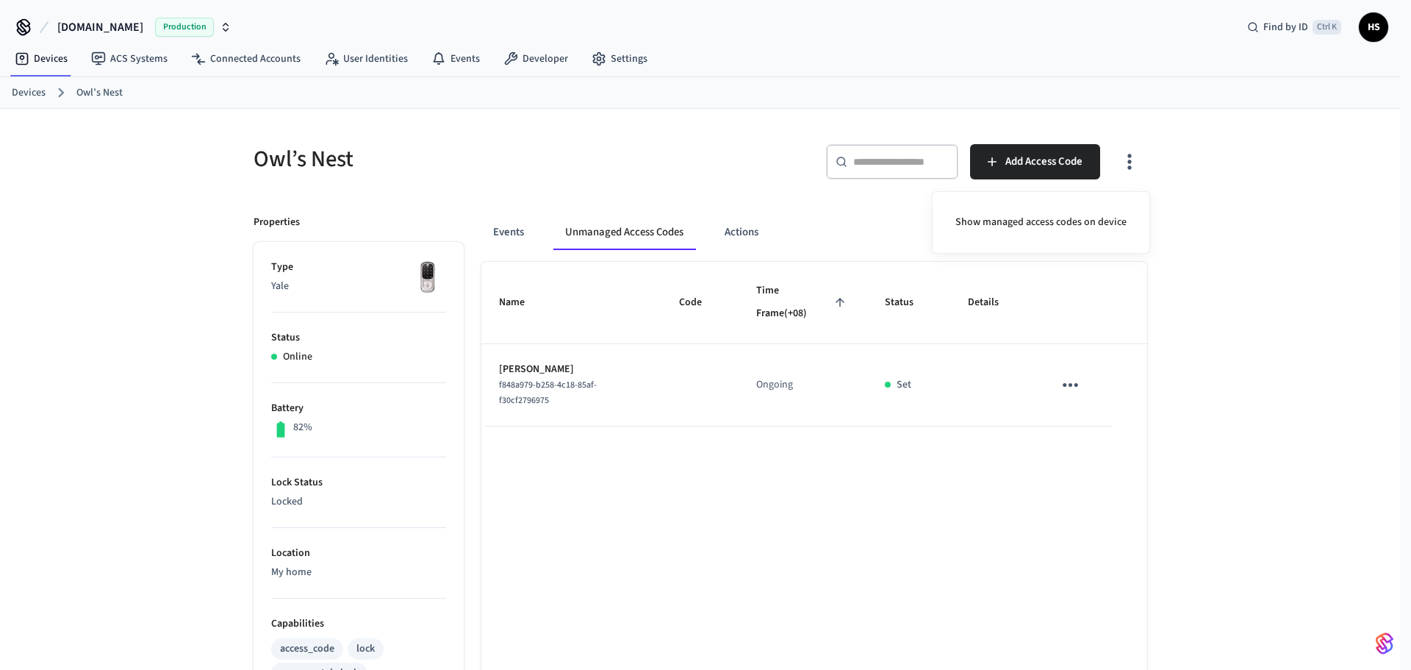
click at [1073, 390] on div at bounding box center [705, 335] width 1411 height 670
click at [1084, 388] on button "sticky table" at bounding box center [1070, 385] width 35 height 35
click at [1092, 457] on li "Delete" at bounding box center [1130, 473] width 130 height 39
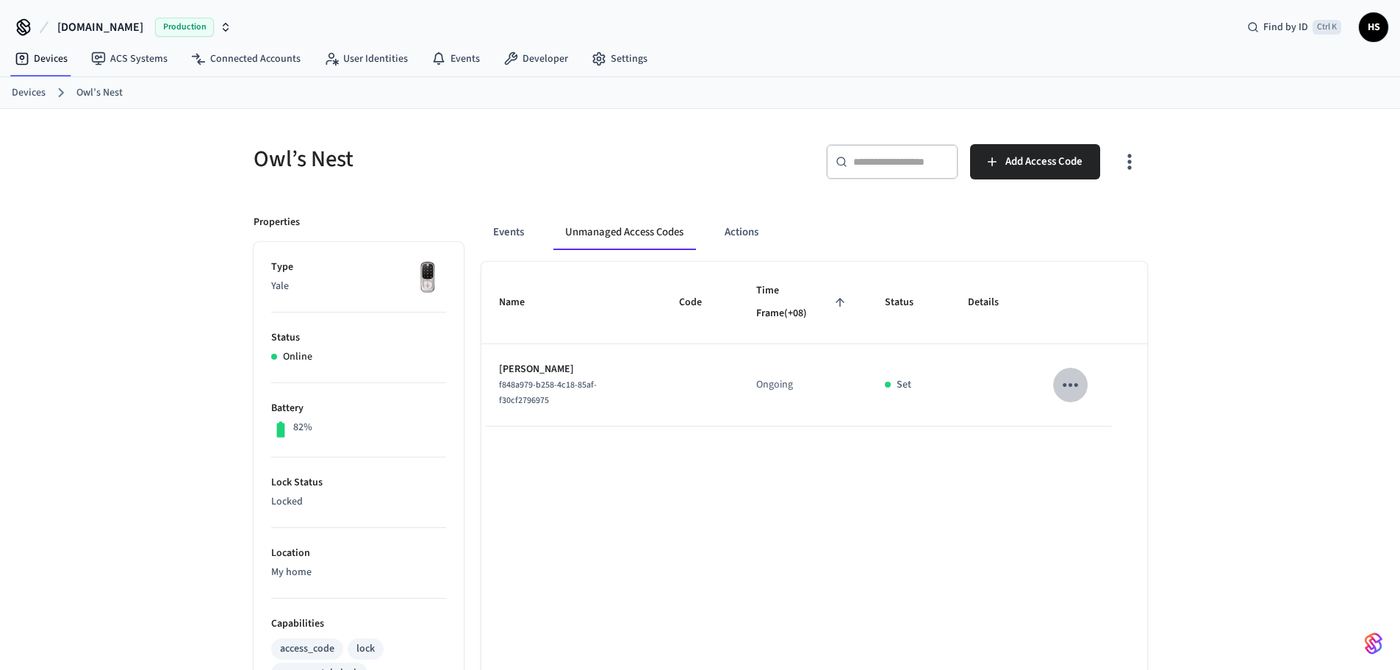
click at [1086, 390] on button "sticky table" at bounding box center [1070, 385] width 35 height 35
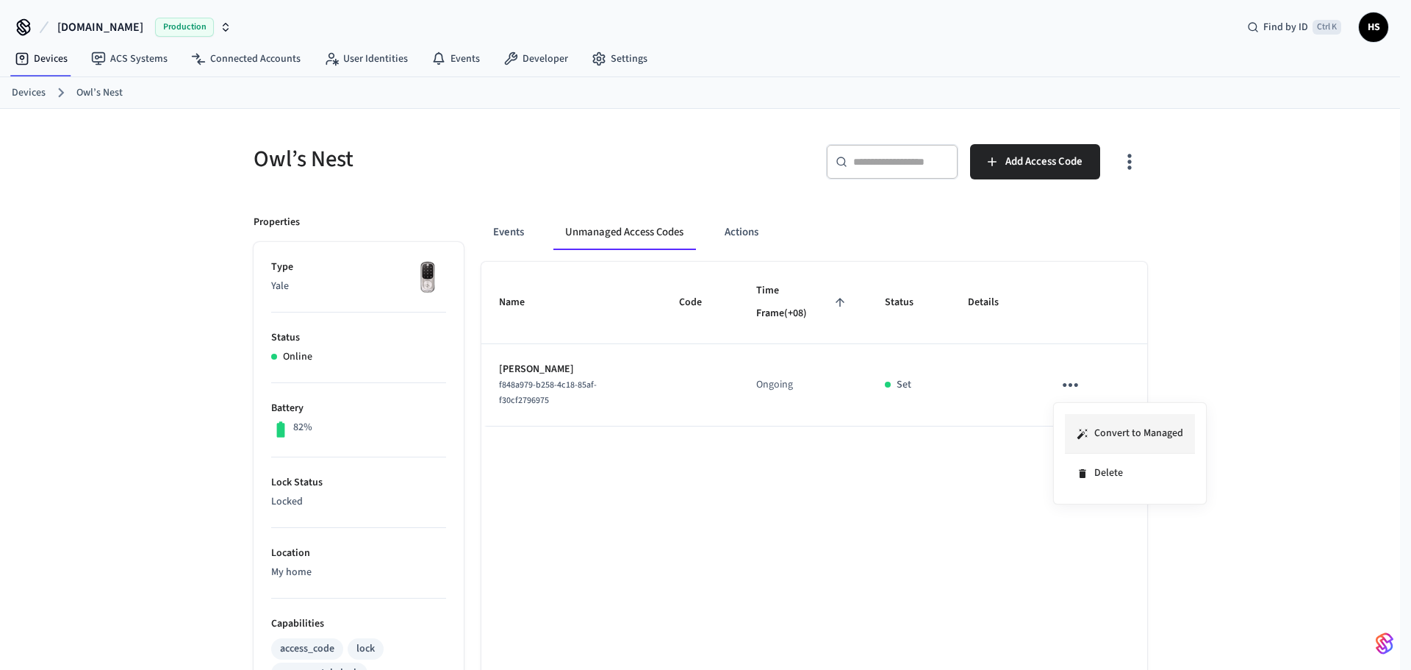
click at [1098, 440] on li "Convert to Managed" at bounding box center [1130, 434] width 130 height 40
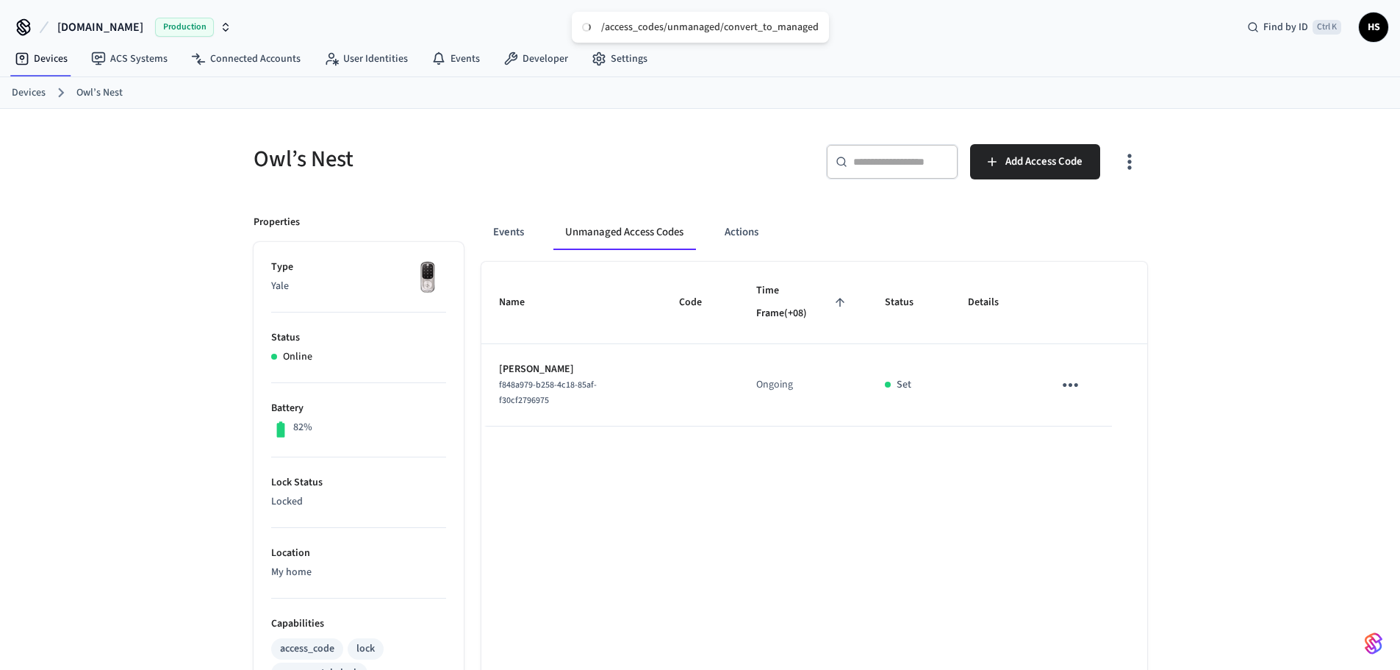
click at [920, 512] on div "Name Code Time Frame (+08) Status Details [PERSON_NAME] f848a979-b258-4c18-85af…" at bounding box center [814, 664] width 666 height 804
click at [521, 234] on button "Events" at bounding box center [508, 232] width 54 height 35
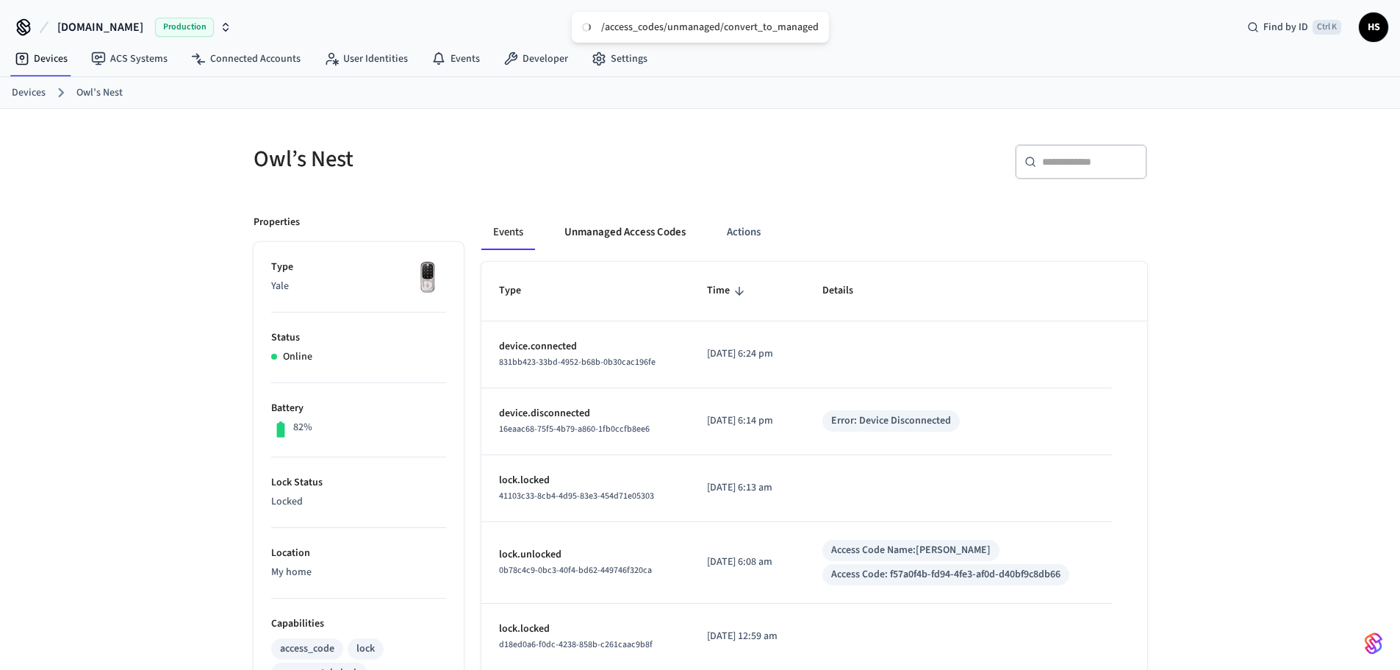
click at [589, 237] on button "Unmanaged Access Codes" at bounding box center [625, 232] width 145 height 35
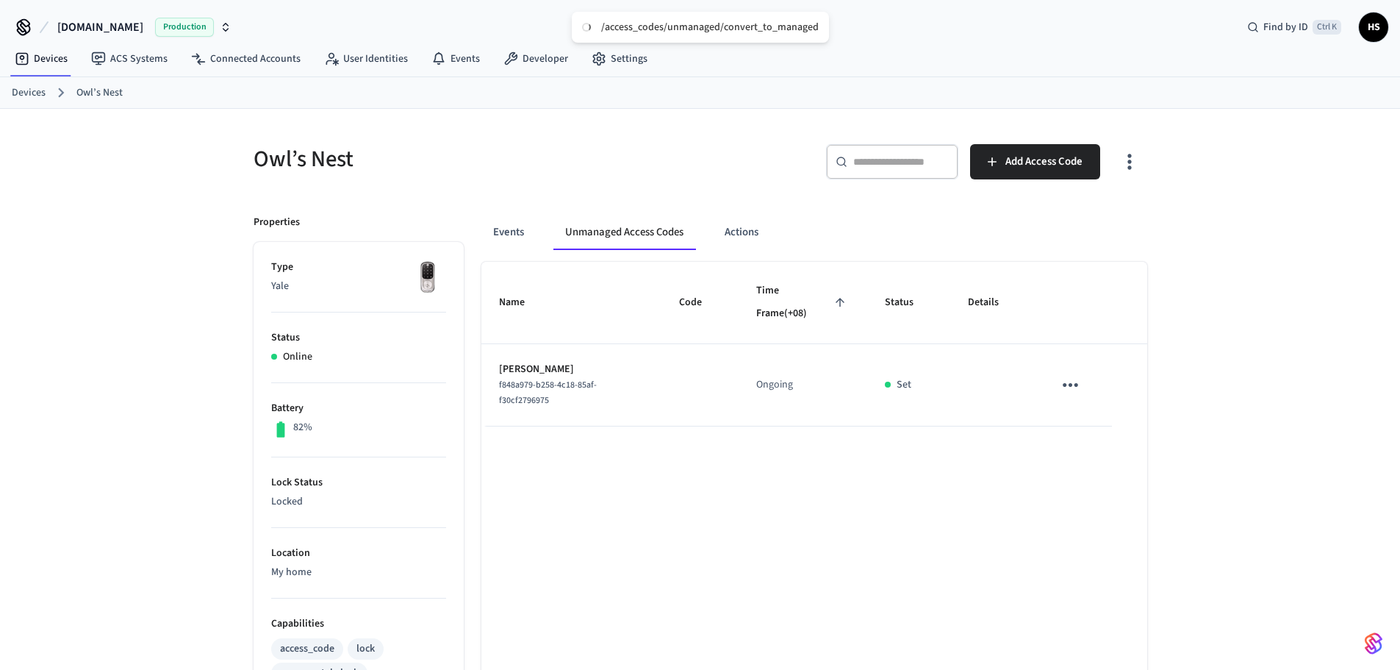
click at [1084, 388] on button "sticky table" at bounding box center [1070, 385] width 35 height 35
click at [1169, 189] on div at bounding box center [705, 335] width 1411 height 670
click at [1125, 137] on button "button" at bounding box center [1129, 161] width 35 height 59
click at [1095, 227] on li "Show managed access codes on device" at bounding box center [1041, 222] width 195 height 39
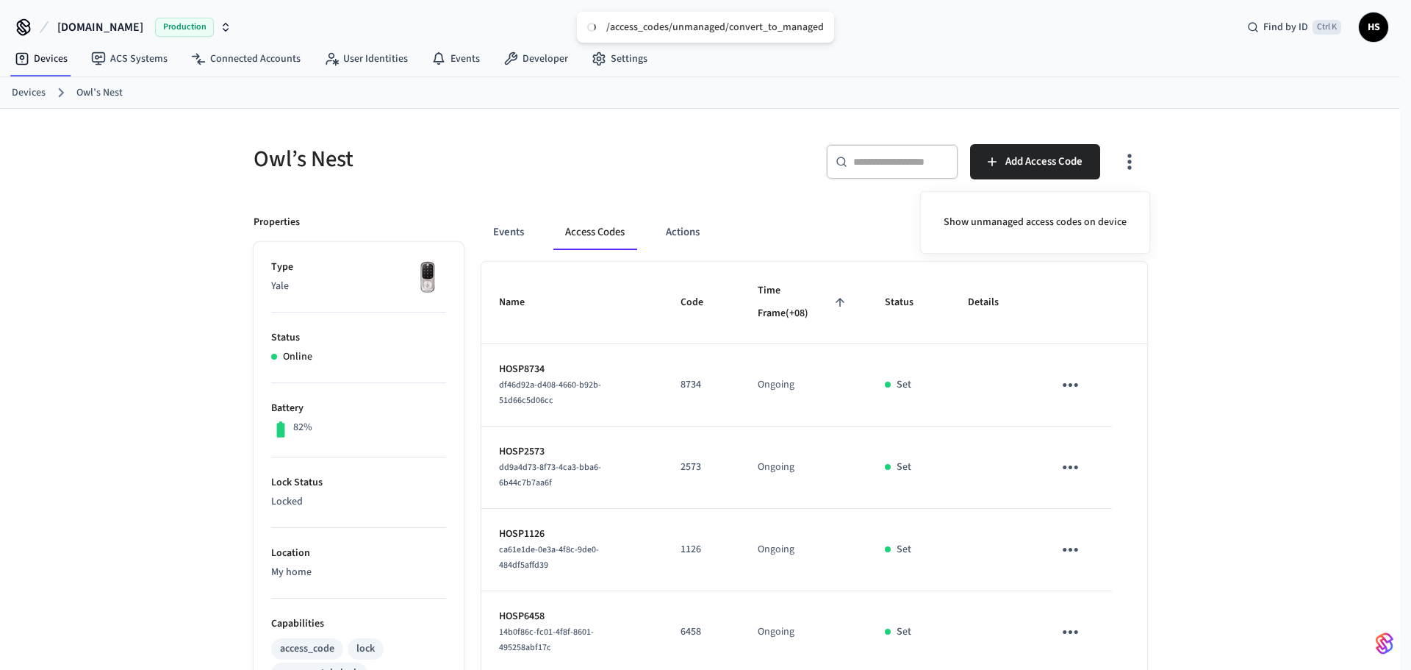
click at [613, 393] on div at bounding box center [705, 335] width 1411 height 670
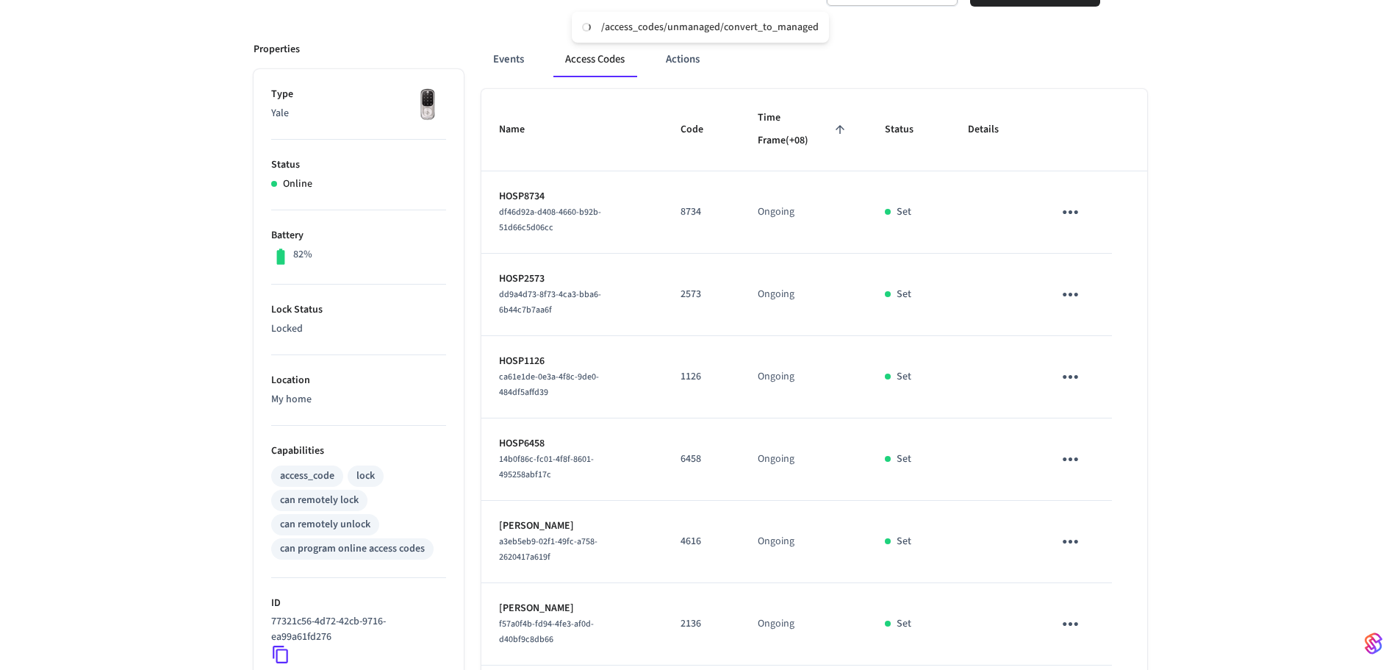
scroll to position [221, 0]
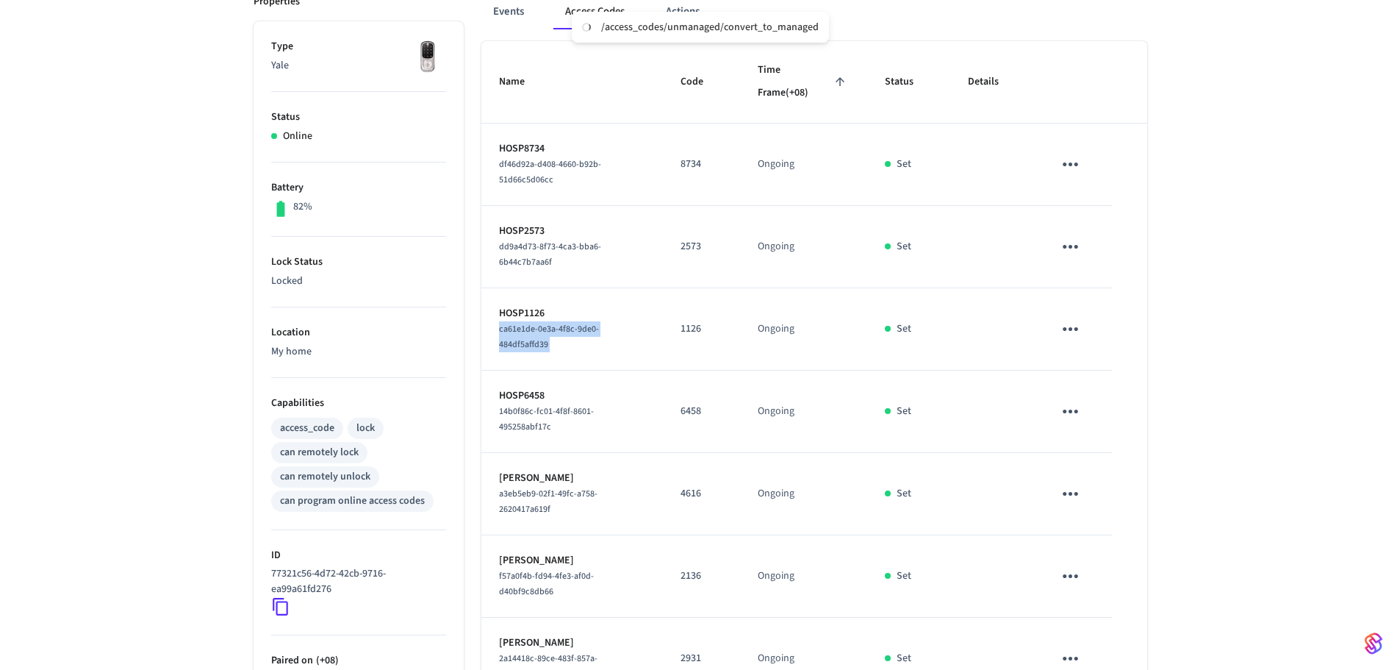
drag, startPoint x: 659, startPoint y: 334, endPoint x: 499, endPoint y: 346, distance: 160.7
click at [488, 353] on tr "HOSP1126 ca61e1de-0e3a-4f8c-9de0-484df5affd39 1126 Ongoing Set" at bounding box center [814, 329] width 666 height 82
copy span "ca61e1de-0e3a-4f8c-9de0-484df5affd39"
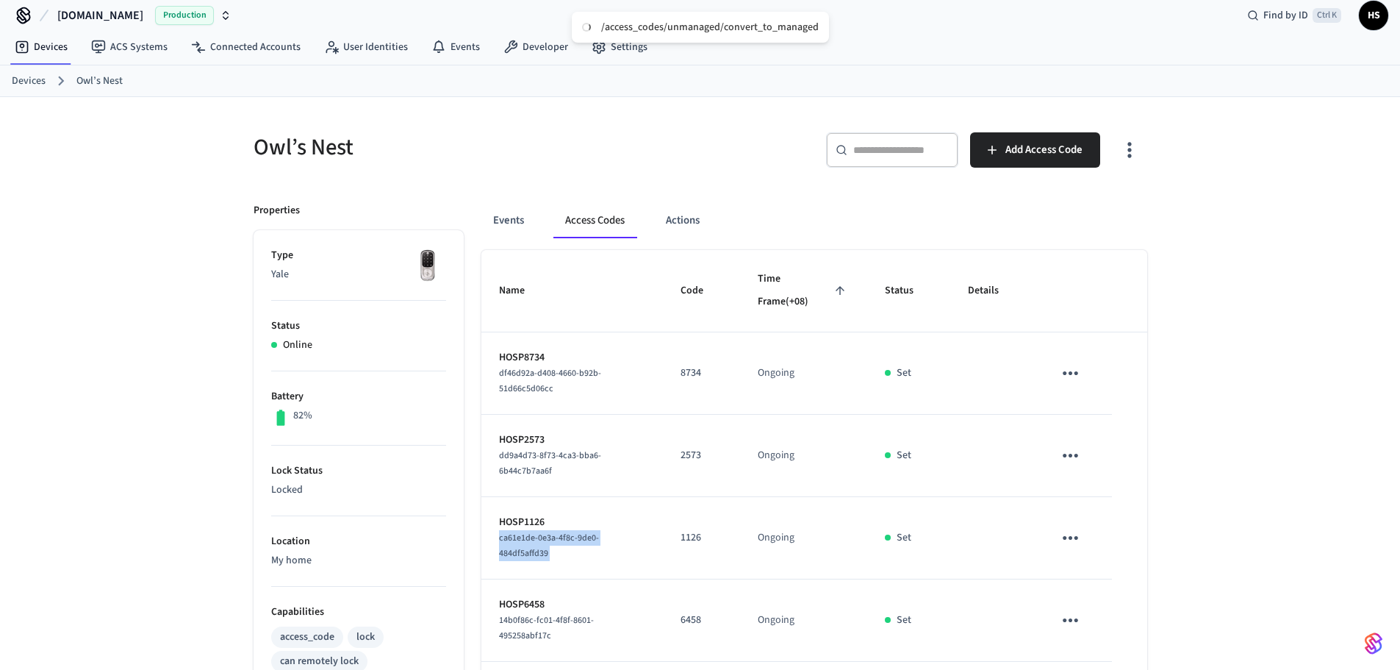
scroll to position [0, 0]
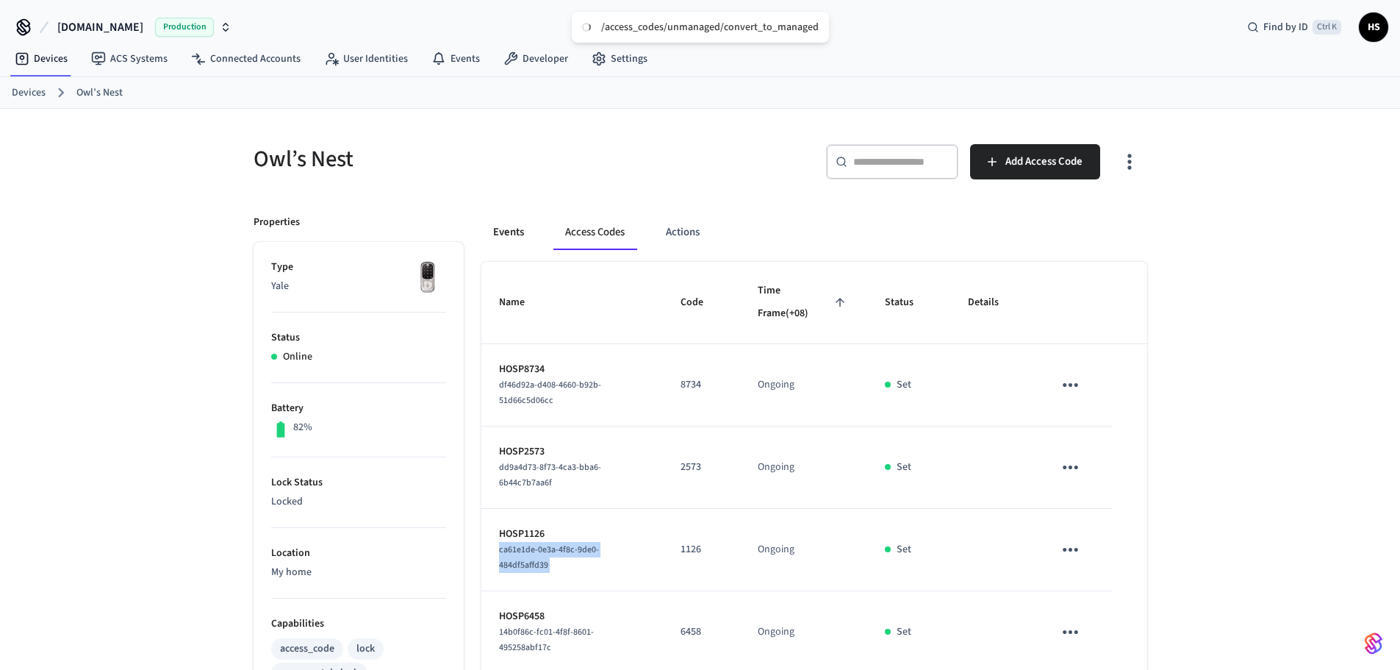
click at [530, 235] on button "Events" at bounding box center [508, 232] width 54 height 35
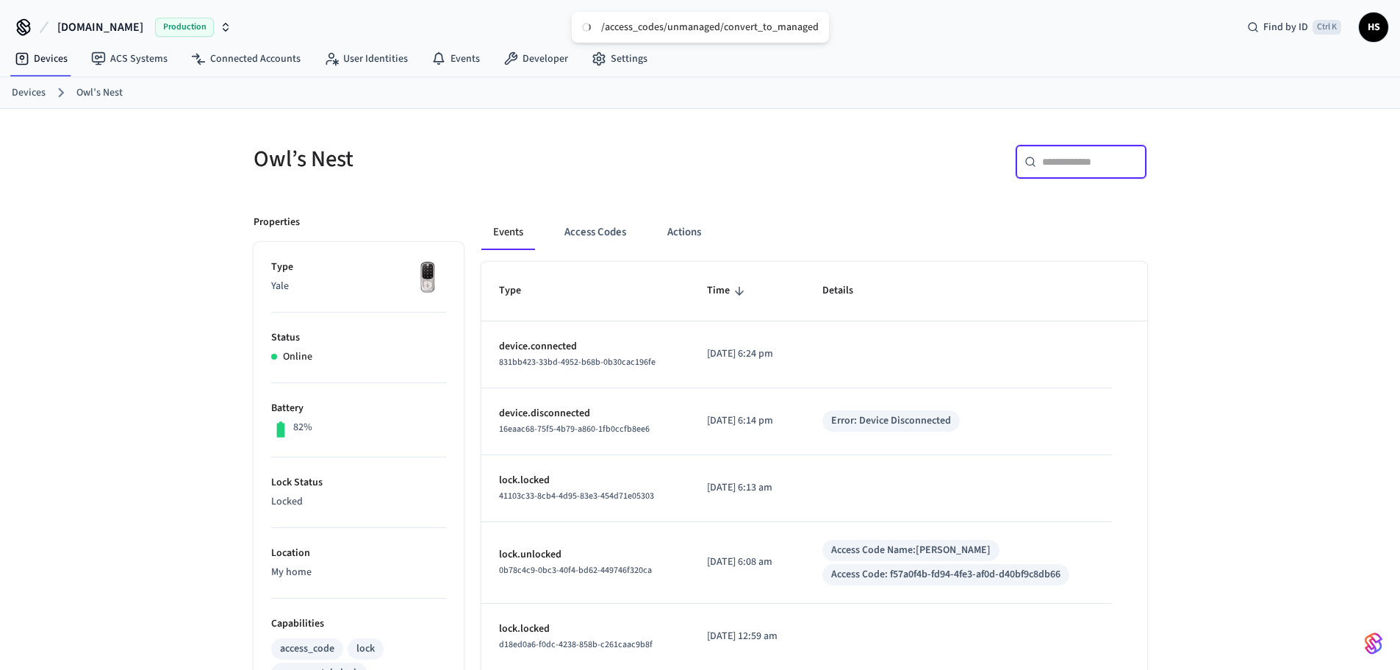
click at [1102, 163] on input "text" at bounding box center [1090, 161] width 96 height 15
paste input "**********"
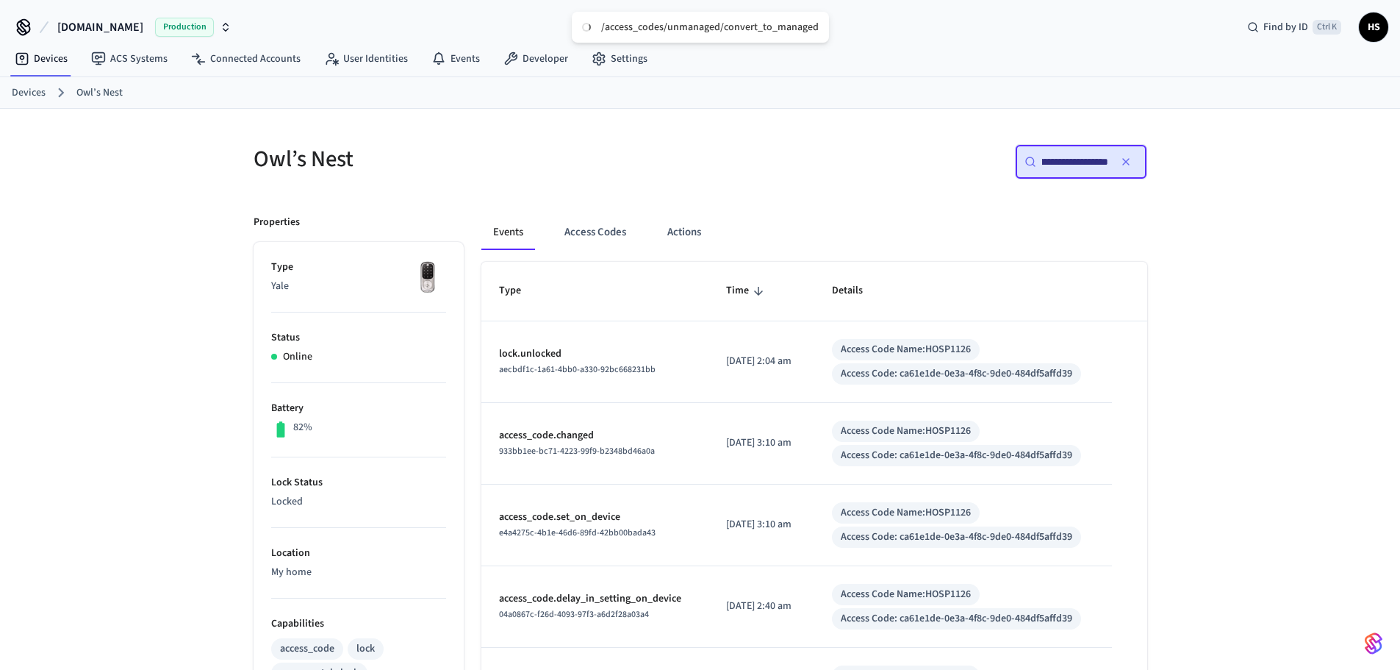
type input "**********"
click at [4, 320] on div "**********" at bounding box center [700, 587] width 1400 height 957
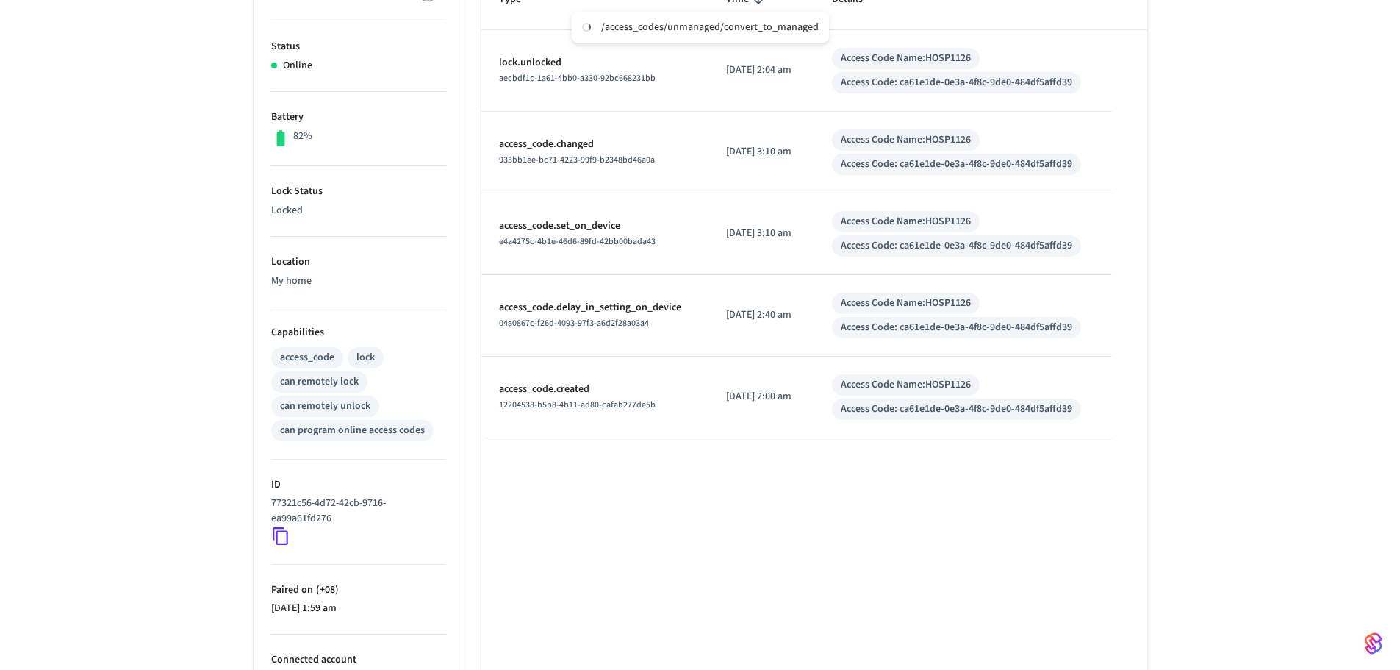
scroll to position [294, 0]
click at [276, 539] on icon at bounding box center [280, 532] width 19 height 19
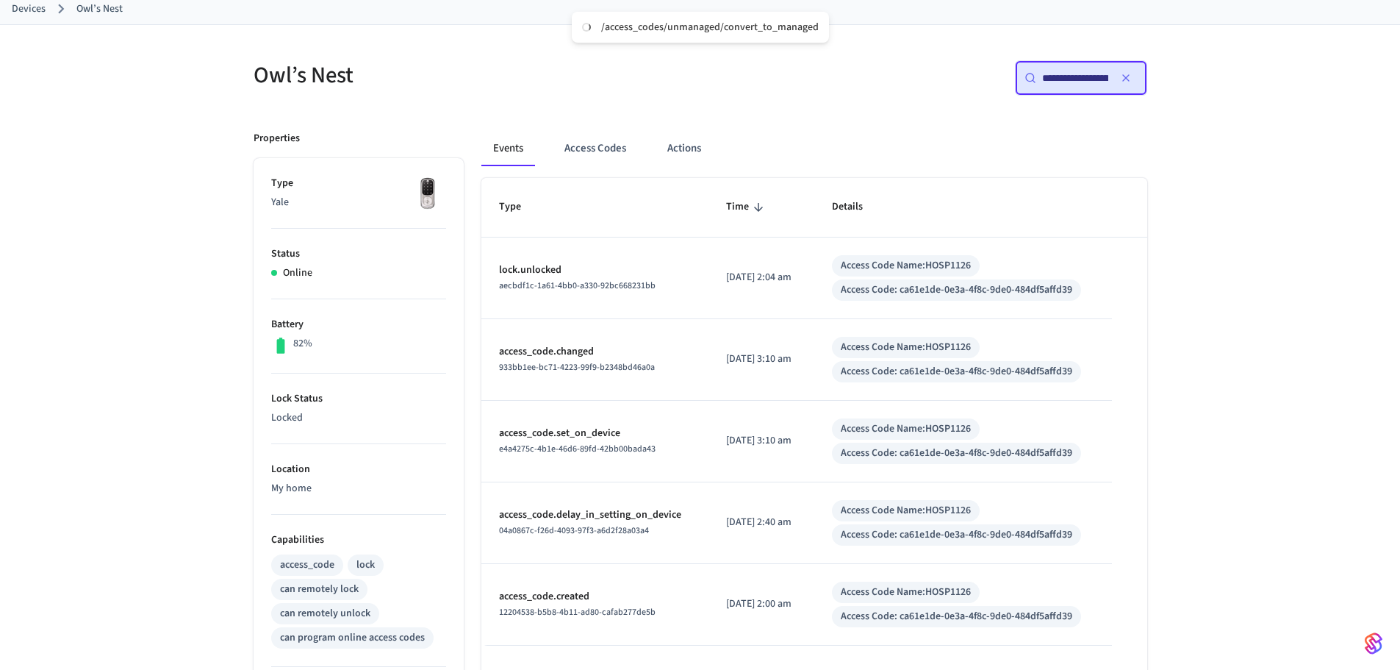
scroll to position [74, 0]
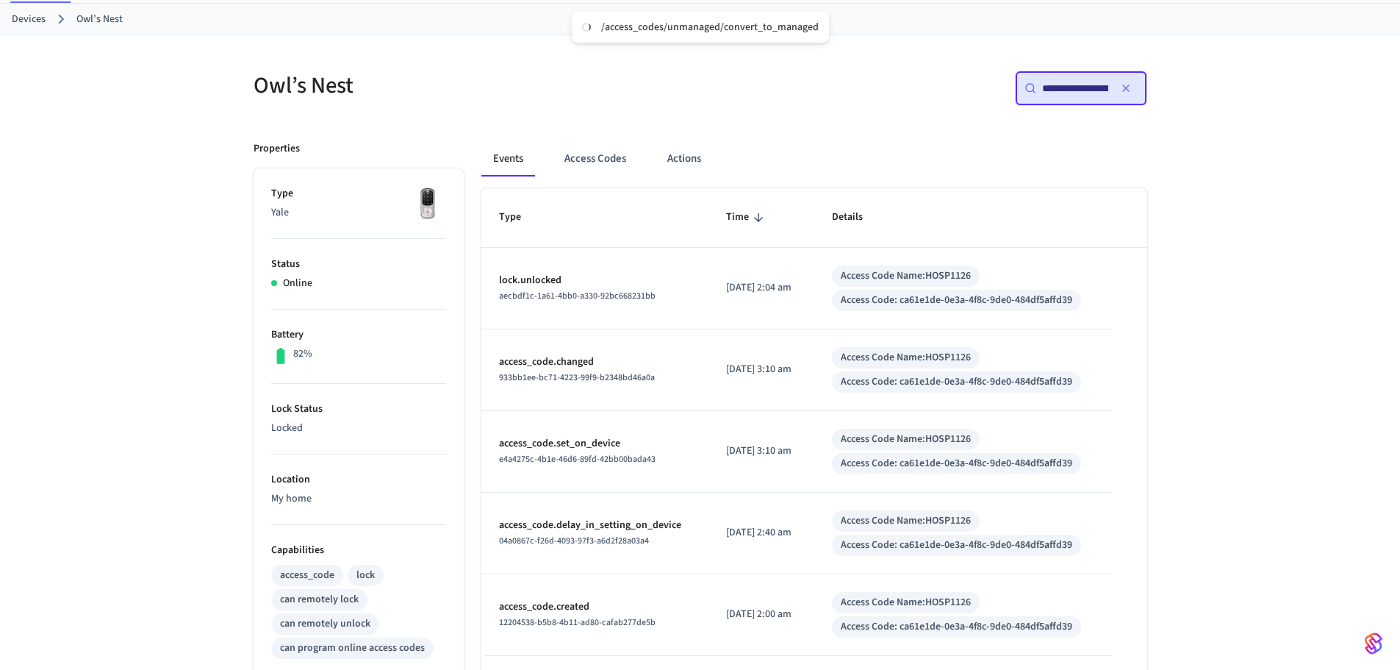
drag, startPoint x: 0, startPoint y: 387, endPoint x: 18, endPoint y: 389, distance: 18.4
click at [0, 388] on div "**********" at bounding box center [700, 513] width 1400 height 957
drag, startPoint x: 54, startPoint y: 541, endPoint x: 112, endPoint y: 523, distance: 60.2
click at [54, 541] on div "**********" at bounding box center [700, 513] width 1400 height 957
click at [613, 162] on button "Access Codes" at bounding box center [595, 158] width 85 height 35
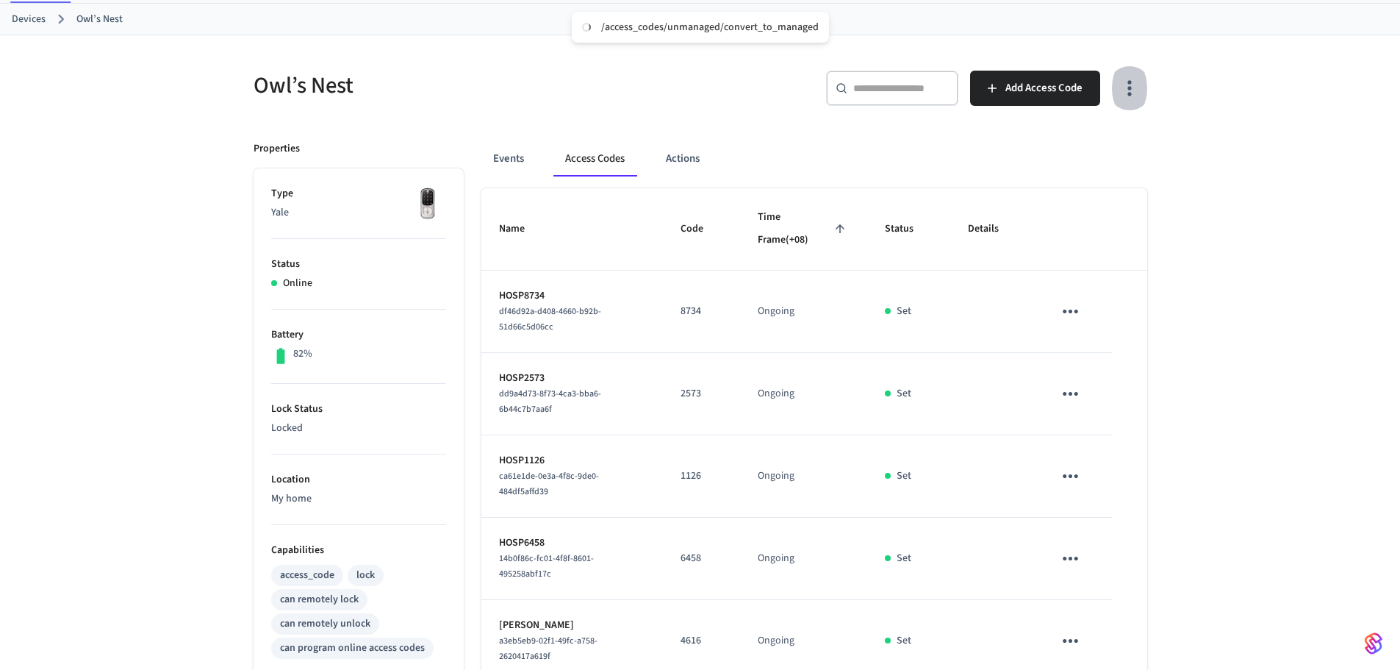
click at [1123, 93] on icon "button" at bounding box center [1129, 87] width 23 height 23
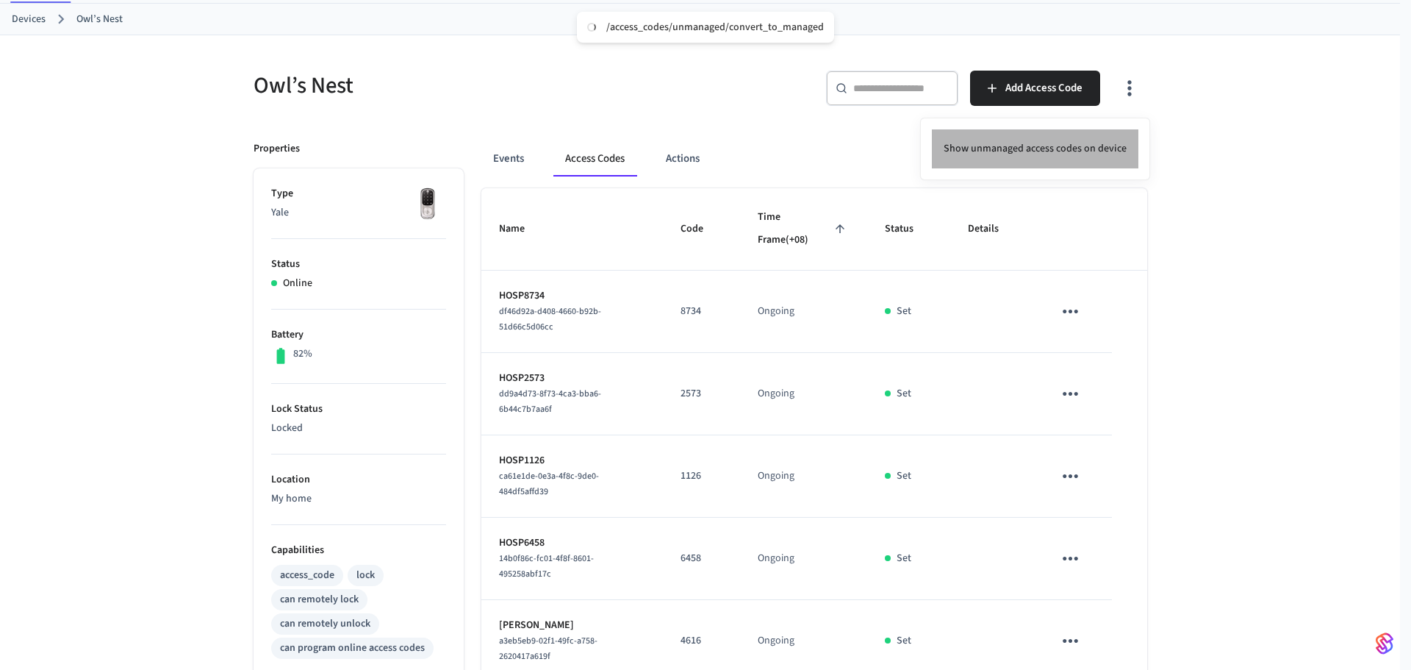
click at [1087, 136] on li "Show unmanaged access codes on device" at bounding box center [1035, 148] width 207 height 39
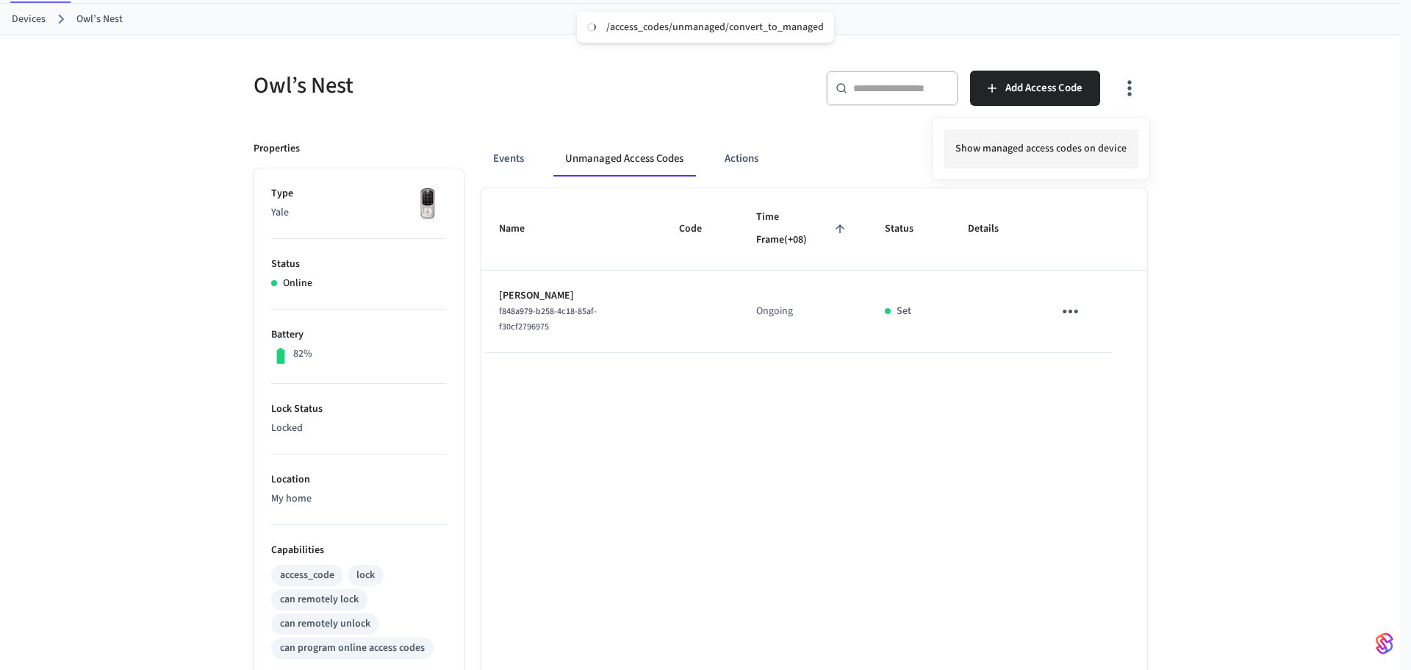
click at [1092, 136] on li "Show managed access codes on device" at bounding box center [1041, 148] width 195 height 39
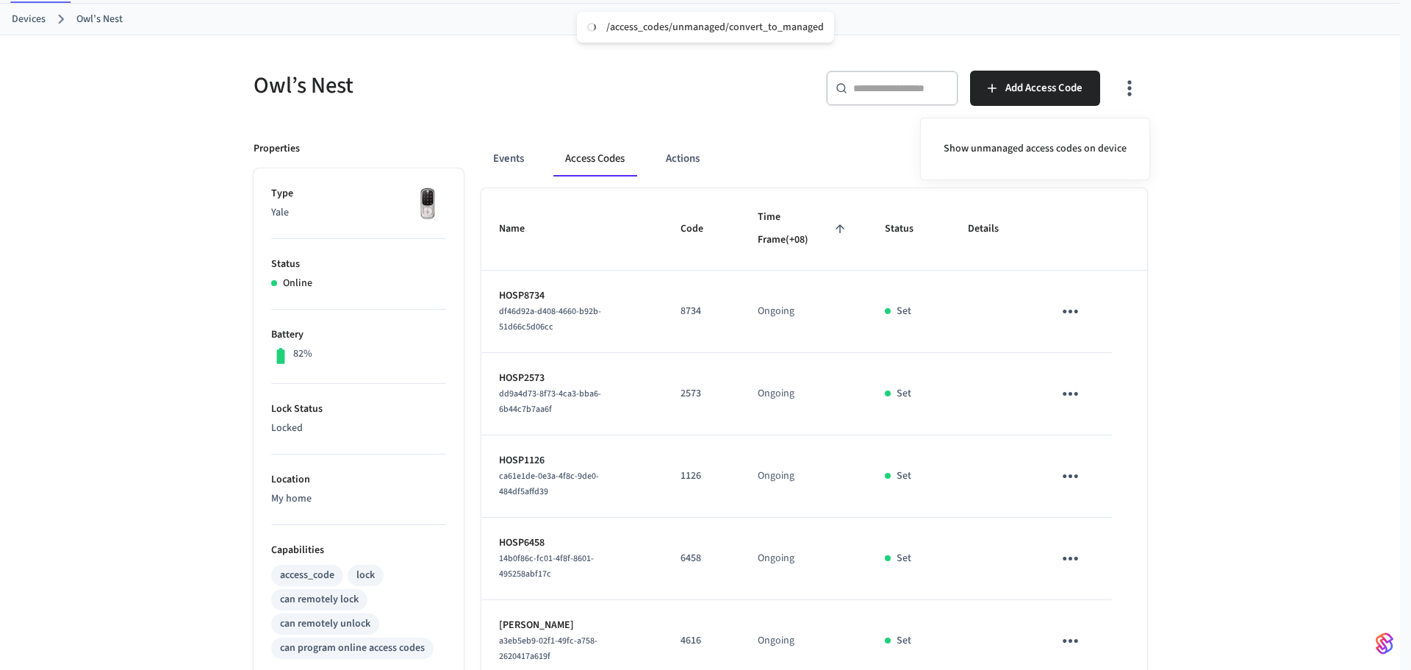
click at [1271, 268] on div at bounding box center [705, 335] width 1411 height 670
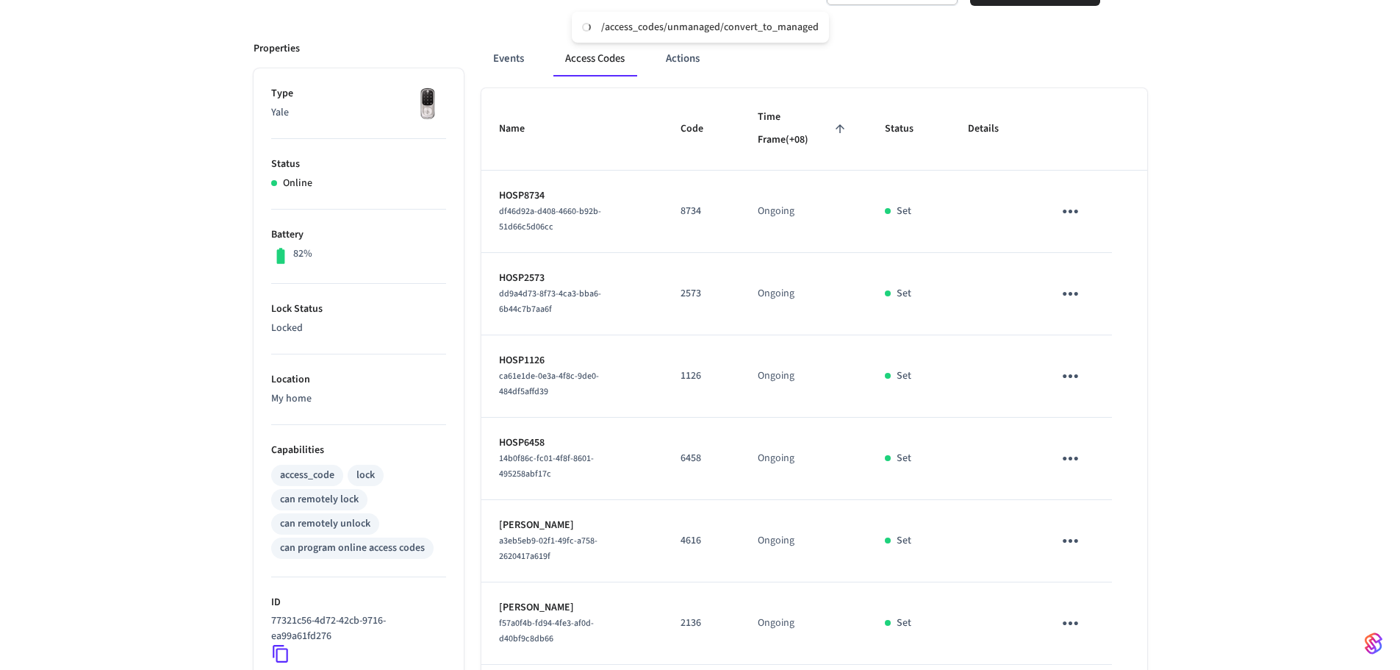
scroll to position [158, 0]
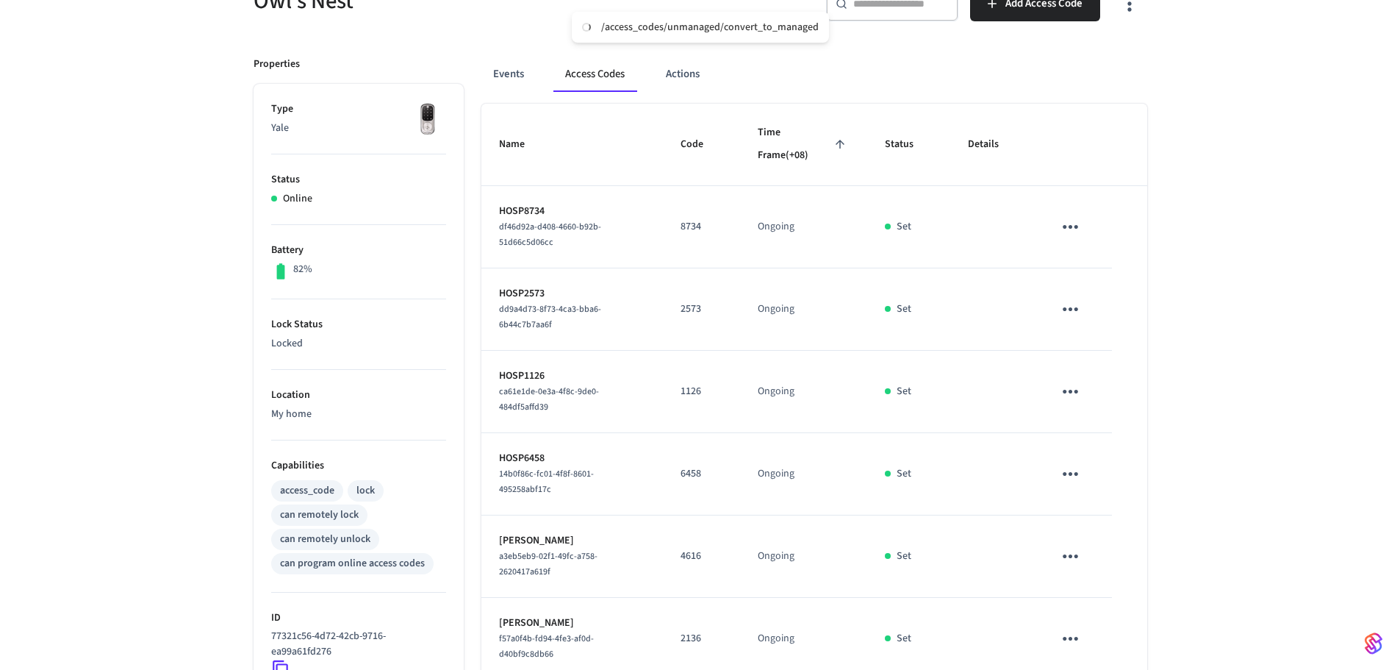
click at [97, 396] on div "Owl’s Nest ​ ​ Add Access Code Properties Type Yale Status Online Battery 82% L…" at bounding box center [700, 475] width 1400 height 1048
click at [128, 348] on div "Owl’s Nest ​ ​ Add Access Code Properties Type Yale Status Online Battery 82% L…" at bounding box center [700, 475] width 1400 height 1048
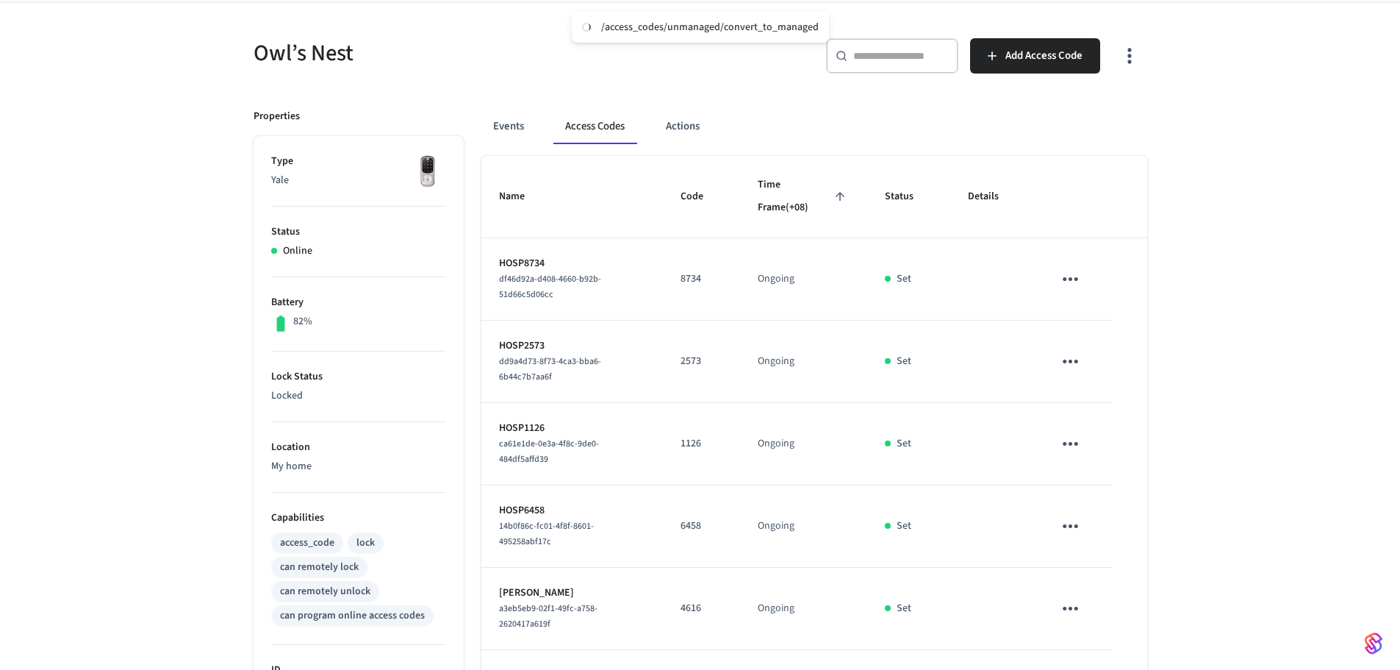
scroll to position [11, 0]
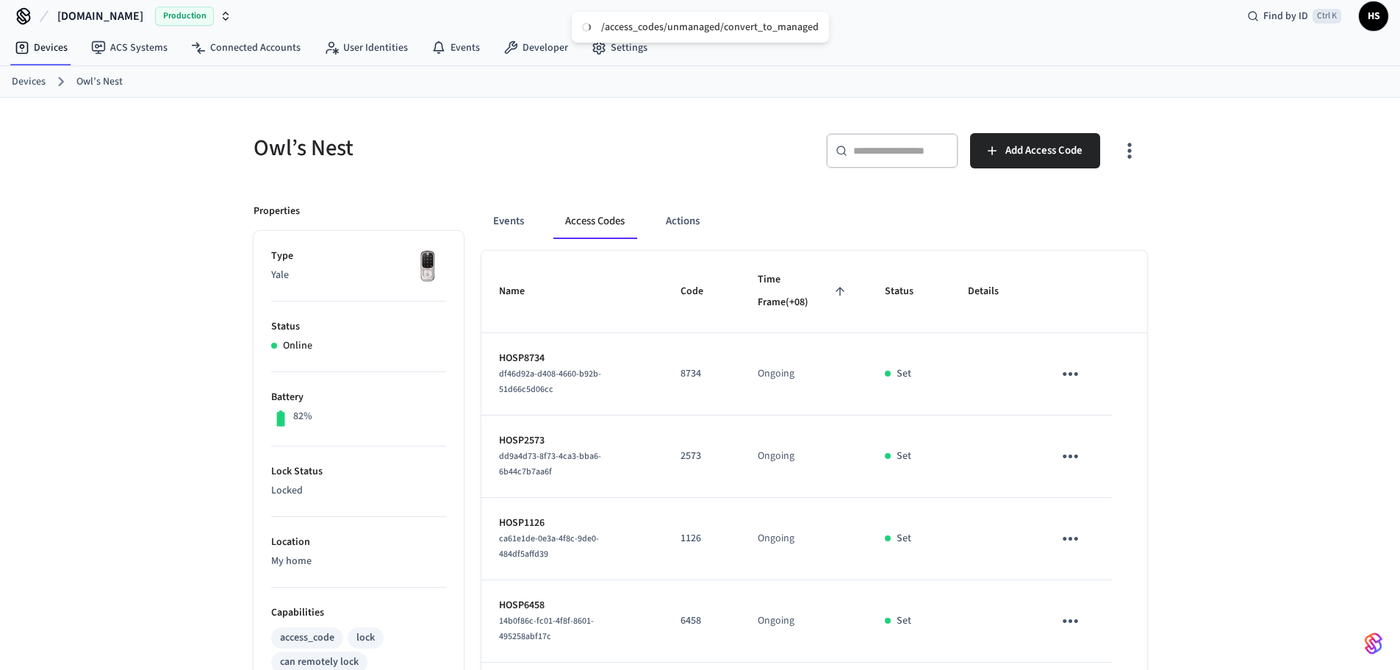
click at [1118, 157] on icon "button" at bounding box center [1129, 150] width 23 height 23
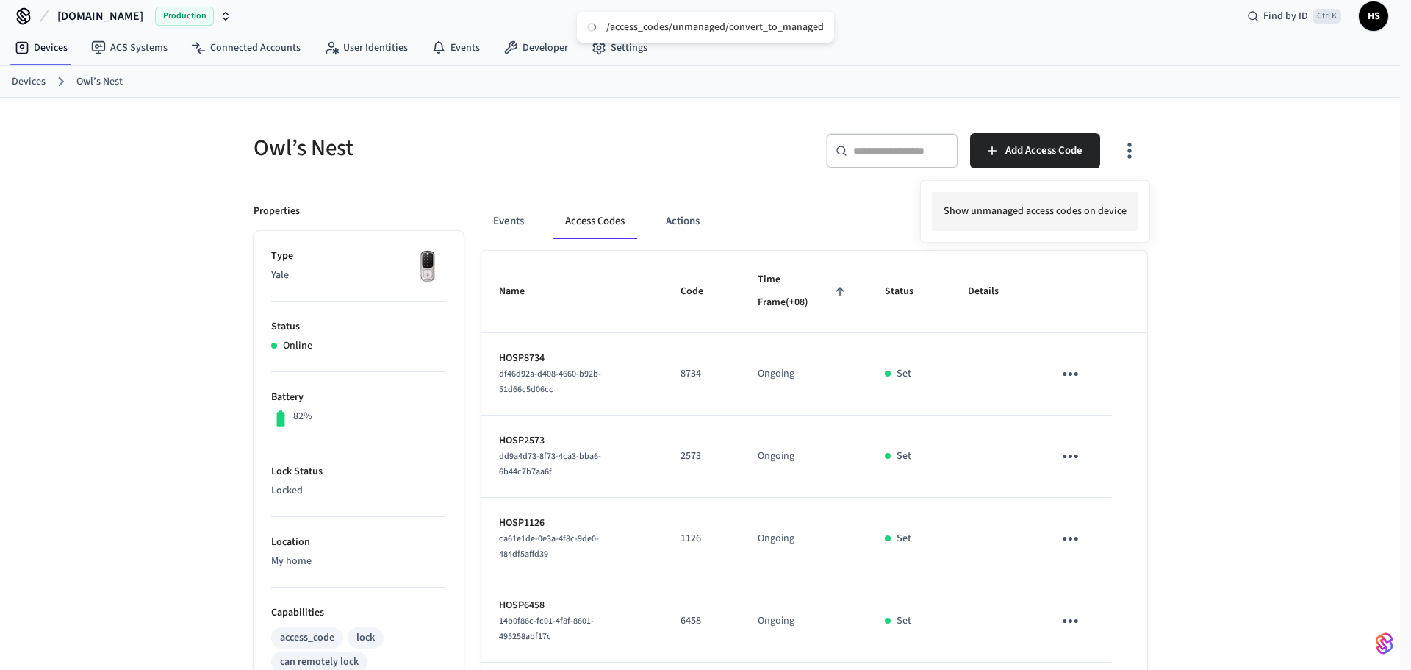
click at [1034, 212] on li "Show unmanaged access codes on device" at bounding box center [1035, 211] width 207 height 39
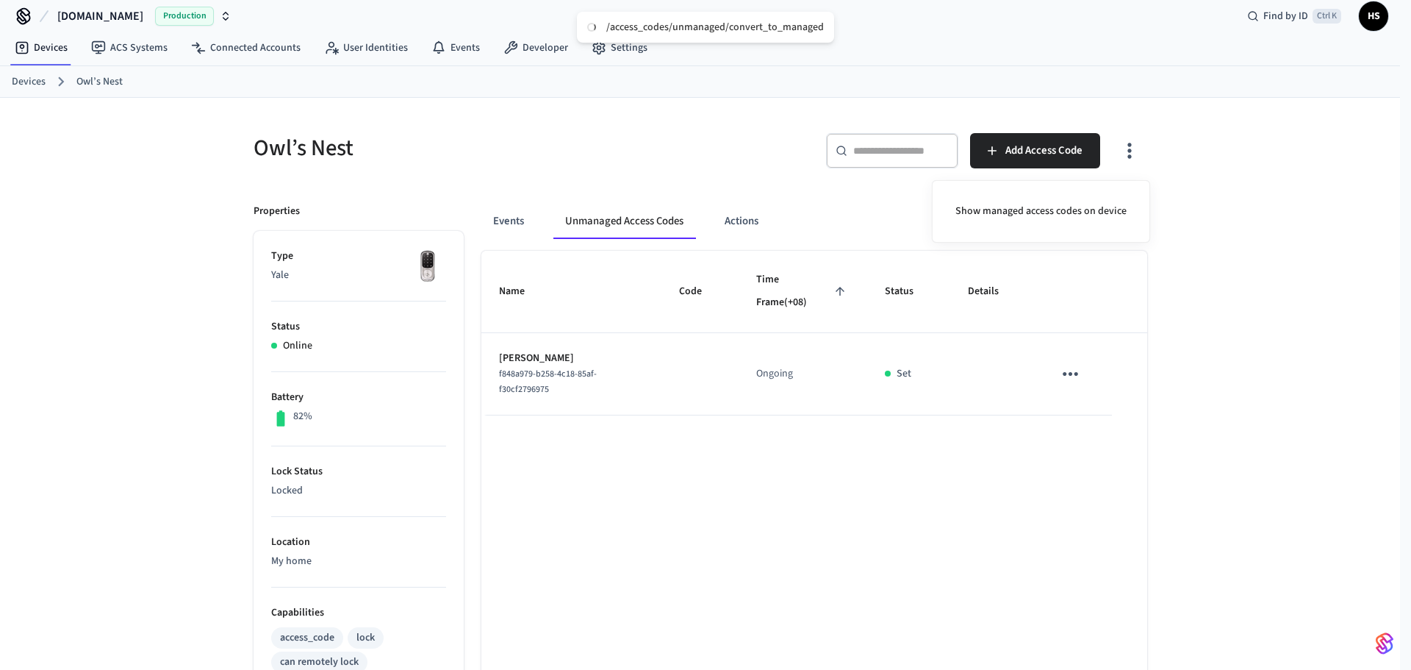
drag, startPoint x: 115, startPoint y: 270, endPoint x: 261, endPoint y: 267, distance: 146.3
click at [117, 270] on div at bounding box center [705, 335] width 1411 height 670
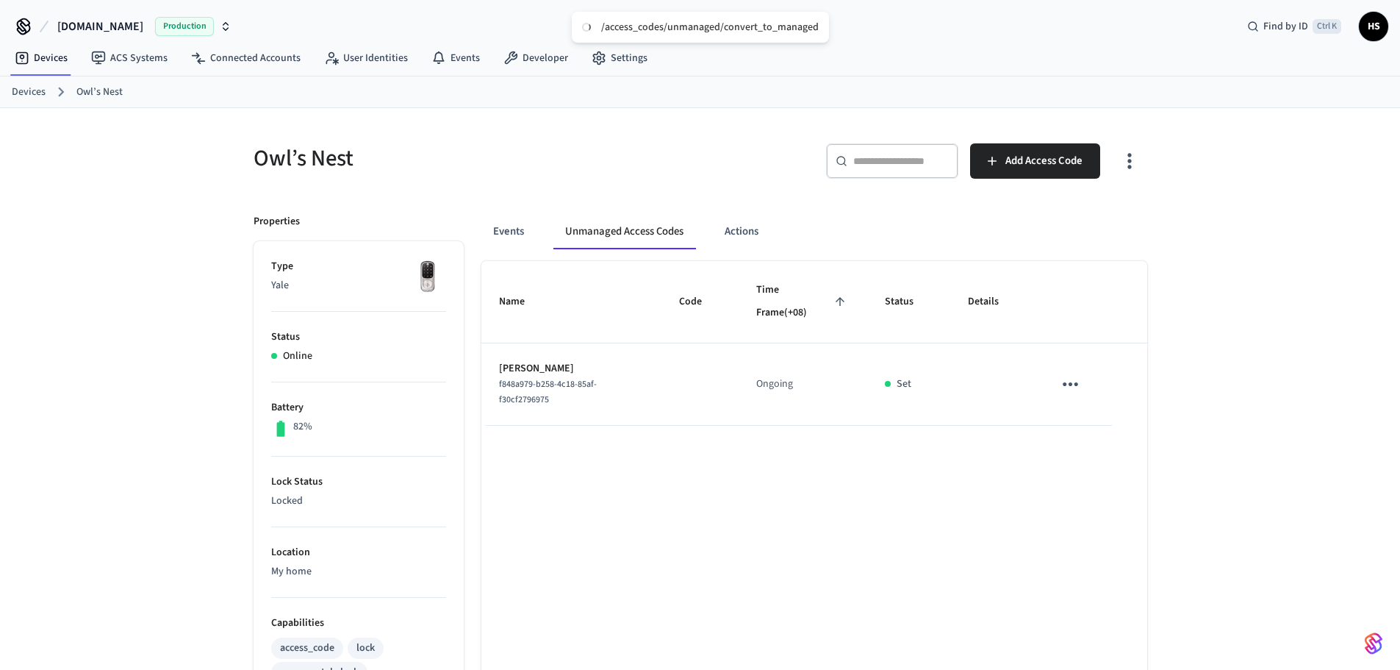
scroll to position [0, 0]
click at [1122, 158] on icon "button" at bounding box center [1129, 161] width 23 height 23
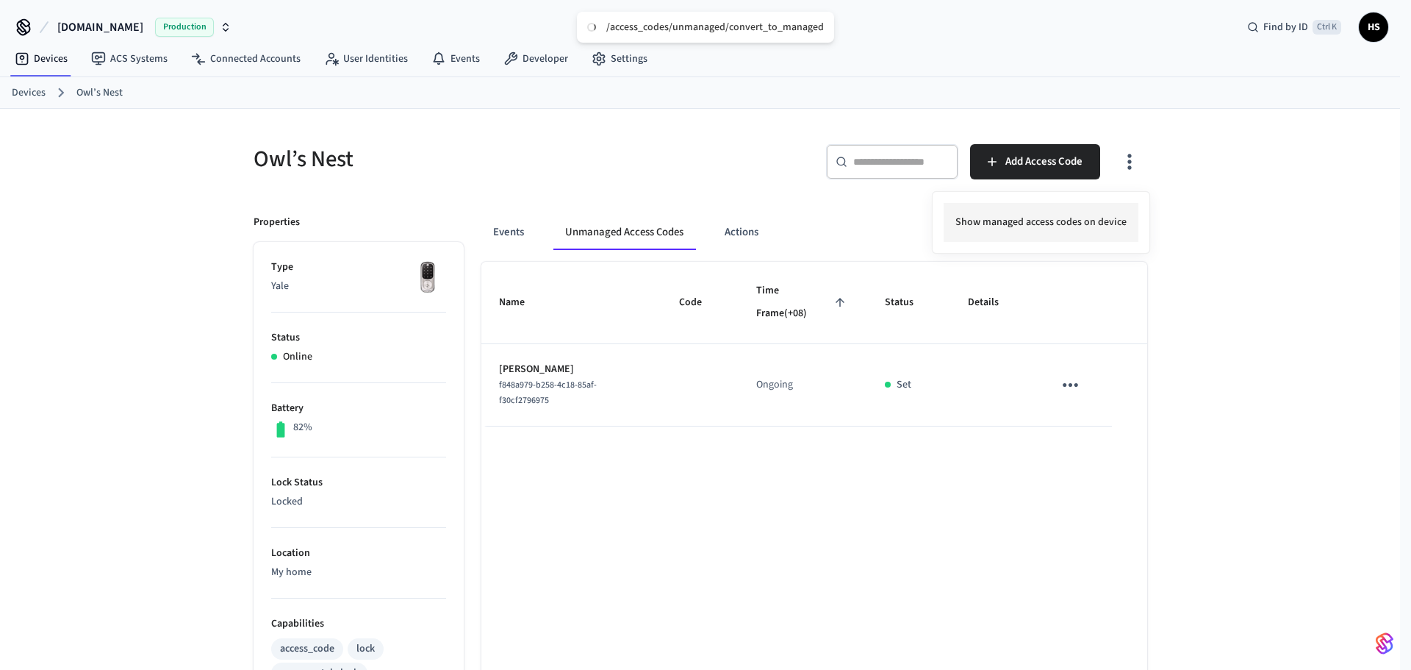
click at [1111, 205] on li "Show managed access codes on device" at bounding box center [1041, 222] width 195 height 39
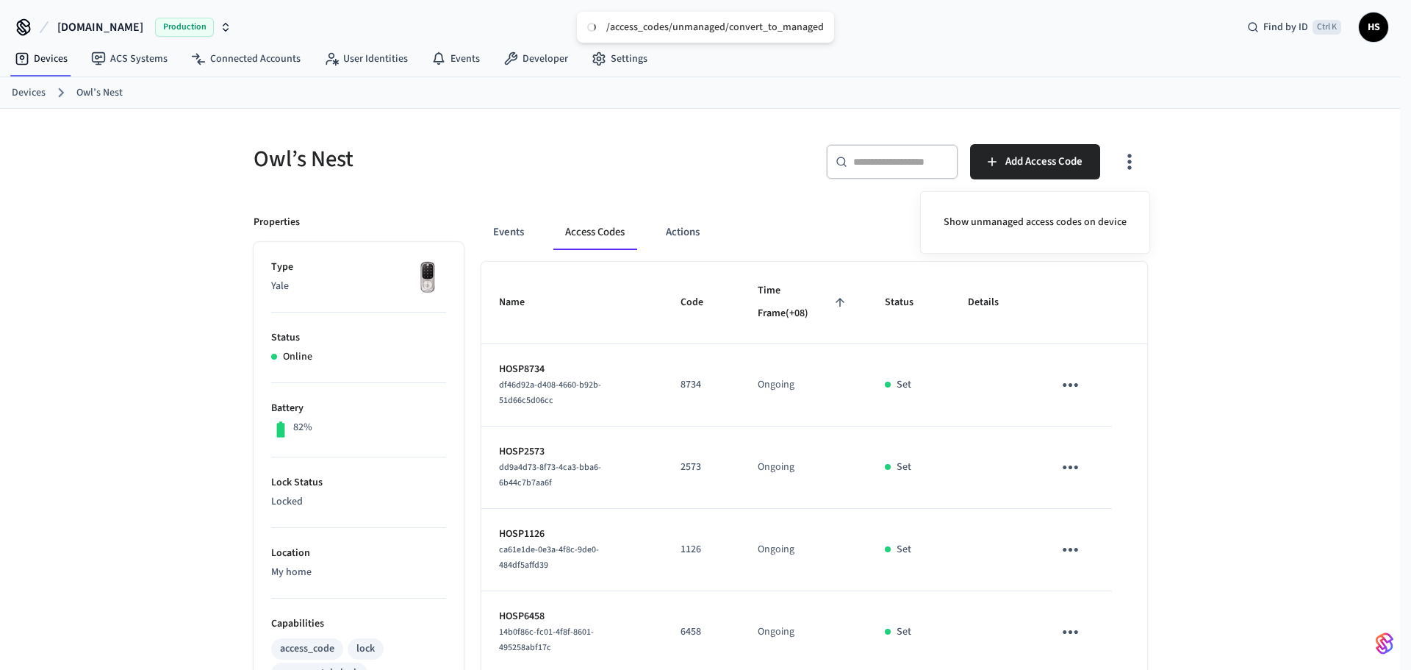
click at [837, 376] on div at bounding box center [705, 335] width 1411 height 670
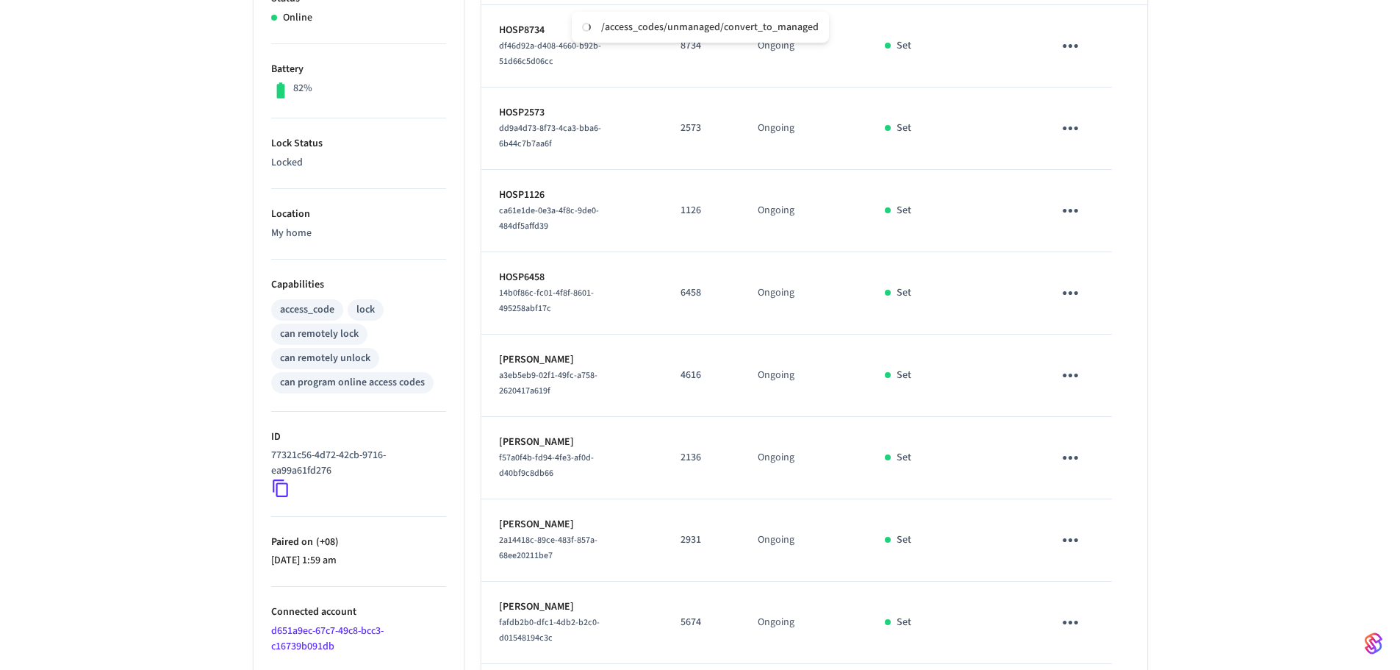
scroll to position [452, 0]
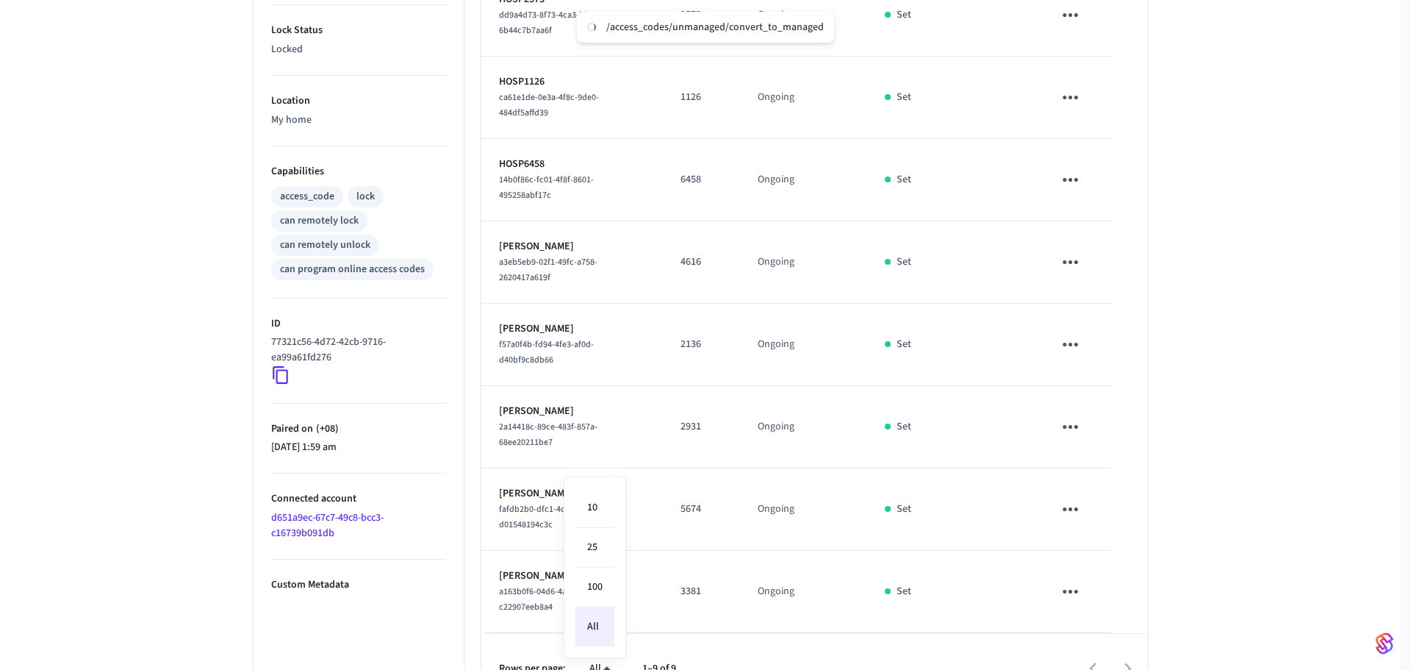
click at [606, 638] on body "/access_codes/unmanaged/convert_to_managed Hospitable.com Production Find by ID…" at bounding box center [705, 126] width 1411 height 1156
click at [602, 632] on li "All" at bounding box center [595, 626] width 39 height 39
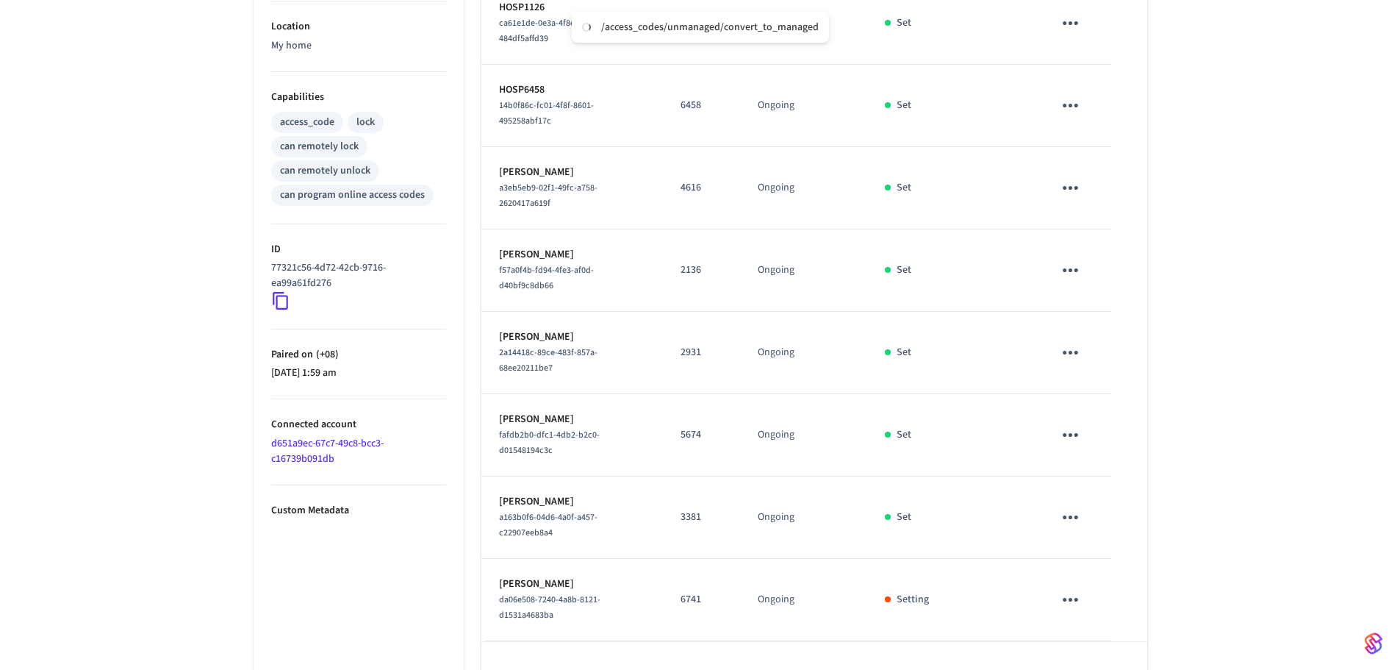
scroll to position [534, 0]
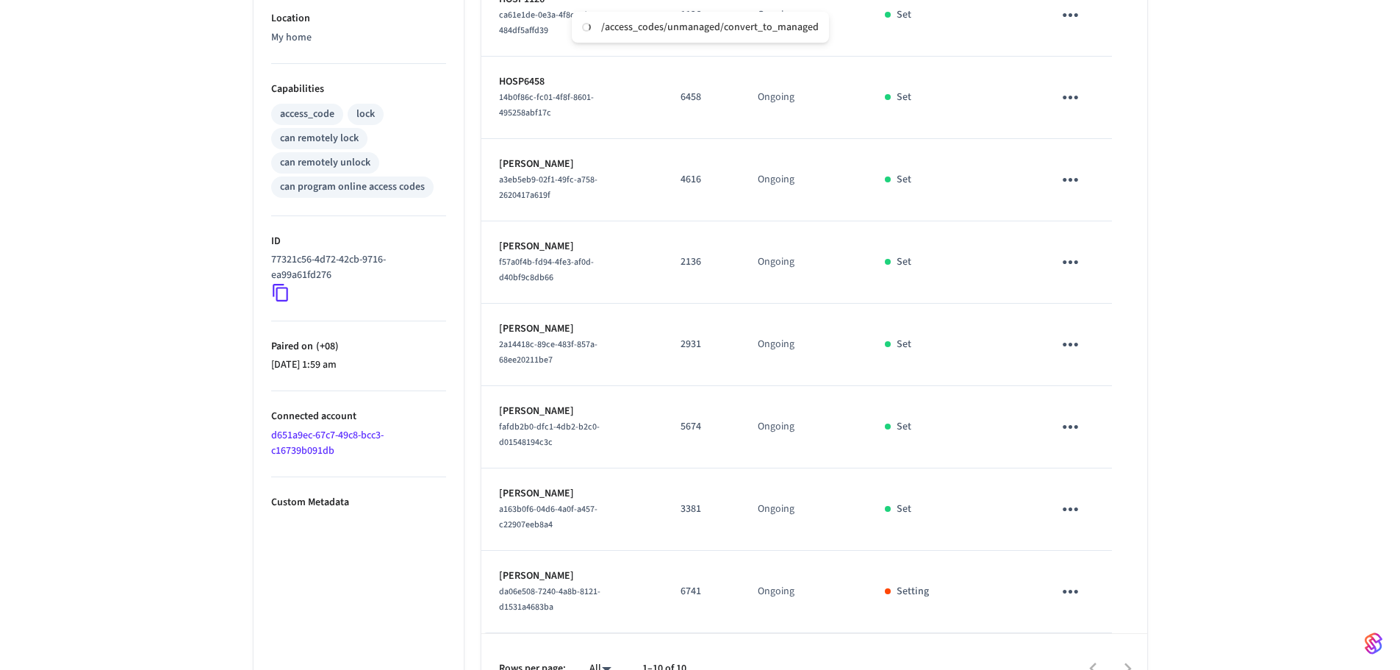
click at [595, 642] on body "/access_codes/unmanaged/convert_to_managed Hospitable.com Production Find by ID…" at bounding box center [700, 85] width 1400 height 1239
click at [595, 644] on li "All" at bounding box center [595, 626] width 39 height 39
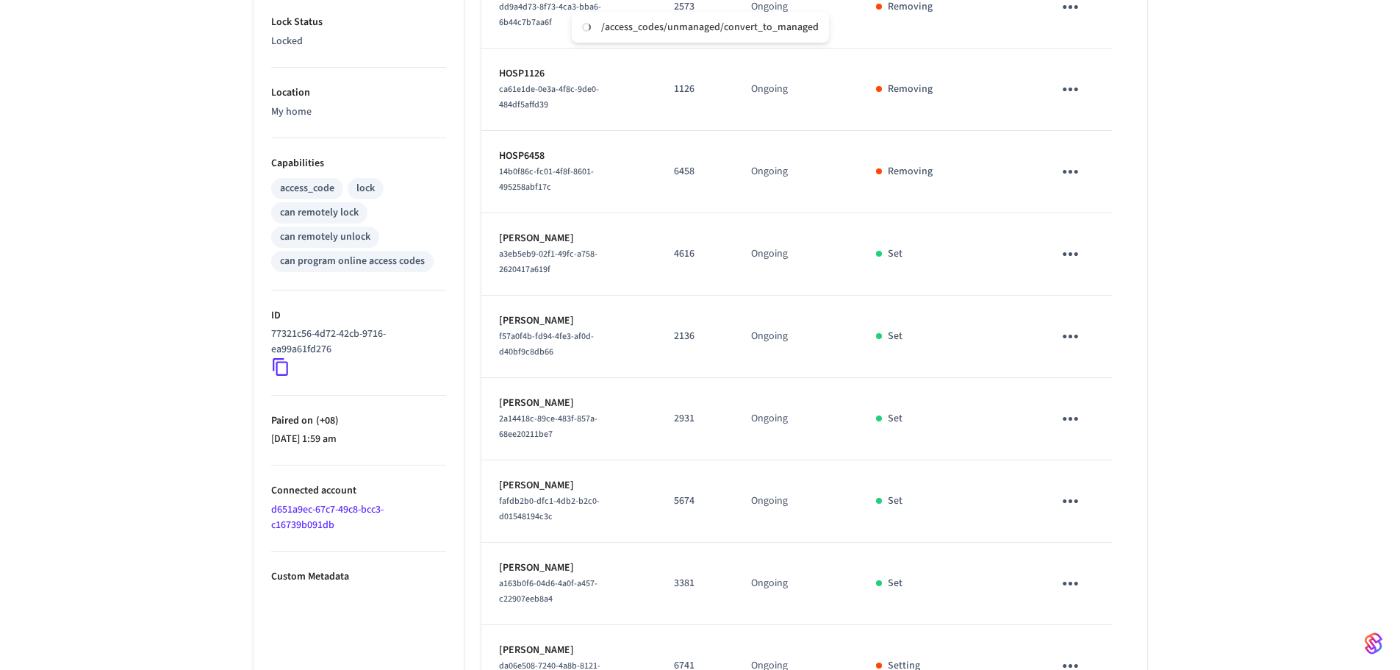
scroll to position [569, 0]
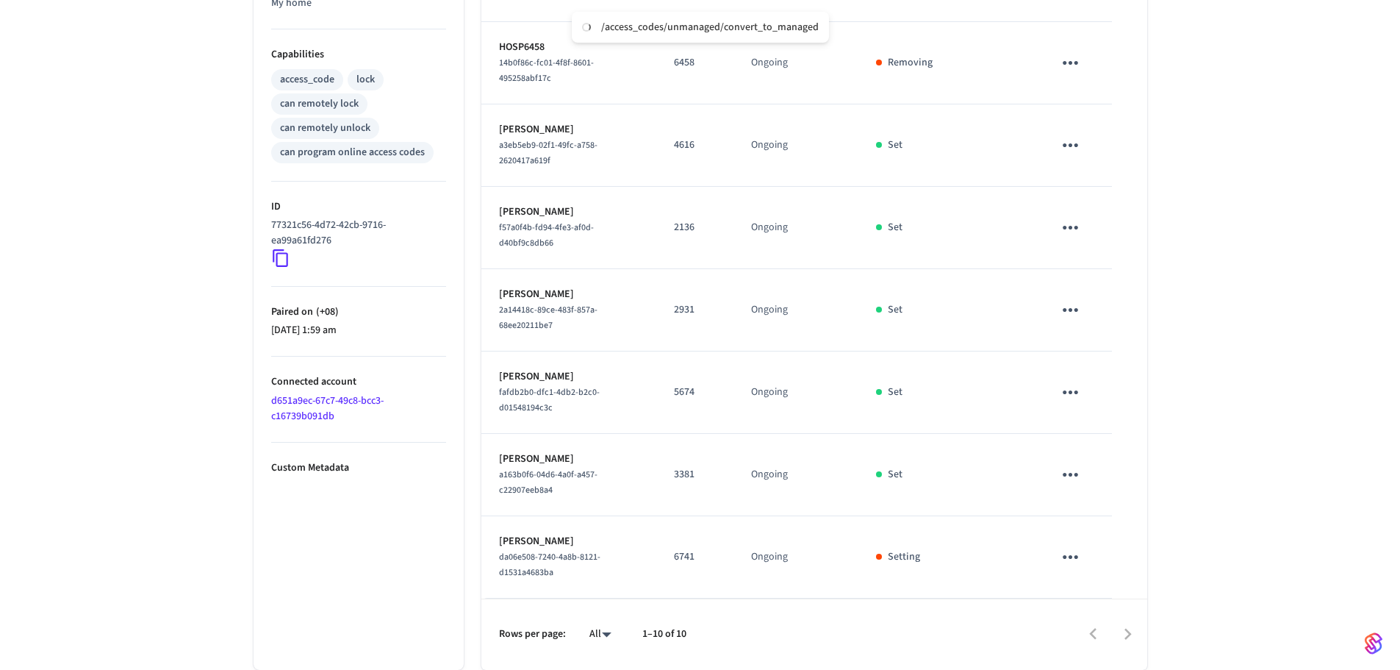
click at [187, 601] on div "Owl’s Nest ​ ​ Add Access Code Properties Type Yale Status Online Battery 82% L…" at bounding box center [700, 105] width 1400 height 1130
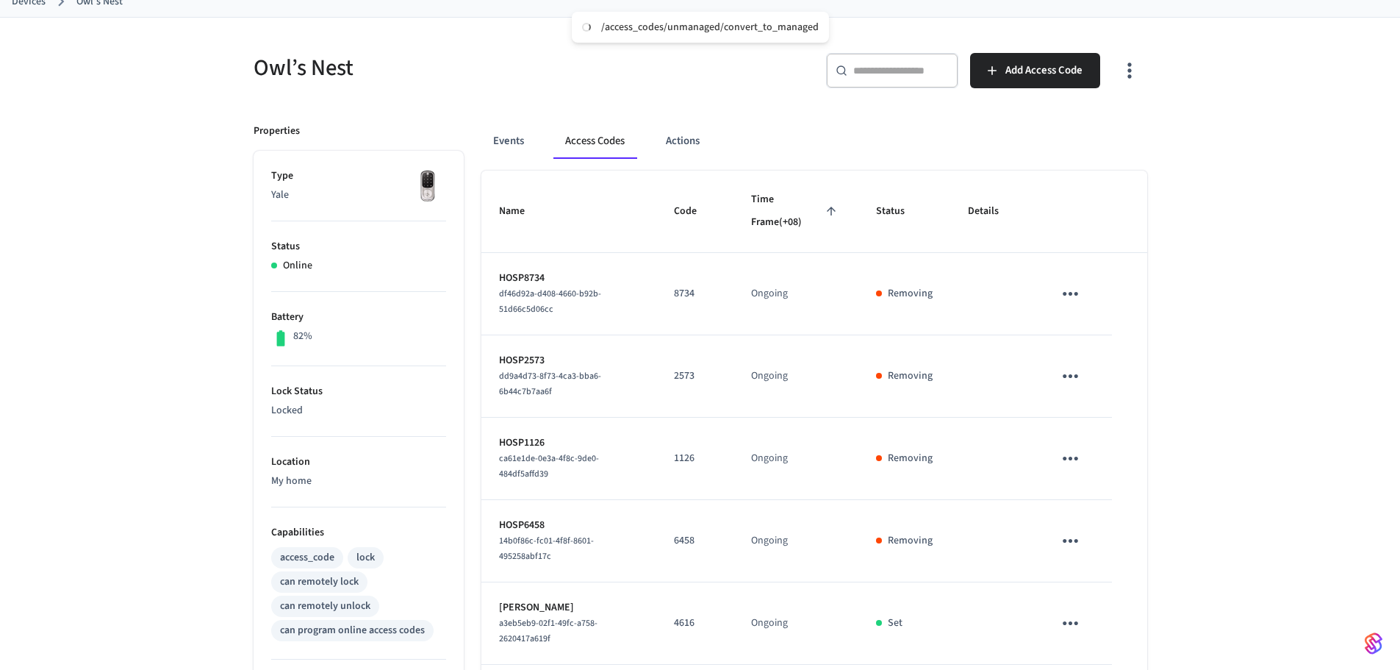
scroll to position [0, 0]
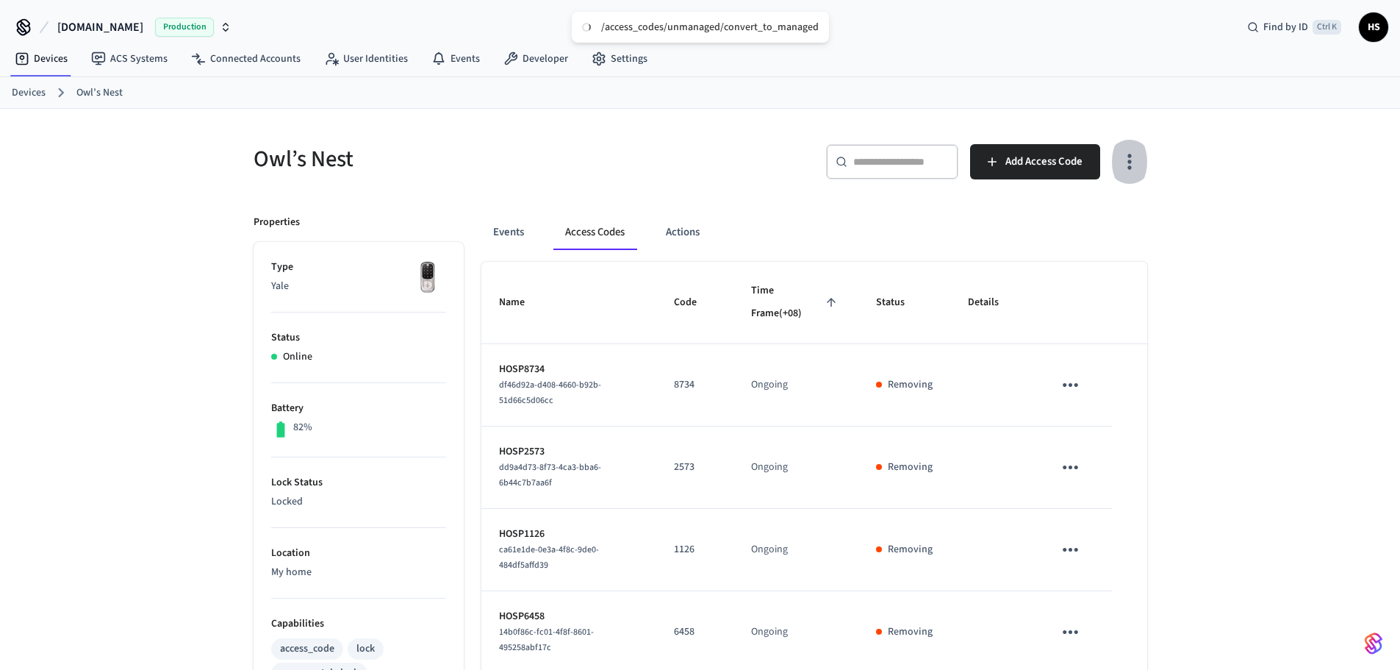
click at [1123, 164] on icon "button" at bounding box center [1129, 161] width 23 height 23
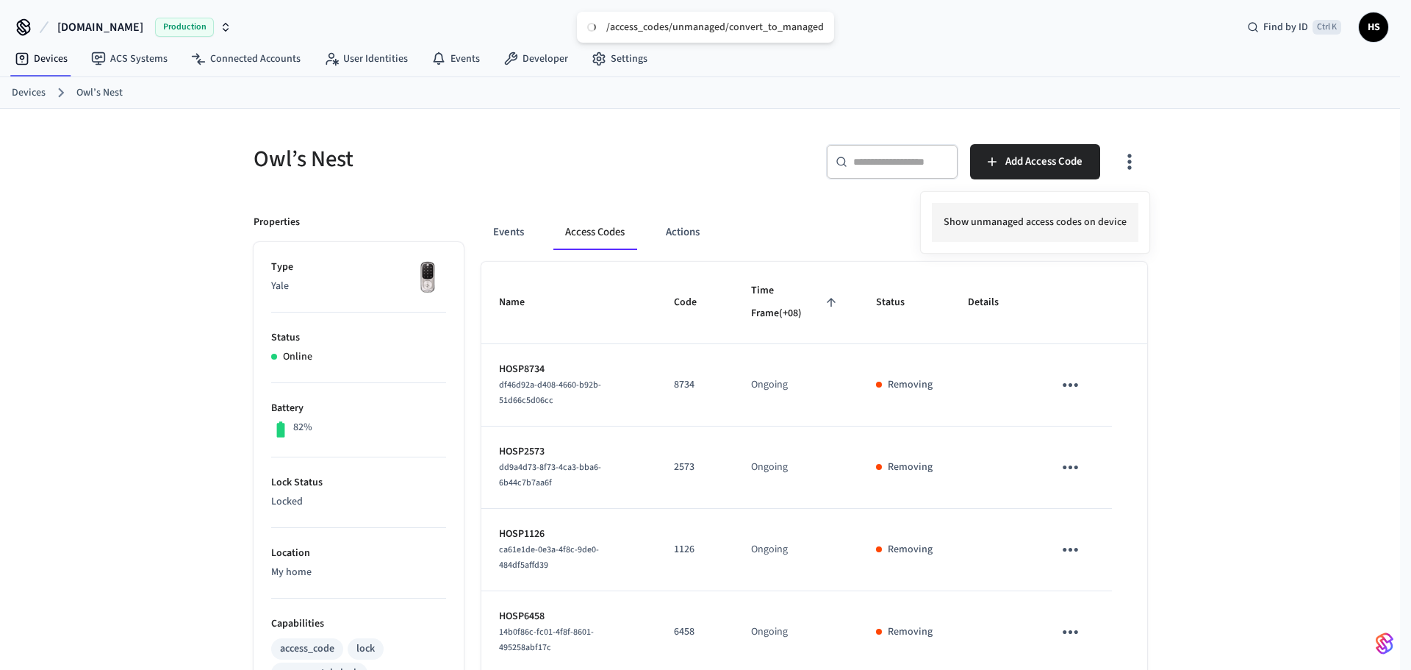
click at [1098, 215] on li "Show unmanaged access codes on device" at bounding box center [1035, 222] width 207 height 39
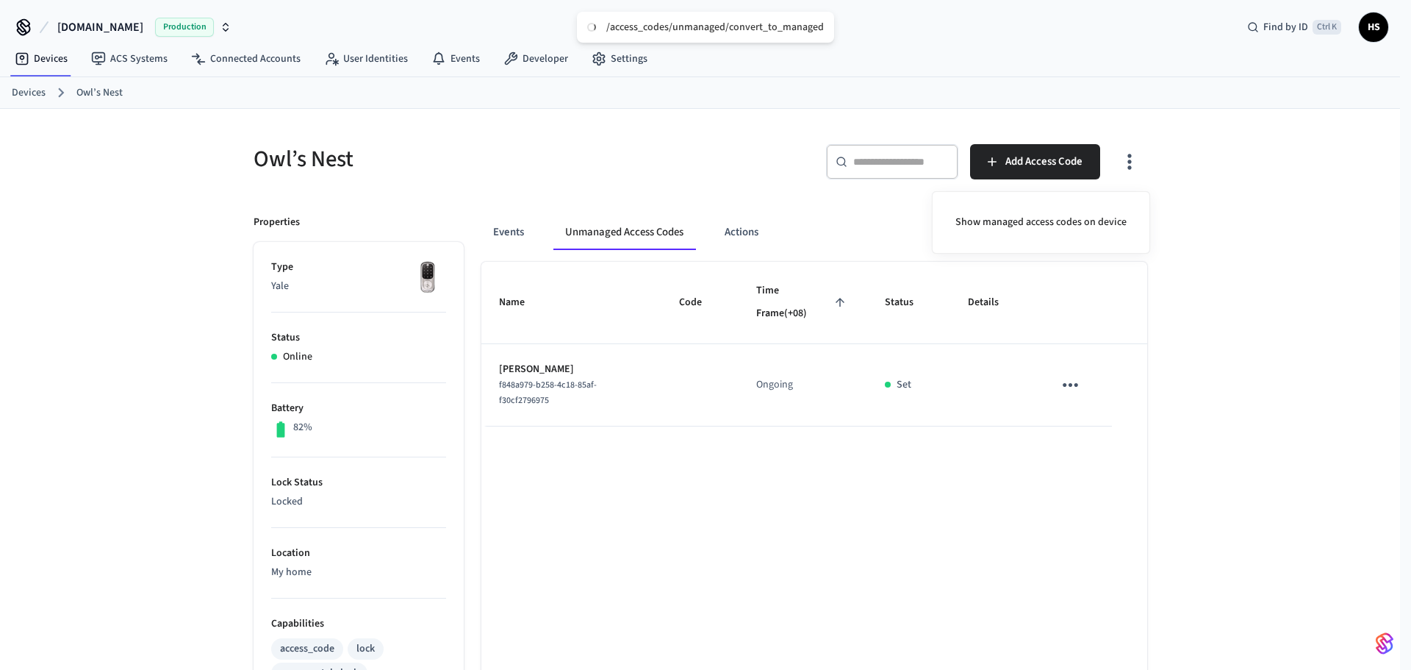
drag, startPoint x: 867, startPoint y: 569, endPoint x: 742, endPoint y: 414, distance: 199.2
click at [867, 569] on div at bounding box center [705, 335] width 1411 height 670
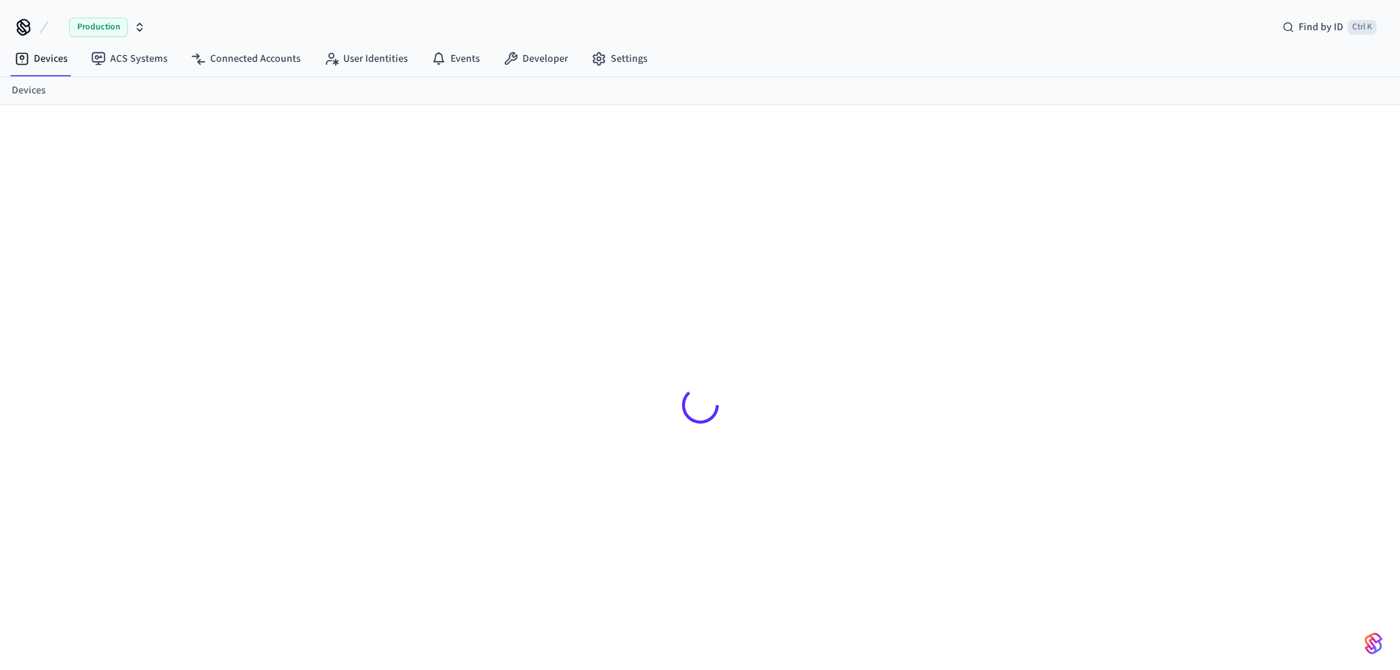
scroll to position [20, 0]
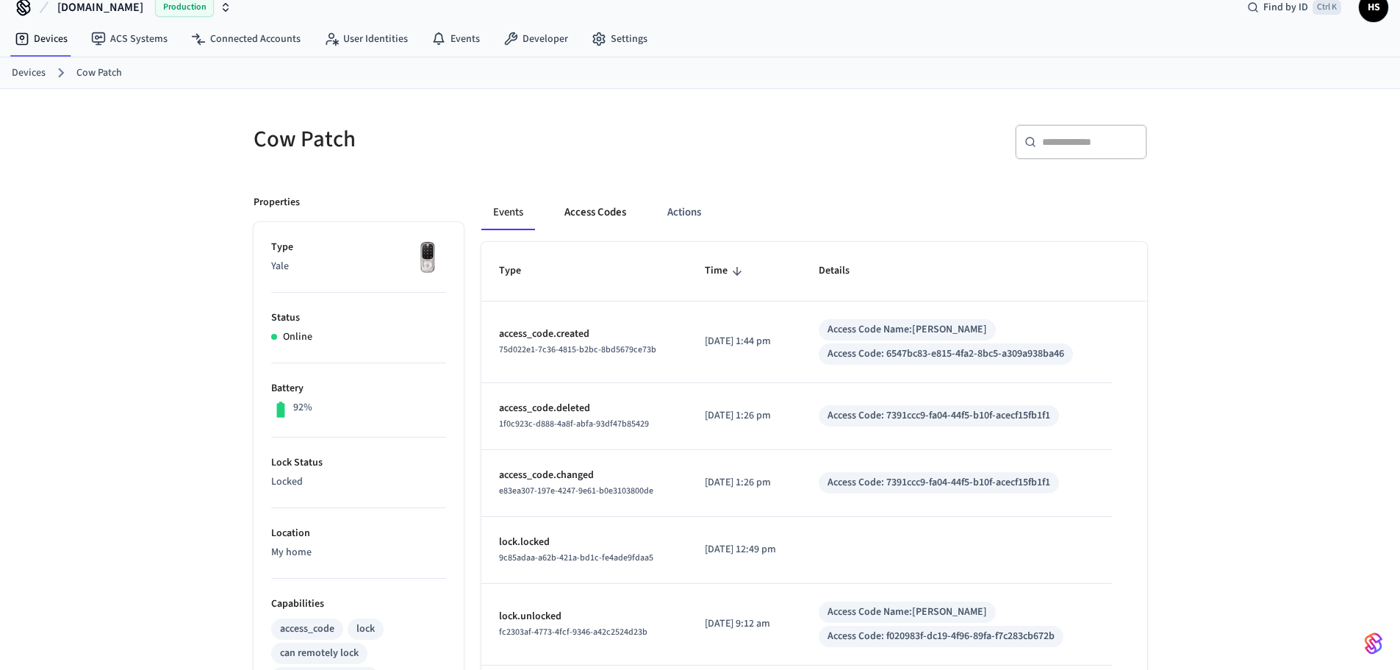
click at [601, 223] on button "Access Codes" at bounding box center [595, 212] width 85 height 35
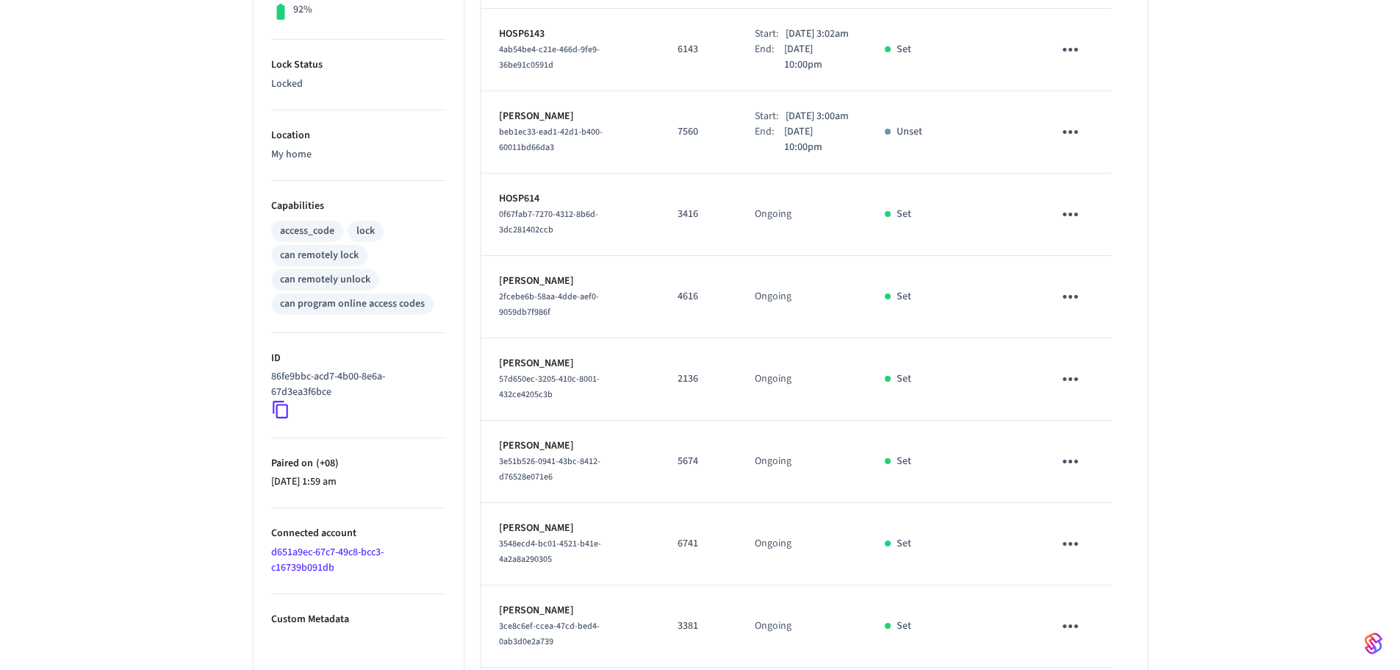
scroll to position [372, 0]
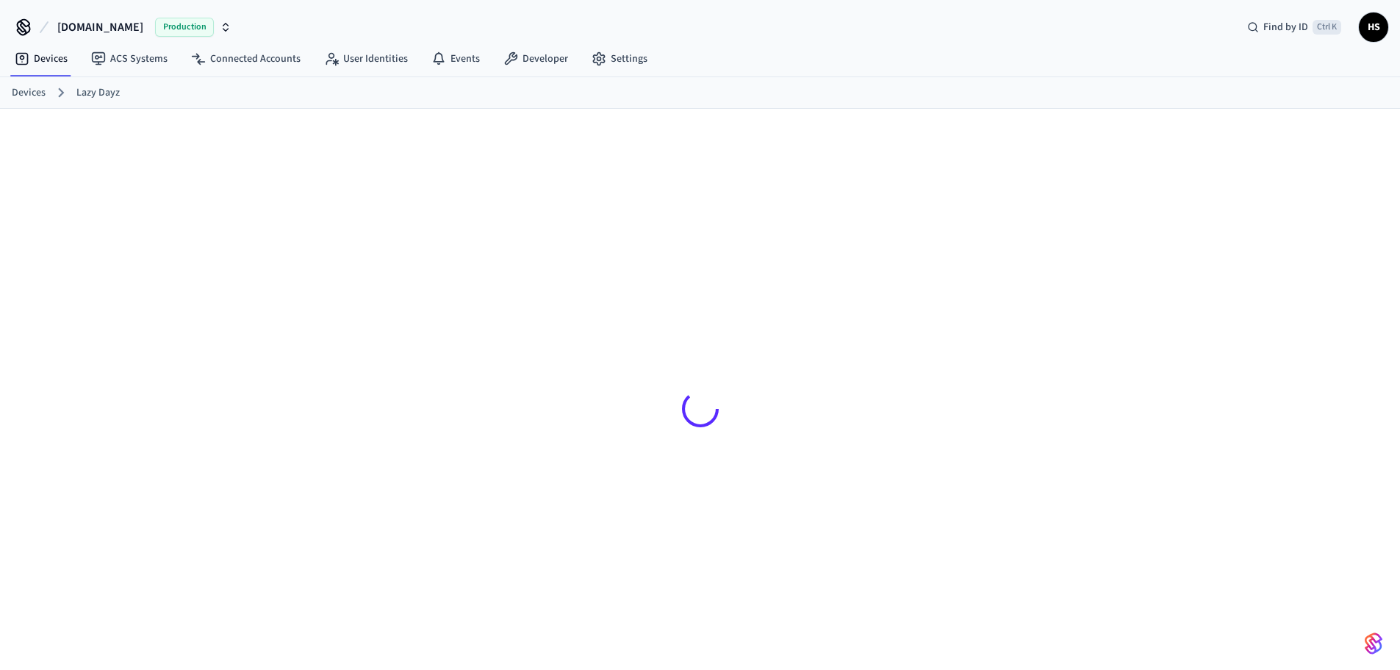
scroll to position [20, 0]
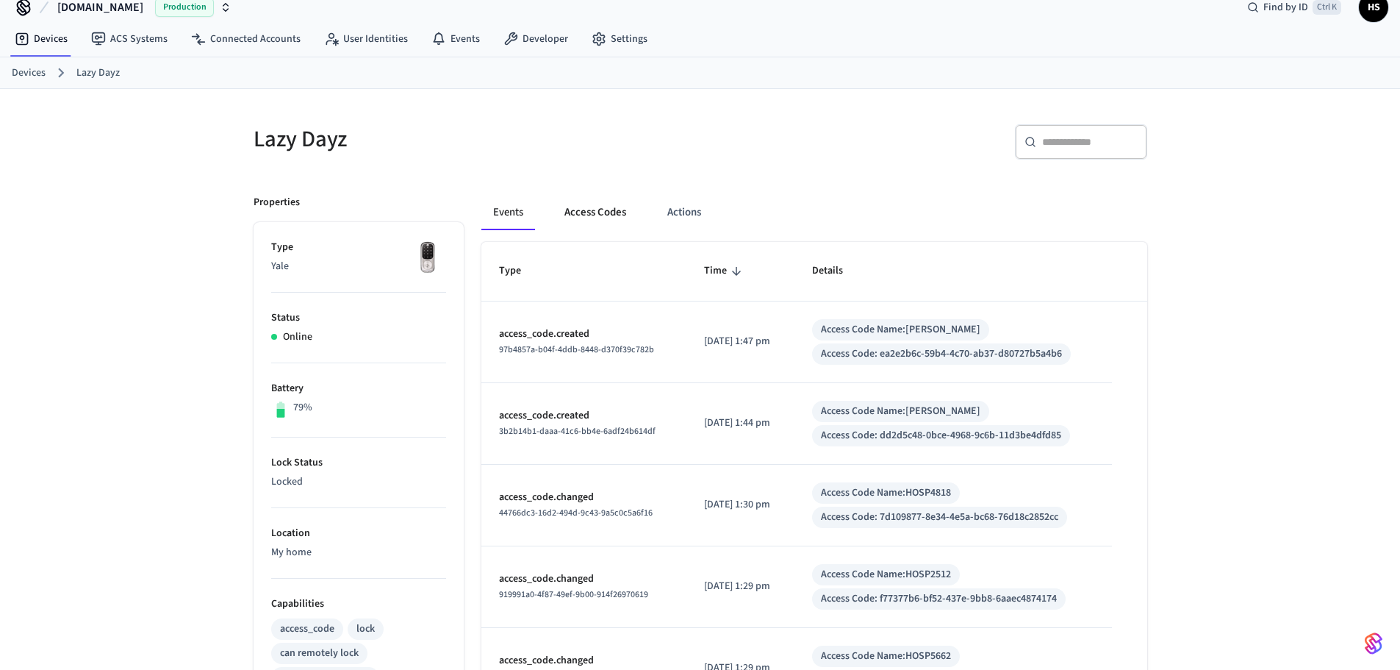
click at [602, 227] on button "Access Codes" at bounding box center [595, 212] width 85 height 35
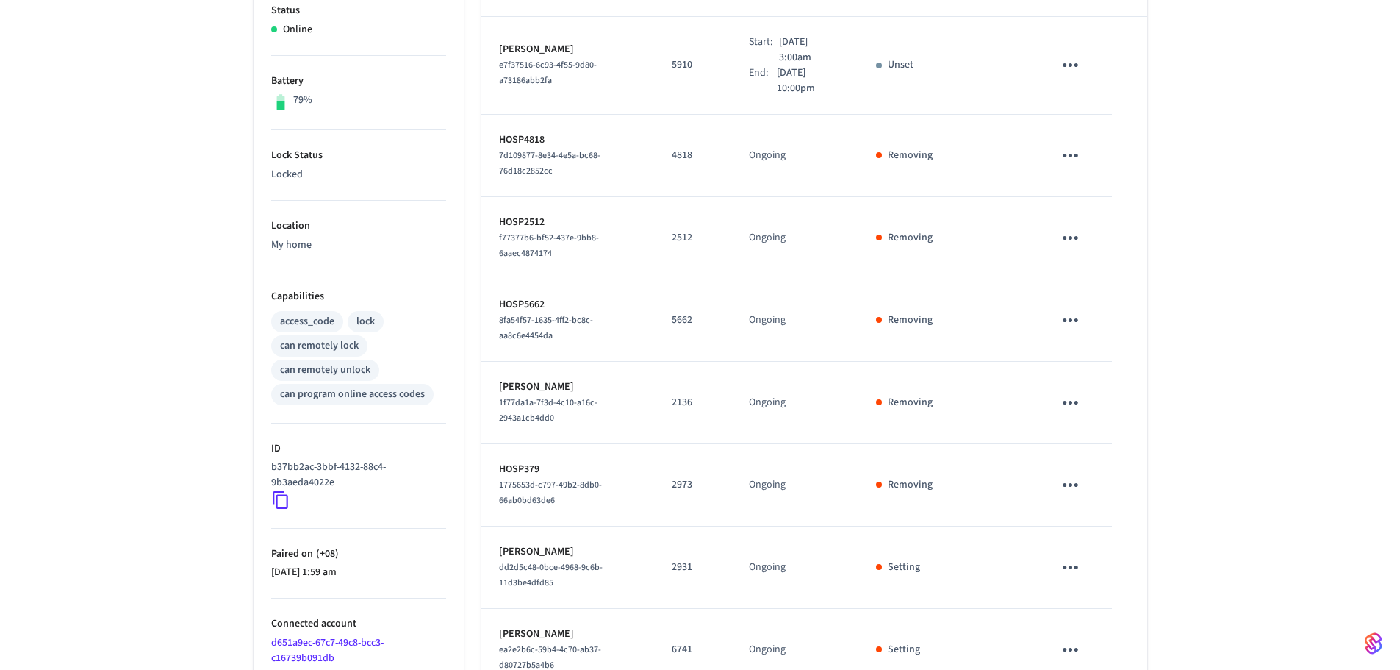
scroll to position [323, 0]
